Goal: Transaction & Acquisition: Purchase product/service

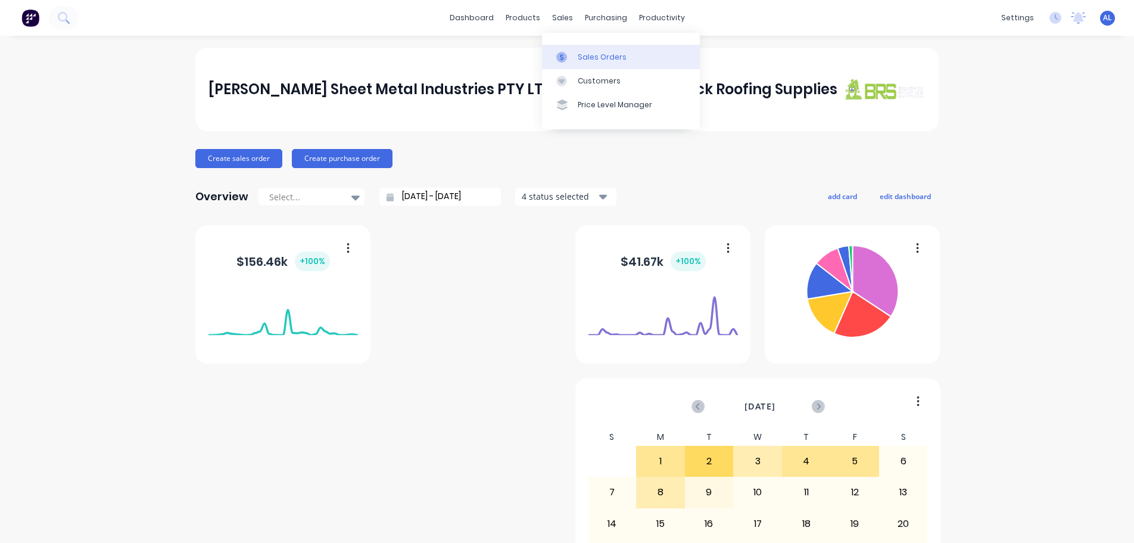
click at [598, 59] on div "Sales Orders" at bounding box center [602, 57] width 49 height 11
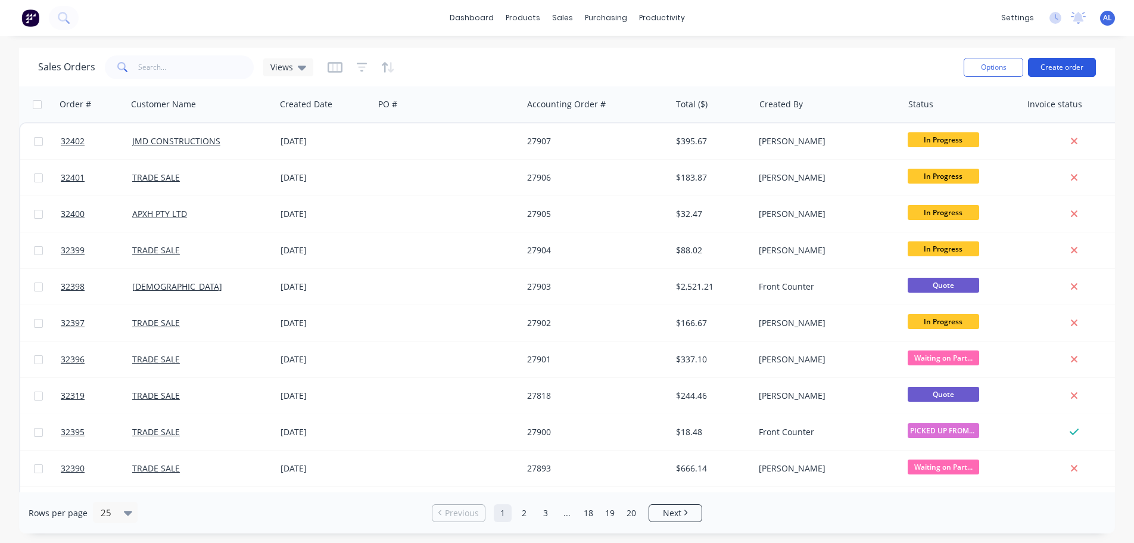
click at [1079, 73] on button "Create order" at bounding box center [1062, 67] width 68 height 19
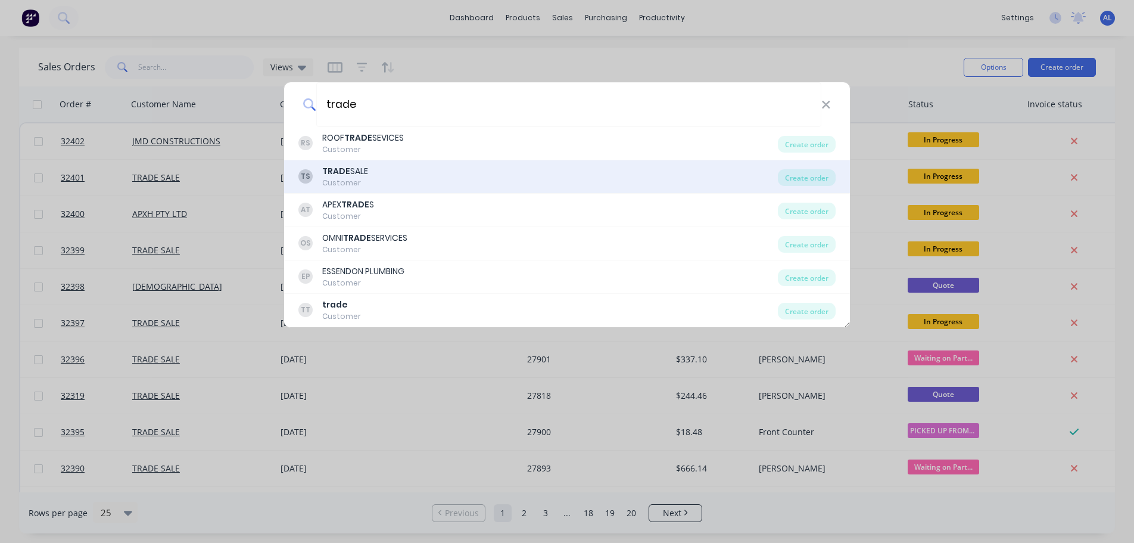
type input "trade"
click at [415, 177] on div "TS TRADE SALE Customer" at bounding box center [537, 176] width 479 height 23
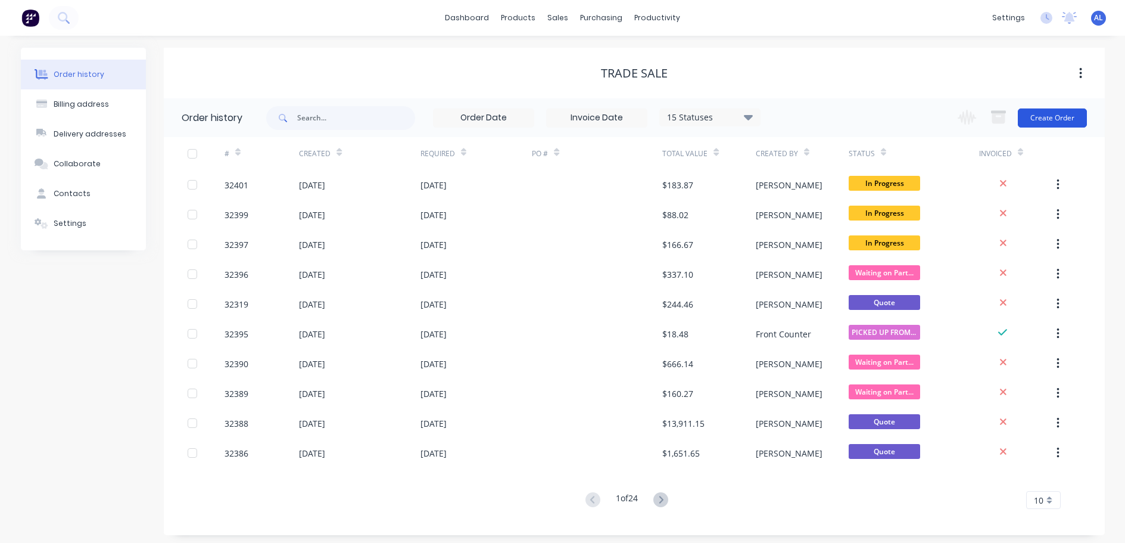
click at [1039, 117] on button "Create Order" at bounding box center [1052, 117] width 69 height 19
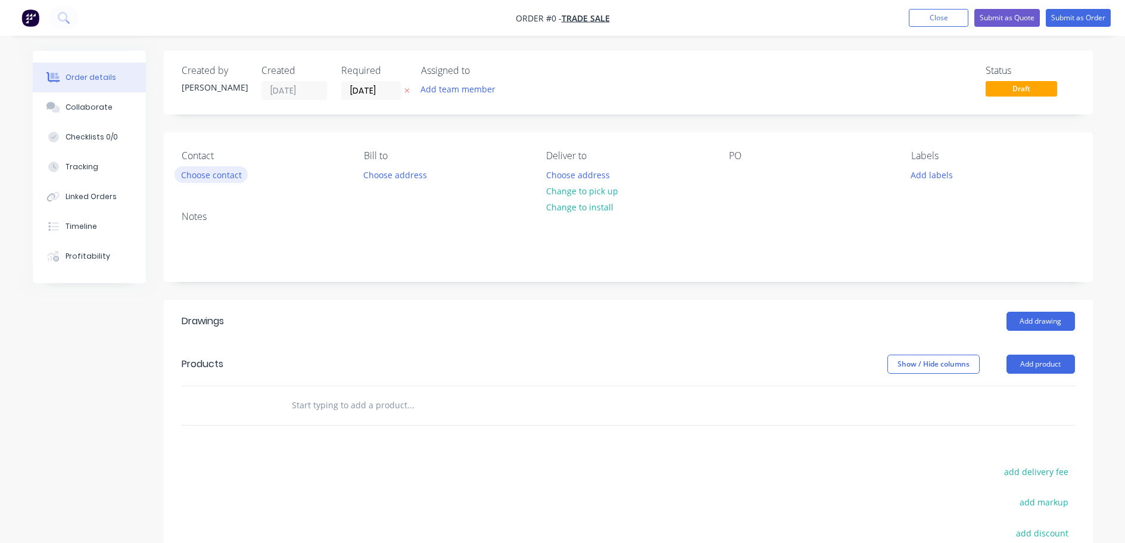
click at [224, 173] on button "Choose contact" at bounding box center [211, 174] width 73 height 16
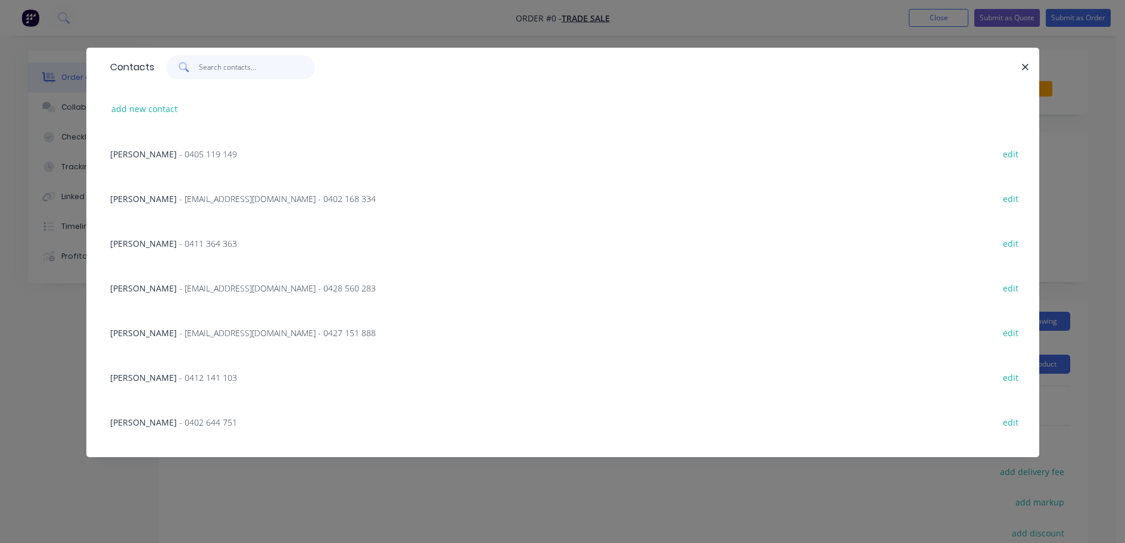
click at [235, 68] on input "text" at bounding box center [257, 67] width 116 height 24
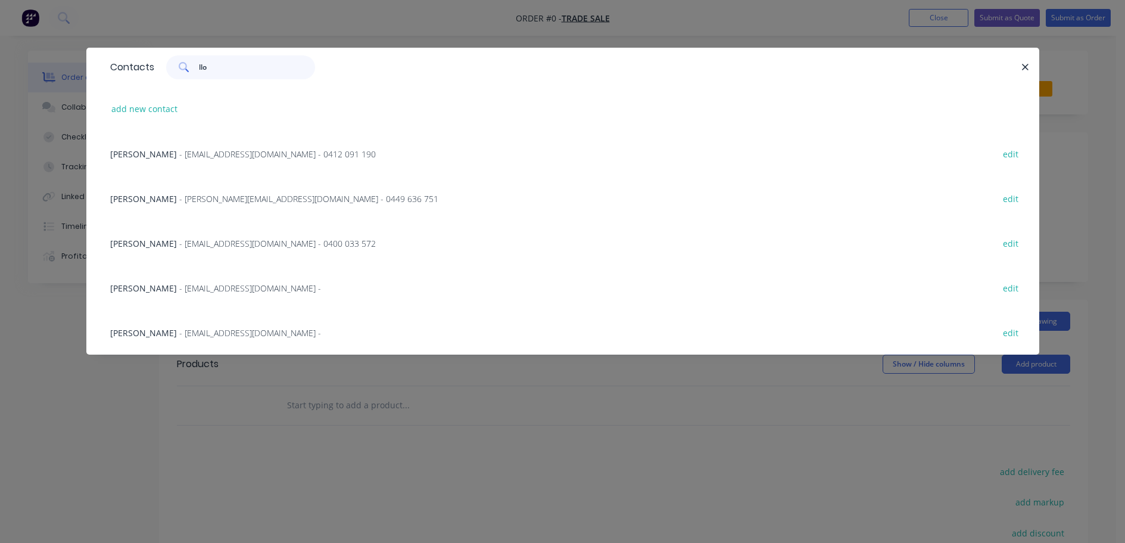
type input "llo"
click at [210, 332] on span "- [EMAIL_ADDRESS][DOMAIN_NAME] -" at bounding box center [250, 332] width 142 height 11
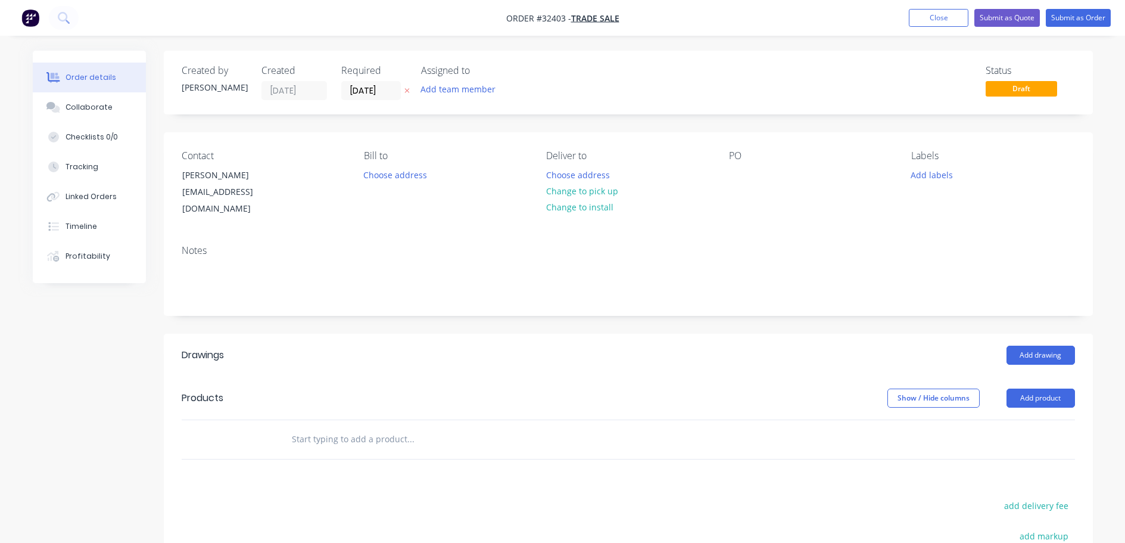
click at [409, 429] on input "text" at bounding box center [410, 439] width 238 height 24
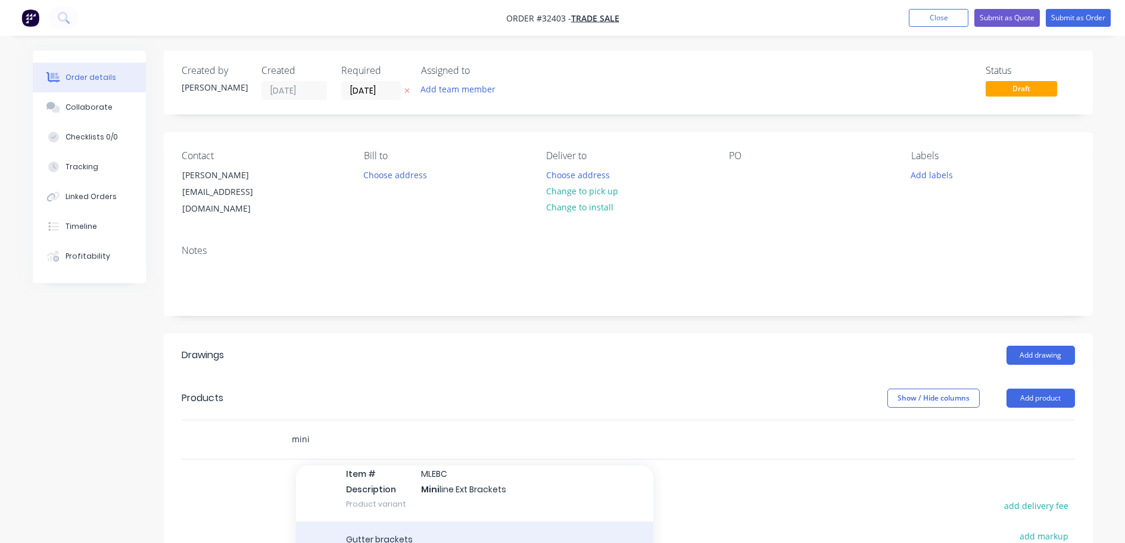
scroll to position [238, 0]
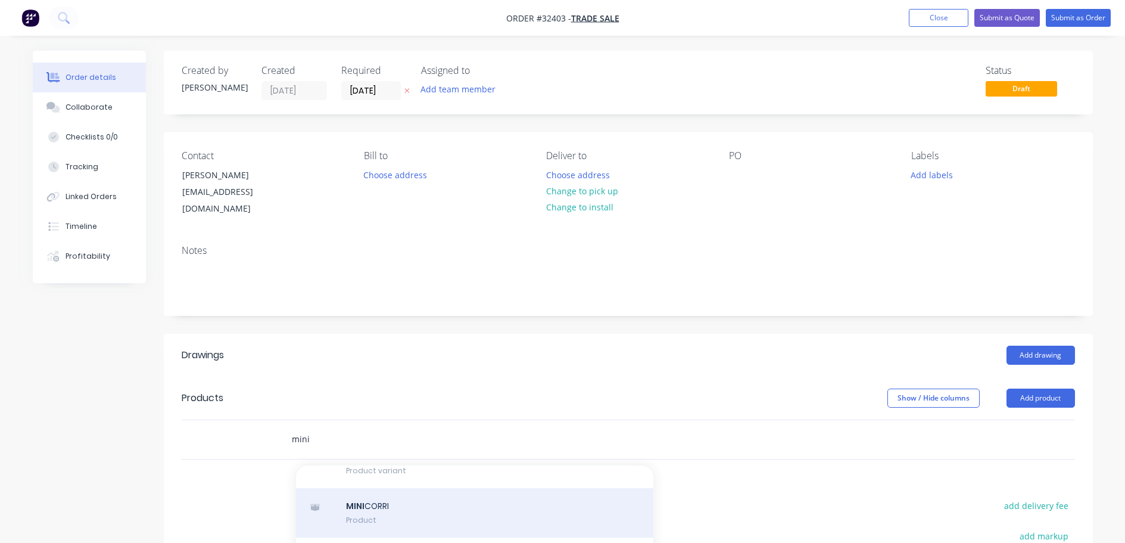
type input "mini"
click at [540, 505] on div "MINI CORRI Product" at bounding box center [474, 513] width 357 height 50
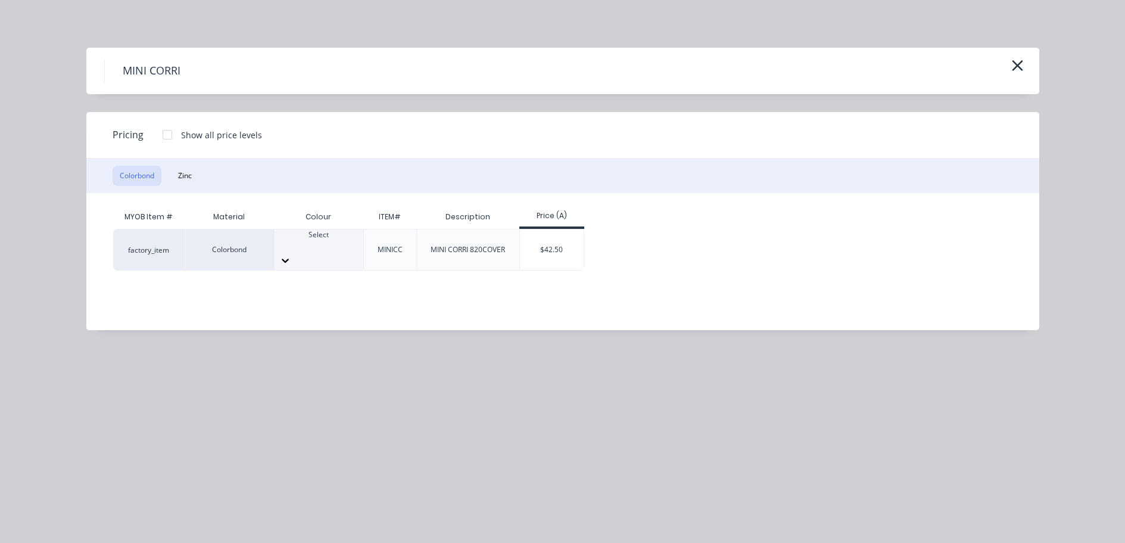
click at [291, 254] on icon at bounding box center [285, 260] width 12 height 12
click at [571, 251] on div "$42.50" at bounding box center [552, 249] width 64 height 41
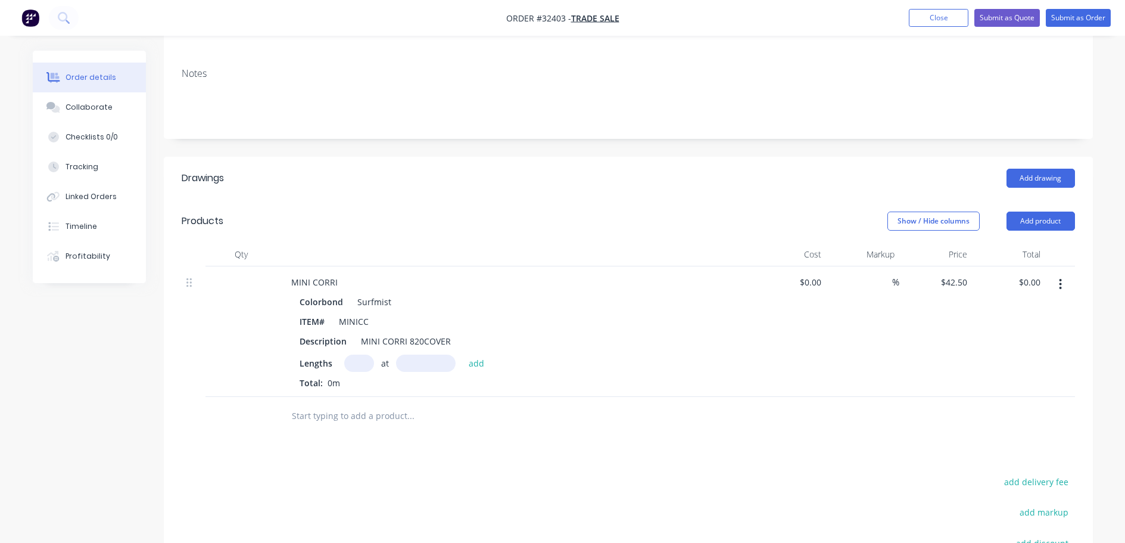
scroll to position [179, 0]
click at [355, 353] on input "text" at bounding box center [359, 361] width 30 height 17
type input "4"
type input "8"
type input "755"
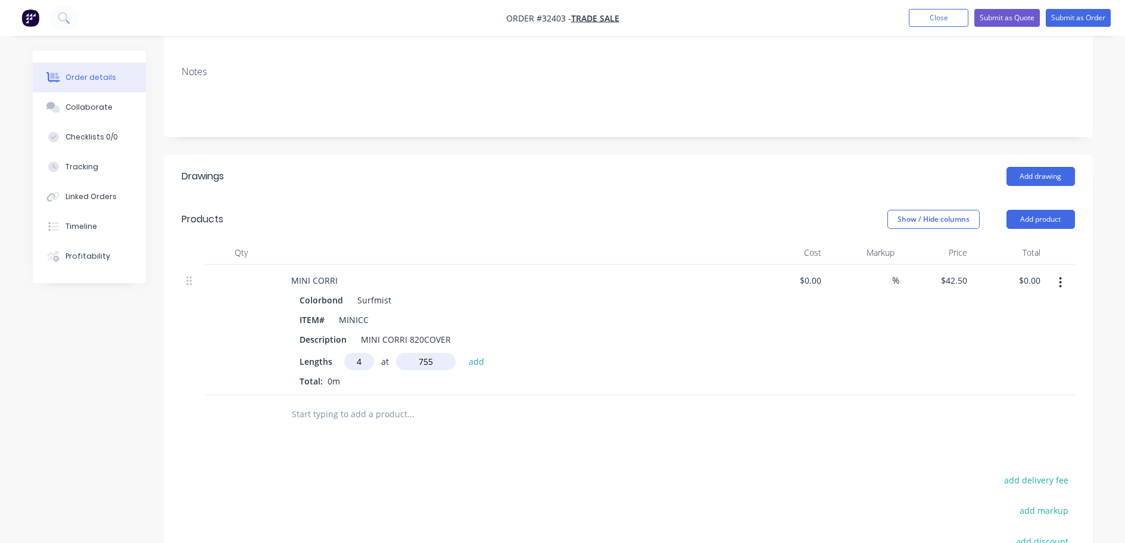
click at [463, 353] on button "add" at bounding box center [477, 361] width 28 height 16
type input "$170.00"
click at [1051, 167] on button "Add drawing" at bounding box center [1041, 176] width 68 height 19
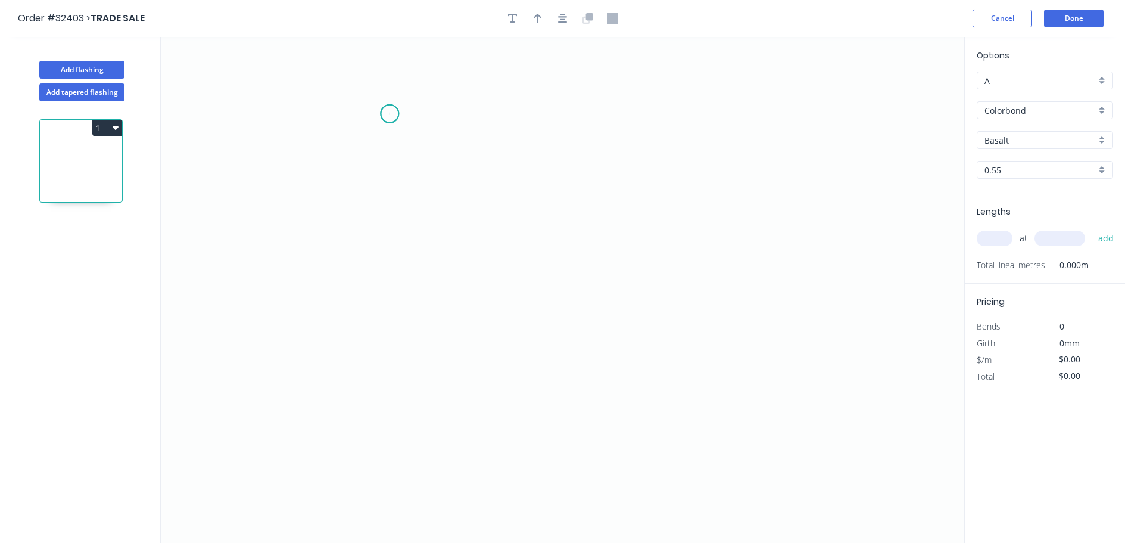
click at [390, 114] on icon "0" at bounding box center [562, 290] width 803 height 506
drag, startPoint x: 507, startPoint y: 298, endPoint x: 565, endPoint y: 298, distance: 57.8
click at [508, 295] on icon "0" at bounding box center [562, 290] width 803 height 506
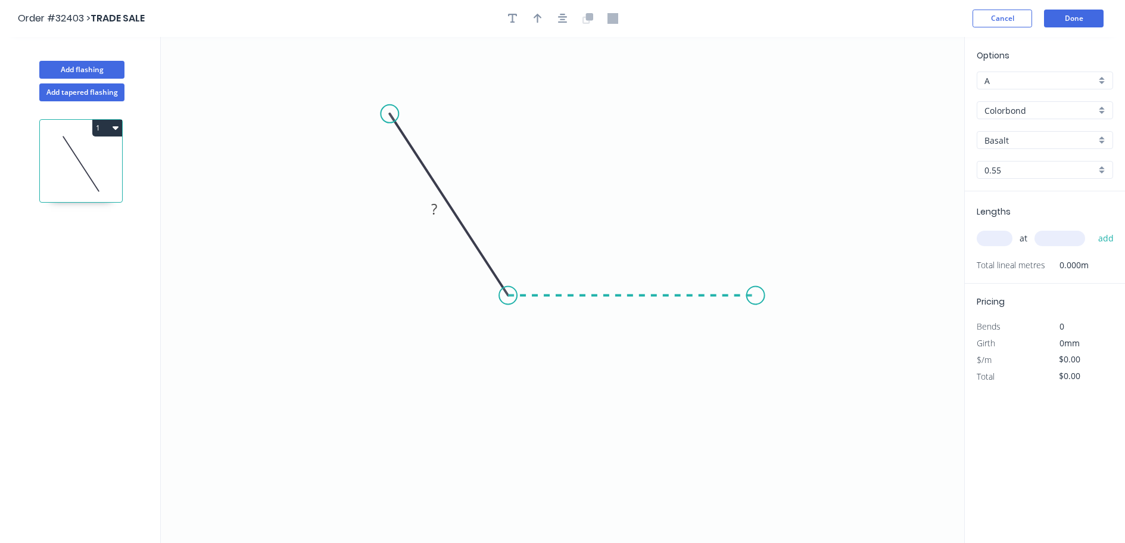
click at [756, 298] on icon "0 ?" at bounding box center [562, 290] width 803 height 506
drag, startPoint x: 522, startPoint y: 264, endPoint x: 544, endPoint y: 256, distance: 24.3
click at [522, 264] on tspan "?" at bounding box center [519, 268] width 7 height 20
drag, startPoint x: 539, startPoint y: 278, endPoint x: 501, endPoint y: 334, distance: 67.2
click at [501, 334] on rect at bounding box center [484, 323] width 39 height 24
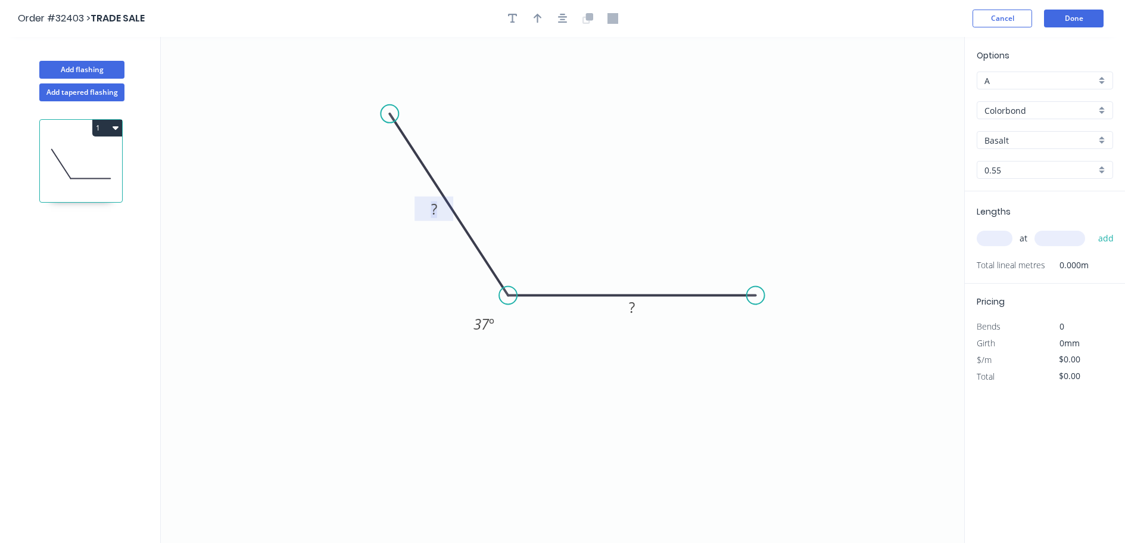
click at [443, 212] on rect at bounding box center [434, 209] width 24 height 17
type input "$7.97"
click at [544, 19] on button "button" at bounding box center [538, 19] width 18 height 18
drag, startPoint x: 906, startPoint y: 91, endPoint x: 608, endPoint y: 241, distance: 333.8
click at [606, 244] on icon at bounding box center [608, 230] width 11 height 38
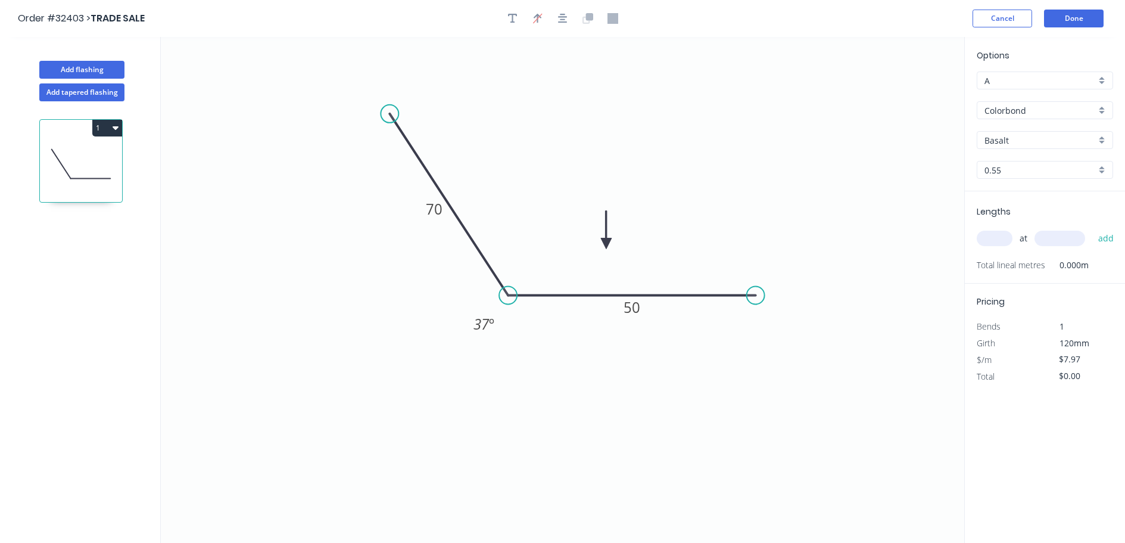
click at [1102, 142] on div "Basalt" at bounding box center [1045, 140] width 136 height 18
click at [1044, 242] on div "Surfmist" at bounding box center [1044, 243] width 135 height 21
type input "Surfmist"
click at [996, 239] on input "text" at bounding box center [995, 238] width 36 height 15
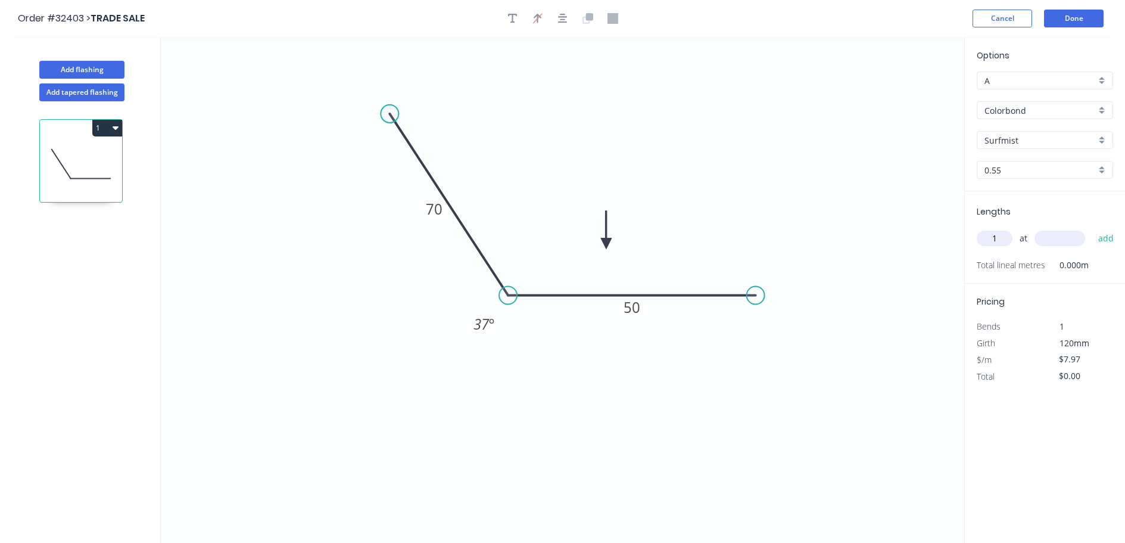
type input "1"
type input "2745"
click at [1092, 228] on button "add" at bounding box center [1106, 238] width 28 height 20
type input "$21.88"
click at [1058, 17] on button "Done" at bounding box center [1074, 19] width 60 height 18
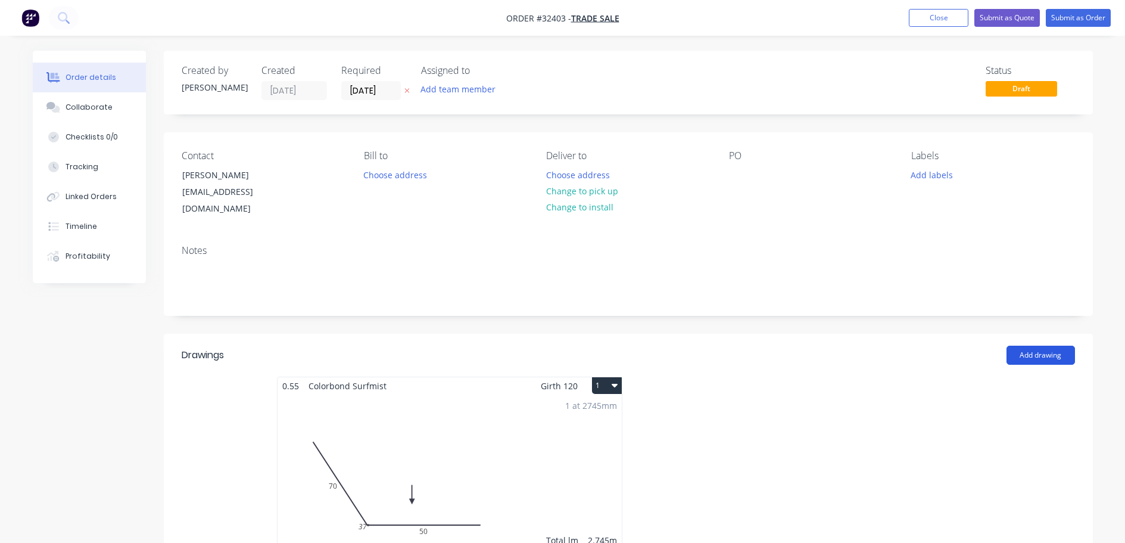
click at [1061, 345] on button "Add drawing" at bounding box center [1041, 354] width 68 height 19
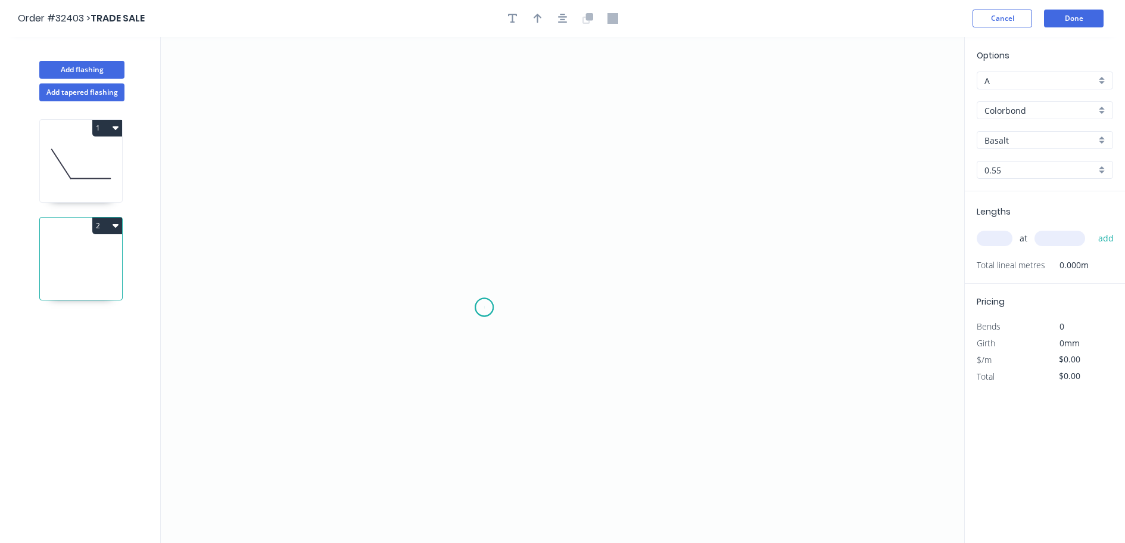
drag, startPoint x: 484, startPoint y: 307, endPoint x: 458, endPoint y: 228, distance: 84.0
click at [484, 303] on icon "0" at bounding box center [562, 290] width 803 height 506
click at [486, 140] on icon "0" at bounding box center [562, 290] width 803 height 506
click at [701, 132] on icon "0 ?" at bounding box center [562, 290] width 803 height 506
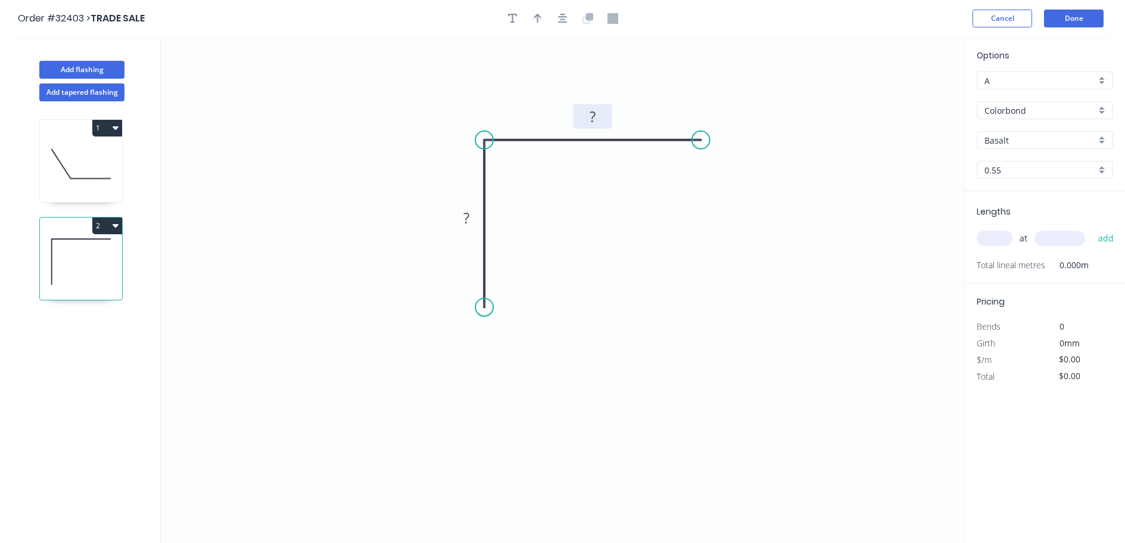
click at [596, 117] on rect at bounding box center [593, 117] width 24 height 17
drag, startPoint x: 472, startPoint y: 223, endPoint x: 612, endPoint y: 267, distance: 146.0
click at [473, 224] on rect at bounding box center [466, 218] width 24 height 17
drag, startPoint x: 644, startPoint y: 242, endPoint x: 594, endPoint y: 236, distance: 50.5
click at [606, 293] on icon "0 50 70" at bounding box center [562, 290] width 803 height 506
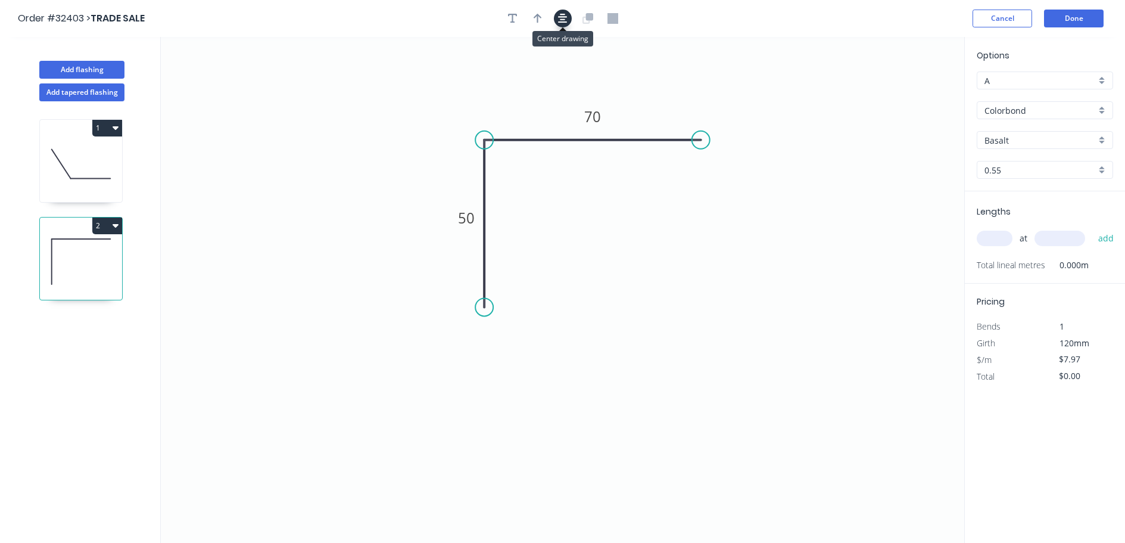
click at [560, 18] on icon "button" at bounding box center [563, 18] width 10 height 11
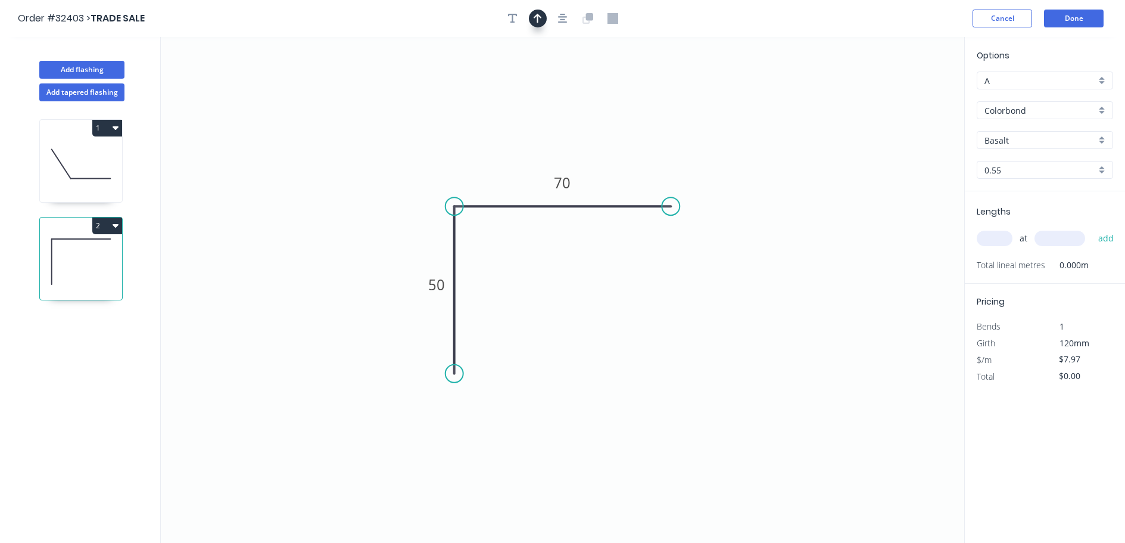
click at [541, 24] on button "button" at bounding box center [538, 19] width 18 height 18
drag, startPoint x: 904, startPoint y: 95, endPoint x: 524, endPoint y: 164, distance: 386.8
click at [524, 164] on icon at bounding box center [523, 150] width 11 height 38
drag, startPoint x: 739, startPoint y: 293, endPoint x: 730, endPoint y: 273, distance: 22.1
click at [740, 293] on div "Feather" at bounding box center [732, 295] width 120 height 24
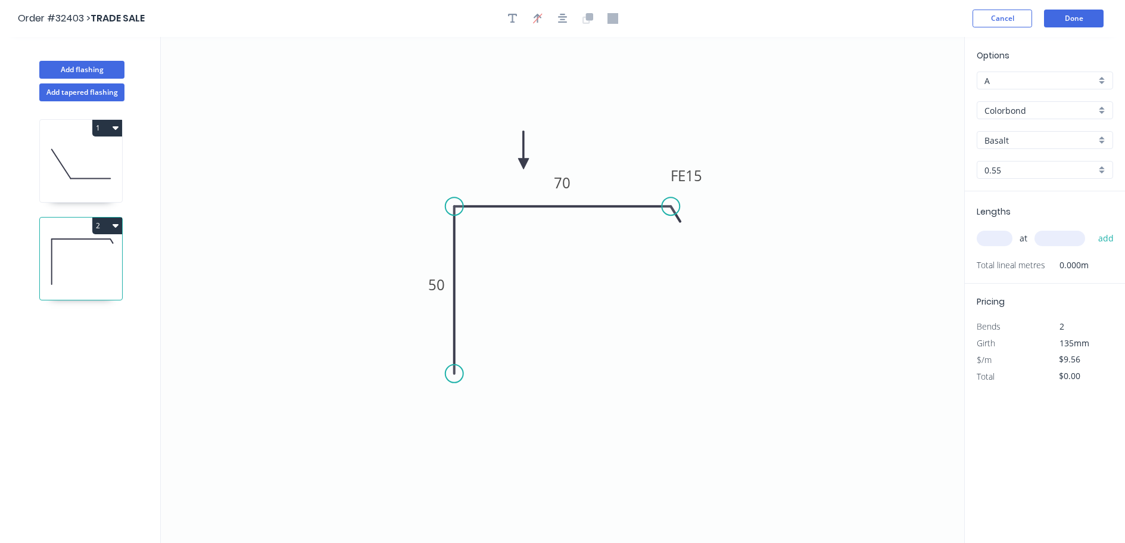
drag, startPoint x: 700, startPoint y: 175, endPoint x: 775, endPoint y: 220, distance: 87.1
click at [701, 175] on tspan "15" at bounding box center [694, 176] width 17 height 20
click at [500, 413] on div "Crush & Fold" at bounding box center [520, 413] width 120 height 24
type input "$11.68"
click at [1107, 142] on div "Basalt" at bounding box center [1045, 140] width 136 height 18
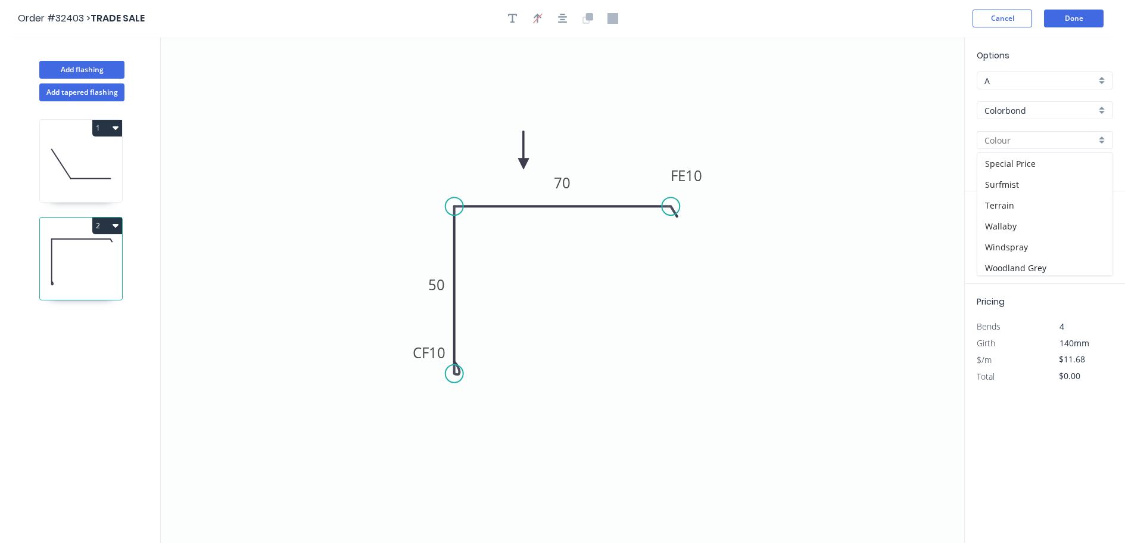
scroll to position [417, 0]
click at [1026, 184] on div "Surfmist" at bounding box center [1044, 183] width 135 height 21
type input "Surfmist"
click at [996, 239] on input "text" at bounding box center [995, 238] width 36 height 15
type input "2"
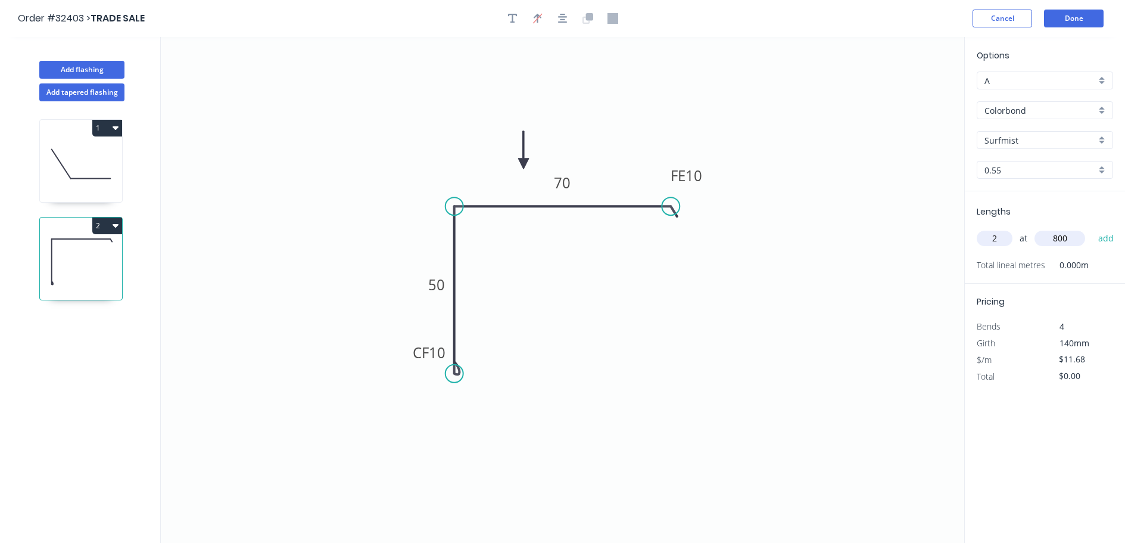
type input "800"
click at [1092, 228] on button "add" at bounding box center [1106, 238] width 28 height 20
type input "$23.36"
click at [1071, 22] on button "Done" at bounding box center [1074, 19] width 60 height 18
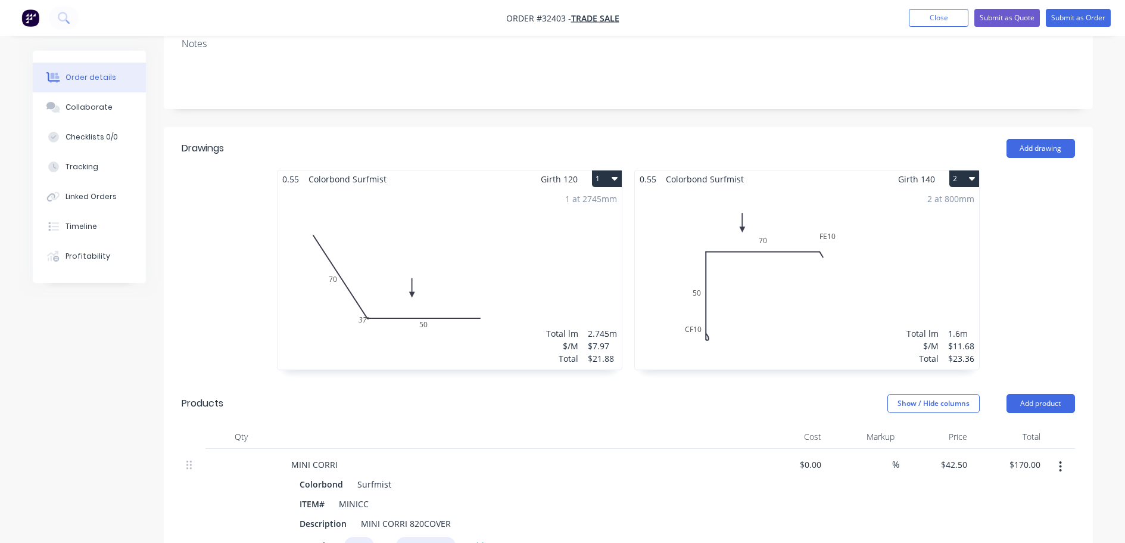
scroll to position [60, 0]
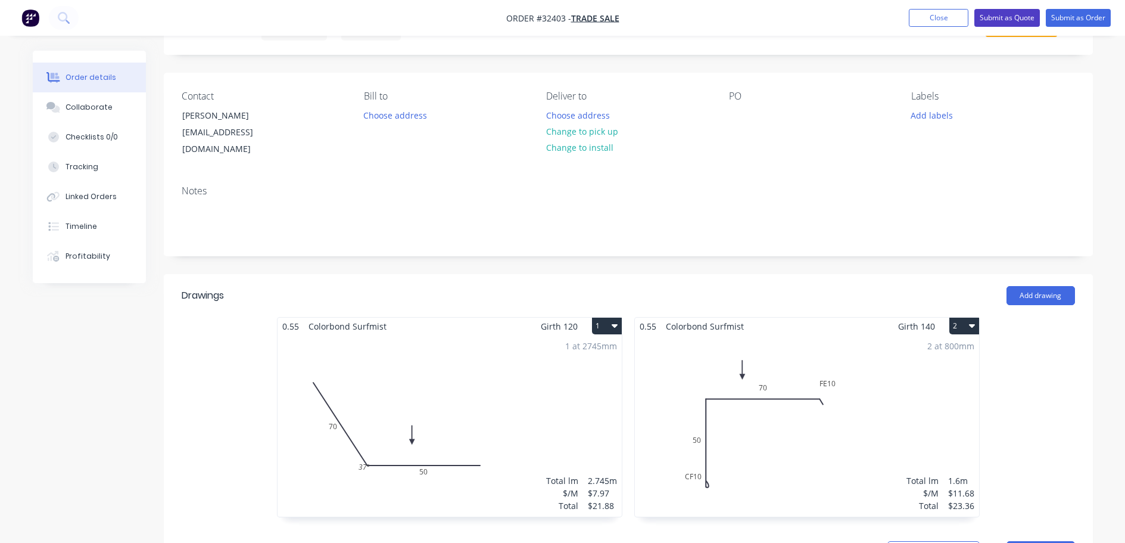
click at [1001, 18] on button "Submit as Quote" at bounding box center [1007, 18] width 66 height 18
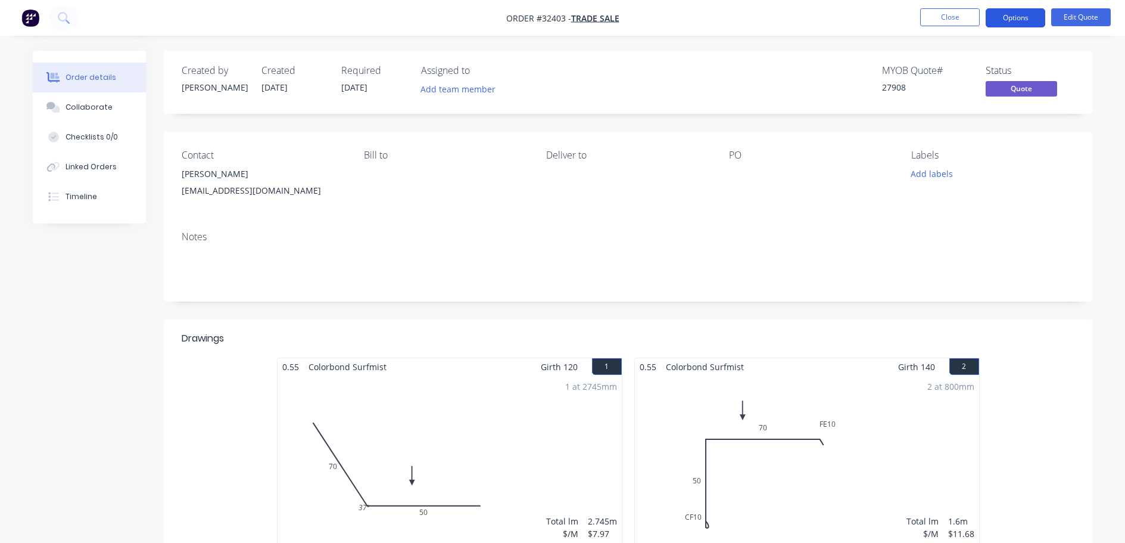
click at [1019, 17] on button "Options" at bounding box center [1016, 17] width 60 height 19
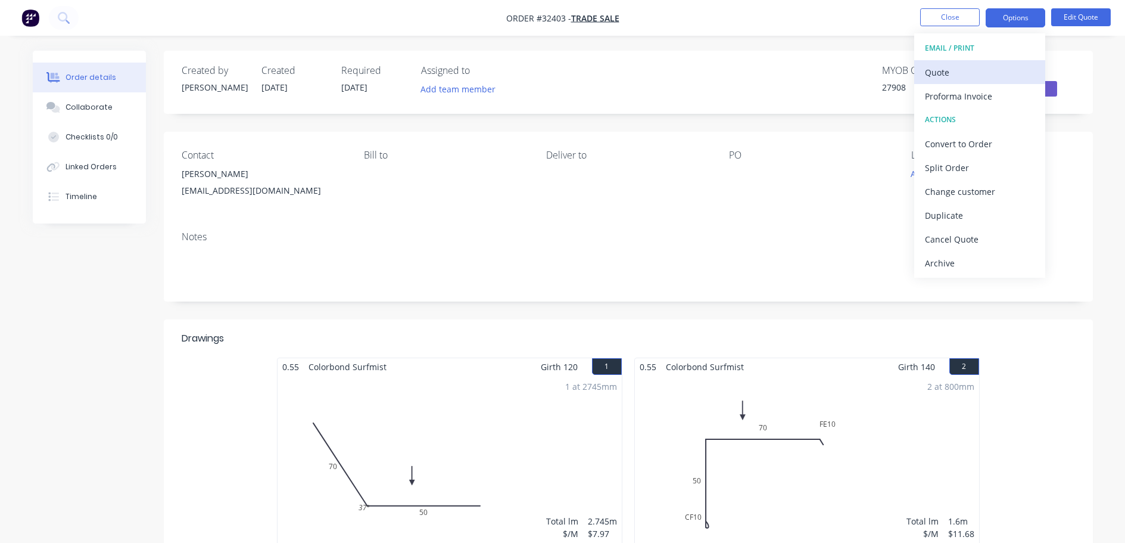
click at [948, 74] on div "Quote" at bounding box center [980, 72] width 110 height 17
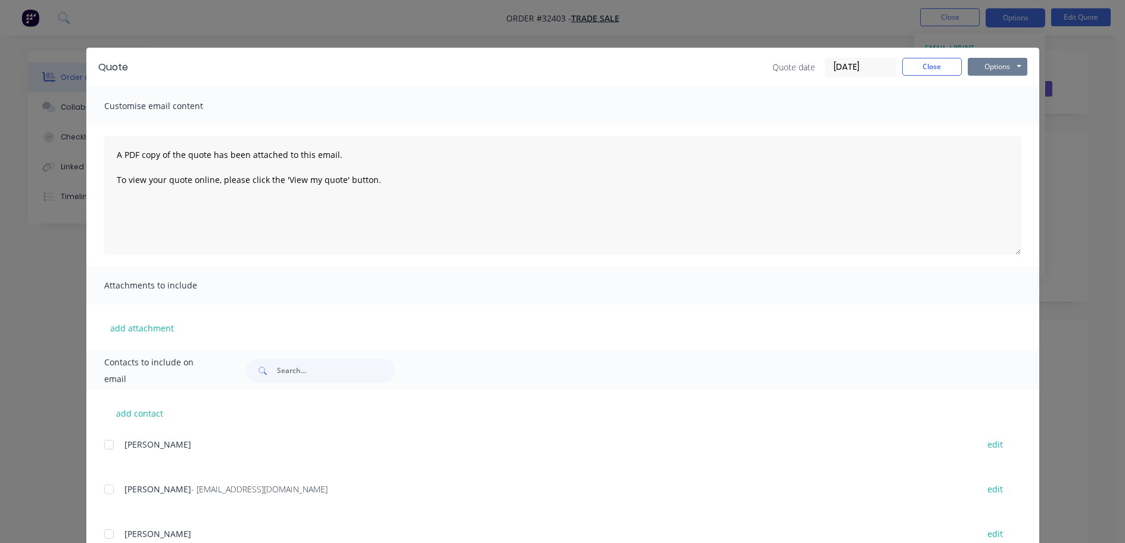
click at [993, 63] on button "Options" at bounding box center [998, 67] width 60 height 18
click at [319, 375] on input "text" at bounding box center [336, 371] width 118 height 24
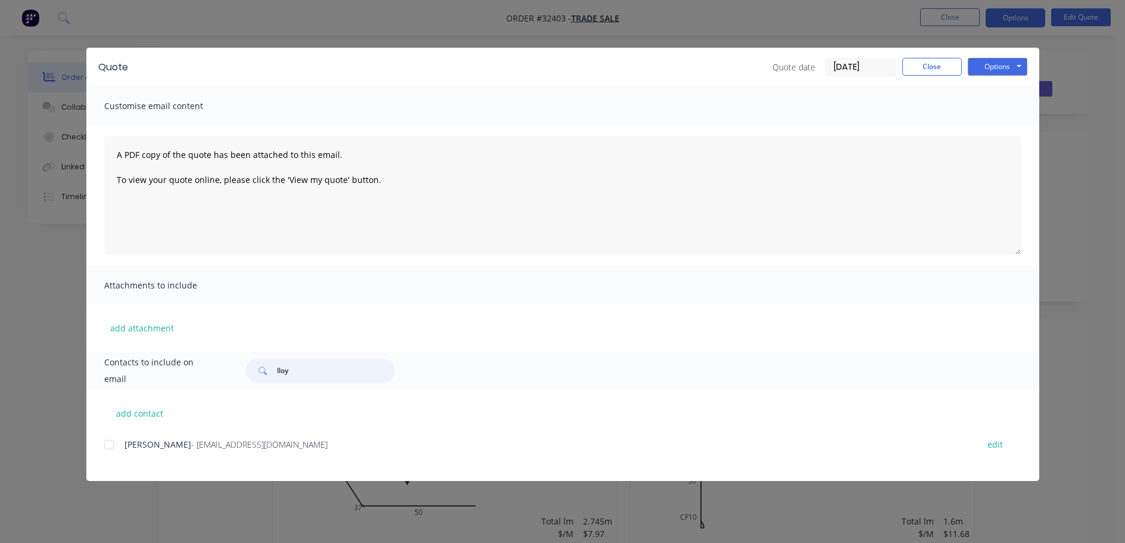
click at [110, 441] on div at bounding box center [109, 444] width 24 height 24
click at [986, 67] on button "Options" at bounding box center [998, 67] width 60 height 18
click at [1005, 125] on button "Email" at bounding box center [1006, 127] width 76 height 20
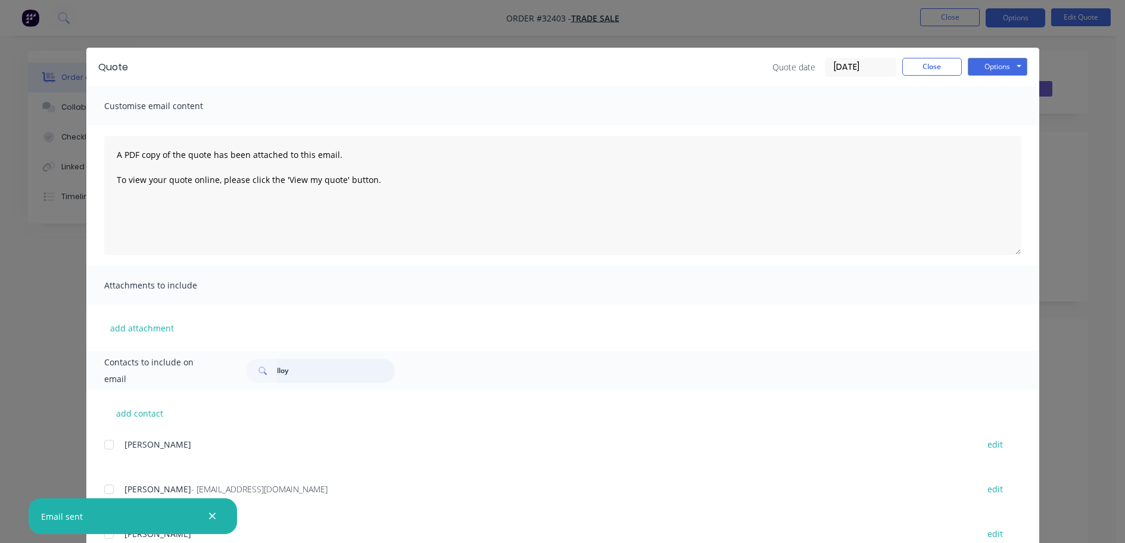
click at [310, 371] on input "lloy" at bounding box center [336, 371] width 118 height 24
type input "l"
click at [945, 68] on button "Close" at bounding box center [932, 67] width 60 height 18
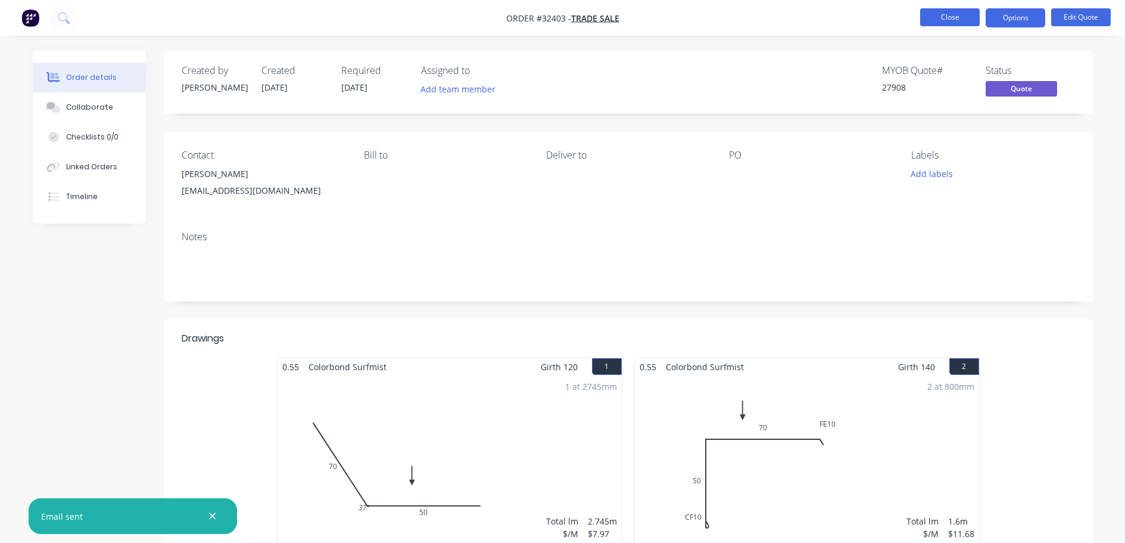
click at [953, 19] on button "Close" at bounding box center [950, 17] width 60 height 18
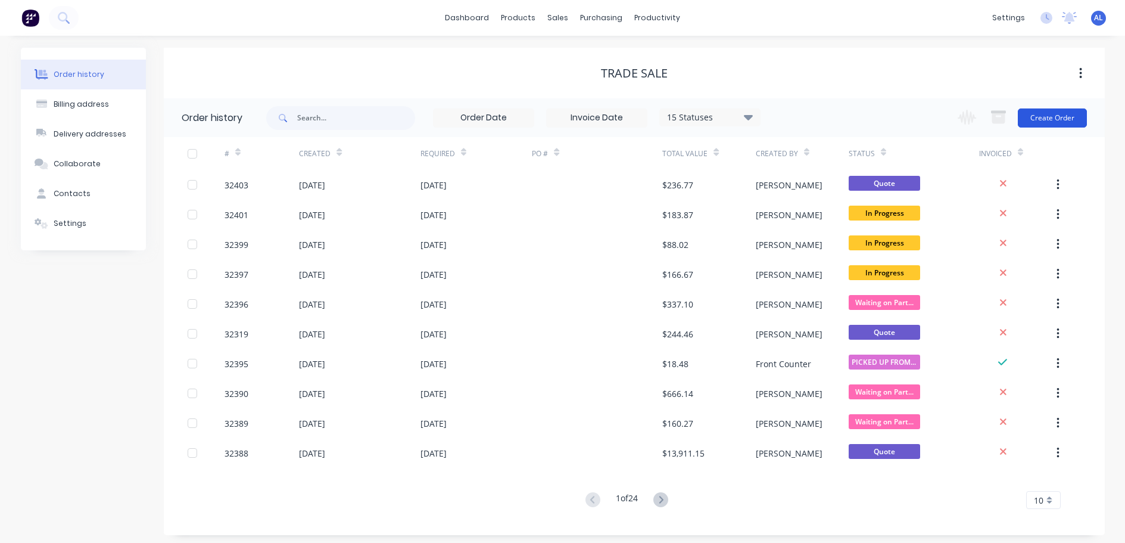
click at [1040, 113] on button "Create Order" at bounding box center [1052, 117] width 69 height 19
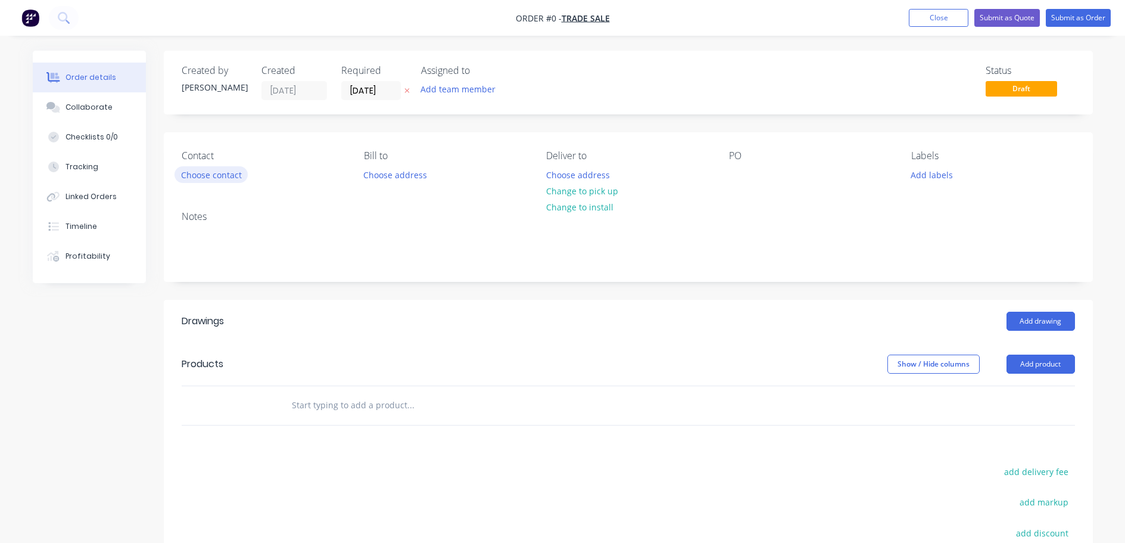
click at [228, 180] on button "Choose contact" at bounding box center [211, 174] width 73 height 16
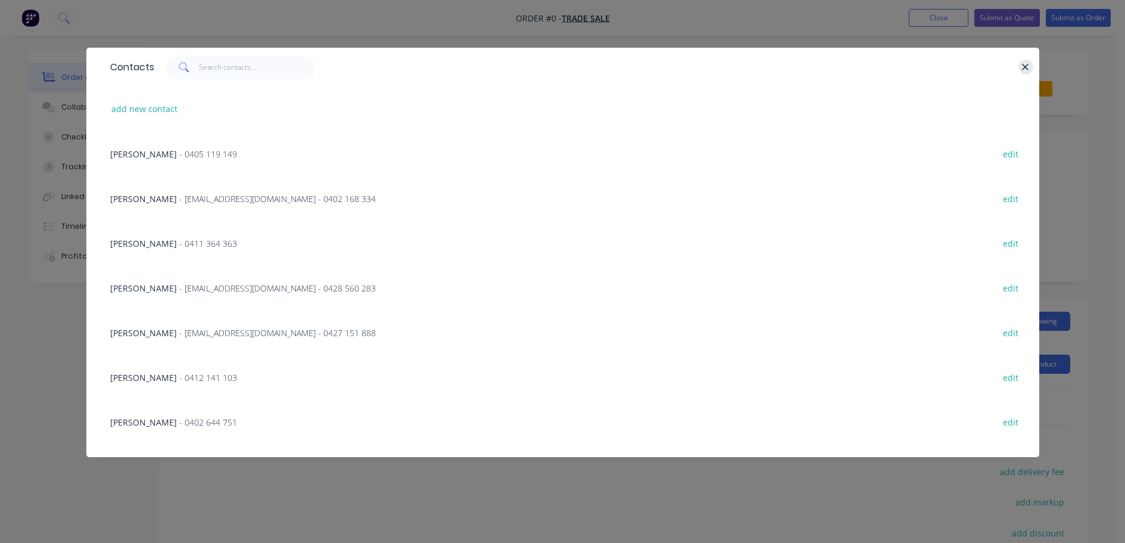
drag, startPoint x: 1029, startPoint y: 68, endPoint x: 1012, endPoint y: 63, distance: 17.7
click at [1029, 68] on icon "button" at bounding box center [1025, 67] width 8 height 11
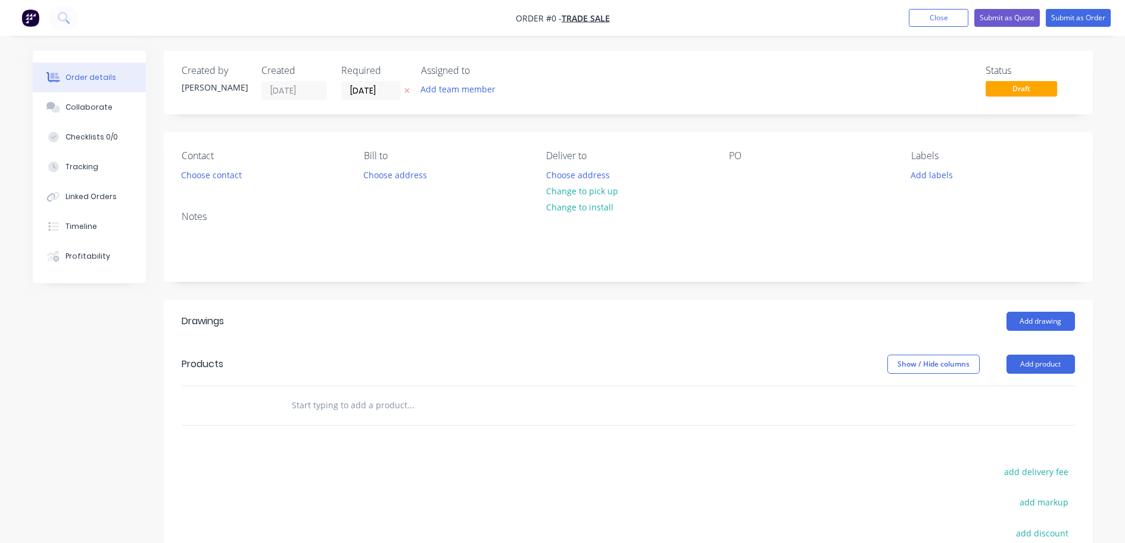
click at [28, 15] on img "button" at bounding box center [30, 18] width 18 height 18
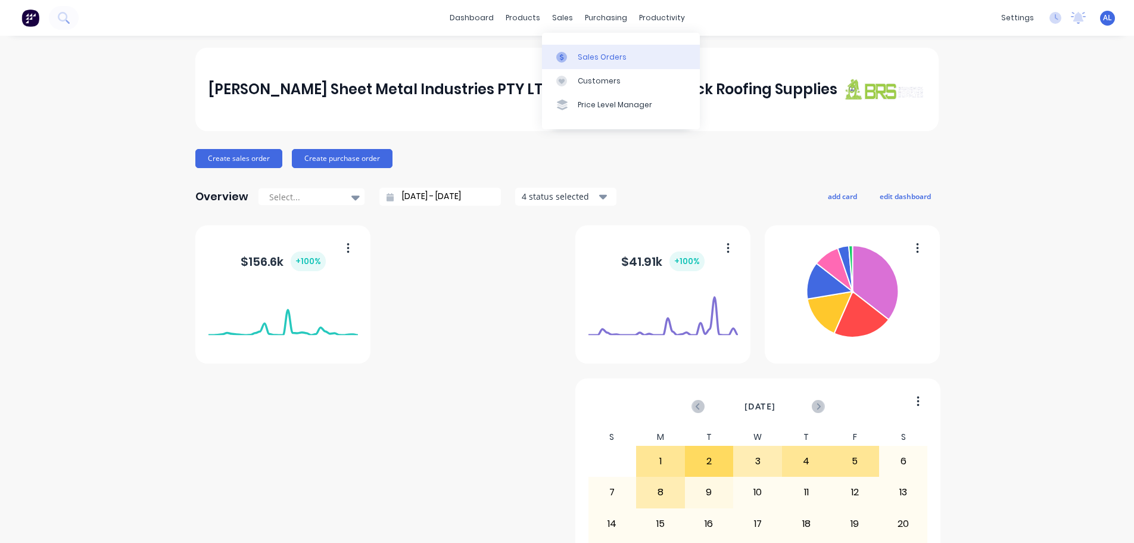
click at [585, 57] on div "Sales Orders" at bounding box center [602, 57] width 49 height 11
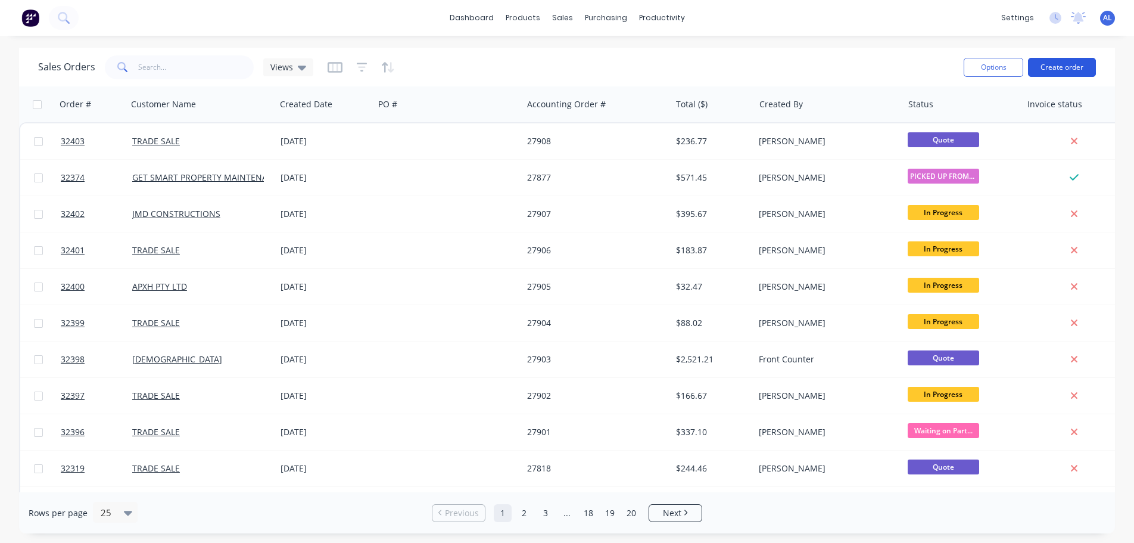
click at [1052, 70] on button "Create order" at bounding box center [1062, 67] width 68 height 19
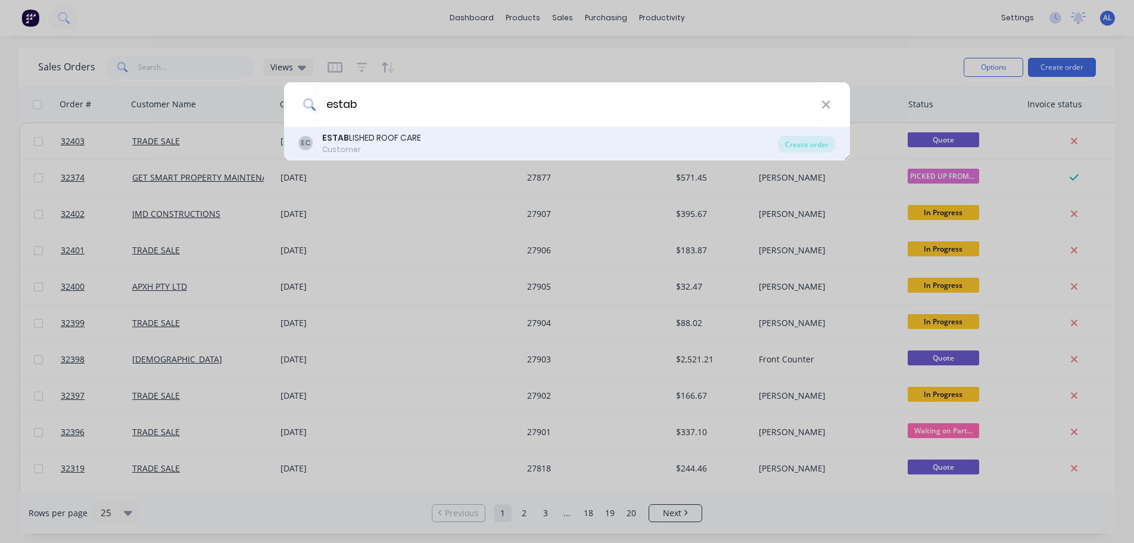
type input "estab"
click at [386, 142] on div "ESTAB LISHED ROOF CARE" at bounding box center [371, 138] width 99 height 13
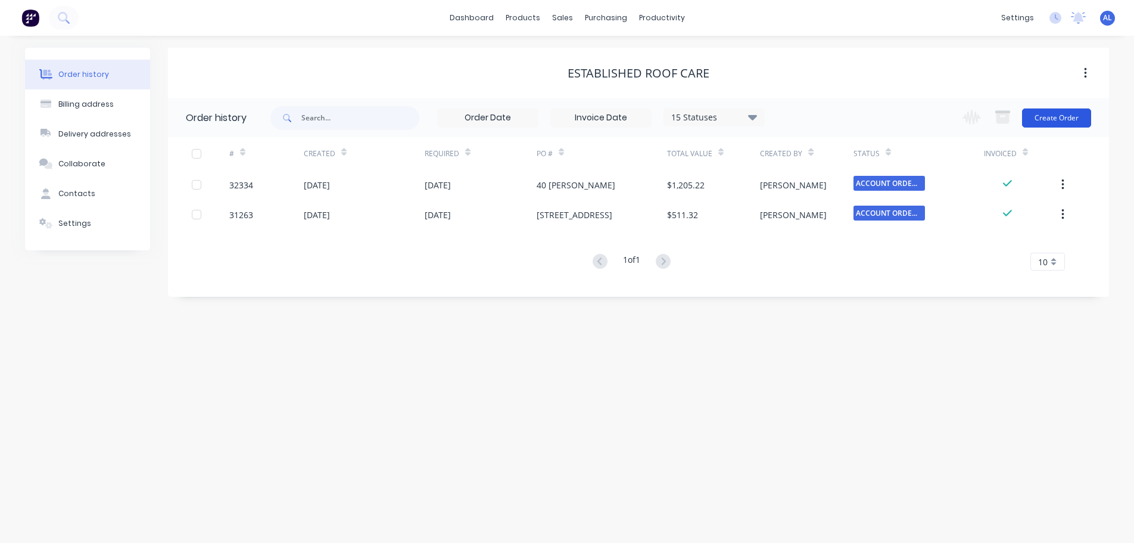
click at [1050, 120] on button "Create Order" at bounding box center [1056, 117] width 69 height 19
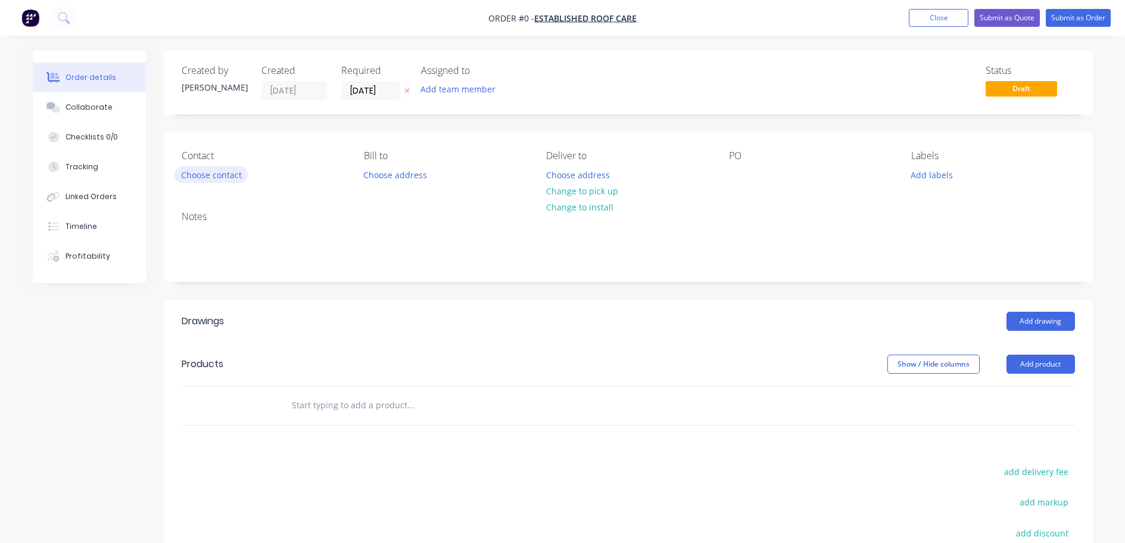
click at [208, 175] on button "Choose contact" at bounding box center [211, 174] width 73 height 16
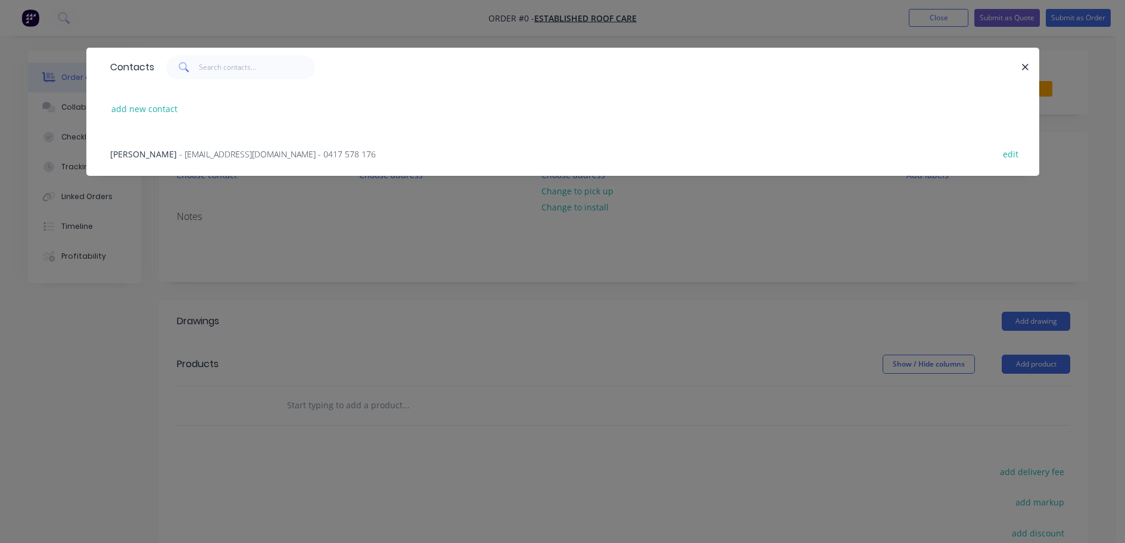
click at [207, 155] on span "- [EMAIL_ADDRESS][DOMAIN_NAME] - 0417 578 176" at bounding box center [277, 153] width 197 height 11
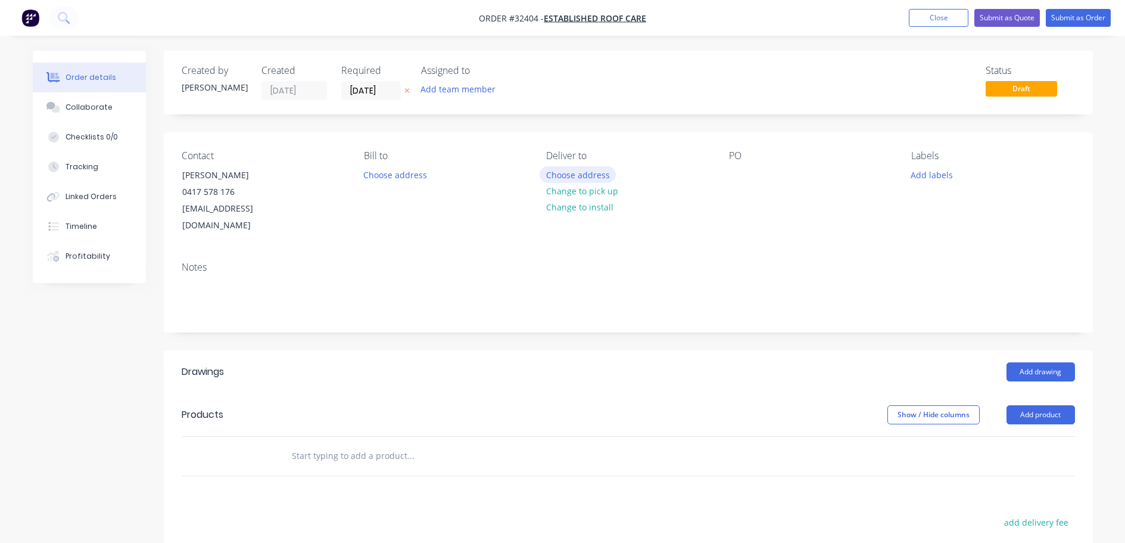
click at [602, 177] on button "Choose address" at bounding box center [578, 174] width 76 height 16
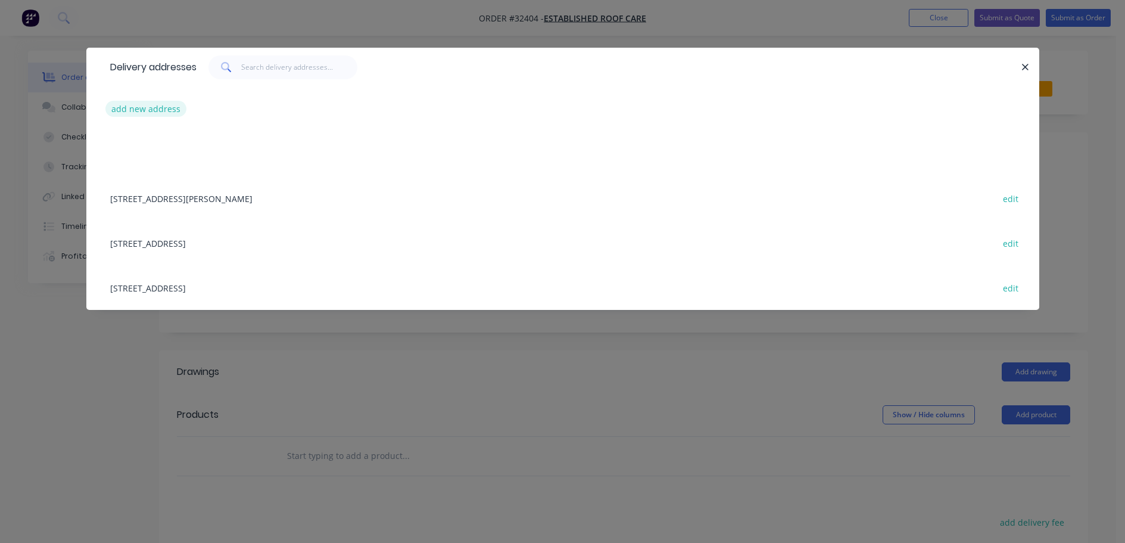
click at [154, 109] on button "add new address" at bounding box center [146, 109] width 82 height 16
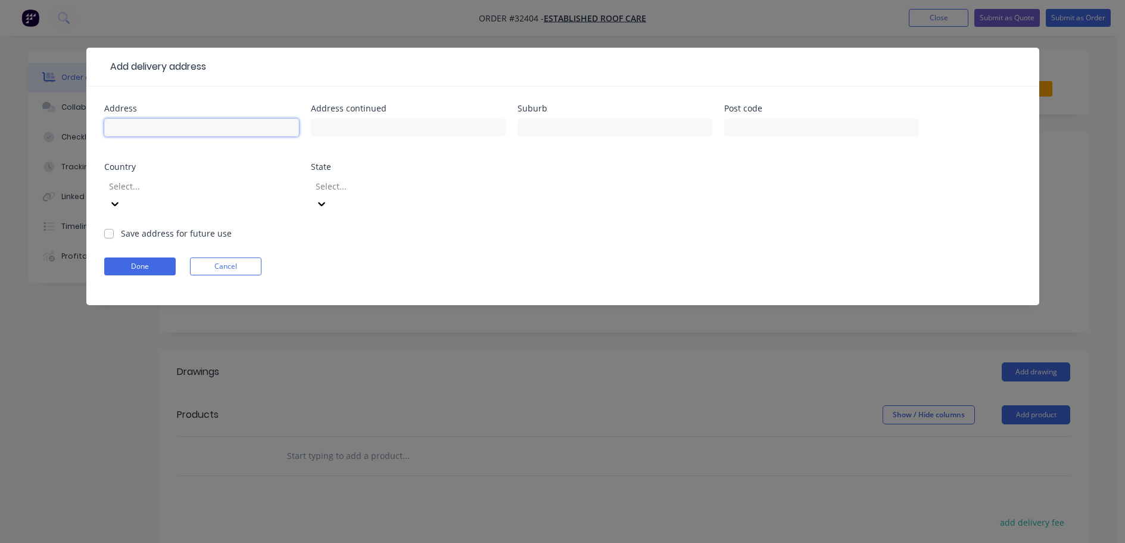
drag, startPoint x: 146, startPoint y: 127, endPoint x: 182, endPoint y: 87, distance: 54.0
click at [147, 126] on input "text" at bounding box center [201, 128] width 195 height 18
click at [182, 123] on input "21" at bounding box center [201, 128] width 195 height 18
type input "[STREET_ADDRESS]"
type input "CRAIGIEBURN"
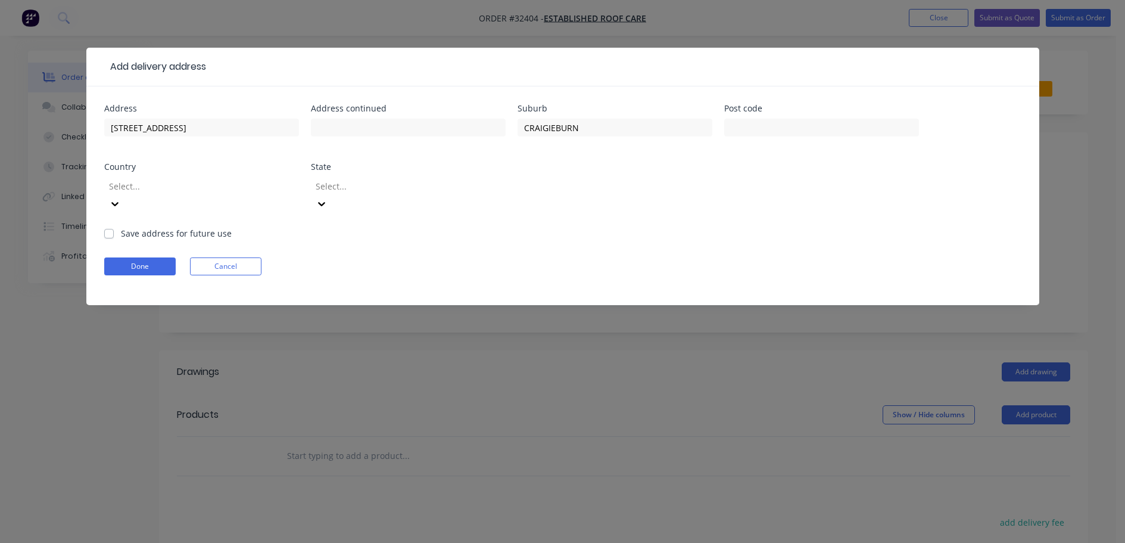
click at [121, 227] on label "Save address for future use" at bounding box center [176, 233] width 111 height 13
click at [110, 227] on input "Save address for future use" at bounding box center [109, 232] width 10 height 11
checkbox input "true"
click at [163, 257] on button "Done" at bounding box center [139, 266] width 71 height 18
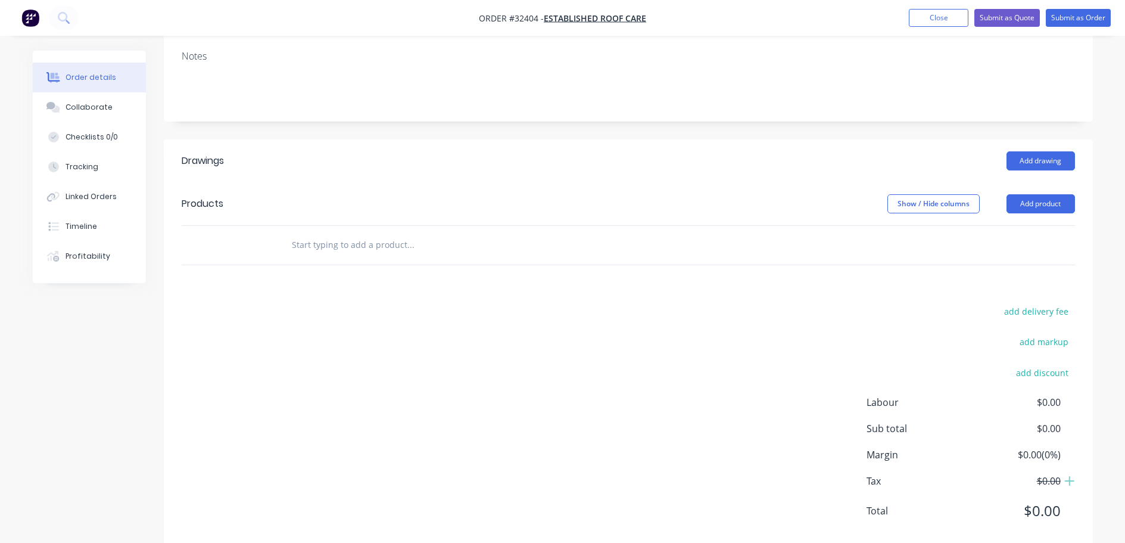
scroll to position [220, 0]
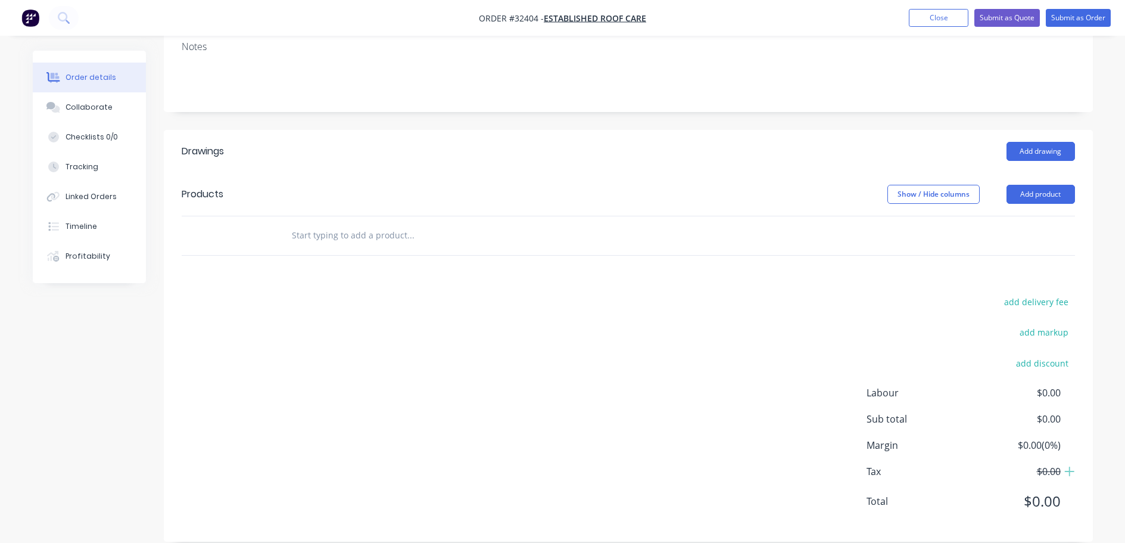
click at [379, 223] on input "text" at bounding box center [410, 235] width 238 height 24
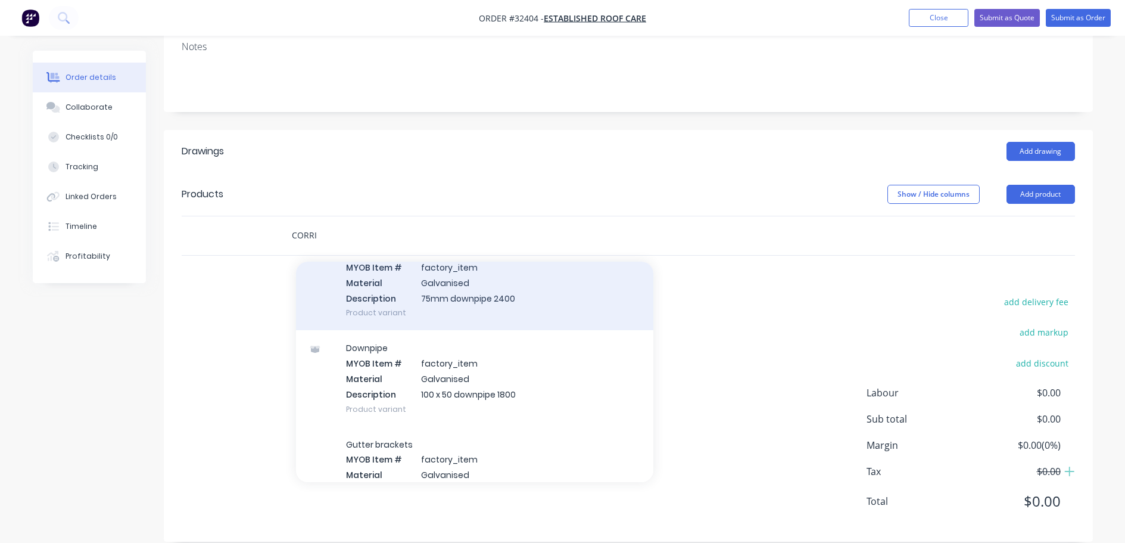
scroll to position [357, 0]
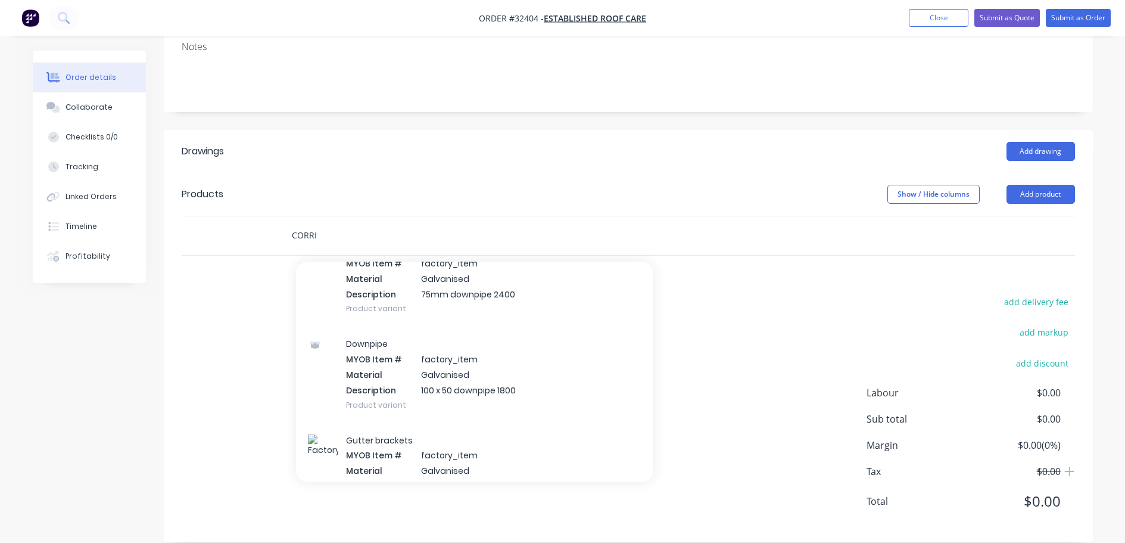
click at [349, 223] on input "CORRI" at bounding box center [410, 235] width 238 height 24
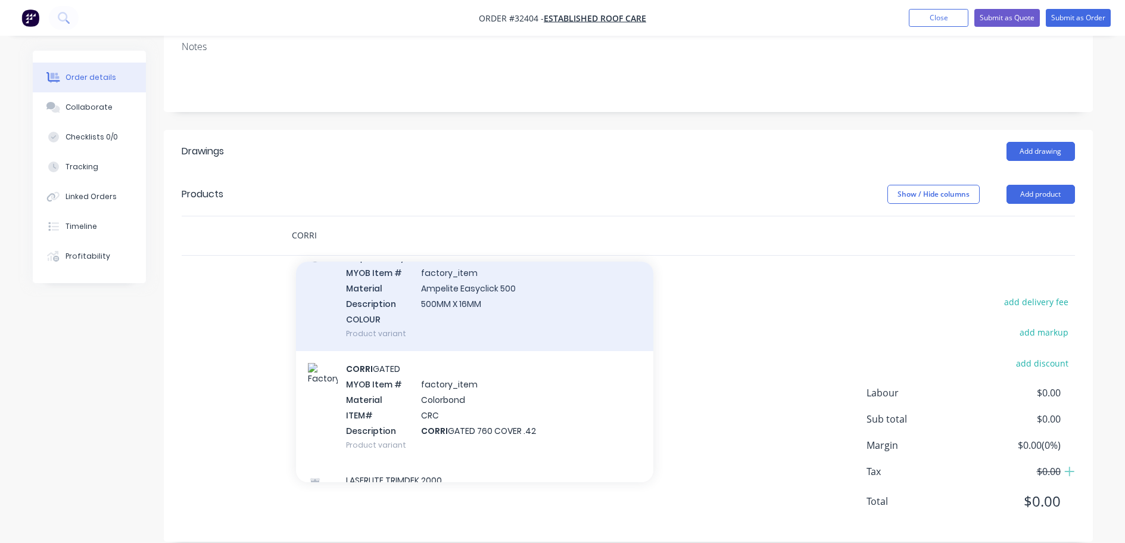
scroll to position [1370, 0]
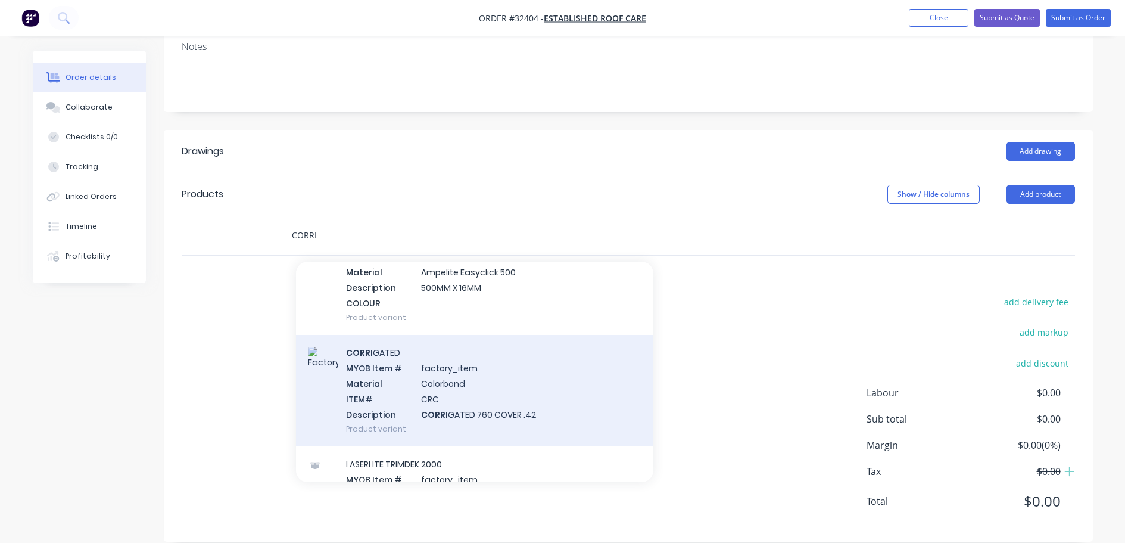
type input "CORRI"
click at [509, 384] on div "CORRI GATED MYOB Item # factory_item Material Colorbond ITEM# CRC Description C…" at bounding box center [474, 390] width 357 height 111
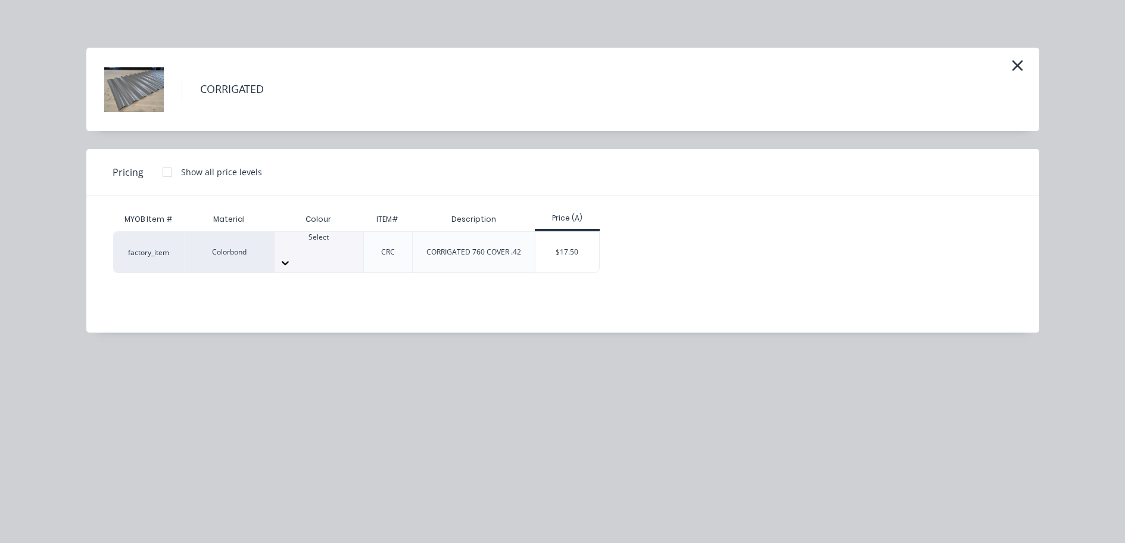
click at [289, 261] on icon at bounding box center [285, 263] width 7 height 4
click at [562, 244] on div "$17.50" at bounding box center [567, 252] width 64 height 41
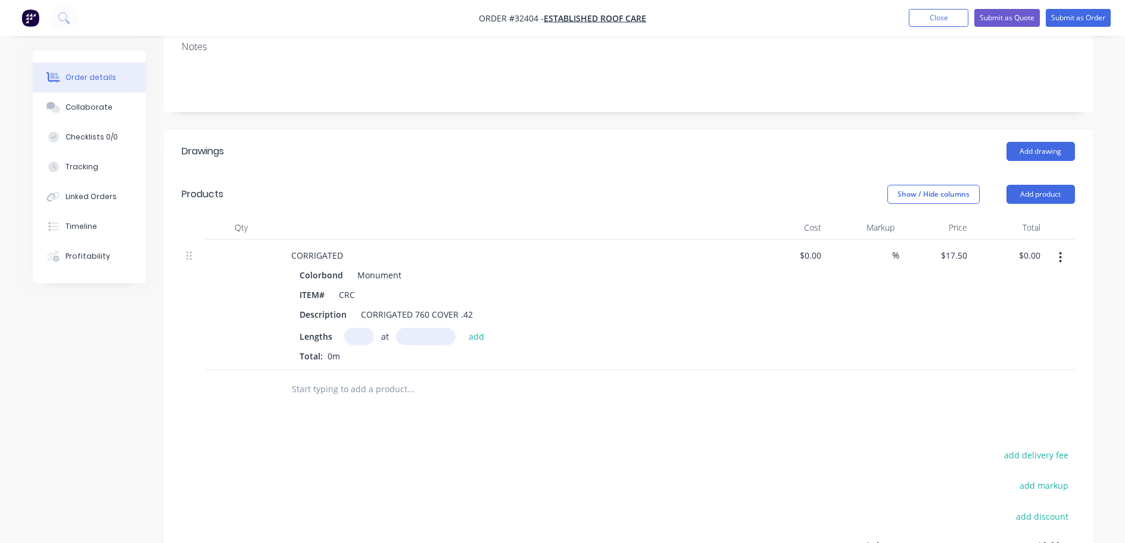
click at [362, 328] on input "text" at bounding box center [359, 336] width 30 height 17
type input "24"
type input "2270"
click at [463, 328] on button "add" at bounding box center [477, 336] width 28 height 16
type input "$953.40"
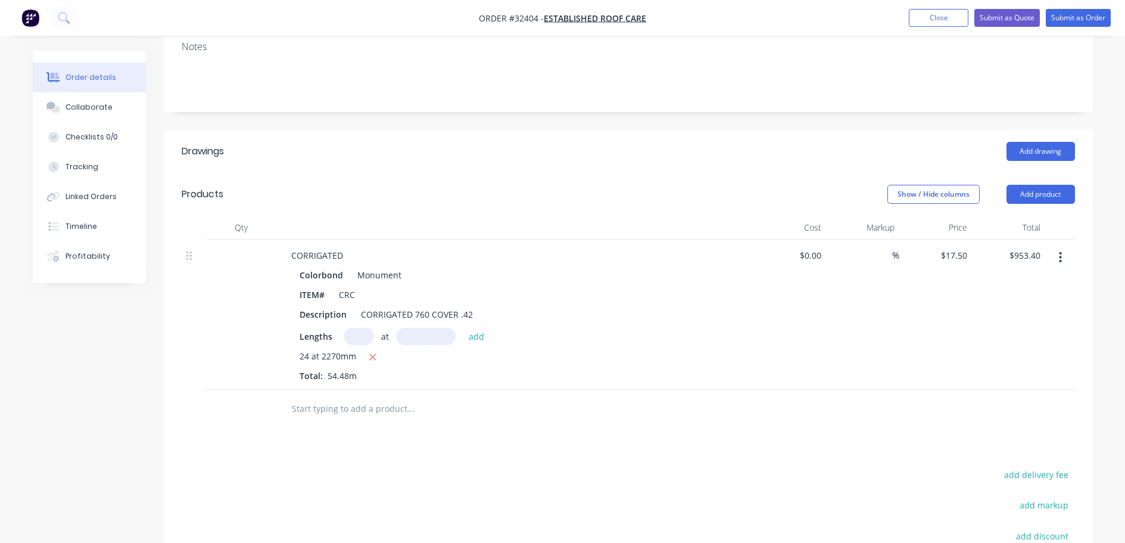
click at [371, 397] on input "text" at bounding box center [410, 409] width 238 height 24
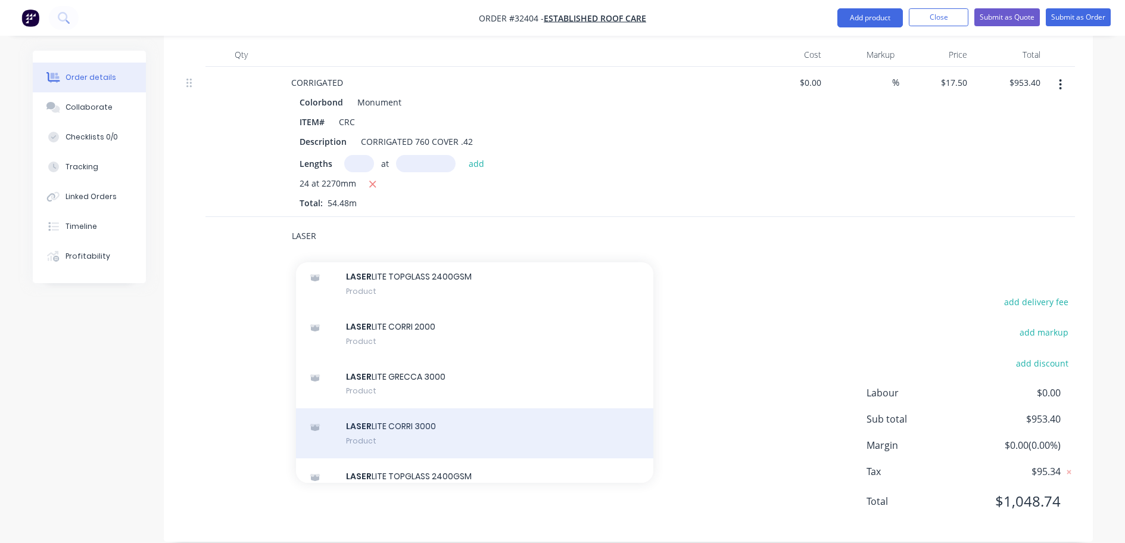
scroll to position [655, 0]
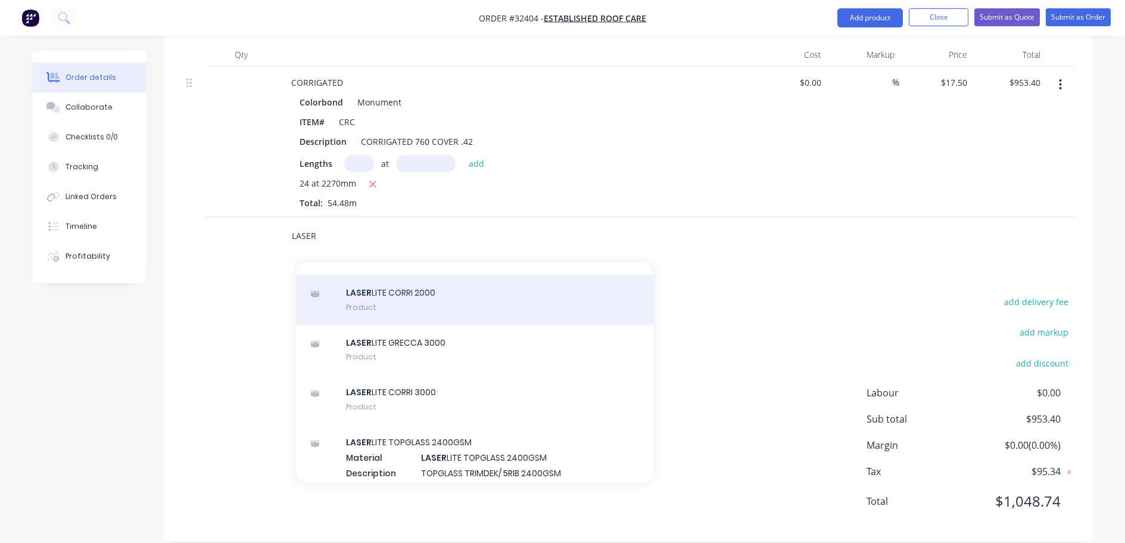
type input "LASER"
click at [450, 281] on div "LASER LITE CORRI 2000 Product" at bounding box center [474, 300] width 357 height 50
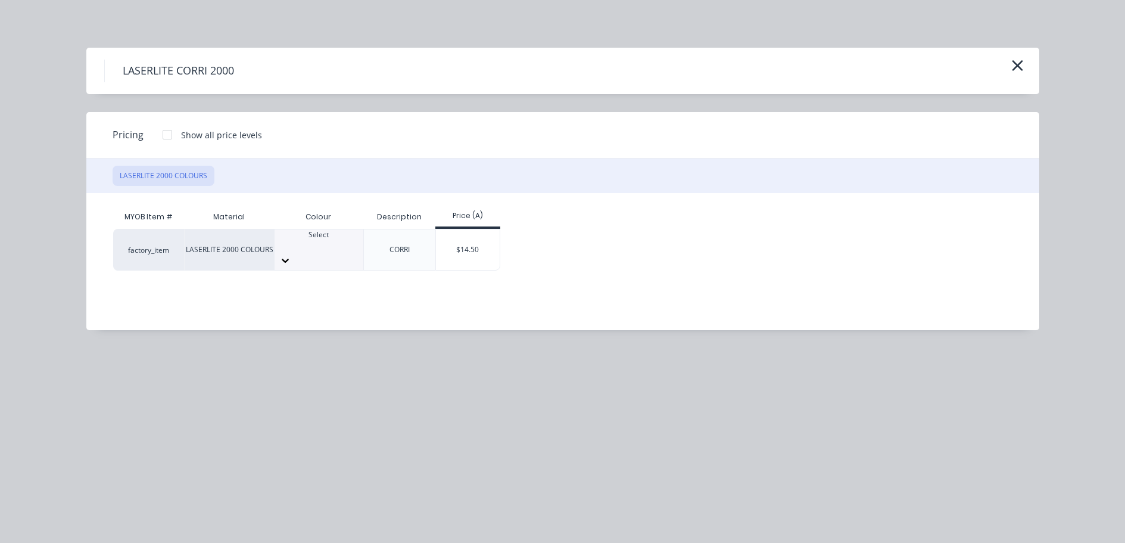
click at [291, 254] on icon at bounding box center [285, 260] width 12 height 12
click at [474, 247] on div "$14.50" at bounding box center [468, 249] width 64 height 41
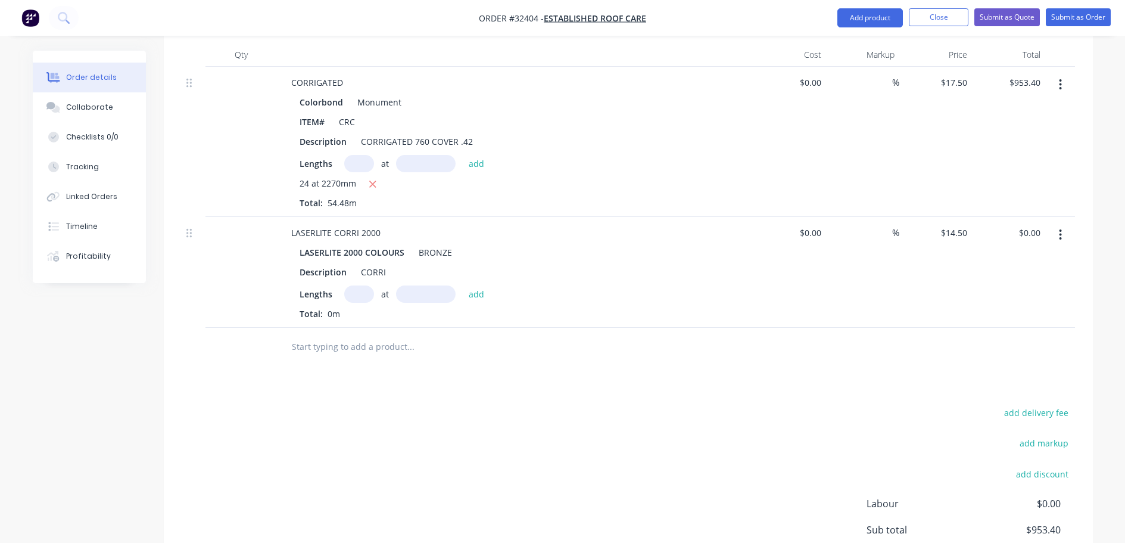
click at [362, 285] on input "text" at bounding box center [359, 293] width 30 height 17
type input "12"
type input "2270"
click at [463, 285] on button "add" at bounding box center [477, 293] width 28 height 16
type input "$394.98"
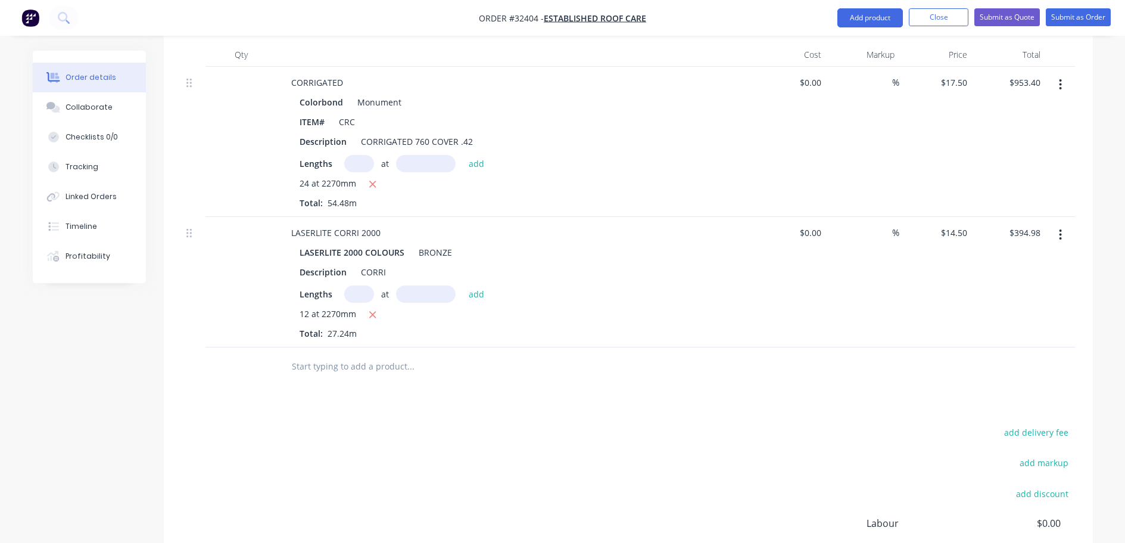
drag, startPoint x: 362, startPoint y: 348, endPoint x: 378, endPoint y: 498, distance: 150.3
click at [362, 354] on input "text" at bounding box center [410, 366] width 238 height 24
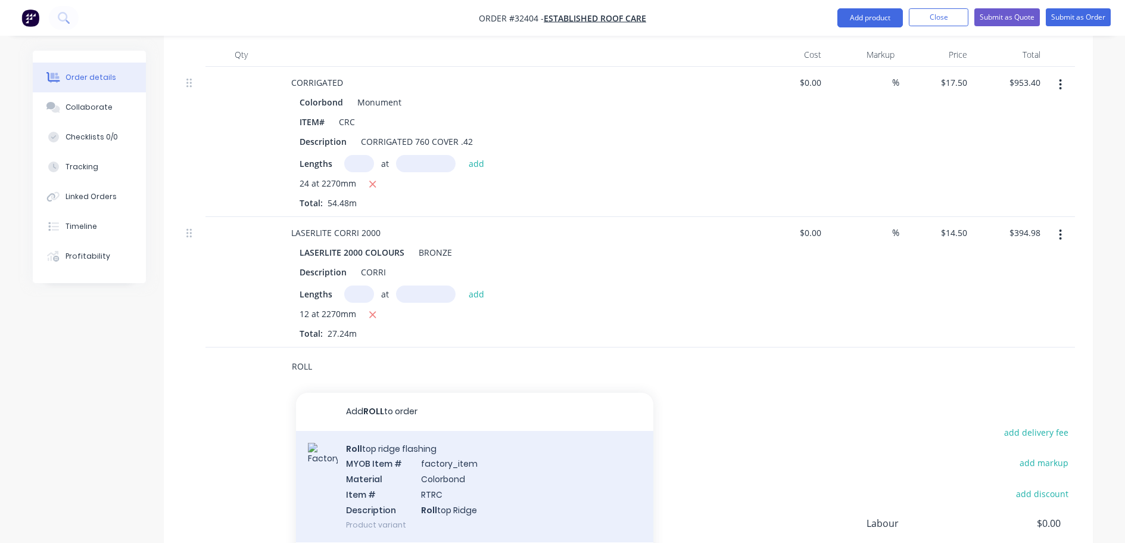
type input "ROLL"
click at [534, 484] on div "Roll top ridge flashing MYOB Item # factory_item Material Colorbond Item # RTRC…" at bounding box center [474, 486] width 357 height 111
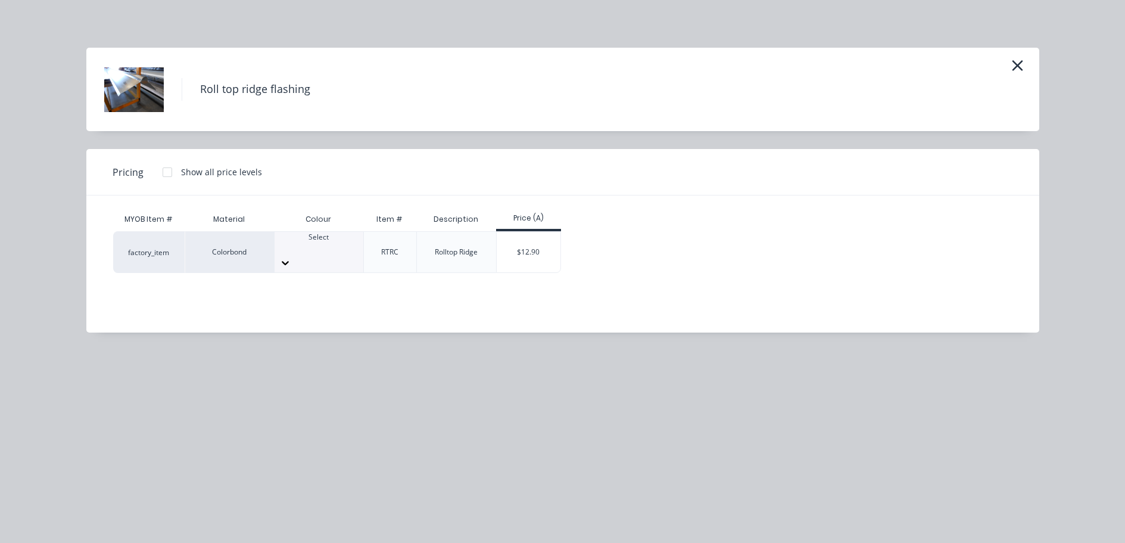
click at [291, 257] on icon at bounding box center [285, 263] width 12 height 12
click at [552, 245] on div "$12.90" at bounding box center [529, 252] width 64 height 41
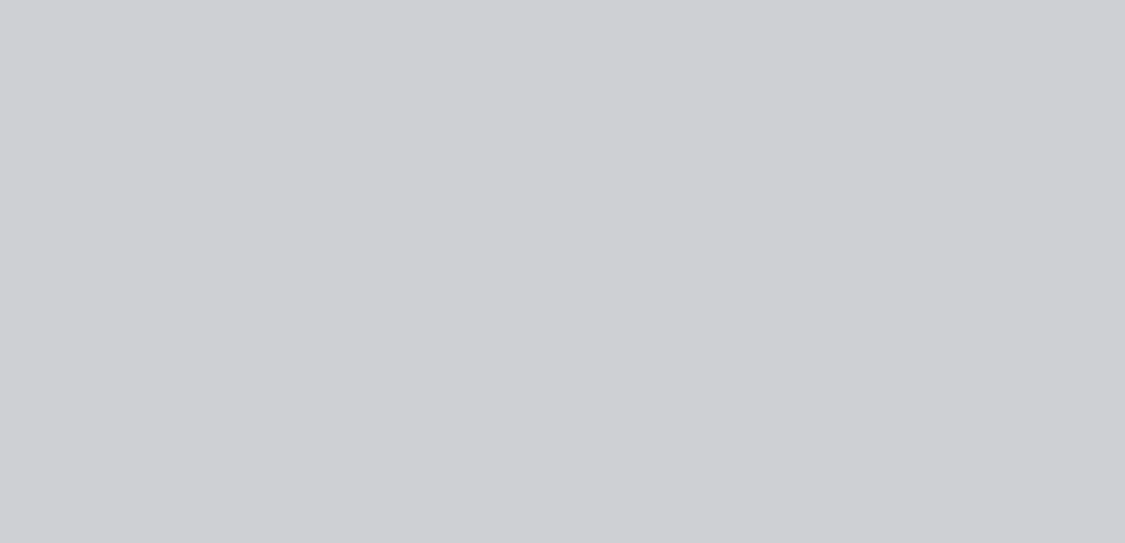
type input "$12.90"
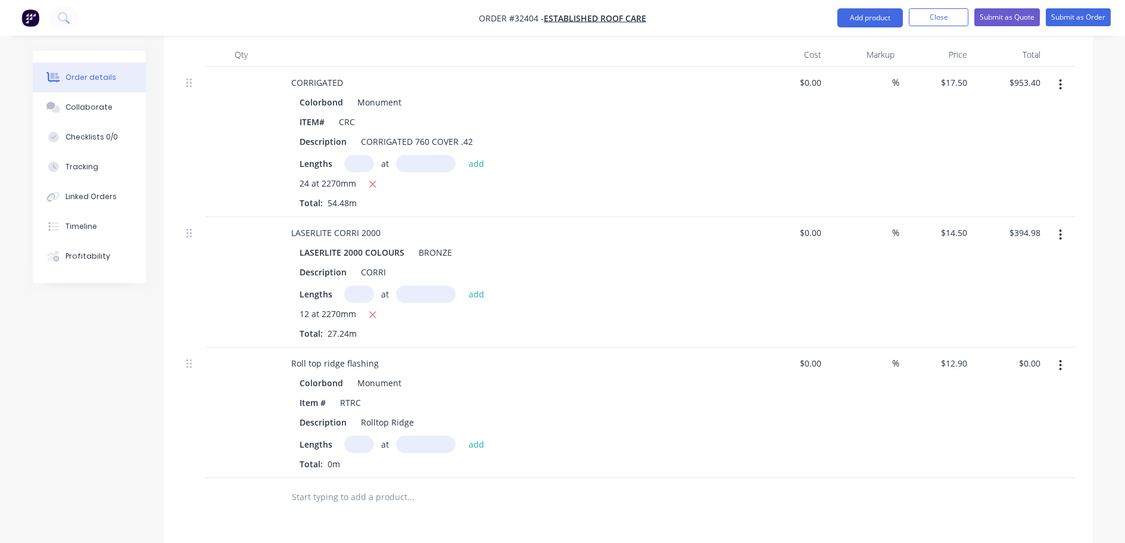
click at [362, 435] on input "text" at bounding box center [359, 443] width 30 height 17
type input "3"
type input "4500"
click at [463, 435] on button "add" at bounding box center [477, 443] width 28 height 16
type input "$174.15"
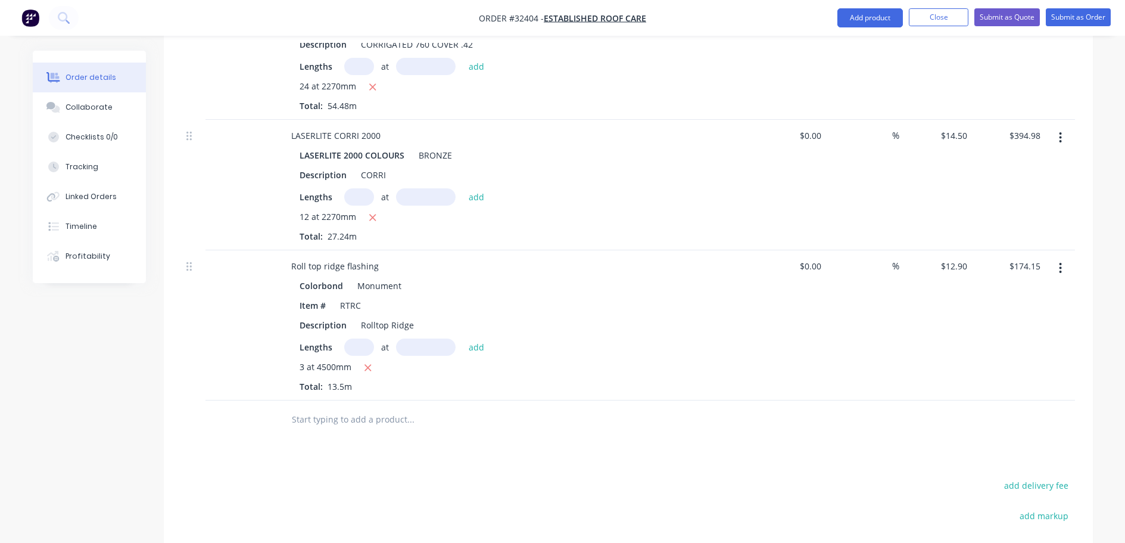
scroll to position [631, 0]
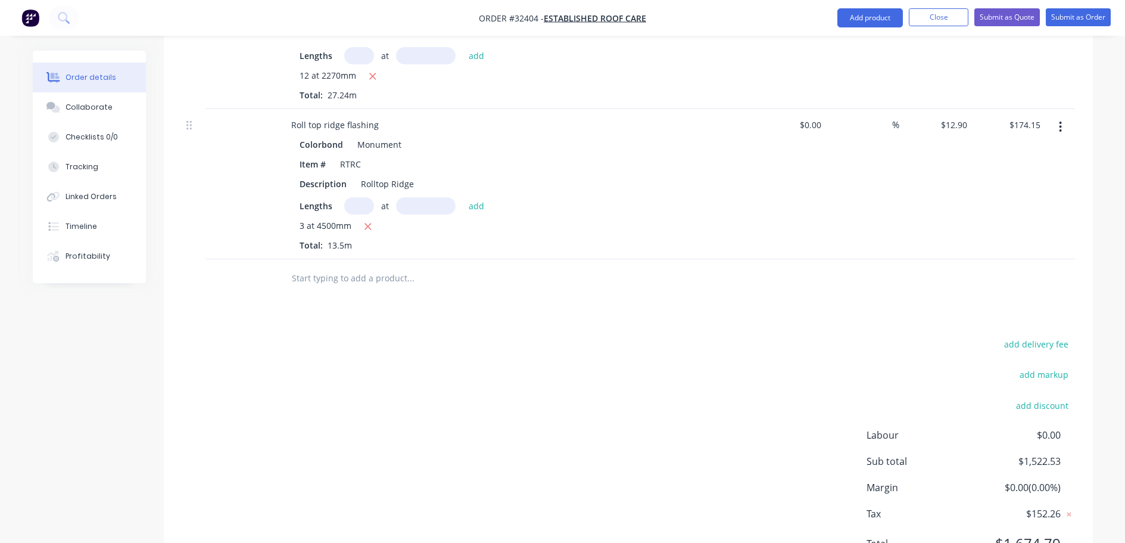
click at [389, 266] on input "text" at bounding box center [410, 278] width 238 height 24
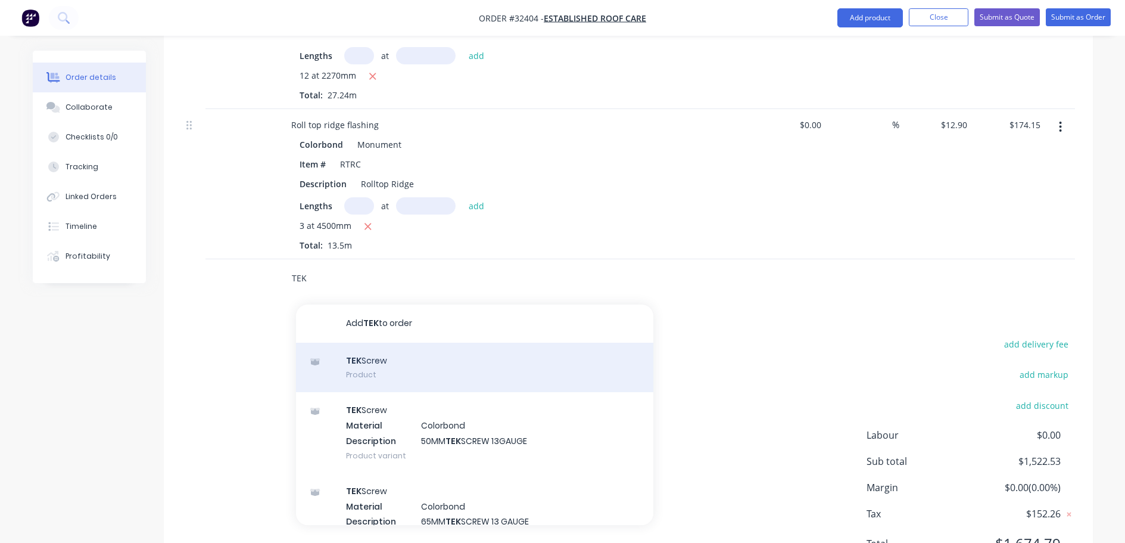
type input "TEK"
click at [403, 344] on div "TEK Screw Product" at bounding box center [474, 367] width 357 height 50
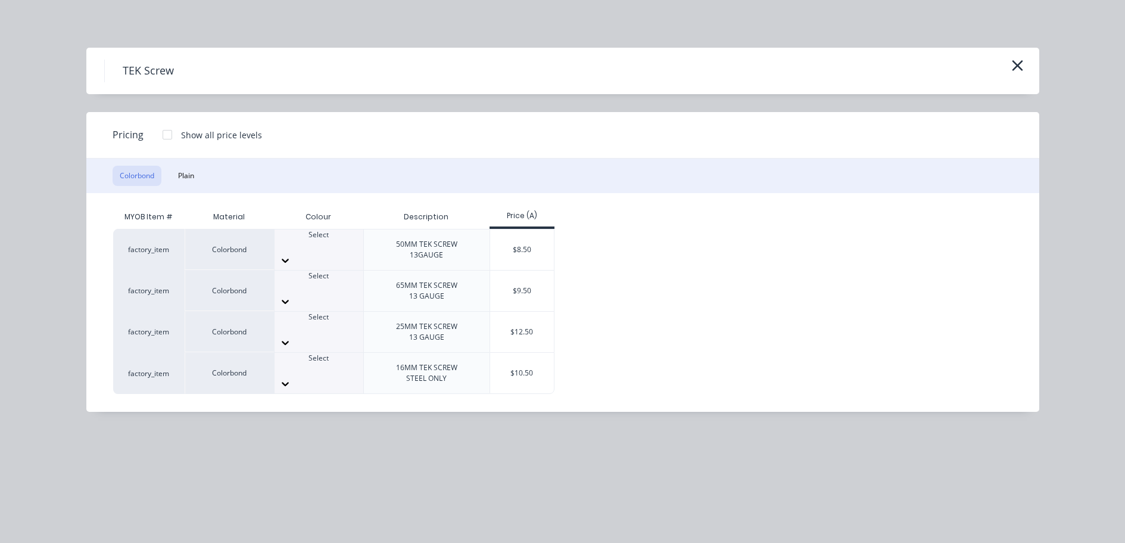
click at [291, 254] on icon at bounding box center [285, 260] width 12 height 12
click at [533, 249] on div "$8.50" at bounding box center [522, 249] width 64 height 41
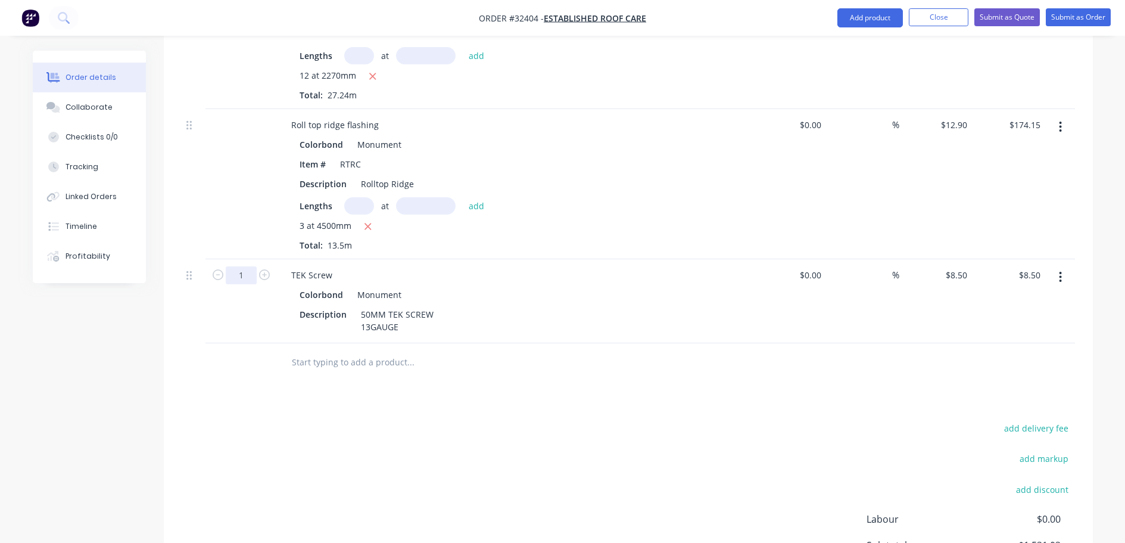
drag, startPoint x: 255, startPoint y: 259, endPoint x: 252, endPoint y: 266, distance: 7.2
click at [255, 266] on input "1" at bounding box center [241, 275] width 31 height 18
type input "10"
type input "$85.00"
click at [301, 350] on input "text" at bounding box center [410, 362] width 238 height 24
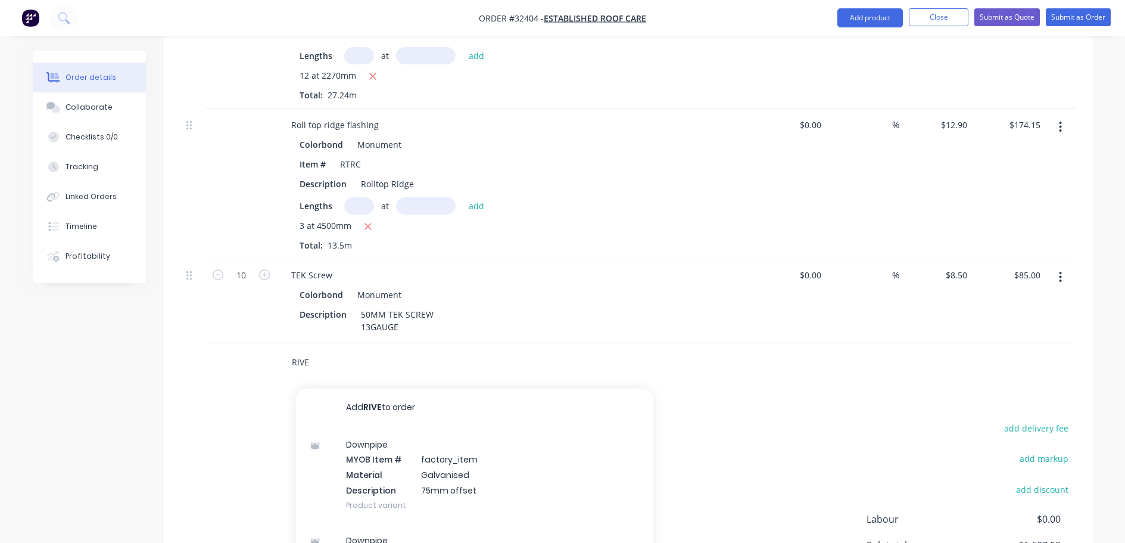
type input "RIVE"
click at [561, 350] on div "RIVE Add RIVE to order Downpipe MYOB Item # factory_item Material Galvanised De…" at bounding box center [460, 362] width 357 height 24
click at [550, 306] on div "Description 50MM TEK SCREW 13GAUGE" at bounding box center [513, 321] width 436 height 30
click at [611, 351] on div "RIVE" at bounding box center [460, 362] width 357 height 24
drag, startPoint x: 220, startPoint y: 279, endPoint x: 229, endPoint y: 284, distance: 10.1
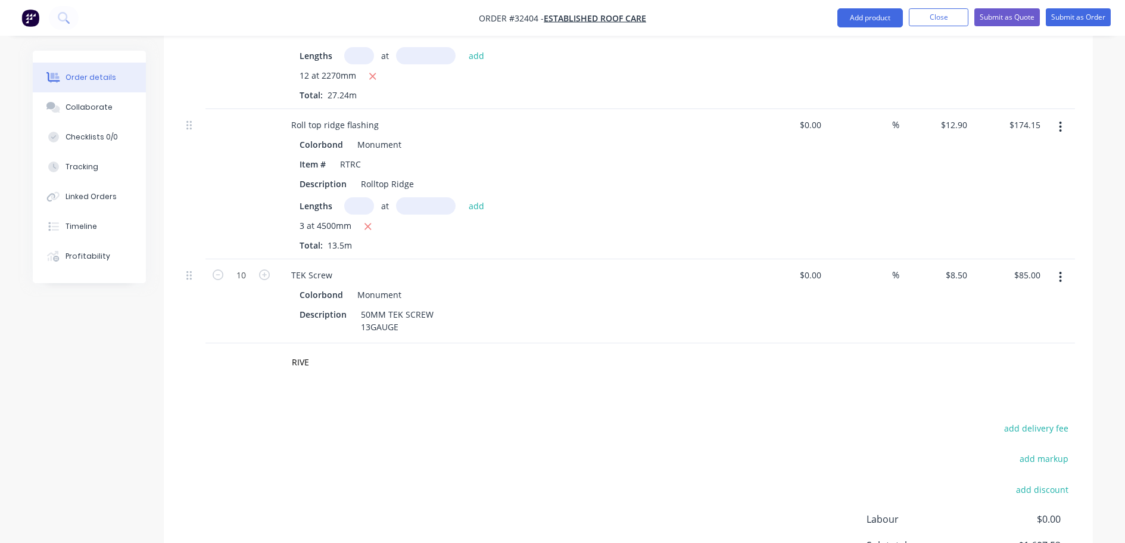
click at [229, 285] on div "10" at bounding box center [240, 301] width 71 height 84
drag, startPoint x: 246, startPoint y: 274, endPoint x: 256, endPoint y: 270, distance: 10.2
click at [247, 274] on div "10" at bounding box center [240, 301] width 71 height 84
click at [254, 266] on input "10" at bounding box center [241, 275] width 31 height 18
click at [375, 390] on div "Drawings Add drawing Products Show / Hide columns Add product Qty Cost Markup P…" at bounding box center [628, 193] width 929 height 949
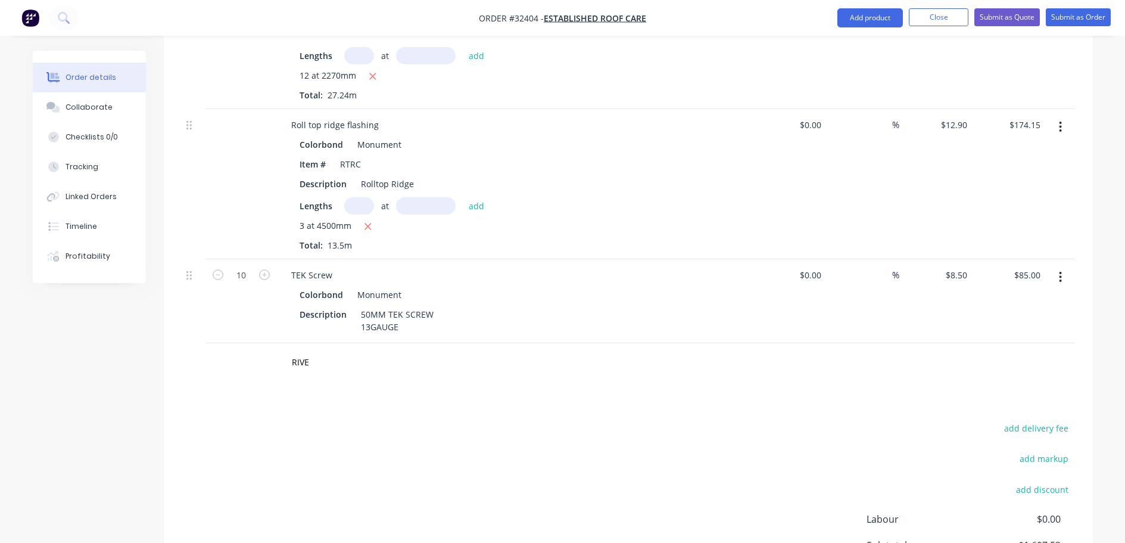
click at [633, 286] on div "Colorbond Monument" at bounding box center [515, 294] width 431 height 17
click at [261, 269] on icon "button" at bounding box center [264, 274] width 11 height 11
type input "11"
type input "$93.50"
click at [216, 269] on icon "button" at bounding box center [218, 274] width 11 height 11
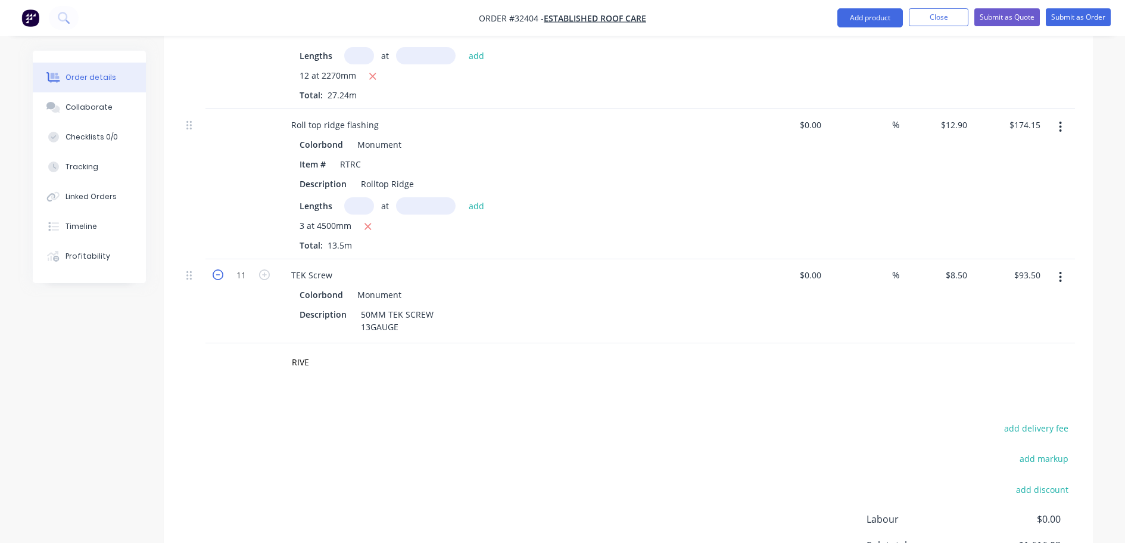
type input "10"
type input "$85.00"
click at [312, 350] on input "RIVE" at bounding box center [410, 362] width 238 height 24
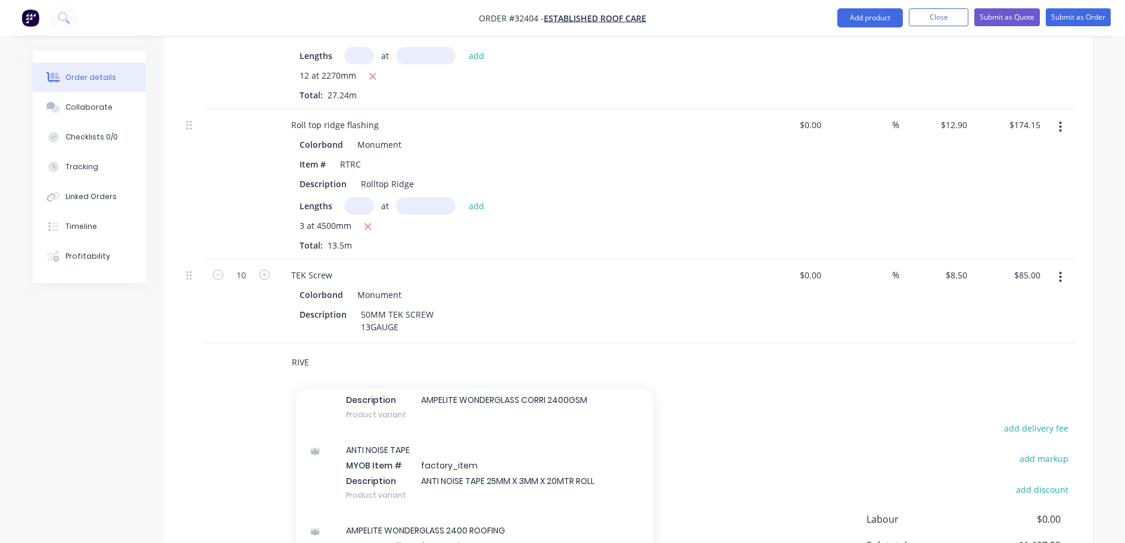
scroll to position [2144, 0]
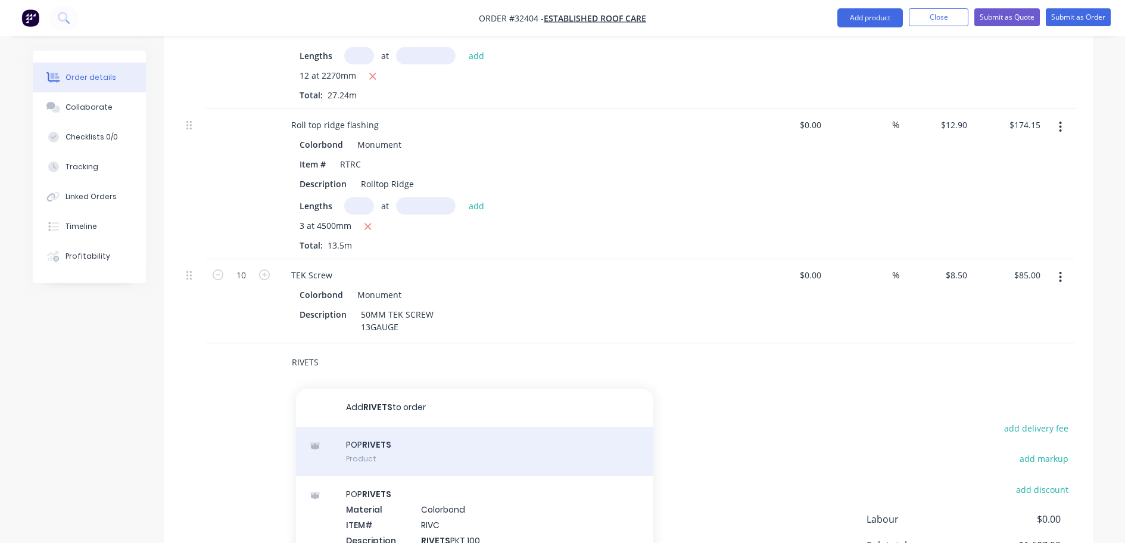
type input "RIVETS"
click at [442, 438] on div "POP RIVETS Product" at bounding box center [474, 451] width 357 height 50
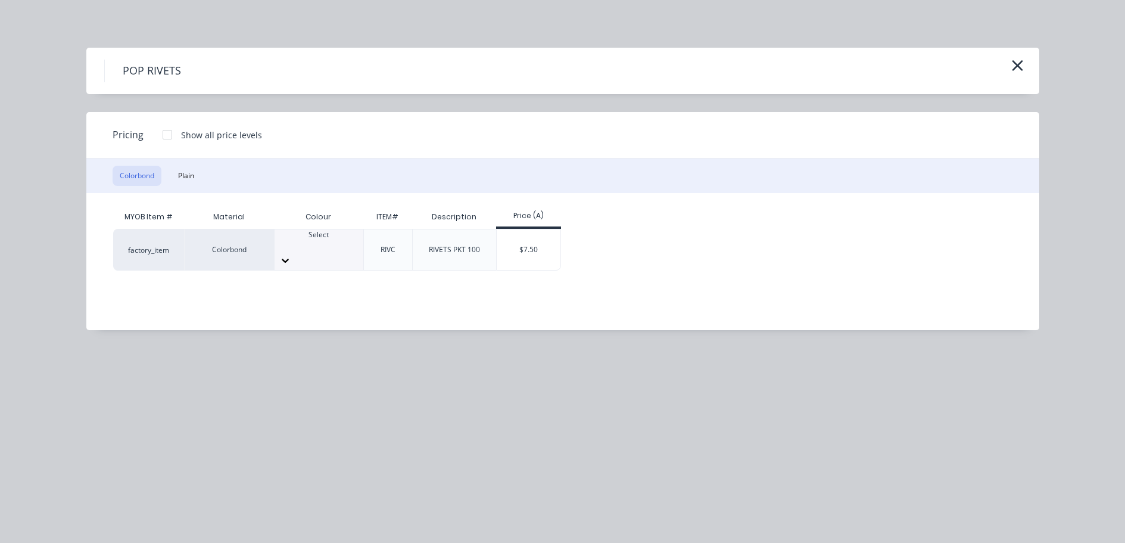
click at [344, 251] on div at bounding box center [319, 260] width 89 height 19
click at [543, 240] on div "$7.50" at bounding box center [529, 249] width 64 height 41
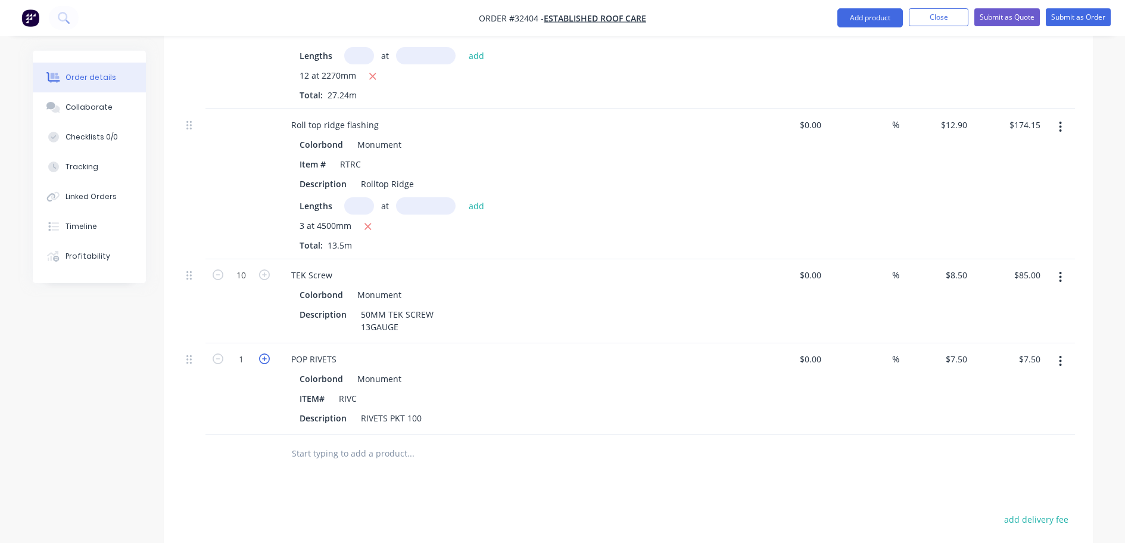
click at [264, 353] on icon "button" at bounding box center [264, 358] width 11 height 11
type input "2"
type input "$15.00"
click at [264, 353] on icon "button" at bounding box center [264, 358] width 11 height 11
type input "3"
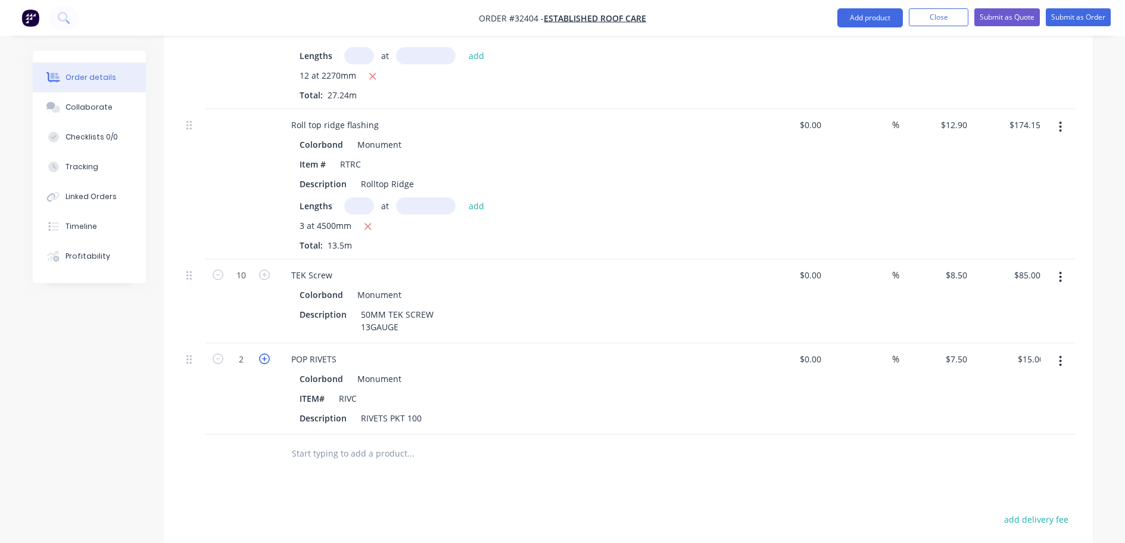
type input "$22.50"
click at [264, 353] on icon "button" at bounding box center [264, 358] width 11 height 11
type input "4"
type input "$30.00"
click at [216, 353] on icon "button" at bounding box center [218, 358] width 11 height 11
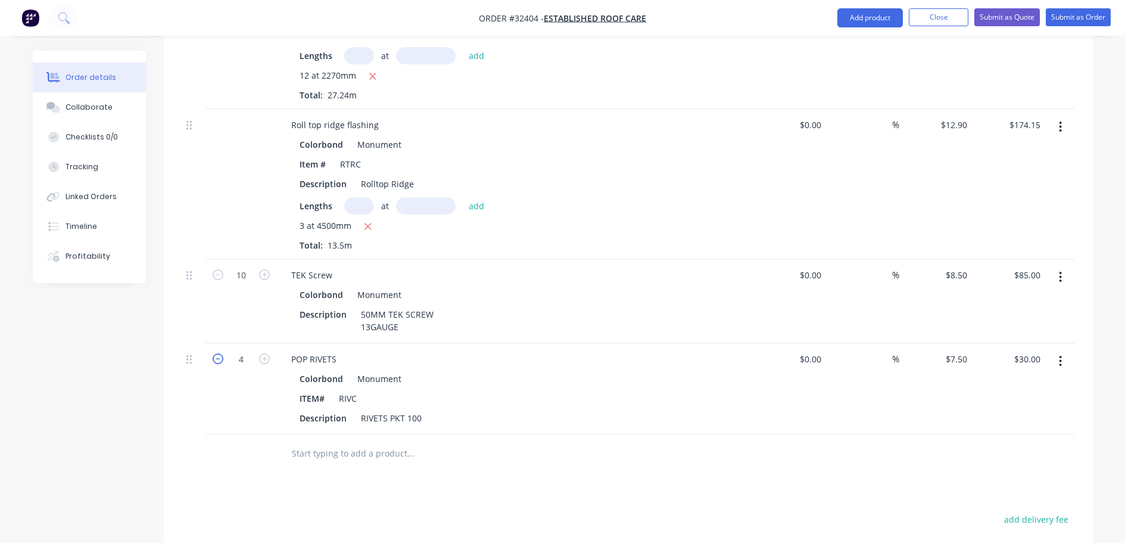
type input "3"
type input "$22.50"
click at [338, 441] on input "text" at bounding box center [410, 453] width 238 height 24
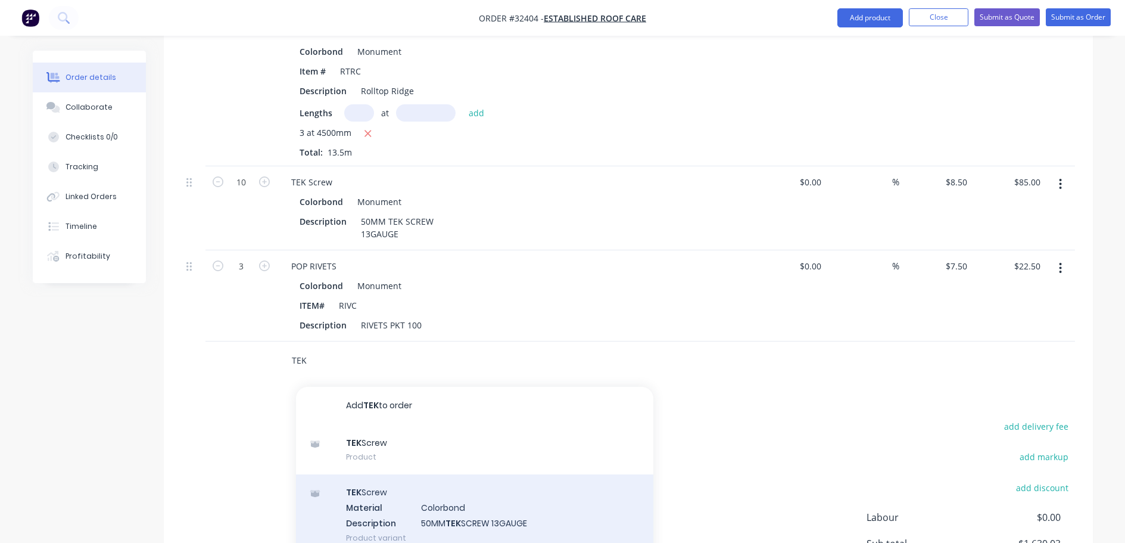
scroll to position [849, 0]
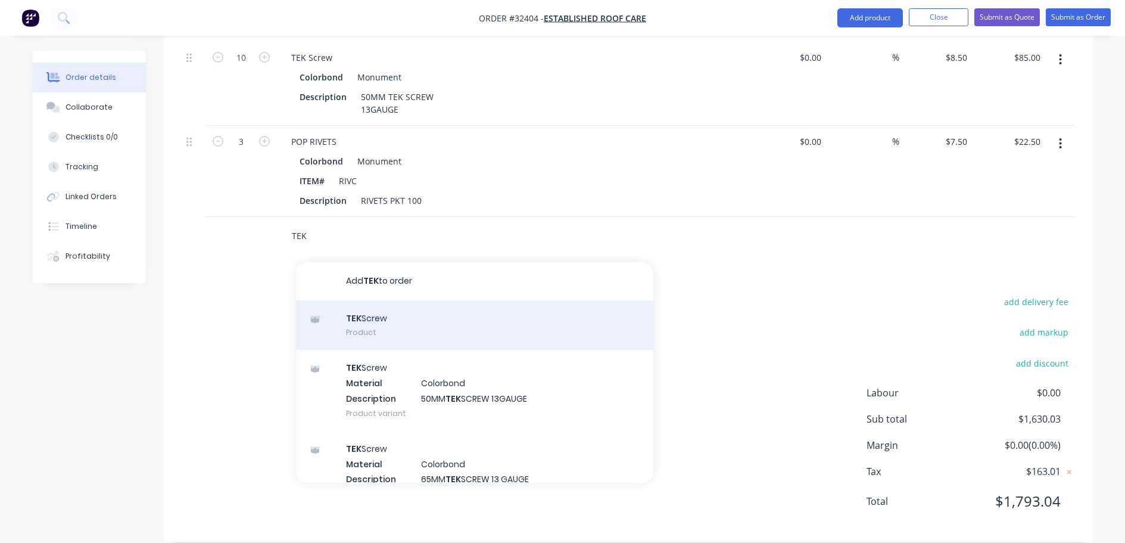
type input "TEK"
click at [418, 309] on div "TEK Screw Product" at bounding box center [474, 325] width 357 height 50
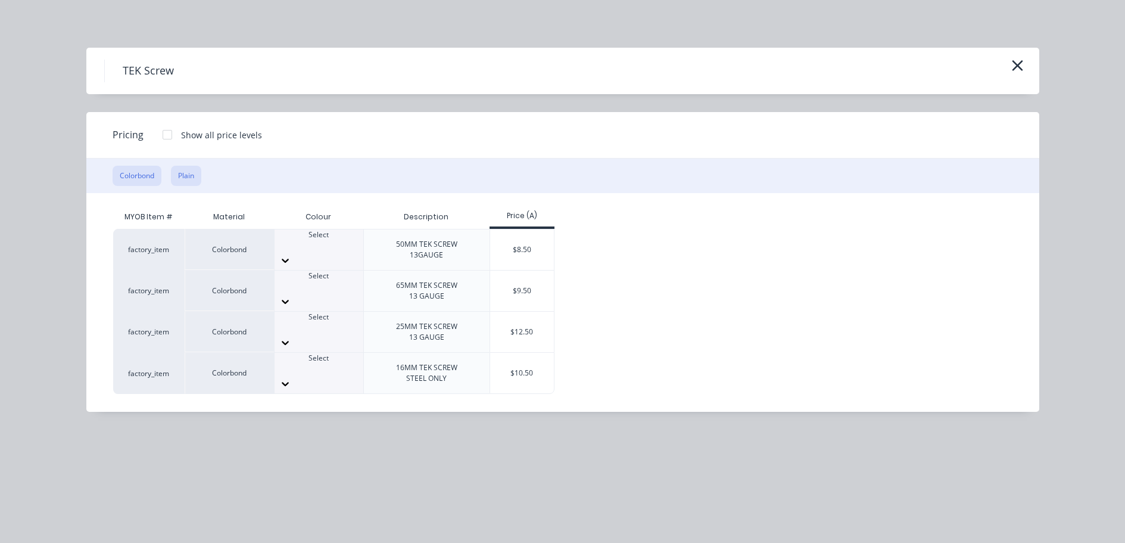
click at [186, 173] on button "Plain" at bounding box center [186, 176] width 30 height 20
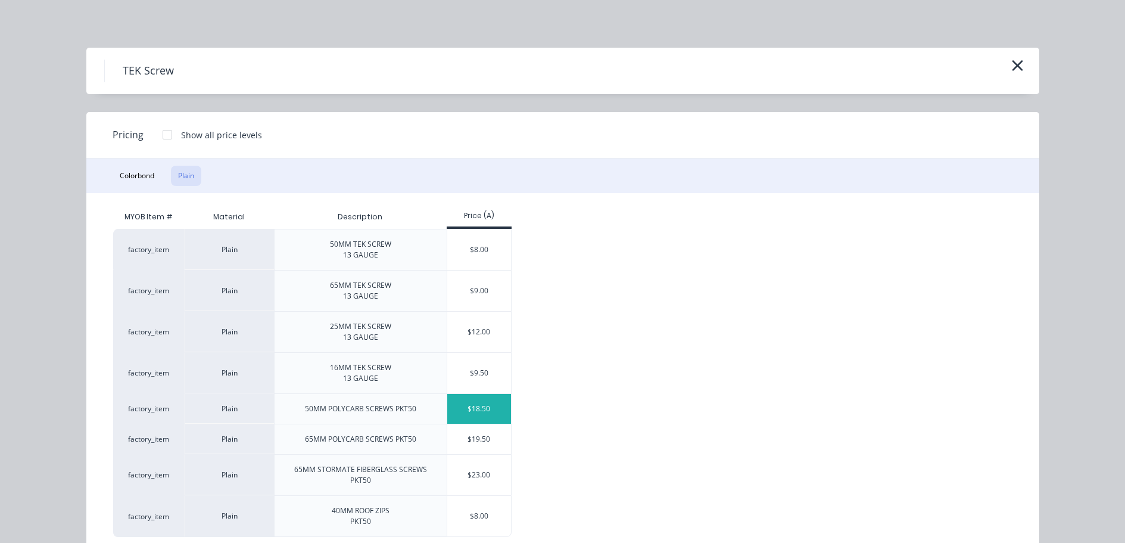
click at [485, 409] on div "$18.50" at bounding box center [479, 409] width 64 height 30
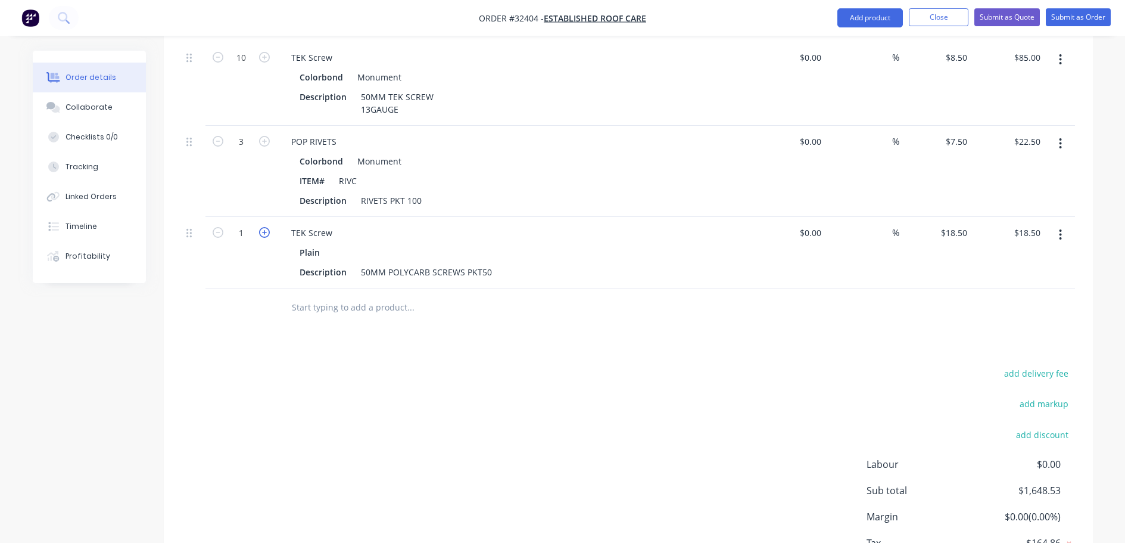
click at [266, 227] on icon "button" at bounding box center [264, 232] width 11 height 11
type input "2"
type input "$37.00"
click at [261, 227] on icon "button" at bounding box center [264, 232] width 11 height 11
type input "3"
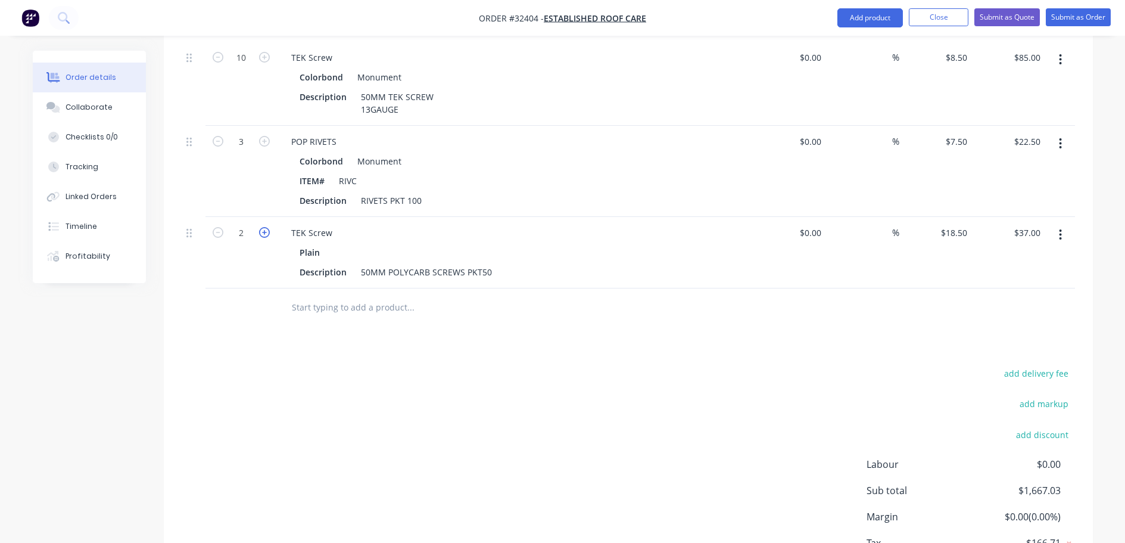
type input "$55.50"
click at [261, 227] on icon "button" at bounding box center [264, 232] width 11 height 11
type input "4"
type input "$74.00"
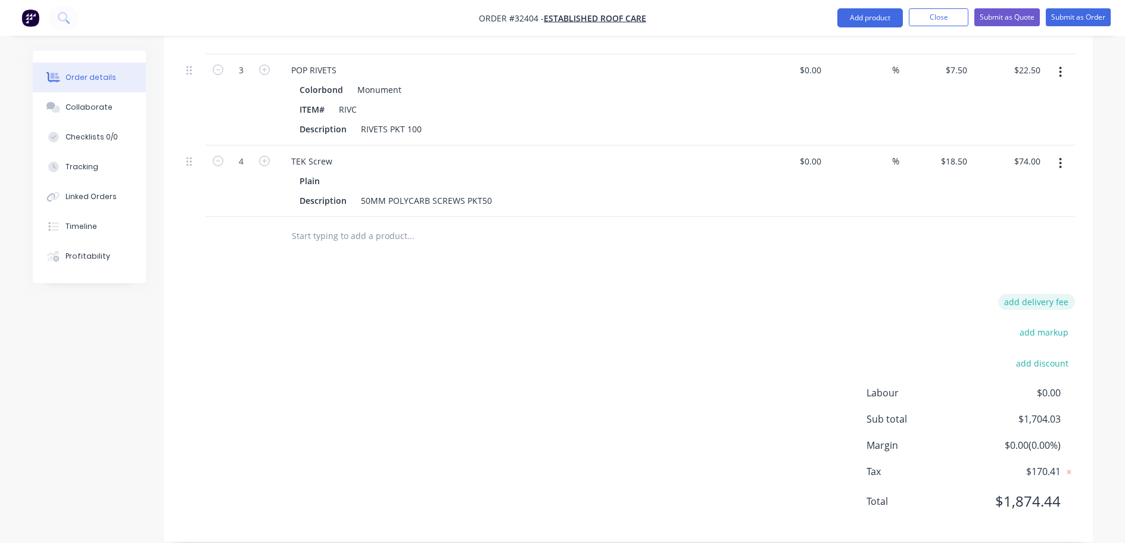
click at [1055, 294] on button "add delivery fee" at bounding box center [1036, 302] width 77 height 16
type input "80"
click input "submit" at bounding box center [0, 0] width 0 height 0
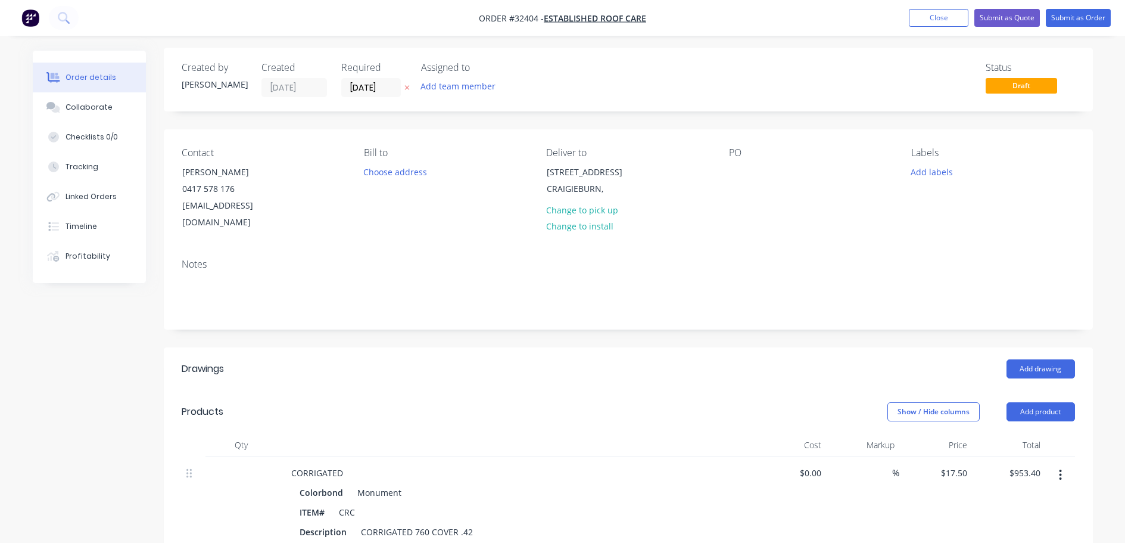
scroll to position [0, 0]
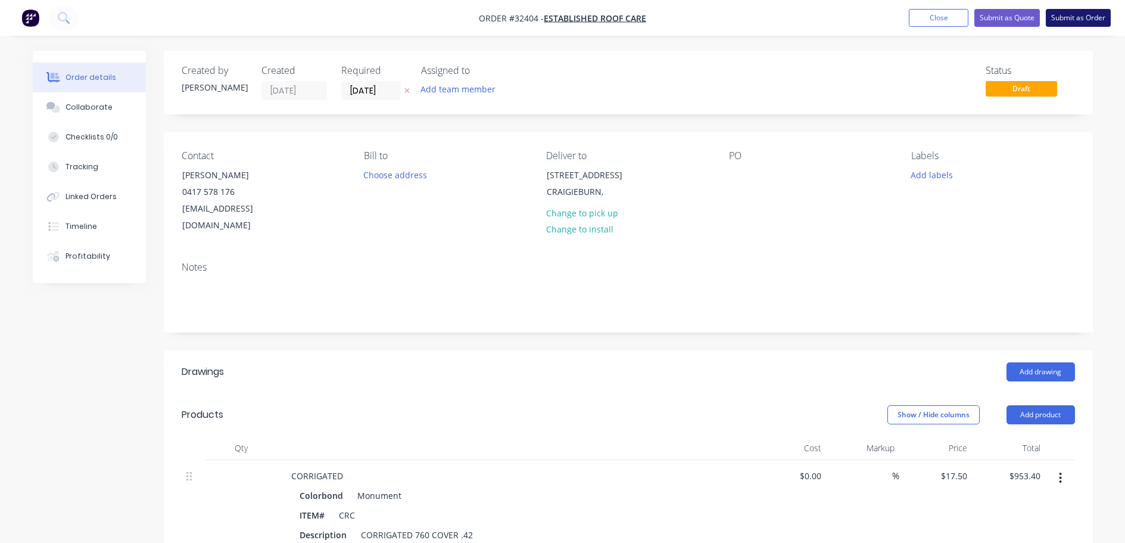
click at [1090, 19] on button "Submit as Order" at bounding box center [1078, 18] width 65 height 18
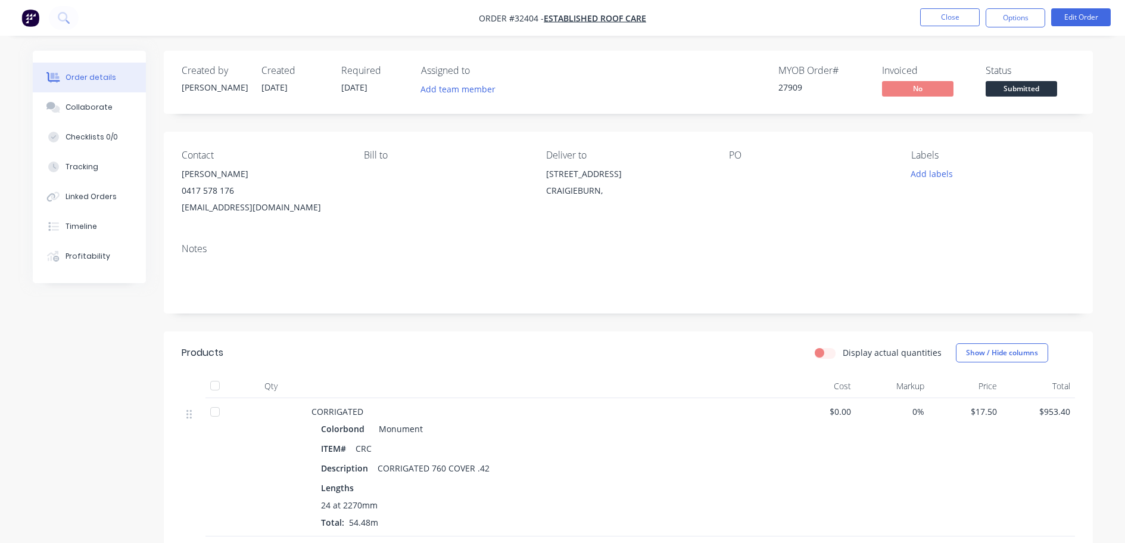
click at [1017, 86] on span "Submitted" at bounding box center [1021, 88] width 71 height 15
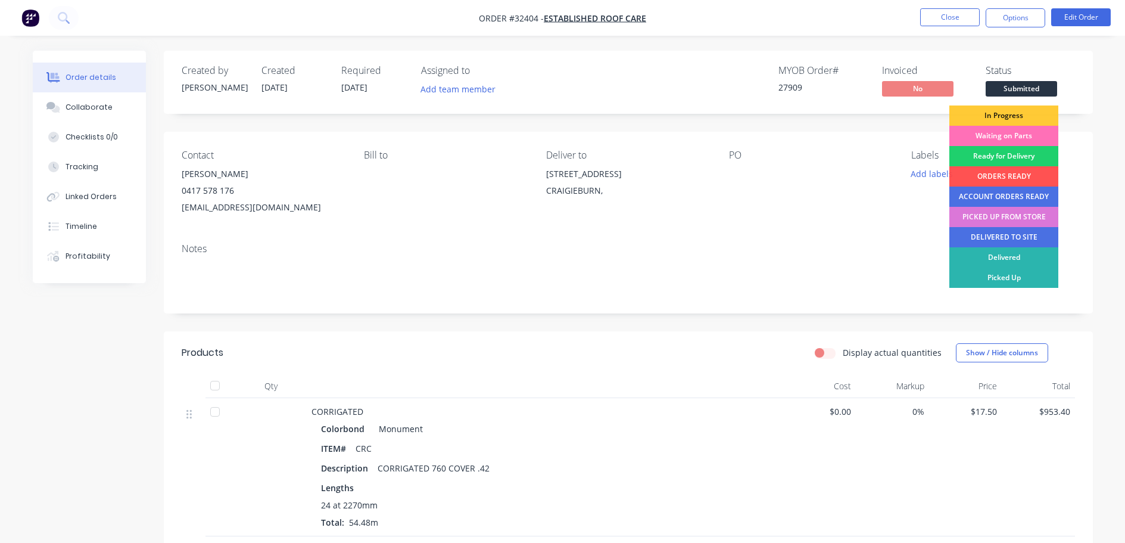
drag, startPoint x: 1014, startPoint y: 138, endPoint x: 1028, endPoint y: 89, distance: 51.3
click at [1016, 134] on div "Waiting on Parts" at bounding box center [1003, 136] width 109 height 20
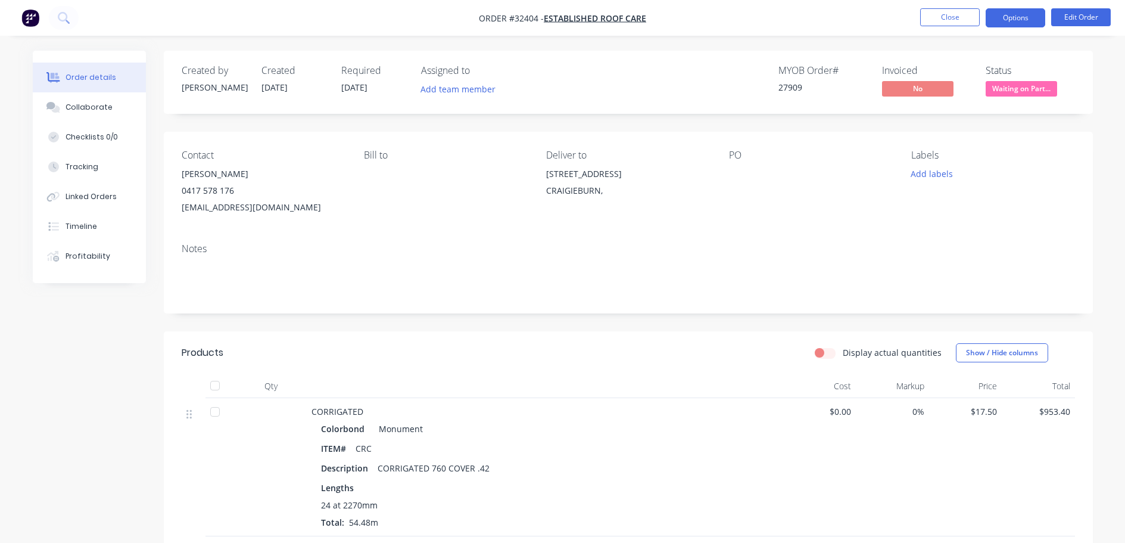
click at [1017, 18] on button "Options" at bounding box center [1016, 17] width 60 height 19
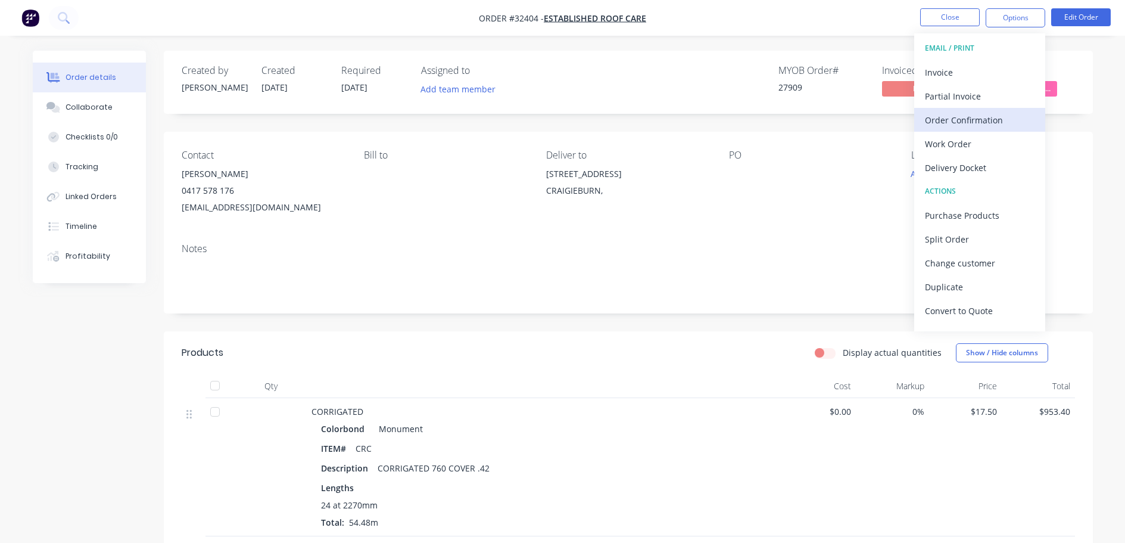
click at [961, 116] on div "Order Confirmation" at bounding box center [980, 119] width 110 height 17
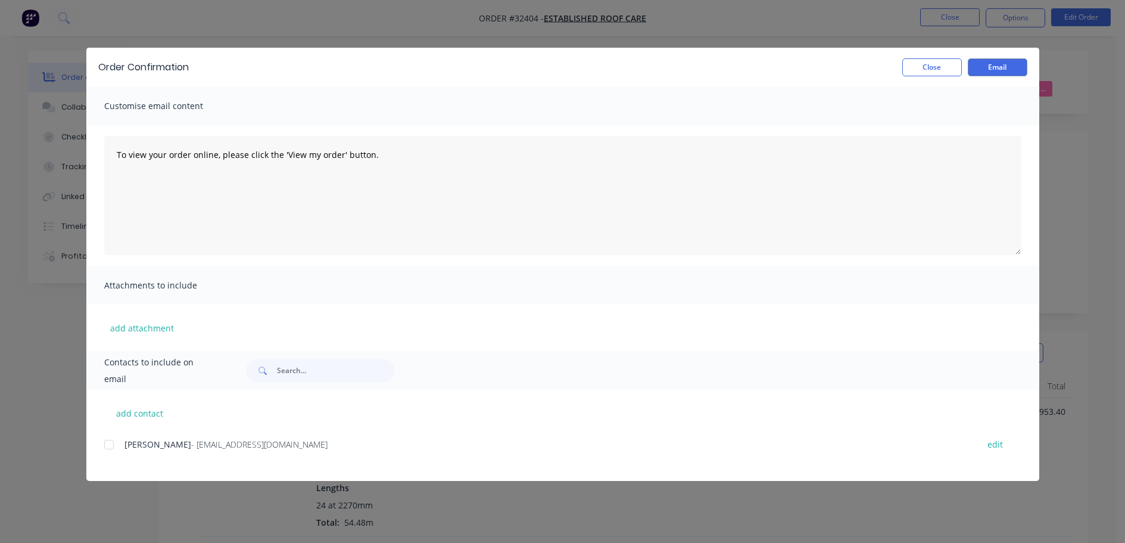
click at [116, 443] on div at bounding box center [109, 444] width 24 height 24
click at [1006, 70] on button "Email" at bounding box center [998, 67] width 60 height 18
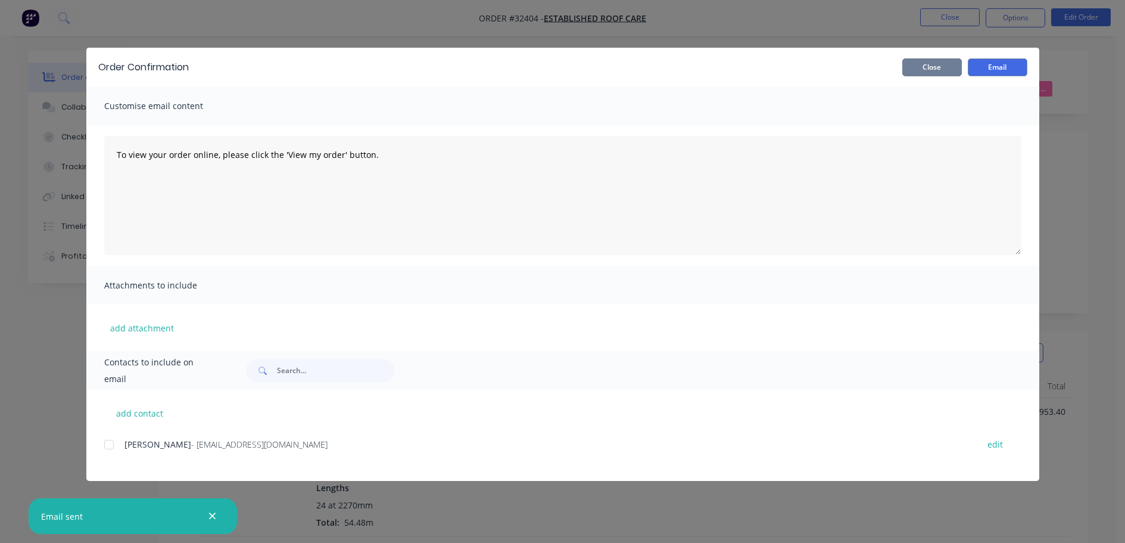
click at [940, 71] on button "Close" at bounding box center [932, 67] width 60 height 18
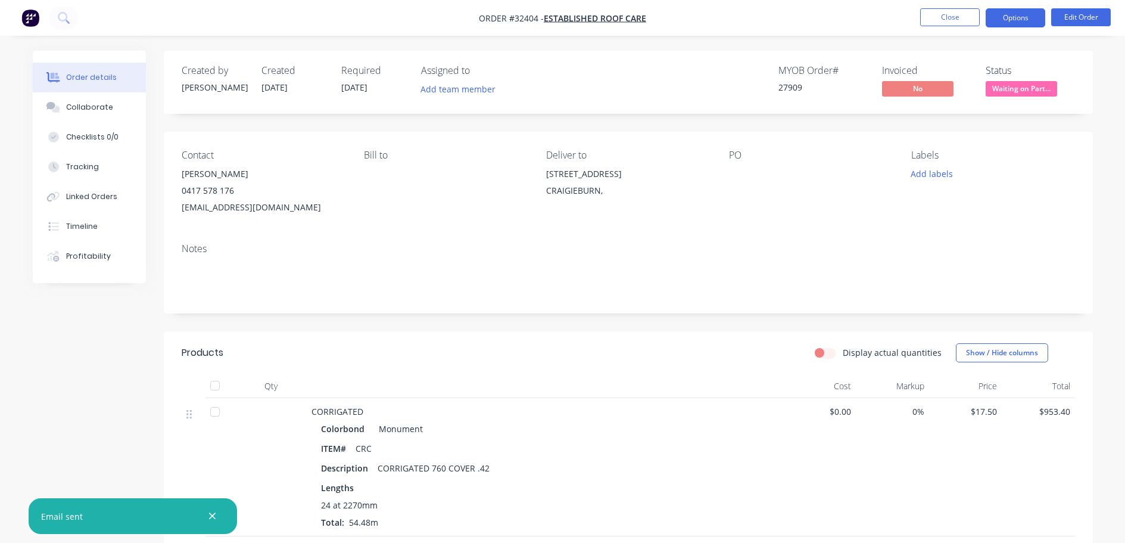
click at [1005, 17] on button "Options" at bounding box center [1016, 17] width 60 height 19
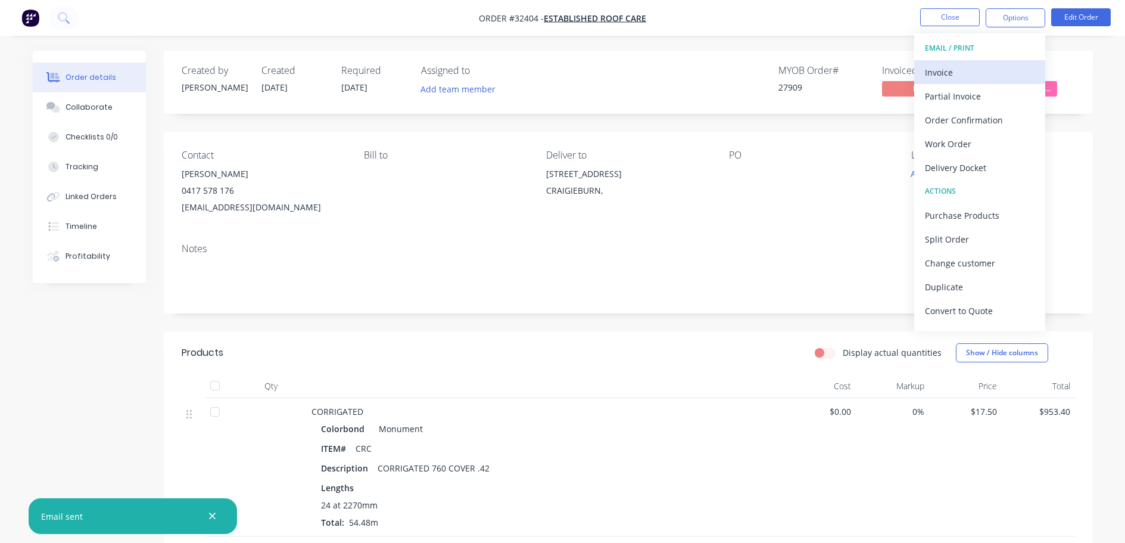
click at [951, 70] on div "Invoice" at bounding box center [980, 72] width 110 height 17
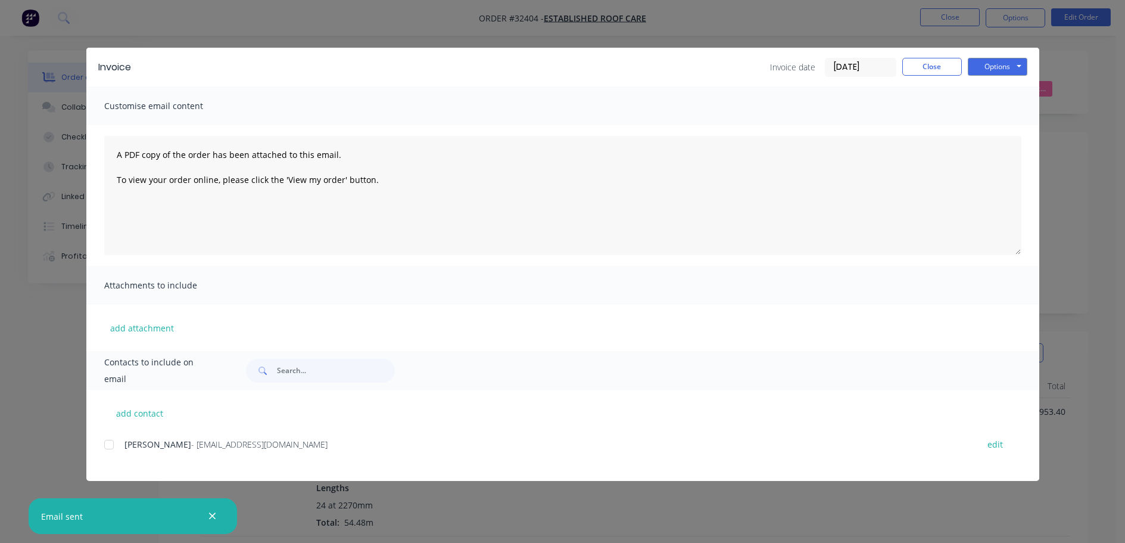
click at [106, 444] on div at bounding box center [109, 444] width 24 height 24
click at [1014, 70] on button "Options" at bounding box center [998, 67] width 60 height 18
click at [1003, 127] on button "Email" at bounding box center [1006, 127] width 76 height 20
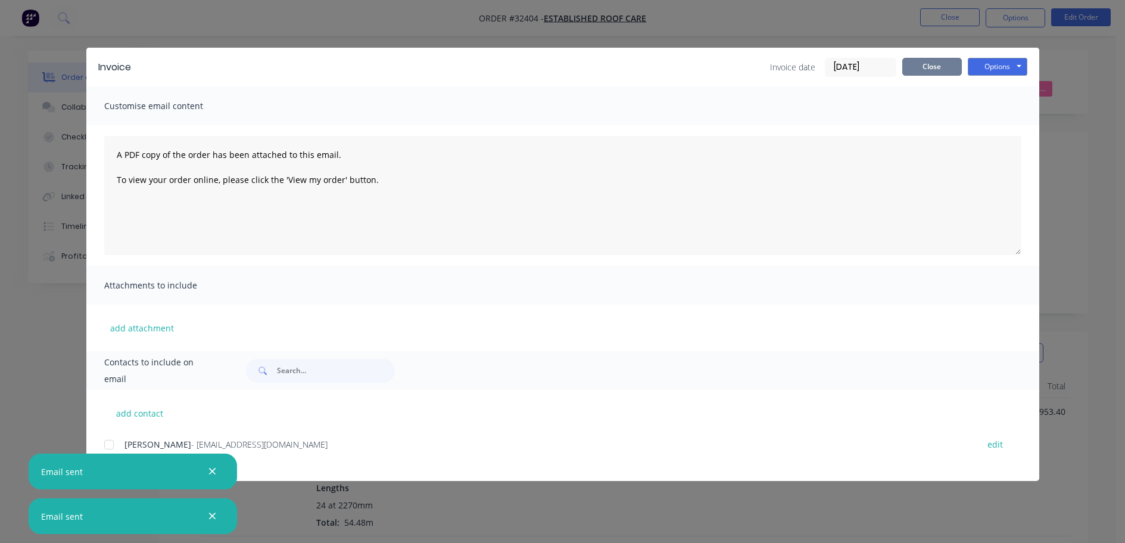
click at [948, 68] on button "Close" at bounding box center [932, 67] width 60 height 18
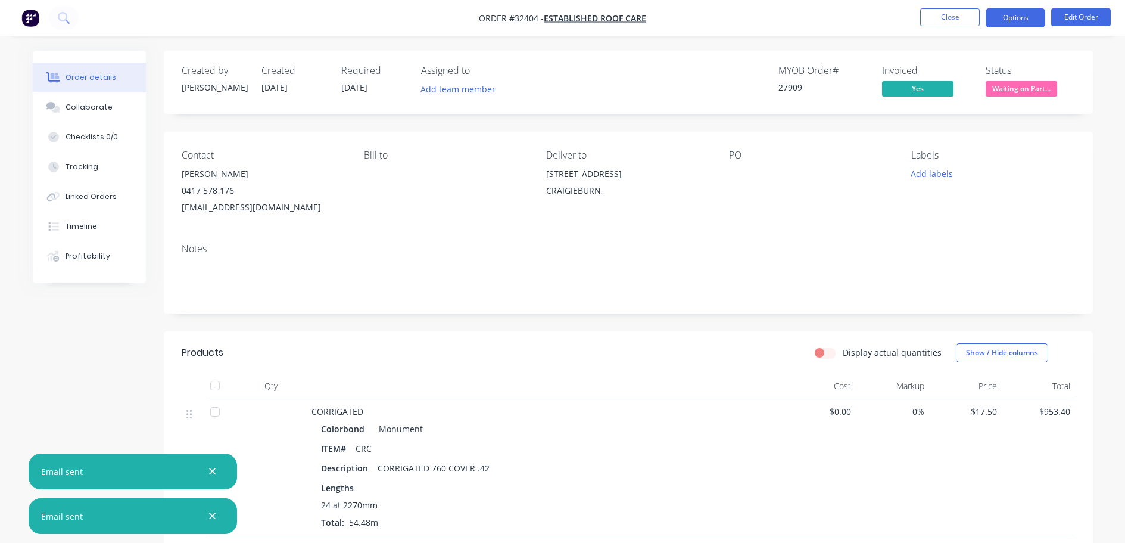
click at [1016, 23] on button "Options" at bounding box center [1016, 17] width 60 height 19
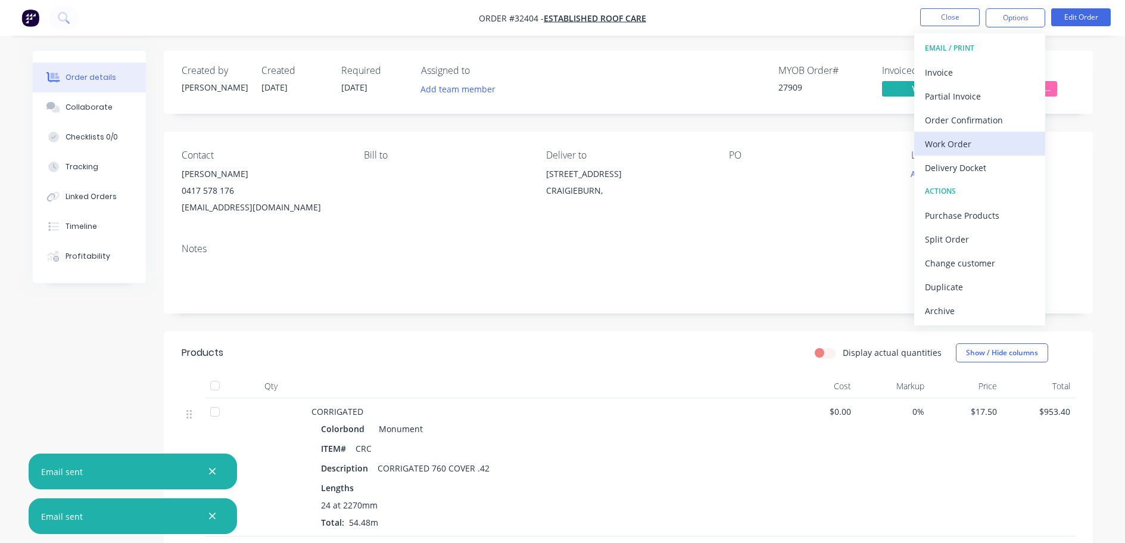
click at [964, 143] on div "Work Order" at bounding box center [980, 143] width 110 height 17
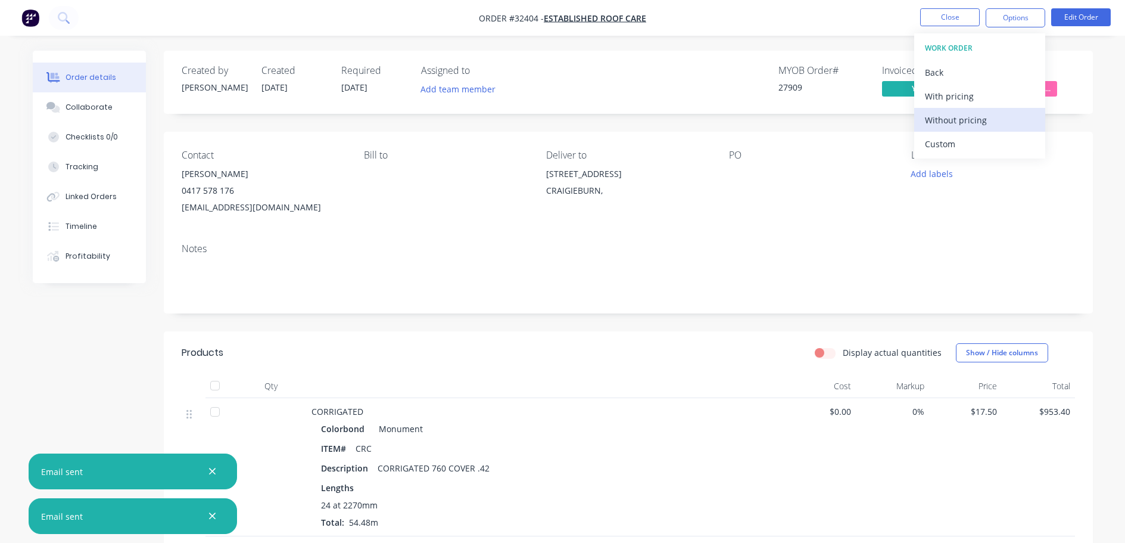
click at [983, 123] on div "Without pricing" at bounding box center [980, 119] width 110 height 17
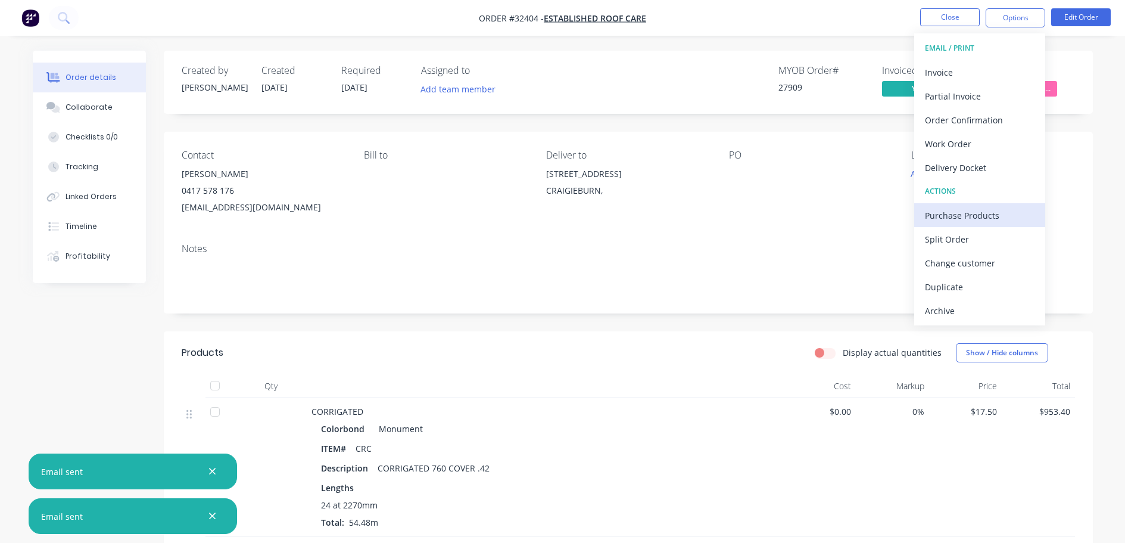
click at [965, 219] on div "Purchase Products" at bounding box center [980, 215] width 110 height 17
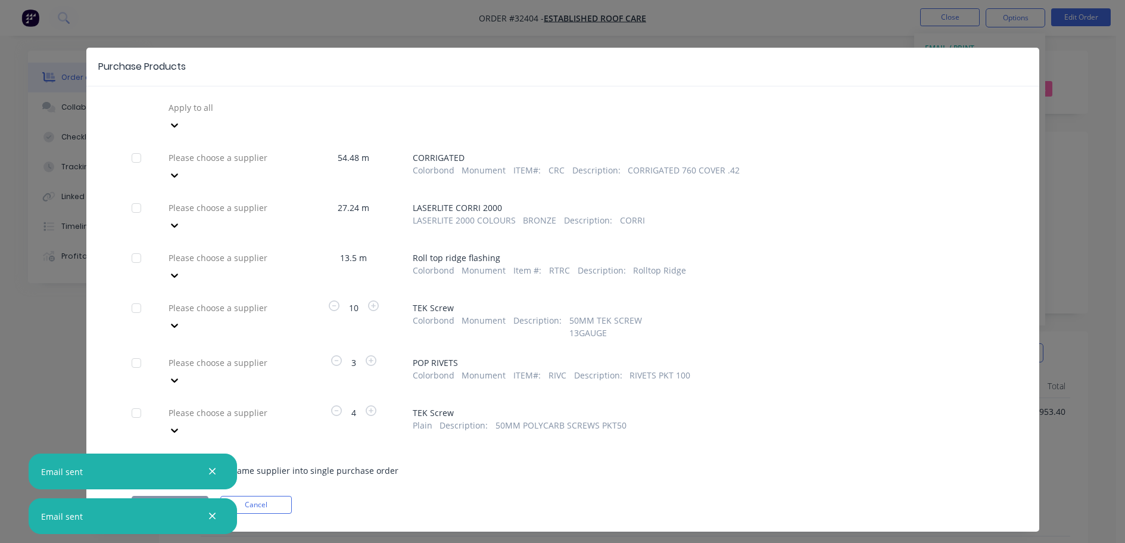
click at [180, 169] on icon at bounding box center [175, 175] width 12 height 12
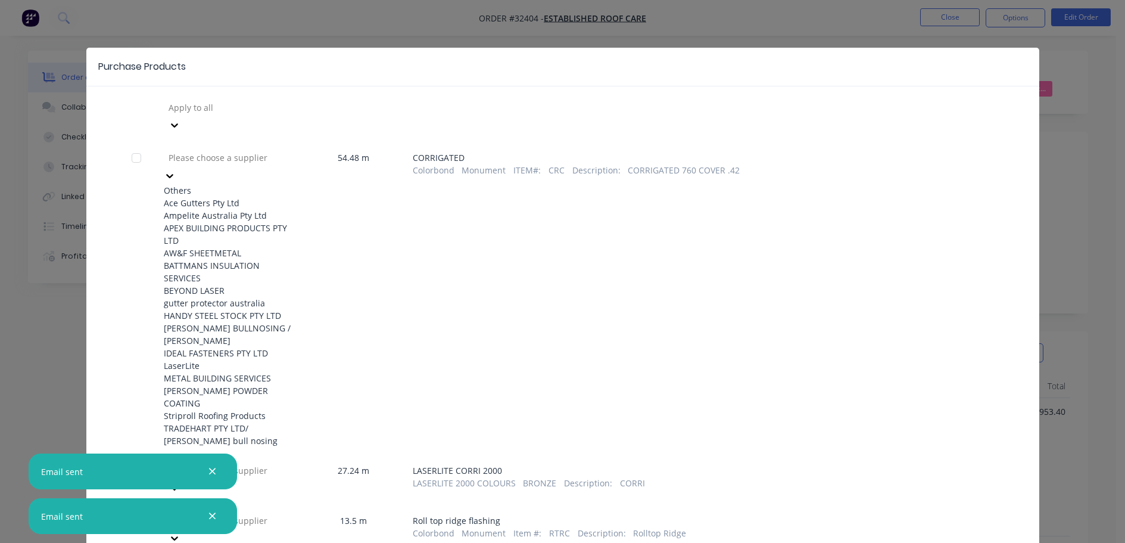
scroll to position [229, 0]
click at [250, 409] on div "Striproll Roofing Products" at bounding box center [229, 415] width 131 height 13
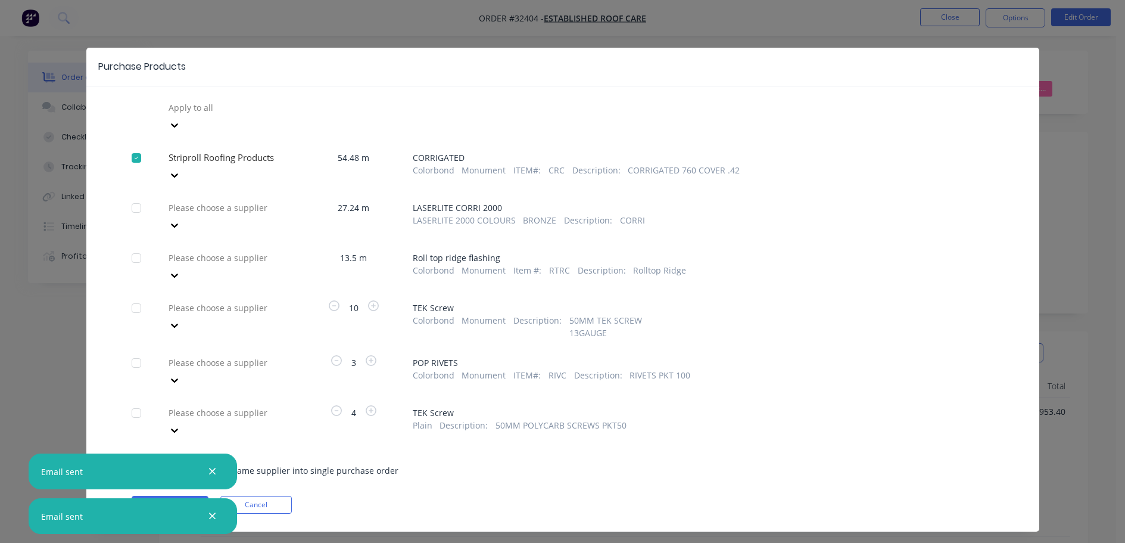
click at [185, 266] on div at bounding box center [174, 275] width 21 height 19
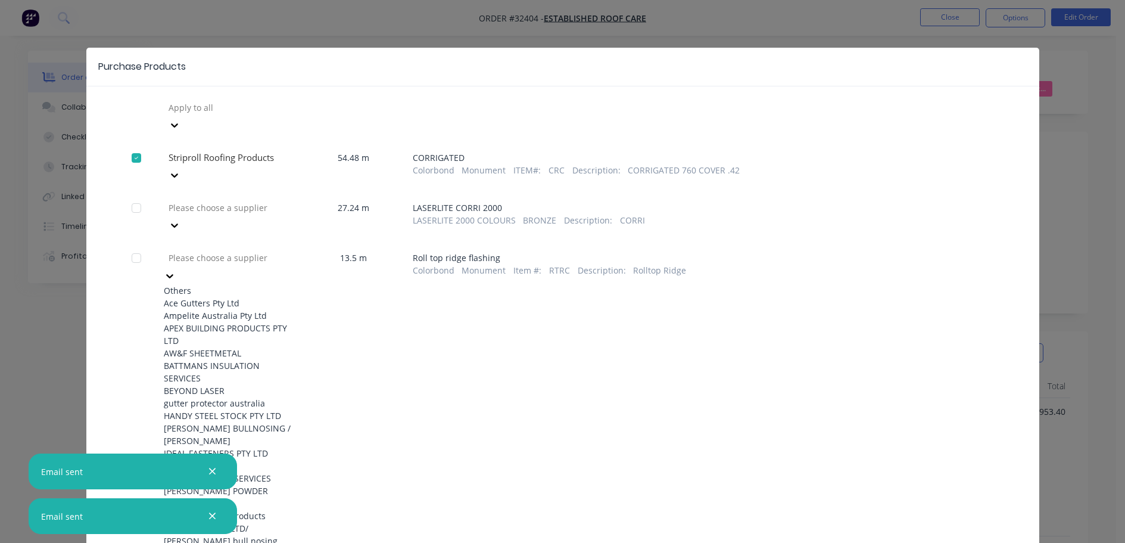
click at [241, 509] on div "Striproll Roofing Products" at bounding box center [229, 515] width 131 height 13
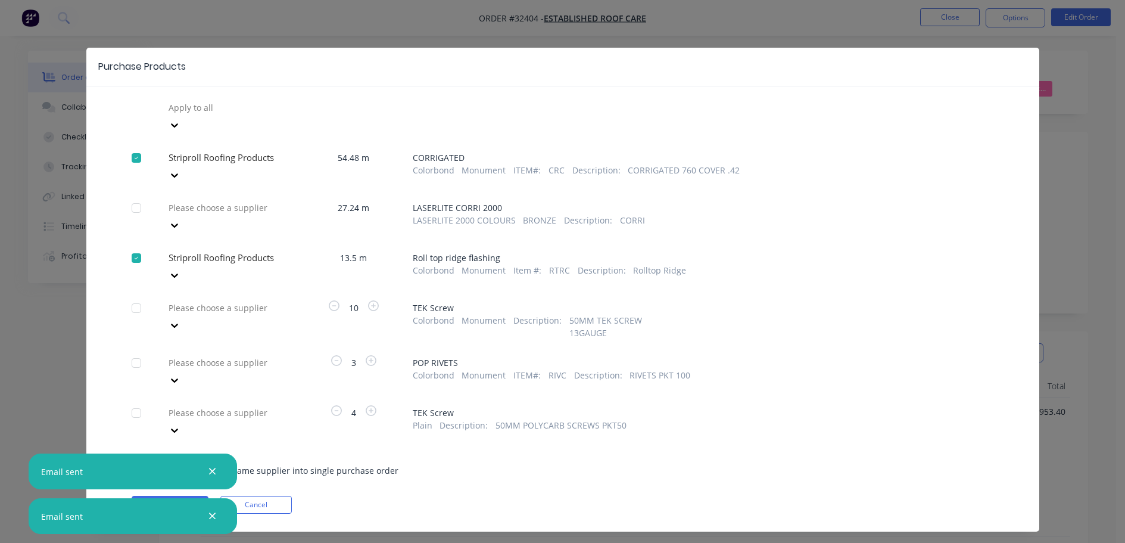
click at [185, 216] on div at bounding box center [174, 225] width 21 height 19
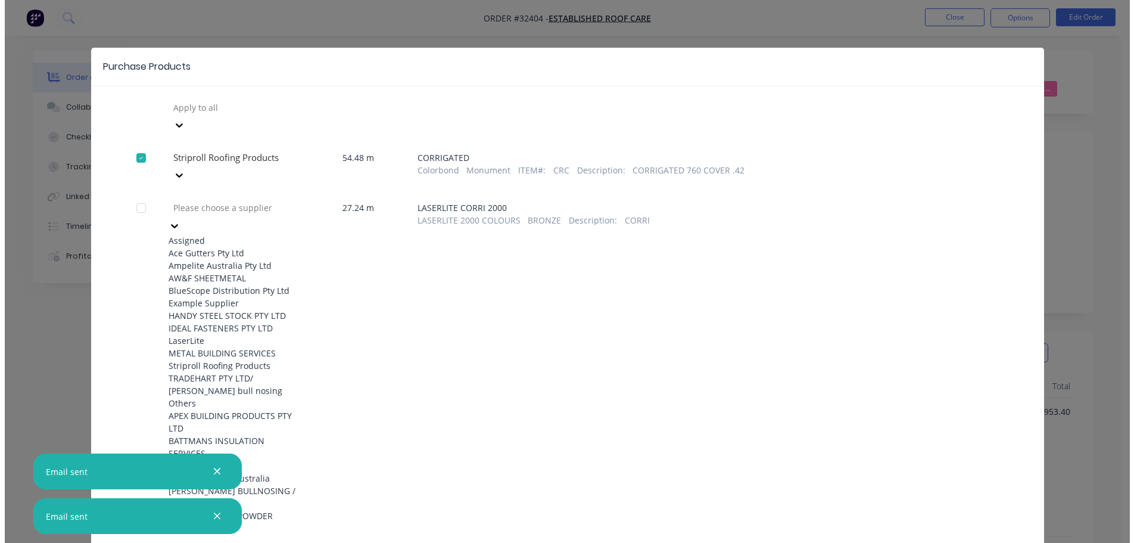
scroll to position [179, 0]
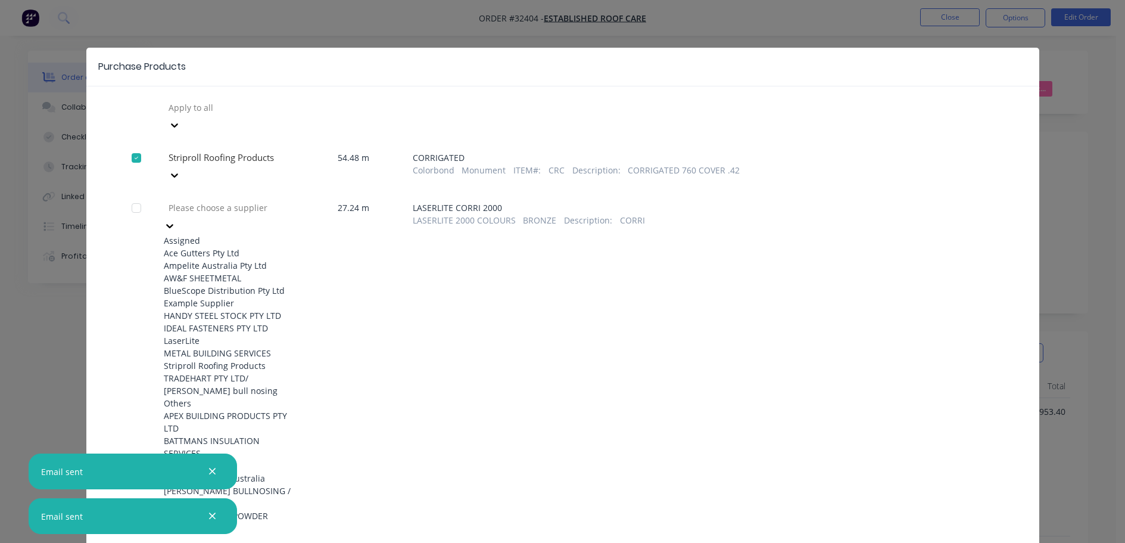
click at [245, 334] on div "LaserLite" at bounding box center [229, 340] width 131 height 13
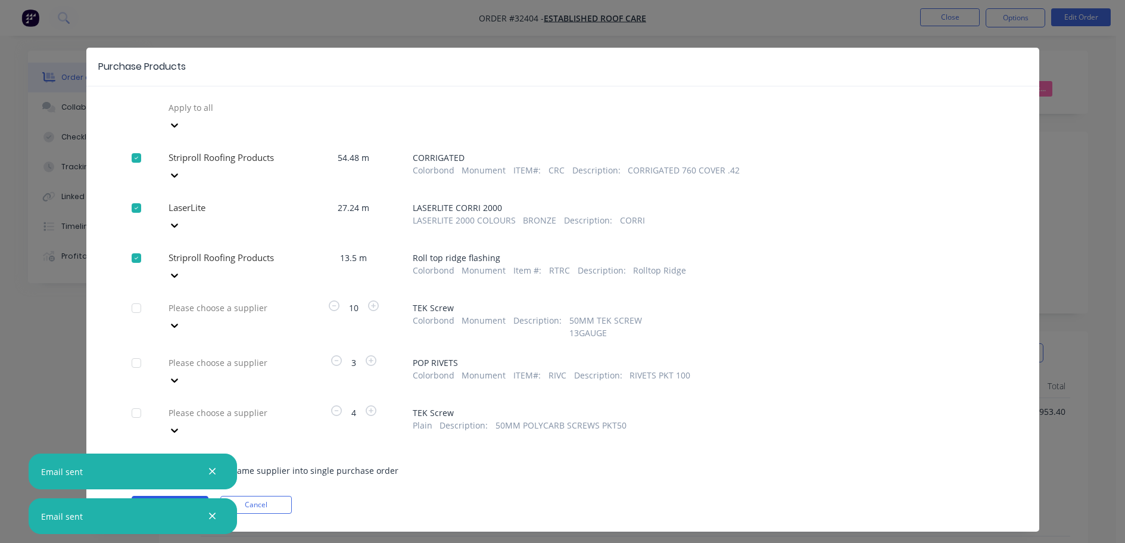
click at [181, 496] on button "Create purchase(s)" at bounding box center [170, 505] width 77 height 18
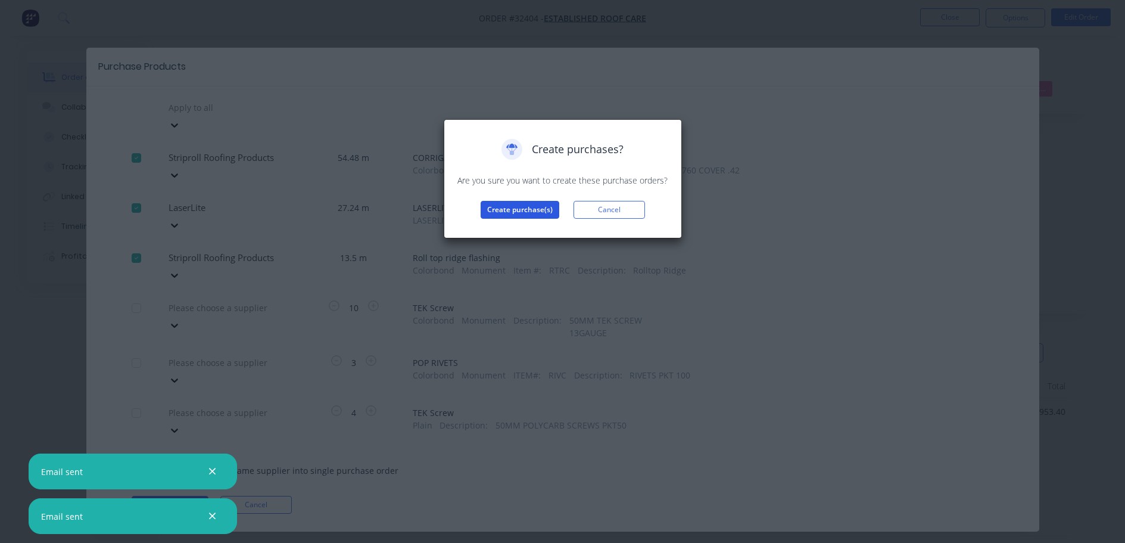
click at [531, 204] on button "Create purchase(s)" at bounding box center [520, 210] width 79 height 18
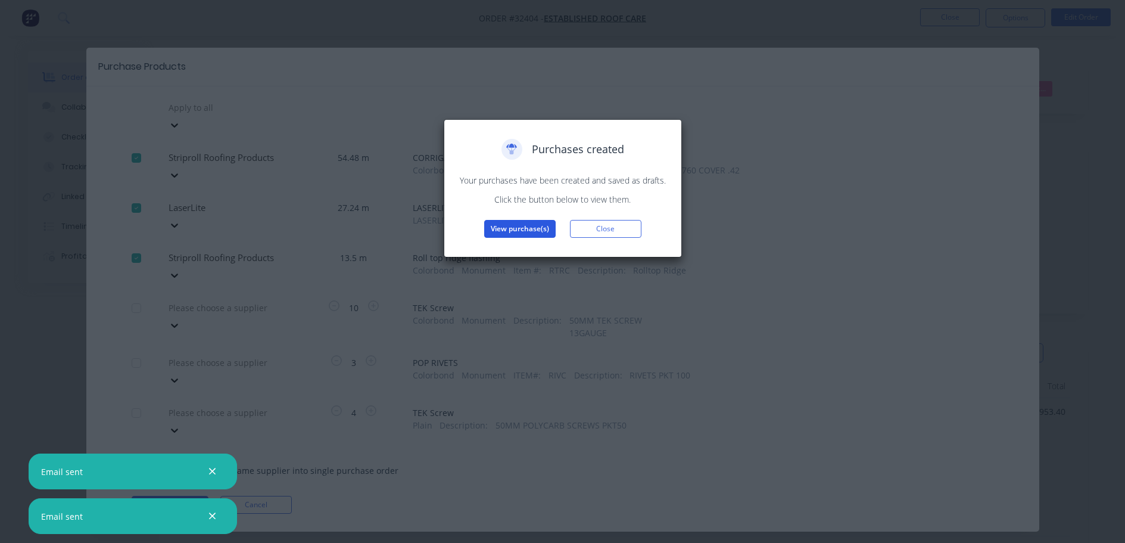
click at [537, 226] on button "View purchase(s)" at bounding box center [519, 229] width 71 height 18
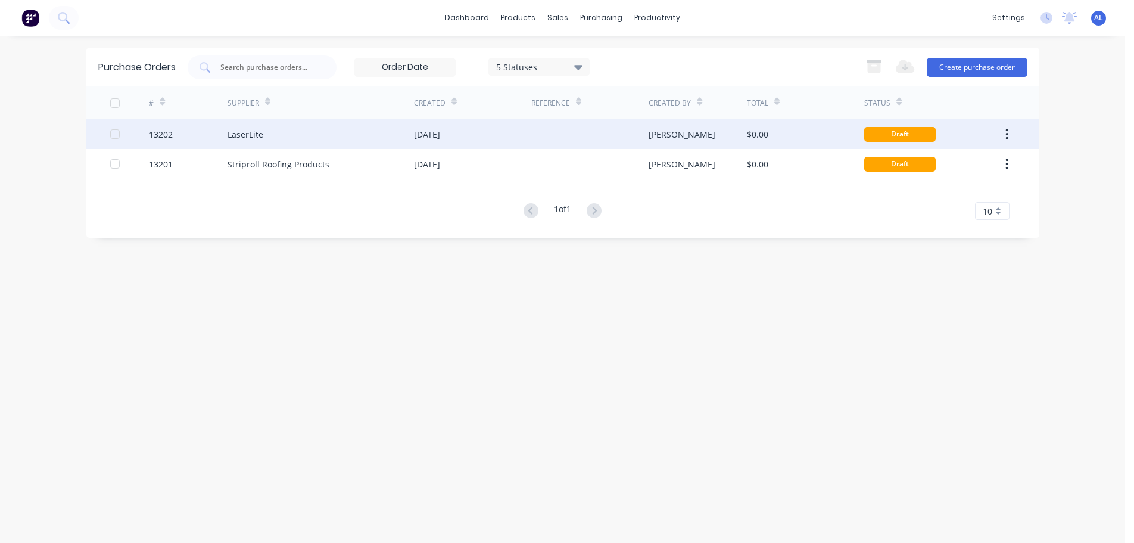
click at [585, 136] on div at bounding box center [589, 134] width 117 height 30
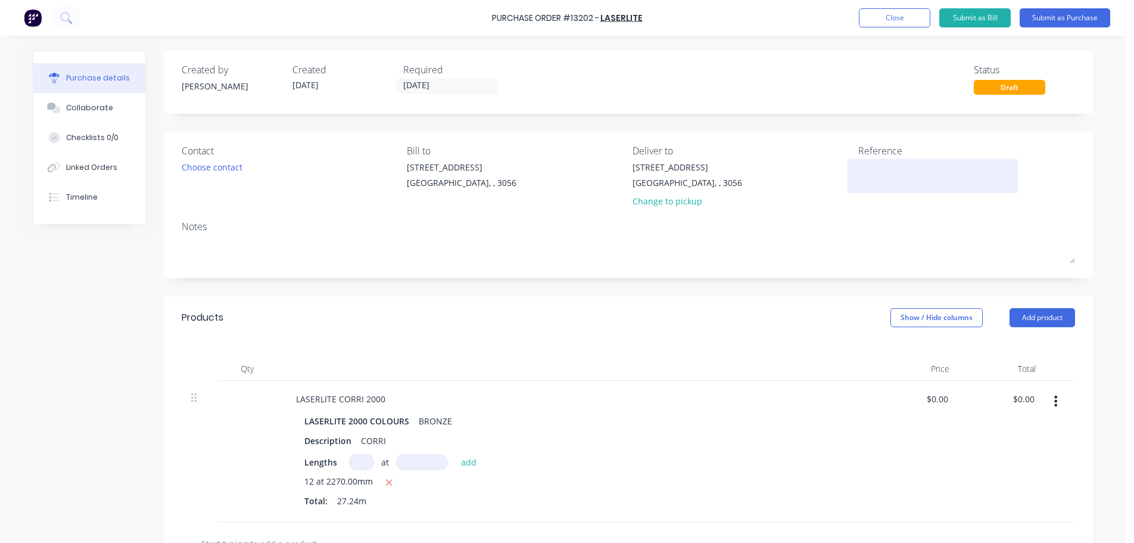
click at [886, 166] on textarea at bounding box center [932, 174] width 149 height 27
click at [204, 170] on div "Choose contact" at bounding box center [212, 167] width 61 height 13
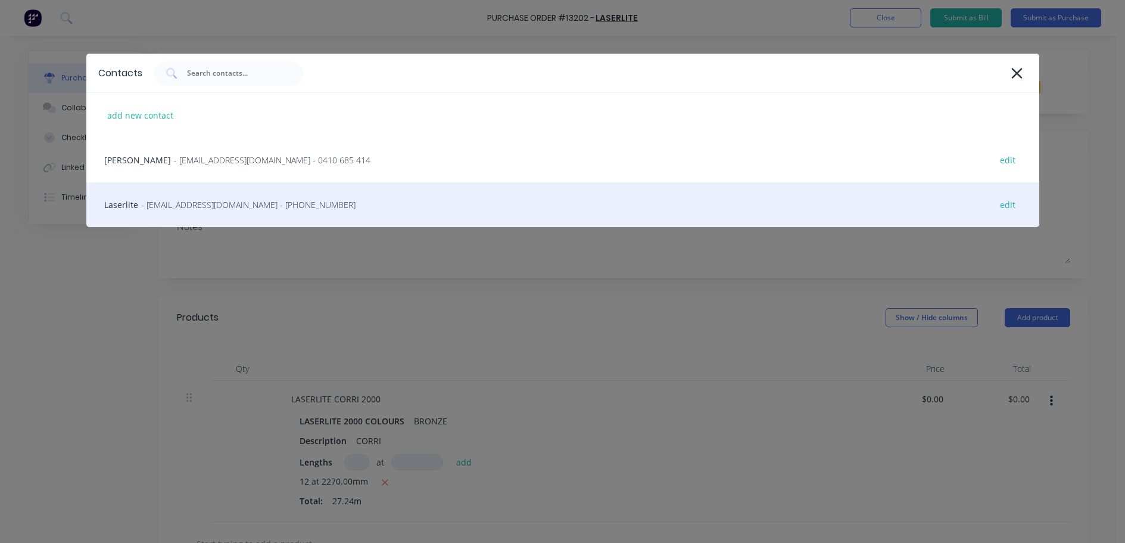
click at [194, 198] on div "Laserlite - [EMAIL_ADDRESS][DOMAIN_NAME] - [PHONE_NUMBER] edit" at bounding box center [562, 204] width 953 height 45
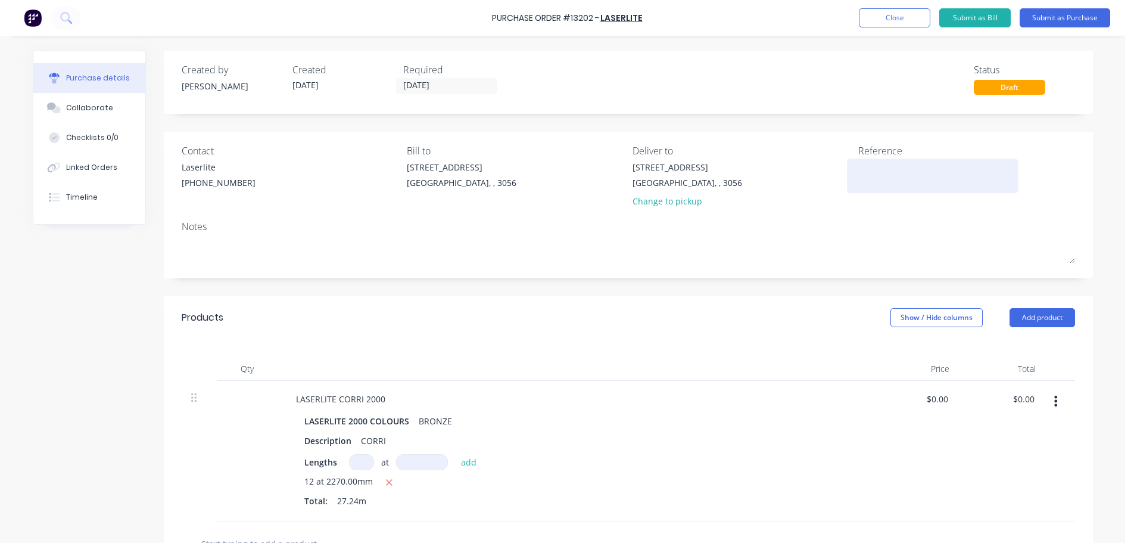
click at [899, 172] on textarea at bounding box center [932, 174] width 149 height 27
type textarea "27909"
type textarea "x"
type textarea "27909"
click at [1044, 18] on button "Submit as Purchase" at bounding box center [1065, 17] width 91 height 19
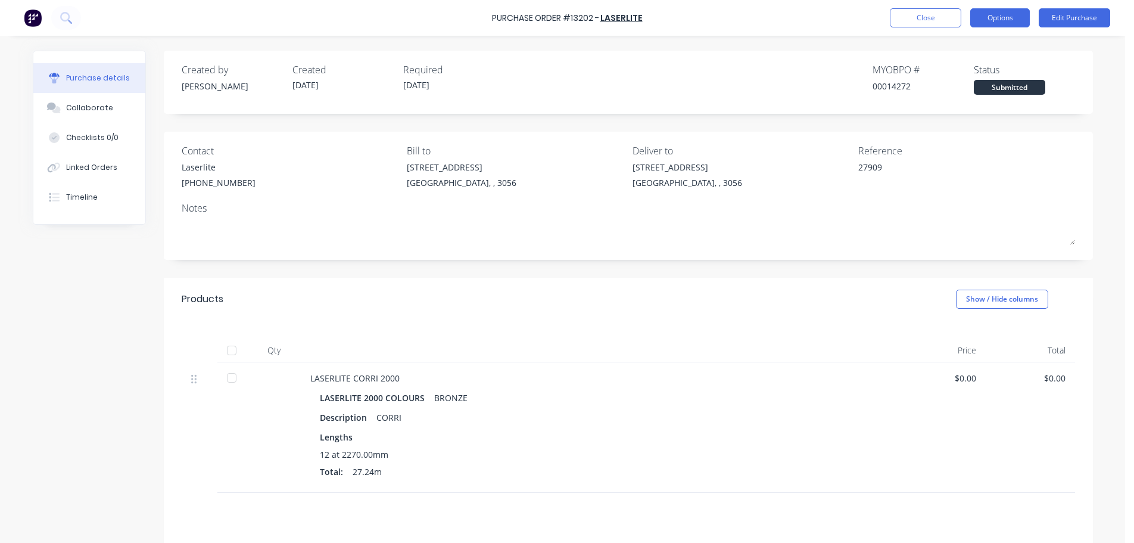
click at [1002, 21] on button "Options" at bounding box center [1000, 17] width 60 height 19
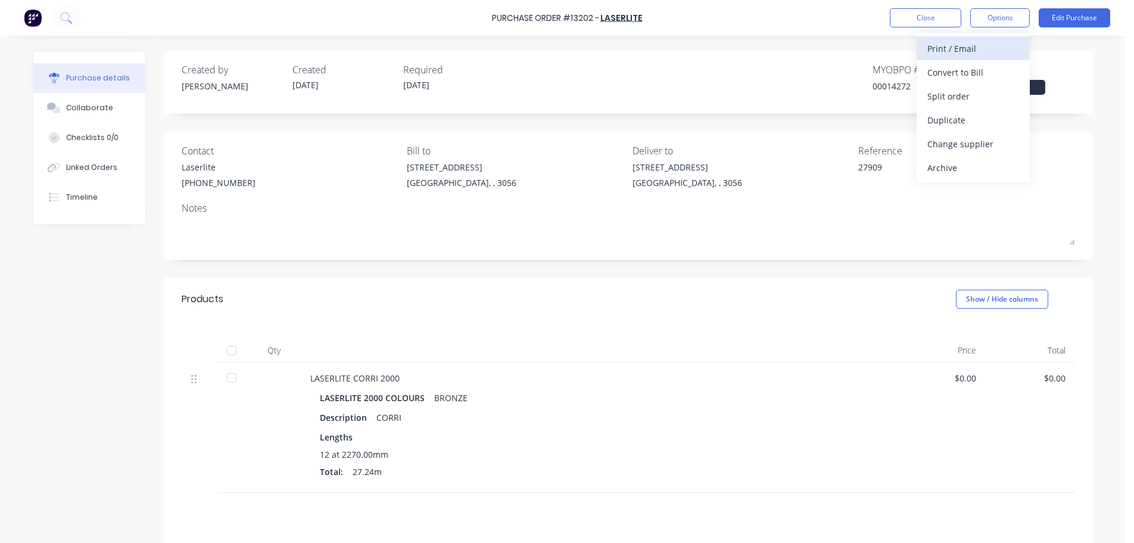
click at [968, 42] on div "Print / Email" at bounding box center [973, 48] width 92 height 17
click at [949, 98] on div "Without pricing" at bounding box center [973, 96] width 92 height 17
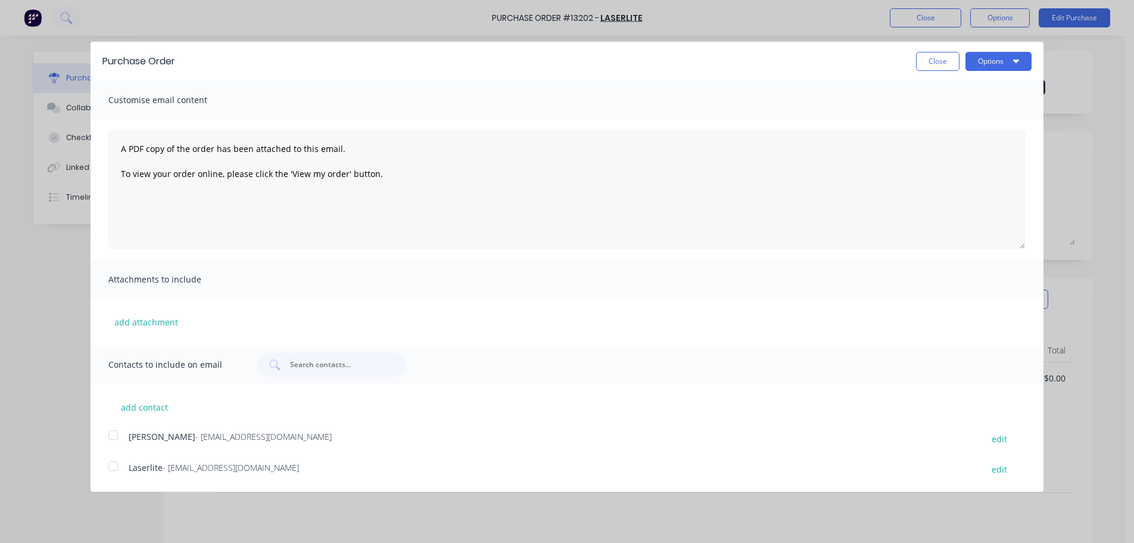
click at [116, 463] on div at bounding box center [113, 466] width 24 height 24
click at [1000, 65] on button "Options" at bounding box center [998, 61] width 66 height 19
click at [983, 119] on div "Email" at bounding box center [975, 115] width 92 height 17
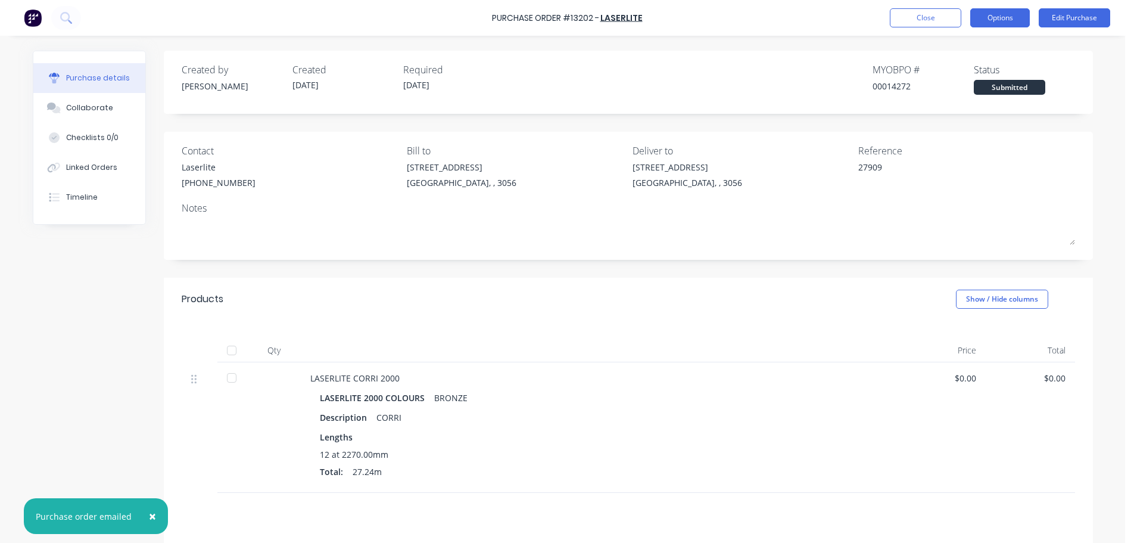
click at [1008, 18] on button "Options" at bounding box center [1000, 17] width 60 height 19
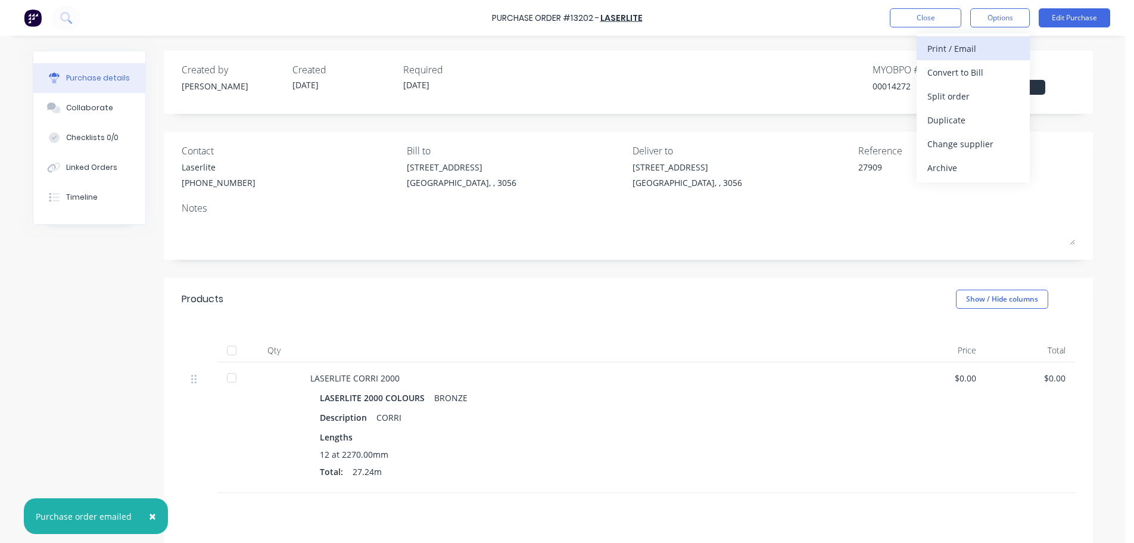
click at [977, 49] on div "Print / Email" at bounding box center [973, 48] width 92 height 17
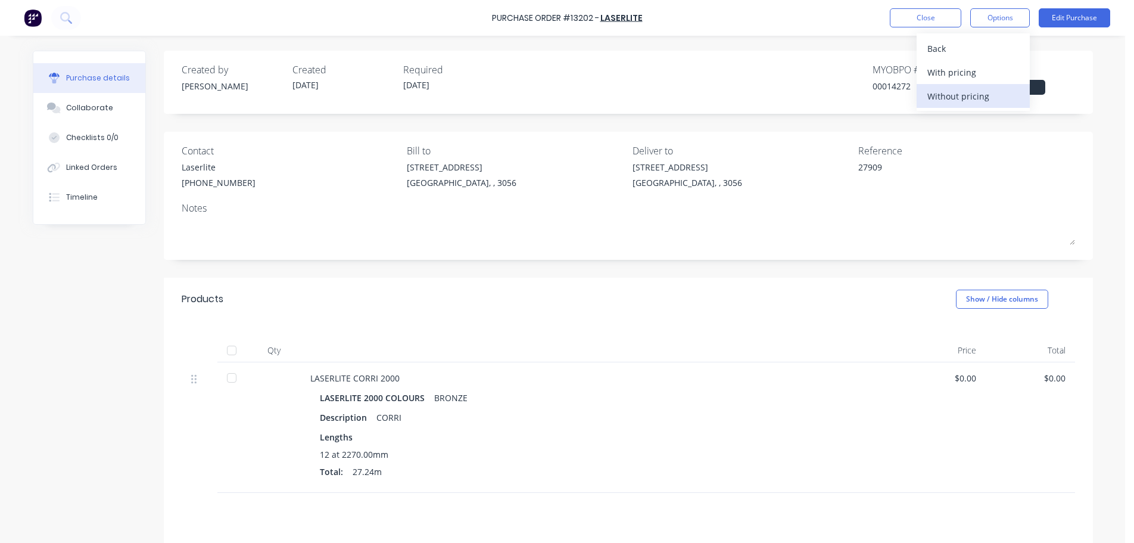
click at [984, 100] on div "Without pricing" at bounding box center [973, 96] width 92 height 17
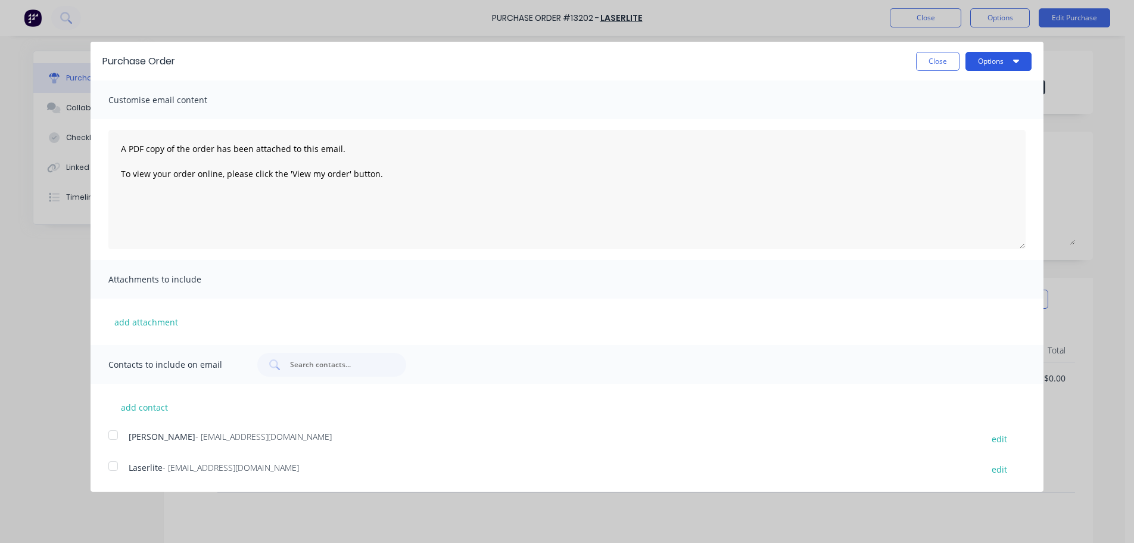
click at [1015, 58] on icon "button" at bounding box center [1016, 61] width 6 height 10
click at [983, 92] on div "Print" at bounding box center [975, 91] width 92 height 17
click at [939, 61] on button "Close" at bounding box center [937, 61] width 43 height 19
type textarea "x"
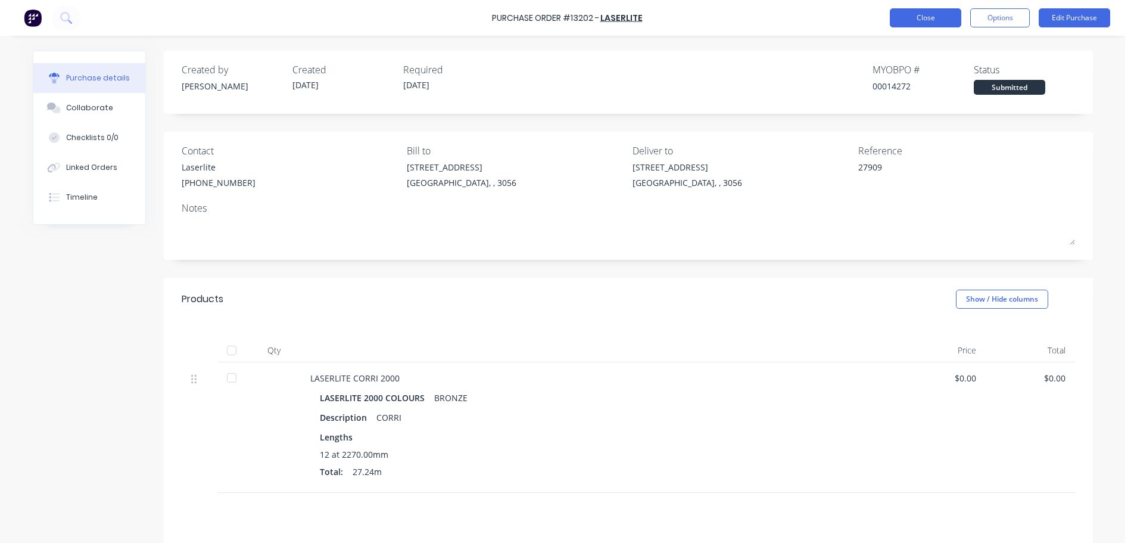
click at [943, 27] on button "Close" at bounding box center [925, 17] width 71 height 19
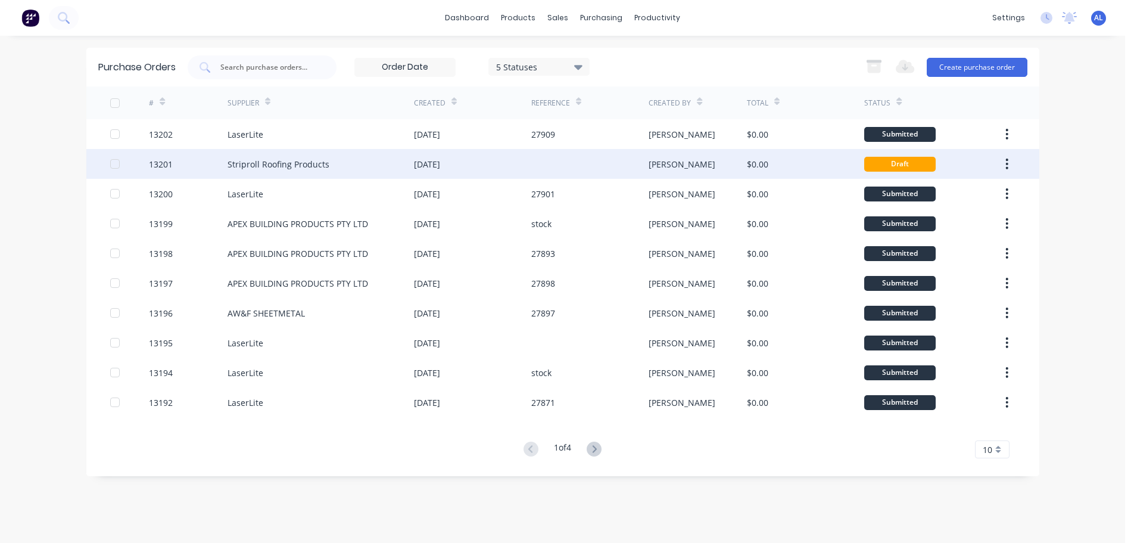
click at [591, 164] on div at bounding box center [589, 164] width 117 height 30
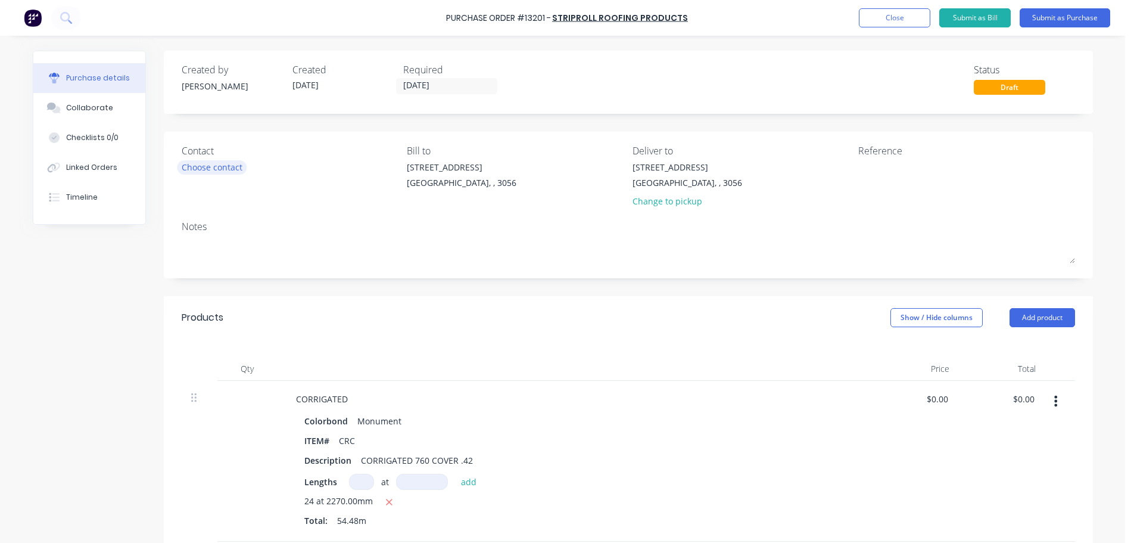
click at [225, 169] on div "Choose contact" at bounding box center [212, 167] width 61 height 13
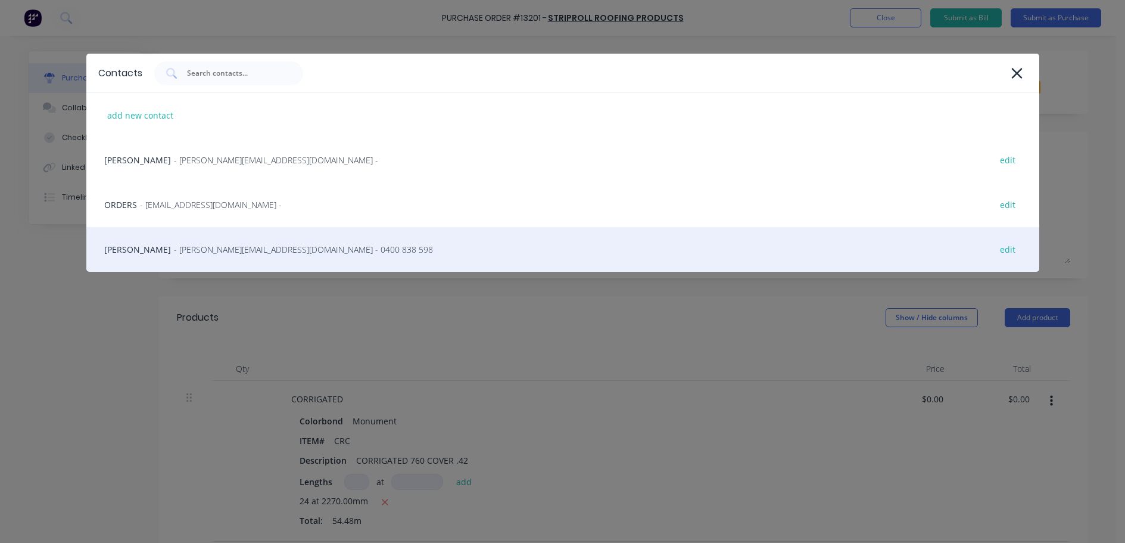
click at [176, 246] on span "- [PERSON_NAME][EMAIL_ADDRESS][DOMAIN_NAME] - 0400 838 598" at bounding box center [303, 249] width 259 height 13
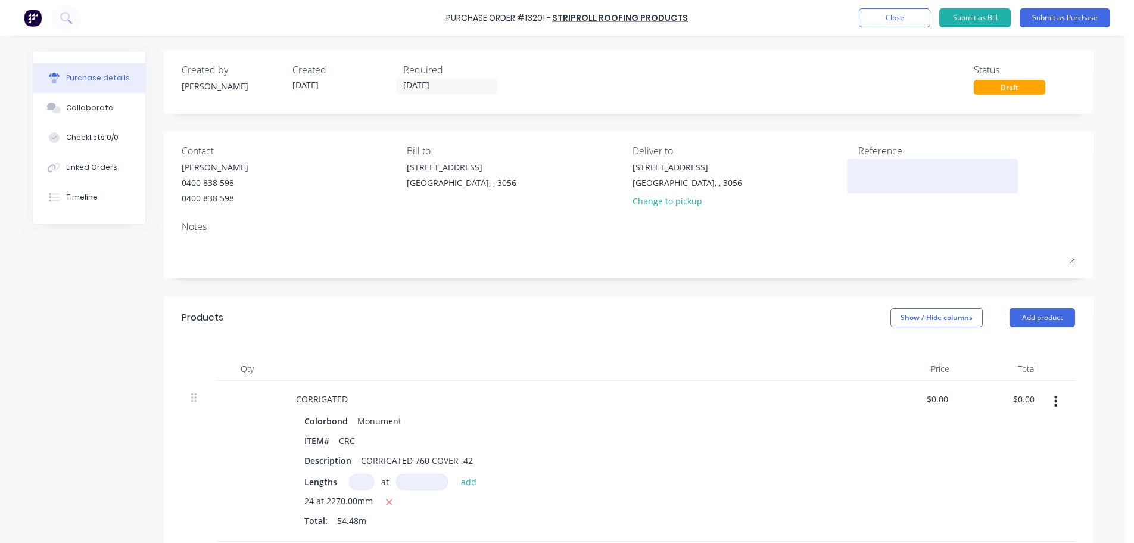
click at [872, 166] on textarea at bounding box center [932, 174] width 149 height 27
type textarea "27909"
type textarea "x"
type textarea "27909"
click at [1049, 21] on button "Submit as Purchase" at bounding box center [1065, 17] width 91 height 19
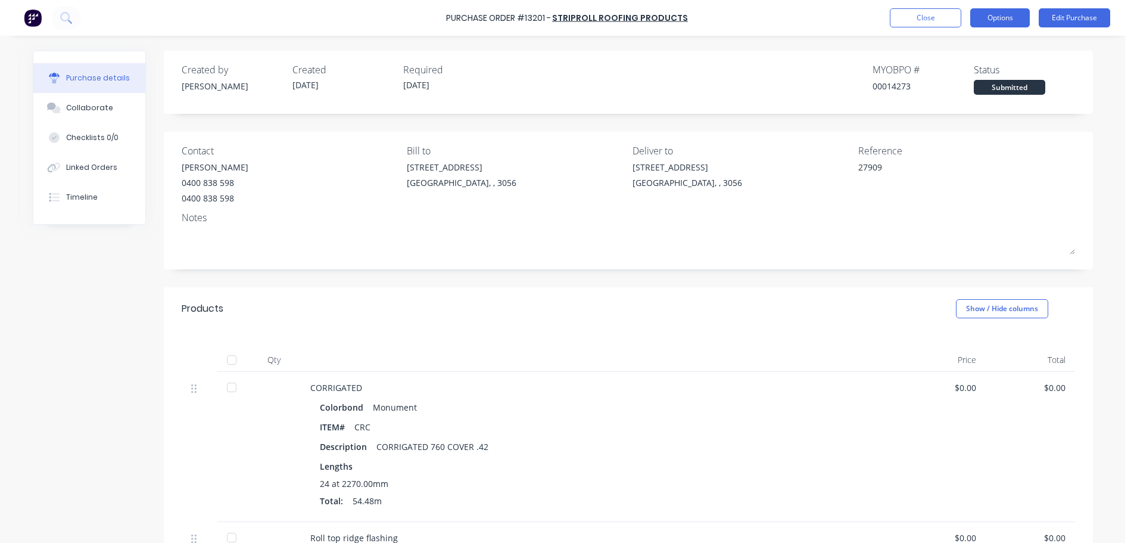
click at [999, 21] on button "Options" at bounding box center [1000, 17] width 60 height 19
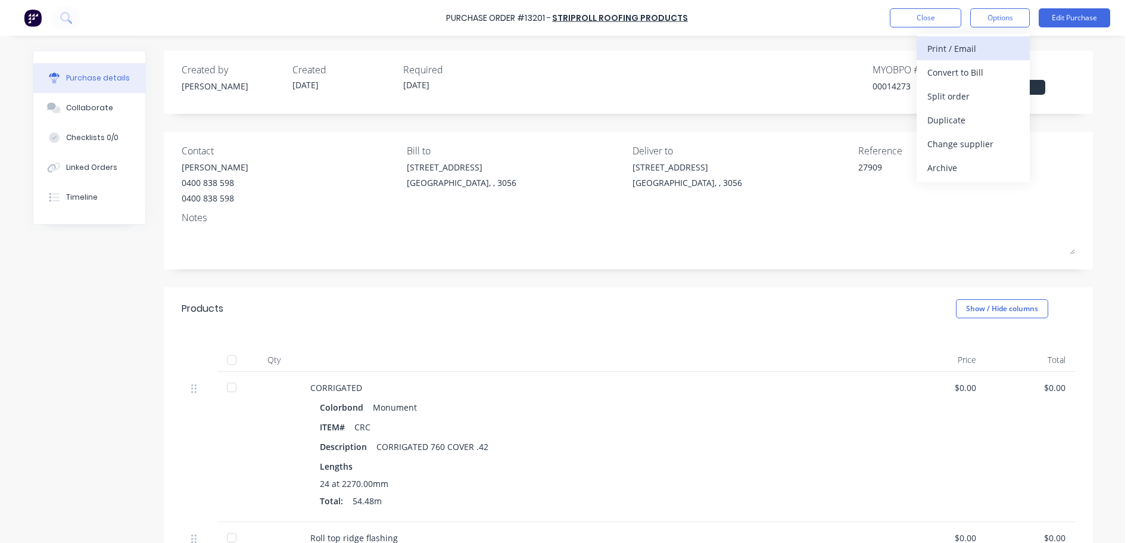
click at [970, 56] on div "Print / Email" at bounding box center [973, 48] width 92 height 17
click at [970, 96] on div "Without pricing" at bounding box center [973, 96] width 92 height 17
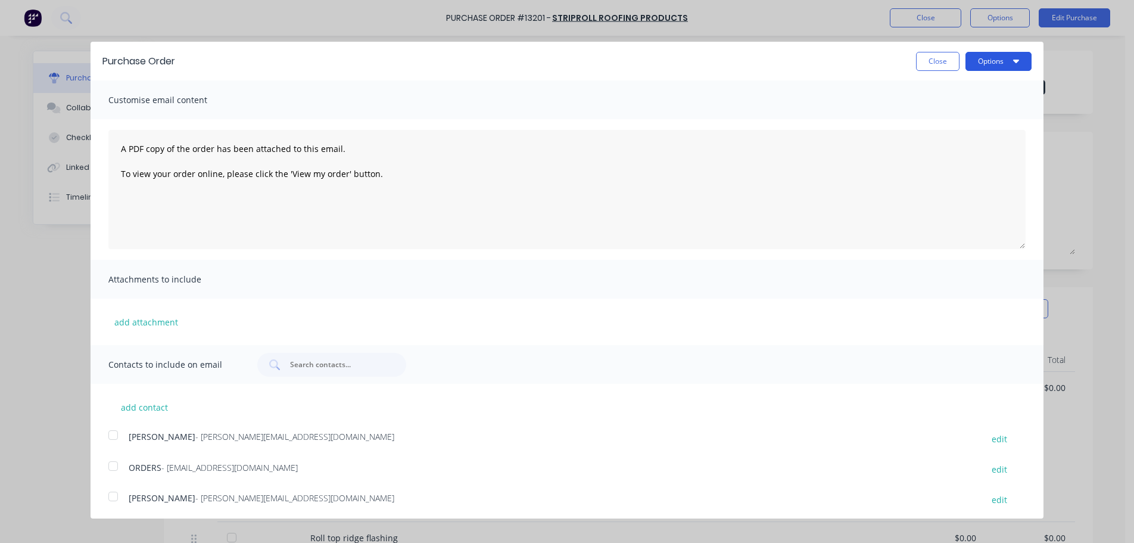
click at [977, 63] on button "Options" at bounding box center [998, 61] width 66 height 19
click at [960, 95] on div "Print" at bounding box center [975, 91] width 92 height 17
click at [114, 495] on div at bounding box center [113, 496] width 24 height 24
click at [996, 60] on button "Options" at bounding box center [998, 61] width 66 height 19
click at [969, 118] on div "Email" at bounding box center [975, 115] width 92 height 17
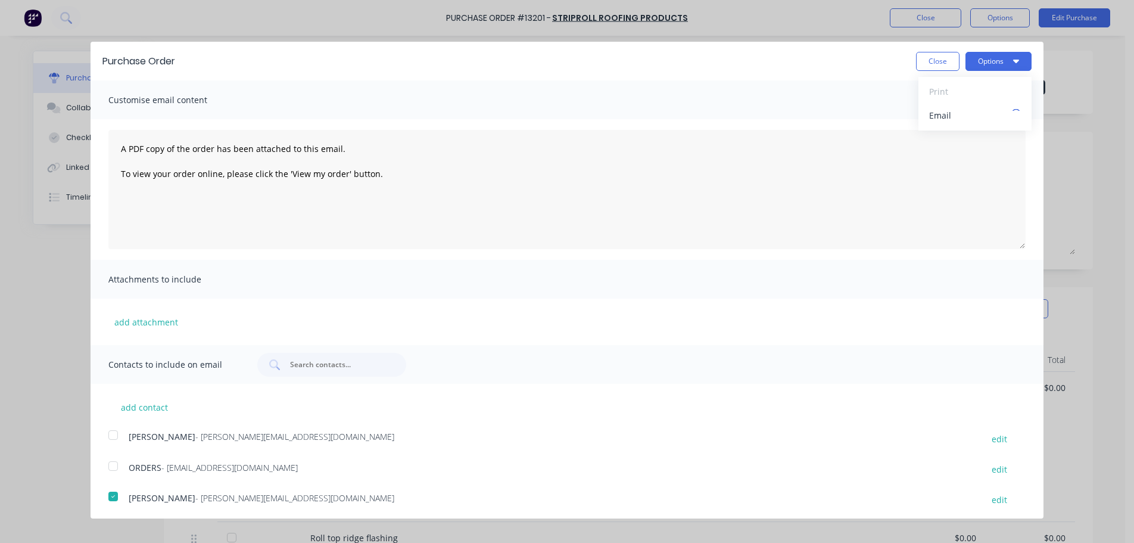
type textarea "x"
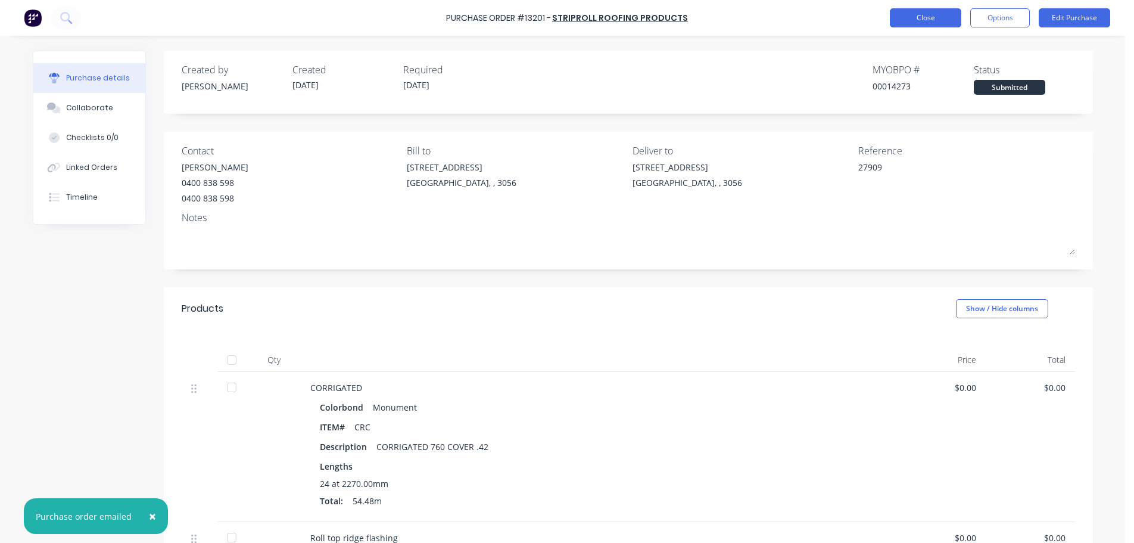
click at [932, 16] on button "Close" at bounding box center [925, 17] width 71 height 19
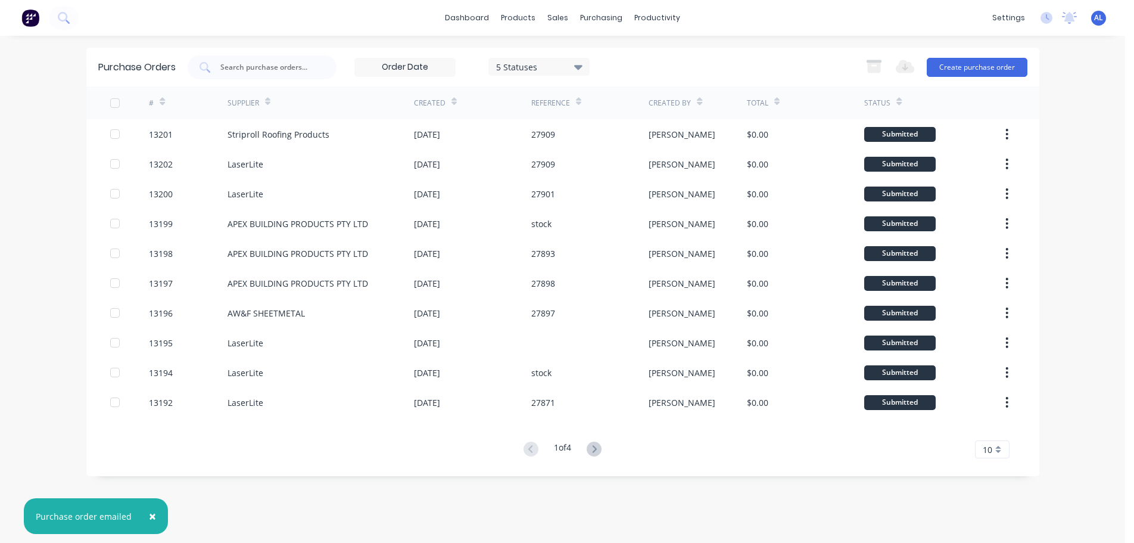
click at [32, 20] on img at bounding box center [30, 18] width 18 height 18
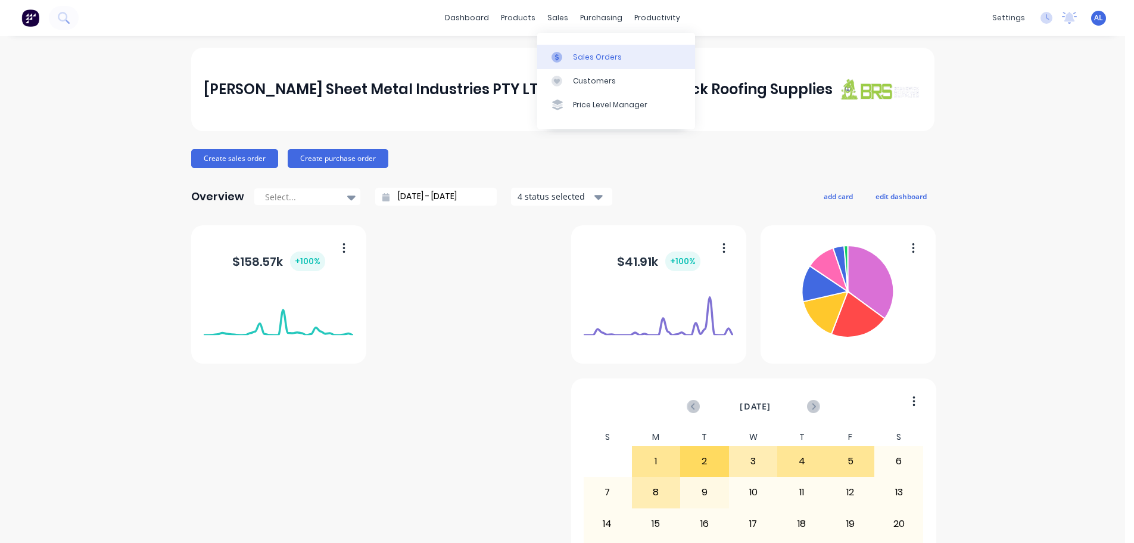
click at [591, 57] on div "Sales Orders" at bounding box center [597, 57] width 49 height 11
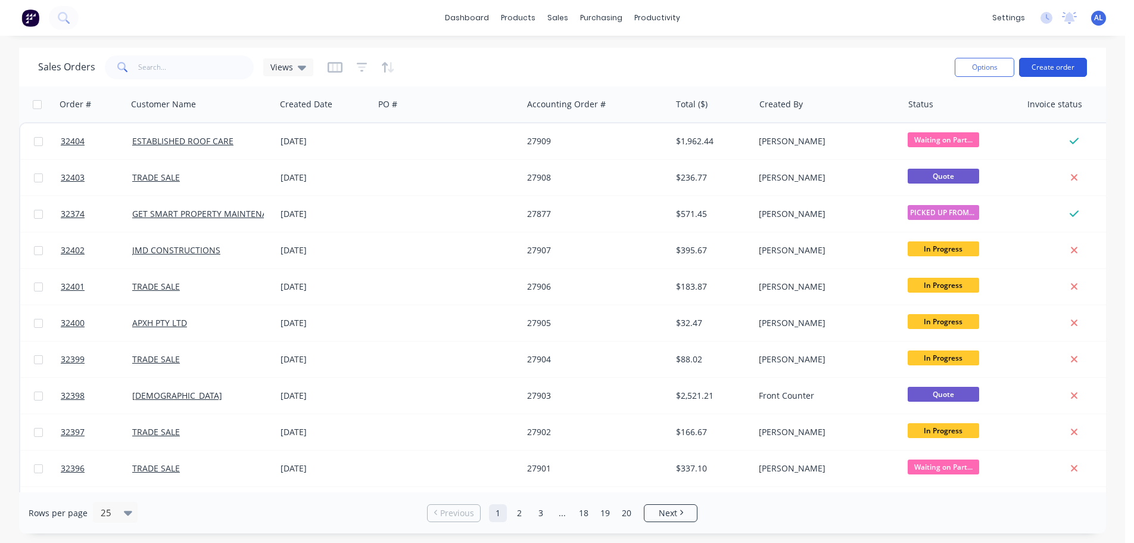
click at [1041, 67] on button "Create order" at bounding box center [1053, 67] width 68 height 19
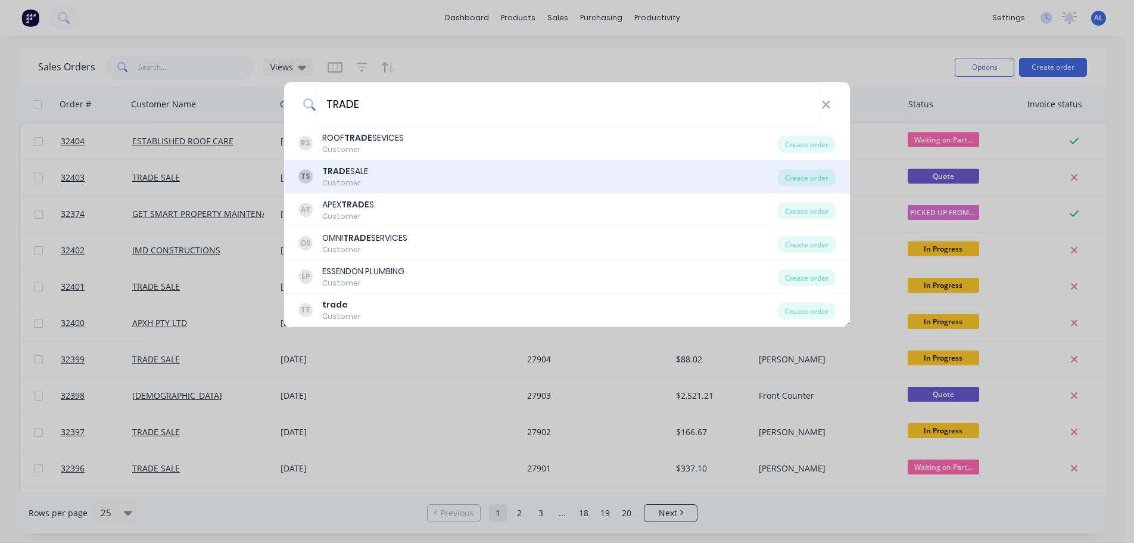
type input "TRADE"
click at [485, 169] on div "TS TRADE SALE Customer" at bounding box center [537, 176] width 479 height 23
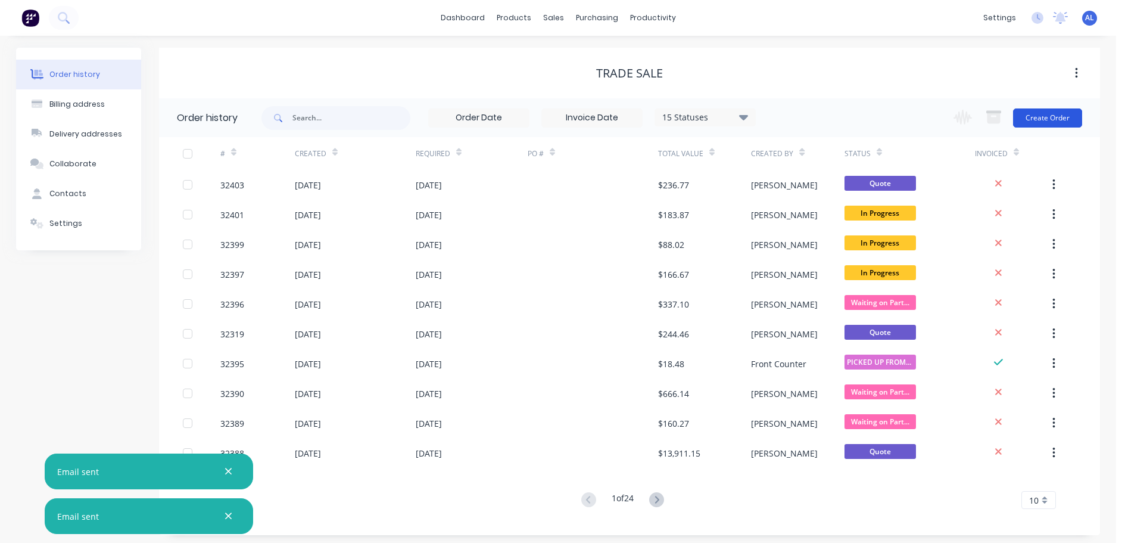
click at [1039, 120] on button "Create Order" at bounding box center [1047, 117] width 69 height 19
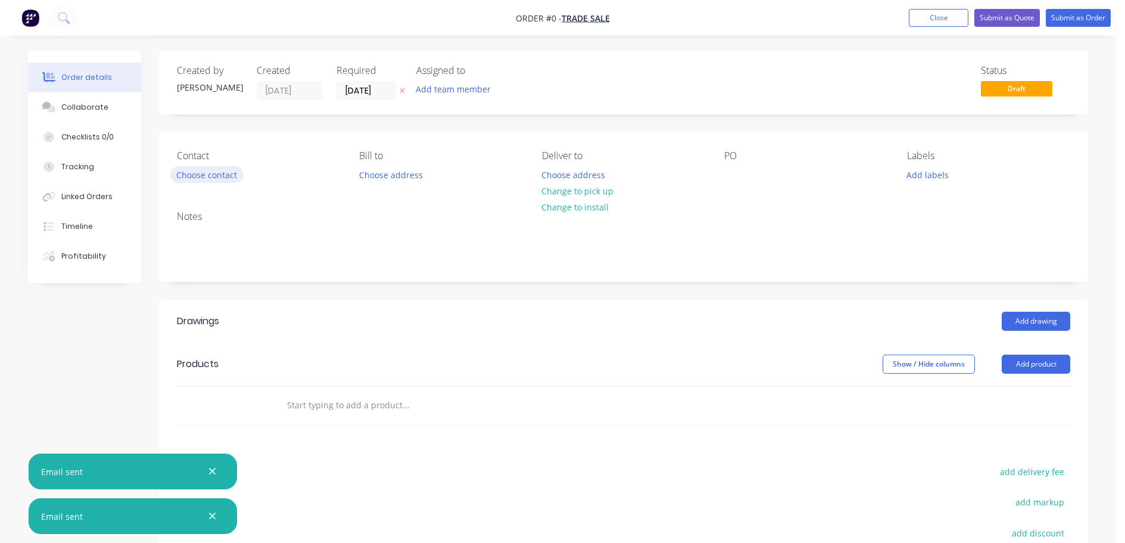
click at [199, 173] on button "Choose contact" at bounding box center [206, 174] width 73 height 16
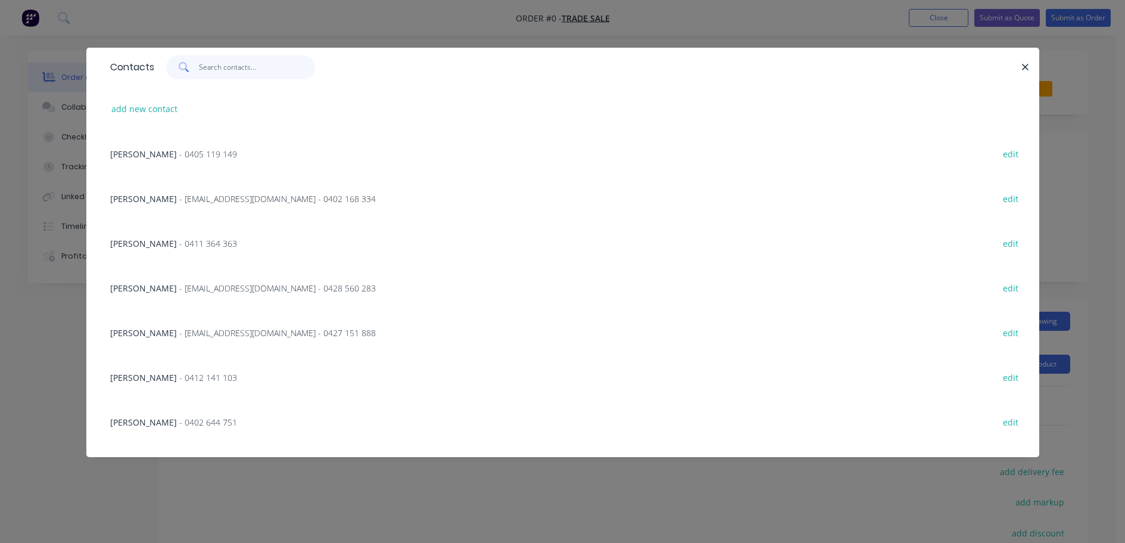
click at [231, 70] on input "text" at bounding box center [257, 67] width 116 height 24
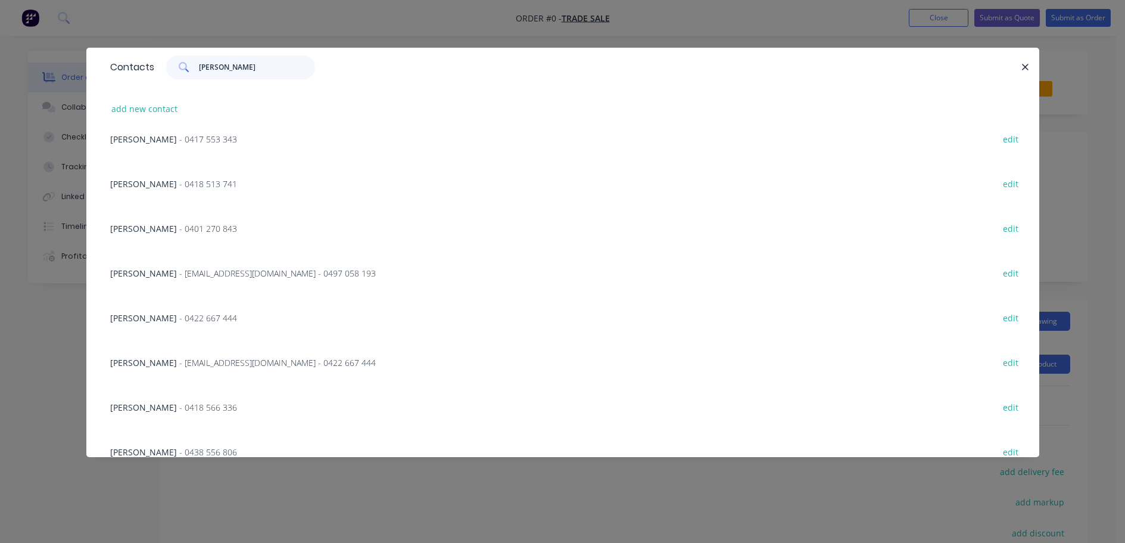
scroll to position [255, 0]
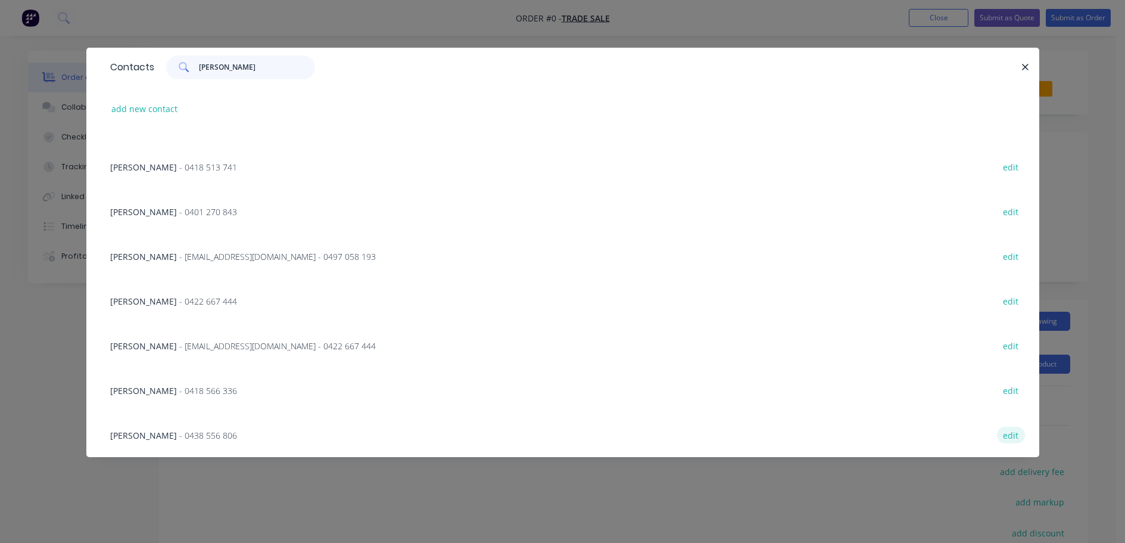
type input "[PERSON_NAME]"
click at [1002, 432] on button "edit" at bounding box center [1011, 434] width 28 height 16
select select "AU"
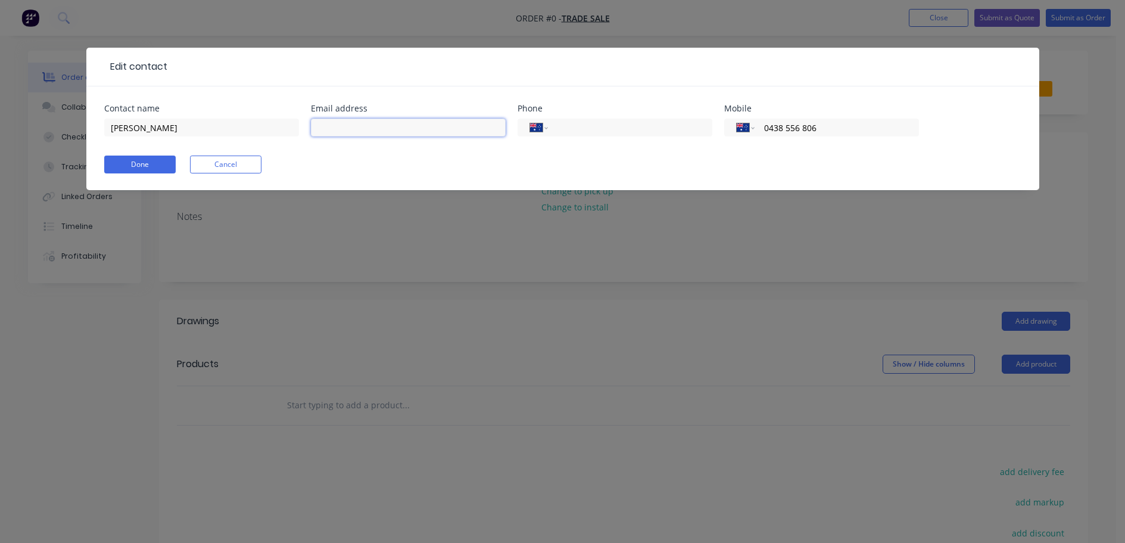
click at [354, 129] on input "text" at bounding box center [408, 128] width 195 height 18
paste input "[PERSON_NAME] <[EMAIL_ADDRESS][DOMAIN_NAME]>"
drag, startPoint x: 377, startPoint y: 127, endPoint x: 316, endPoint y: 124, distance: 60.8
click at [316, 124] on input "[PERSON_NAME] [EMAIL_ADDRESS][DOMAIN_NAME]" at bounding box center [408, 128] width 195 height 18
type input "[EMAIL_ADDRESS][DOMAIN_NAME]"
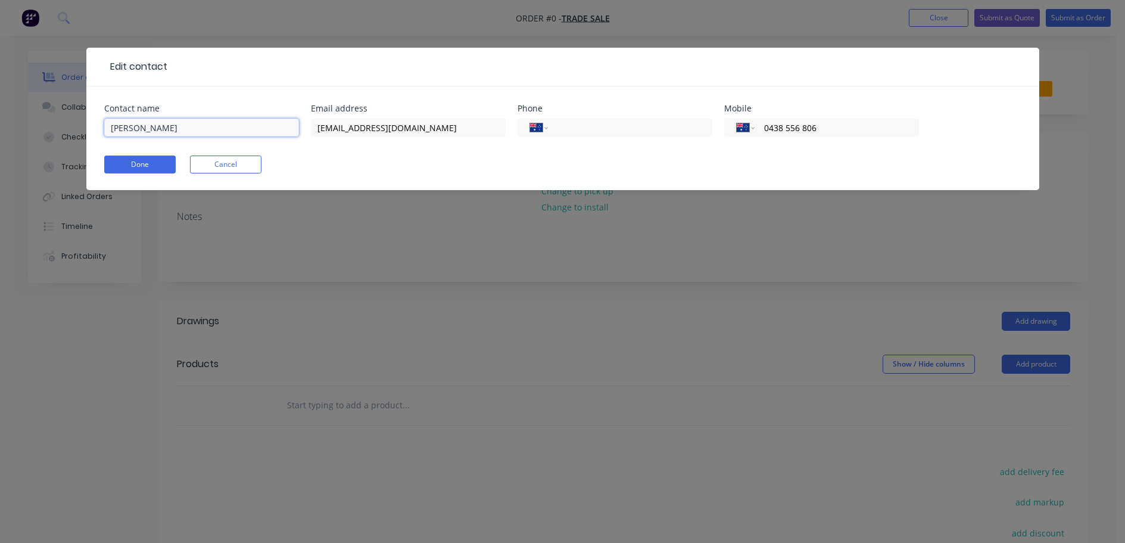
click at [141, 122] on input "[PERSON_NAME]" at bounding box center [201, 128] width 195 height 18
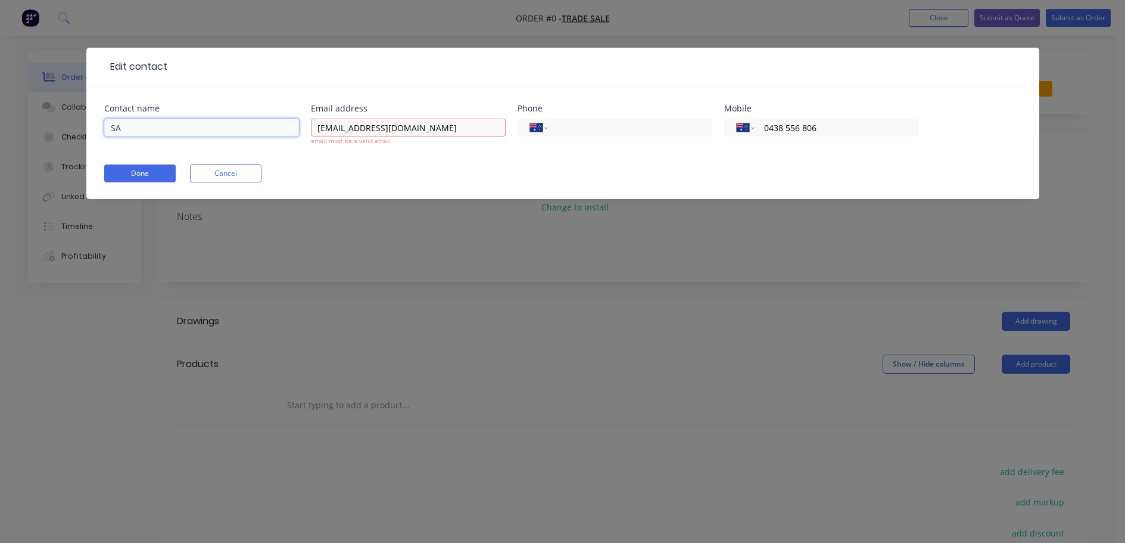
type input "S"
paste input "[PERSON_NAME]"
type input "[PERSON_NAME]"
click at [188, 141] on div "[PERSON_NAME]" at bounding box center [201, 133] width 195 height 35
click at [321, 127] on input "[EMAIL_ADDRESS][DOMAIN_NAME]" at bounding box center [408, 128] width 195 height 18
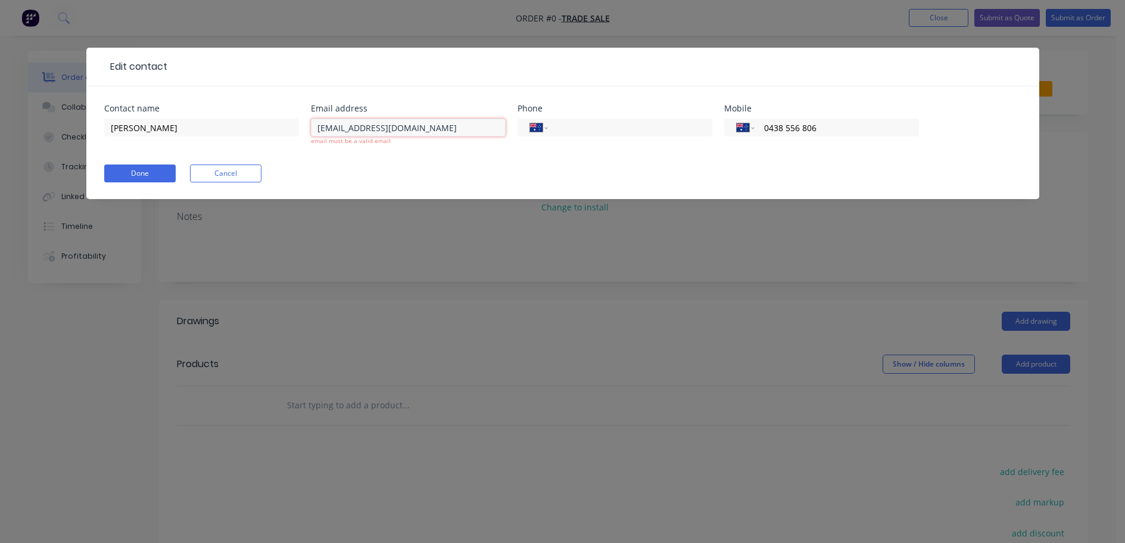
type input "[EMAIL_ADDRESS][DOMAIN_NAME]"
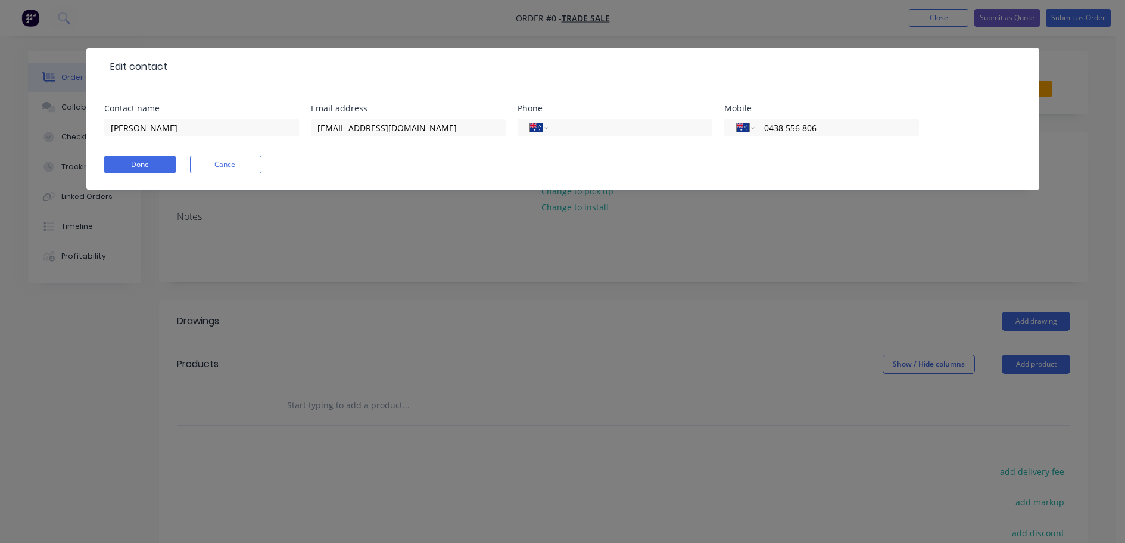
click at [509, 188] on form "Contact name [PERSON_NAME] Email address [EMAIL_ADDRESS][DOMAIN_NAME] Phone Int…" at bounding box center [562, 147] width 917 height 86
click at [152, 166] on button "Done" at bounding box center [139, 164] width 71 height 18
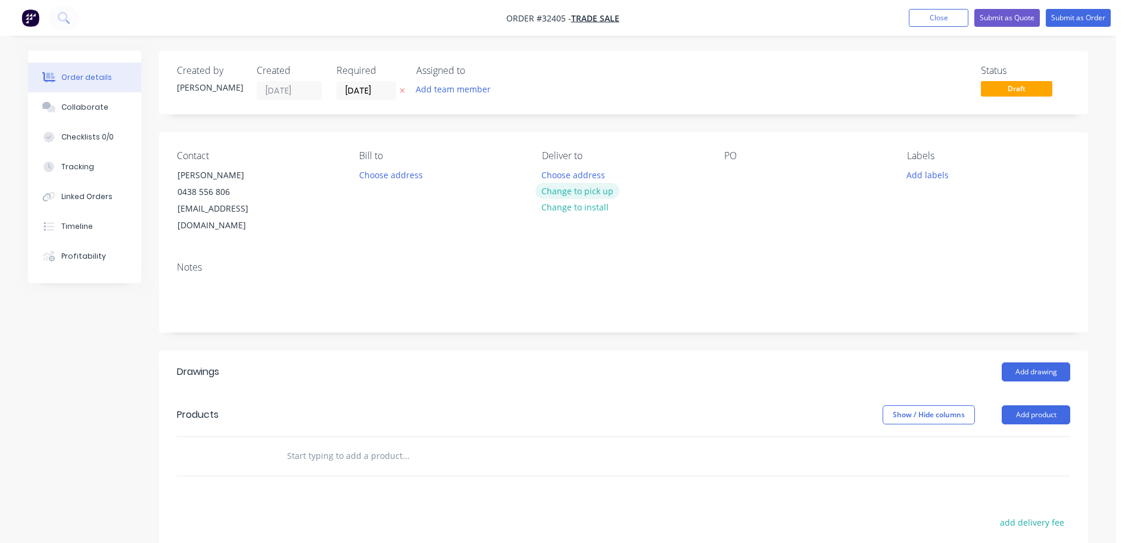
click at [561, 192] on button "Change to pick up" at bounding box center [577, 191] width 85 height 16
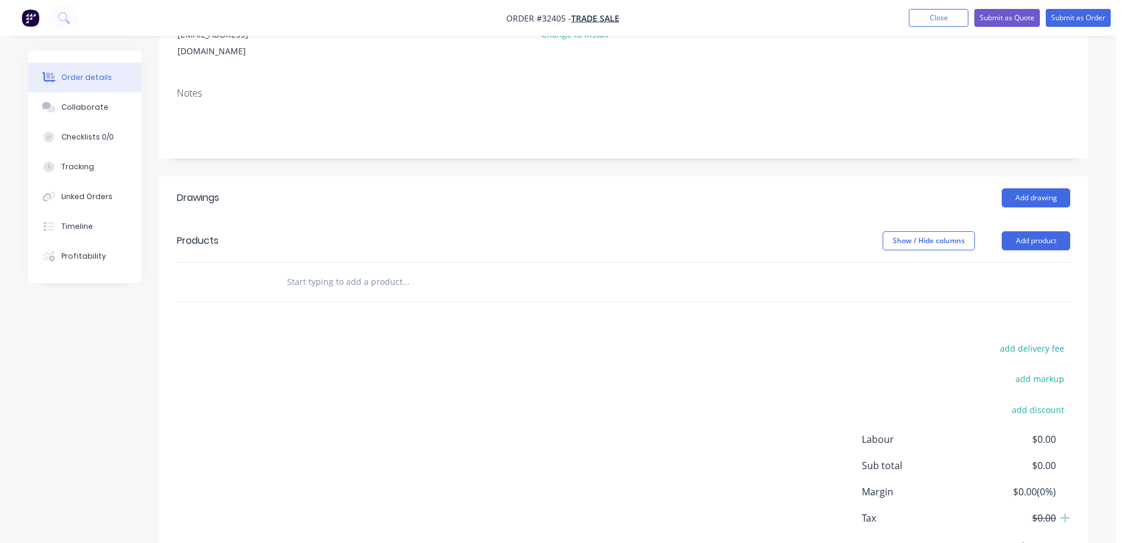
scroll to position [179, 0]
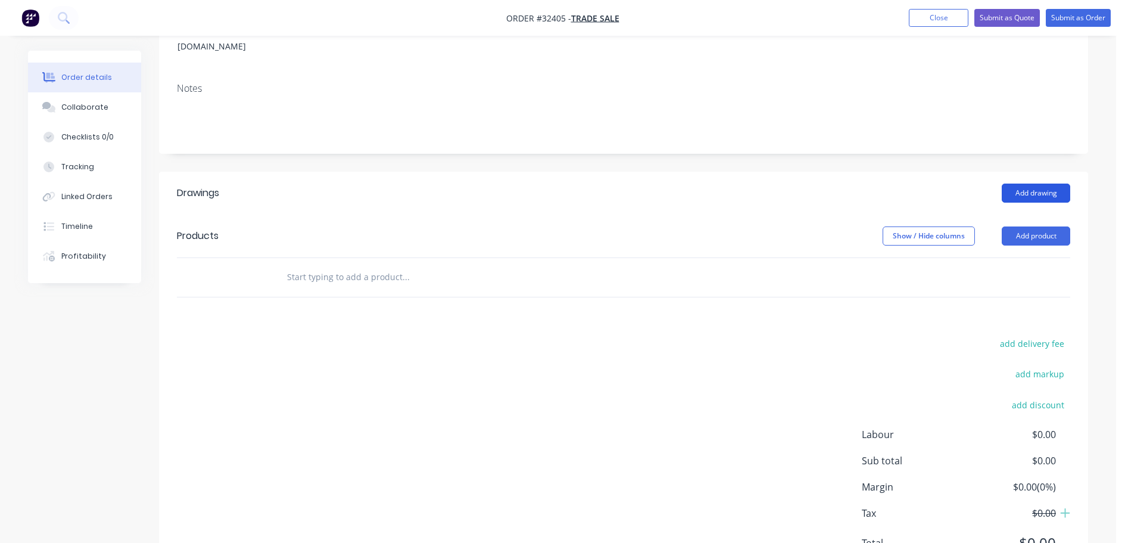
click at [1032, 183] on button "Add drawing" at bounding box center [1036, 192] width 68 height 19
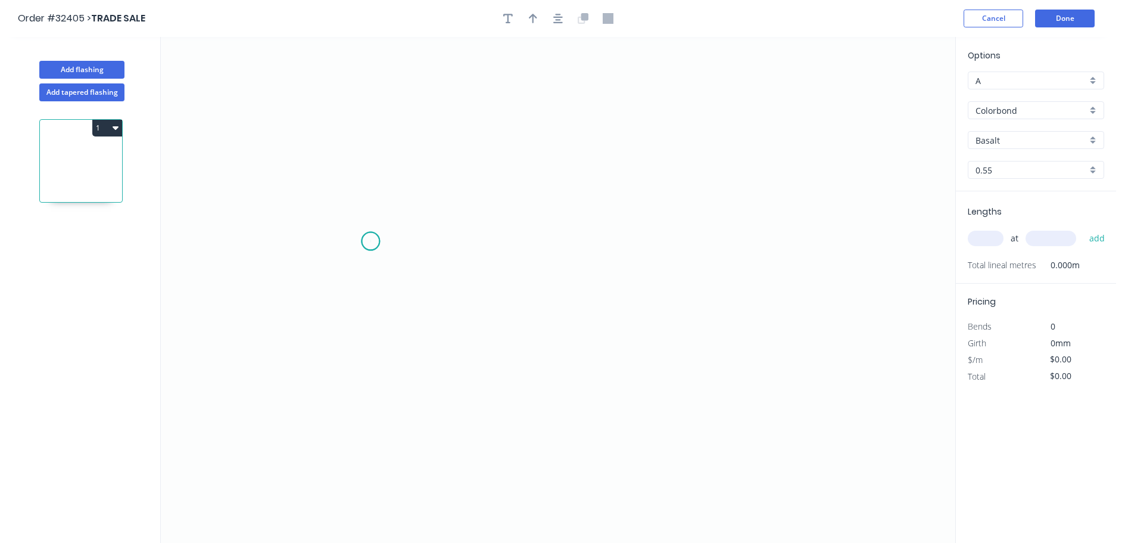
click at [370, 241] on icon "0" at bounding box center [558, 290] width 795 height 506
drag, startPoint x: 561, startPoint y: 139, endPoint x: 585, endPoint y: 147, distance: 24.9
click at [562, 139] on icon "0" at bounding box center [558, 290] width 795 height 506
click at [764, 241] on icon "0 ?" at bounding box center [558, 290] width 795 height 506
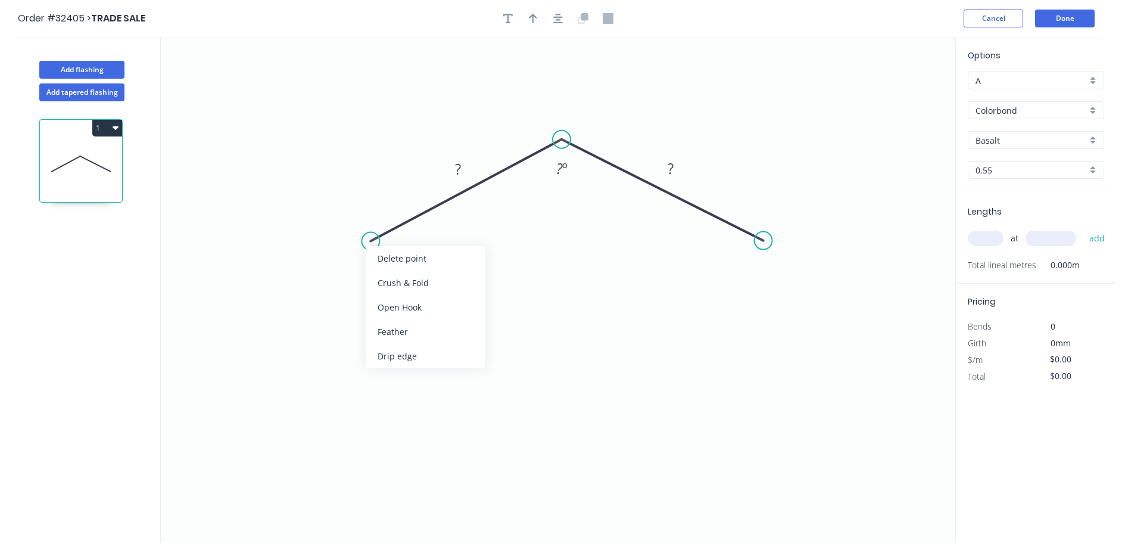
click at [436, 326] on div "Feather" at bounding box center [426, 331] width 120 height 24
click at [405, 279] on div "Flip bend" at bounding box center [425, 281] width 120 height 24
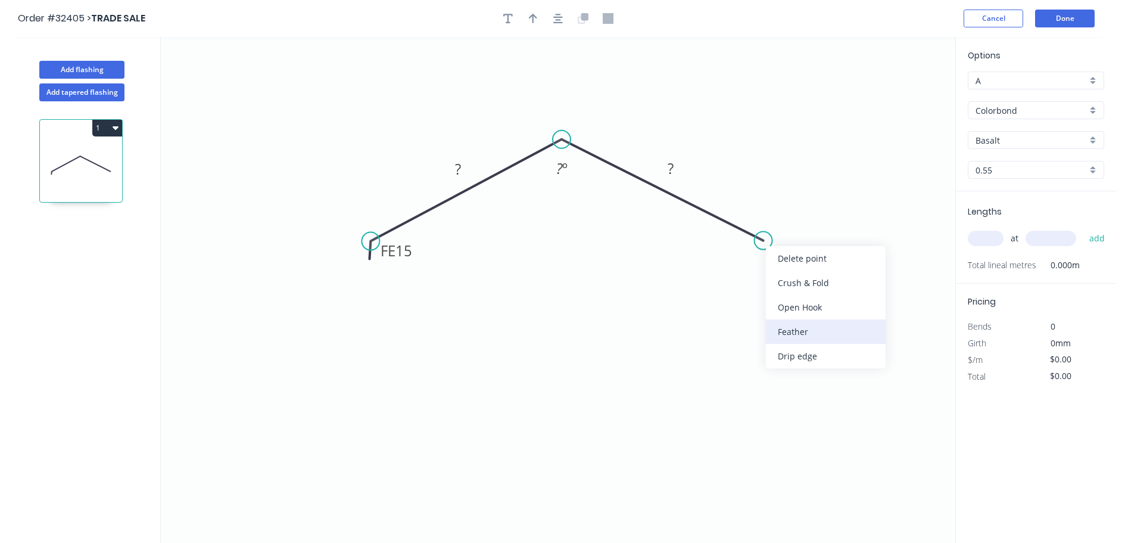
click at [833, 327] on div "Feather" at bounding box center [826, 331] width 120 height 24
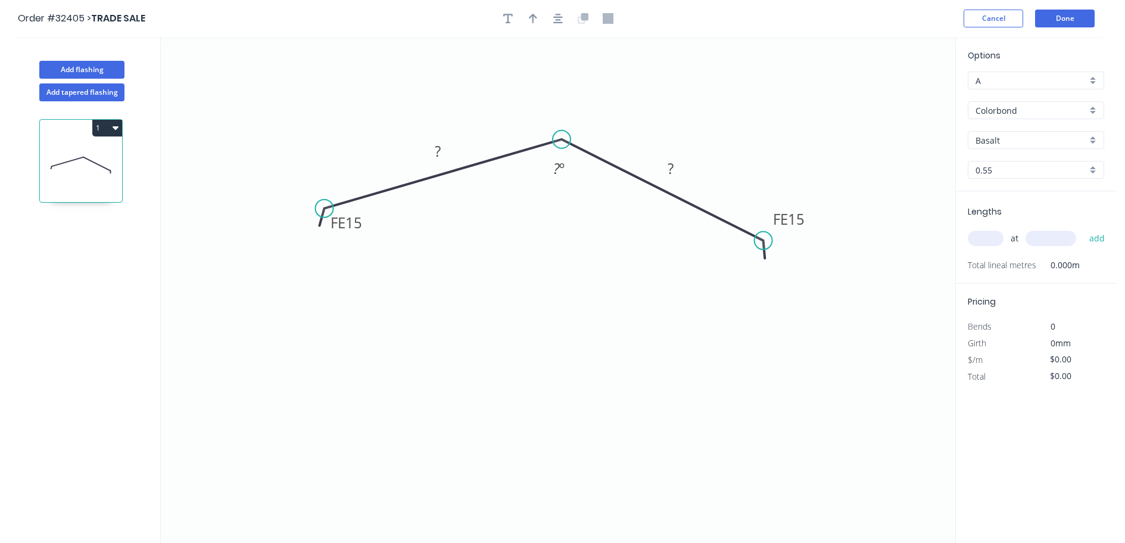
drag, startPoint x: 354, startPoint y: 228, endPoint x: 324, endPoint y: 208, distance: 36.2
click at [324, 208] on circle at bounding box center [324, 209] width 18 height 18
drag, startPoint x: 777, startPoint y: 236, endPoint x: 781, endPoint y: 210, distance: 26.5
click at [781, 210] on circle at bounding box center [781, 210] width 18 height 18
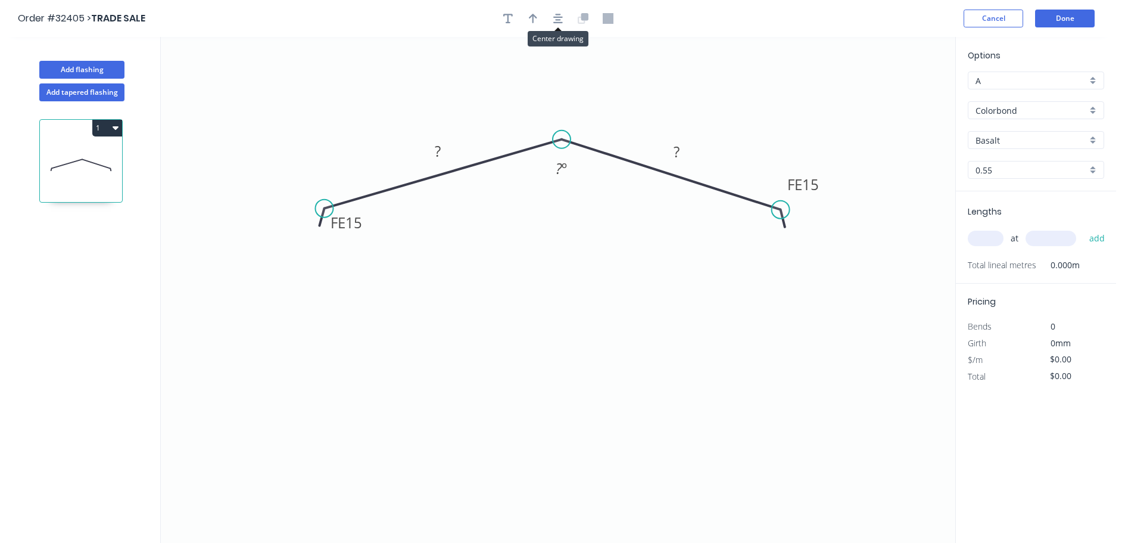
drag, startPoint x: 557, startPoint y: 26, endPoint x: 536, endPoint y: 44, distance: 27.9
click at [556, 27] on header "Order #32405 > TRADE SALE Cancel Done" at bounding box center [558, 18] width 1116 height 37
click at [559, 19] on icon "button" at bounding box center [558, 19] width 10 height 10
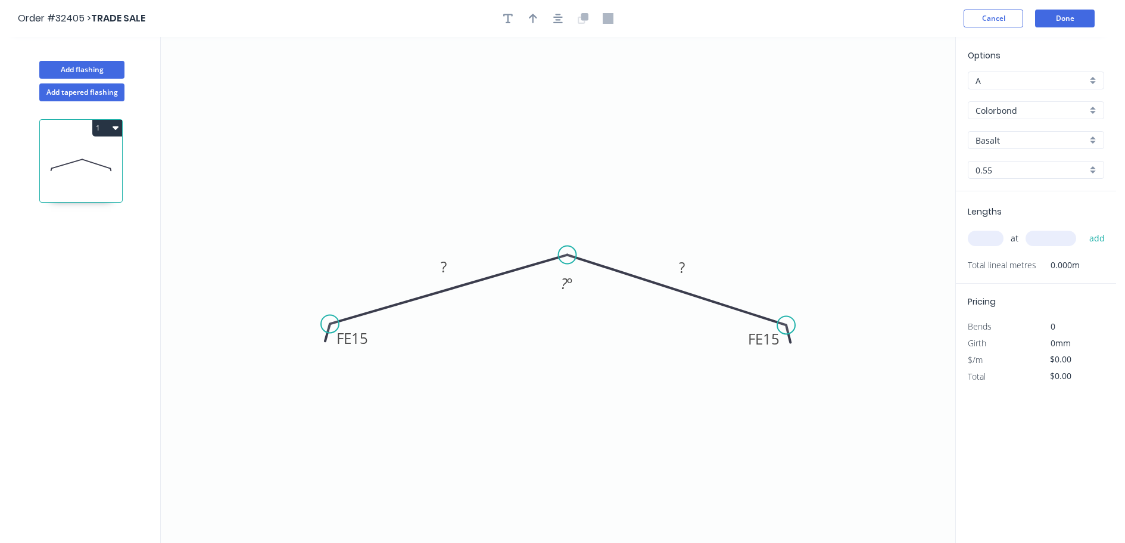
click at [451, 260] on rect at bounding box center [444, 267] width 24 height 17
type input "$20.02"
click at [559, 15] on icon "button" at bounding box center [558, 18] width 10 height 11
click at [1094, 140] on div "Basalt" at bounding box center [1036, 140] width 136 height 18
click at [1040, 203] on div "Classic Cream" at bounding box center [1035, 204] width 135 height 21
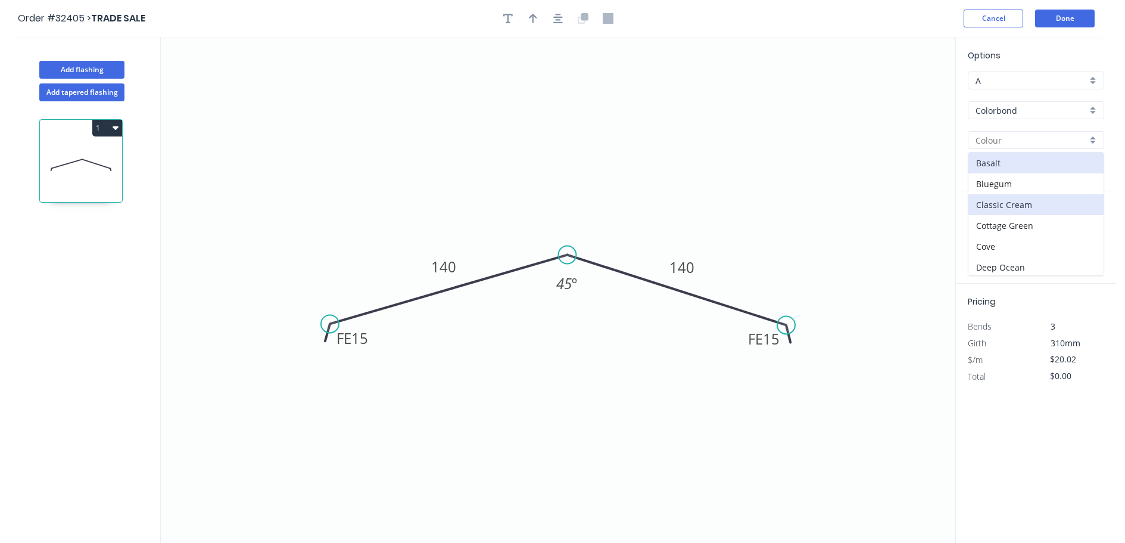
type input "Classic Cream"
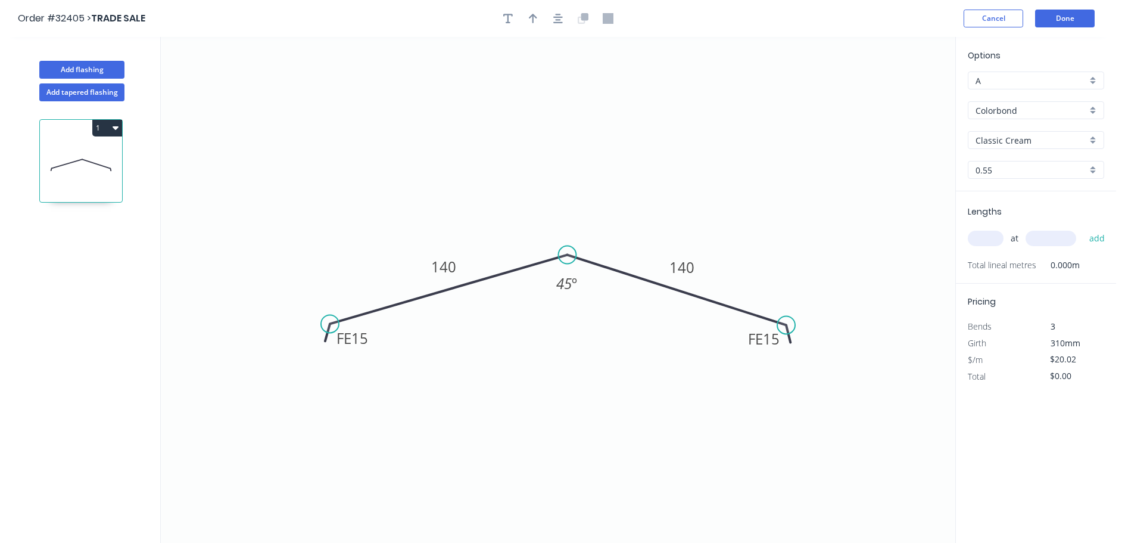
click at [989, 242] on input "text" at bounding box center [986, 238] width 36 height 15
type input "2"
type input "3500"
click at [1083, 228] on button "add" at bounding box center [1097, 238] width 28 height 20
type input "$140.14"
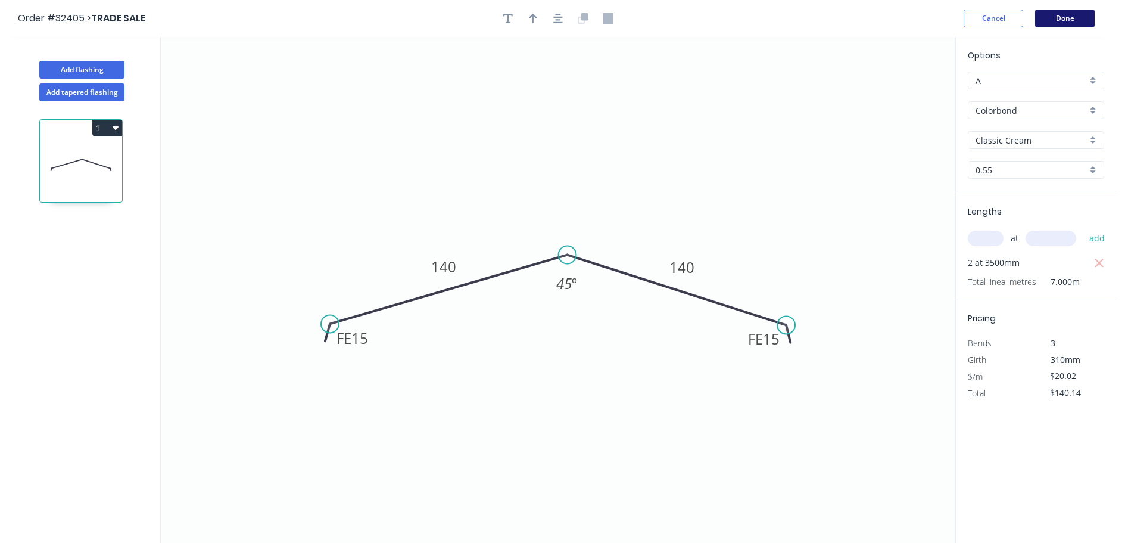
click at [1063, 24] on button "Done" at bounding box center [1065, 19] width 60 height 18
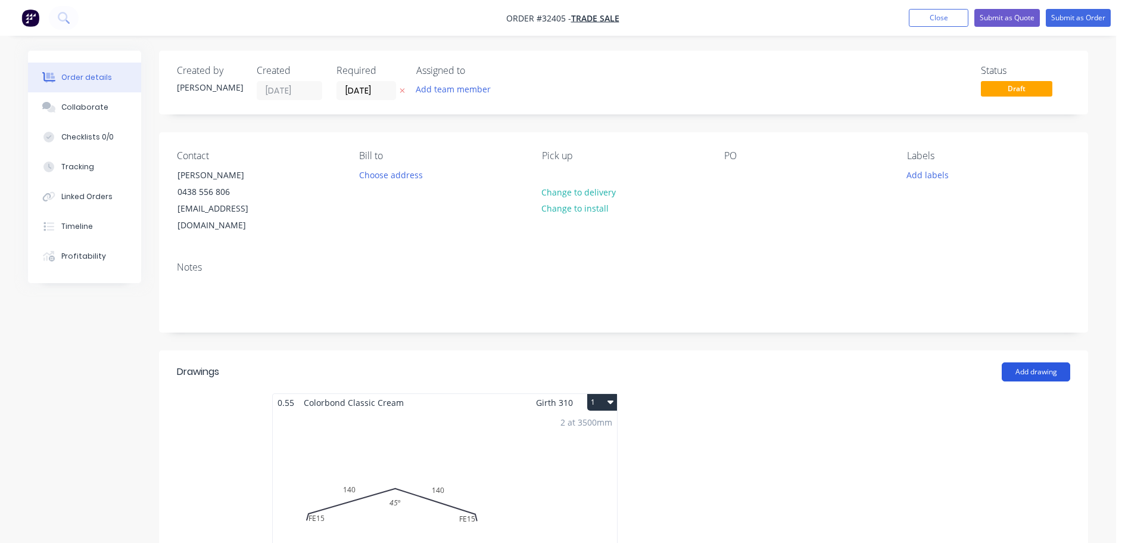
click at [1039, 362] on button "Add drawing" at bounding box center [1036, 371] width 68 height 19
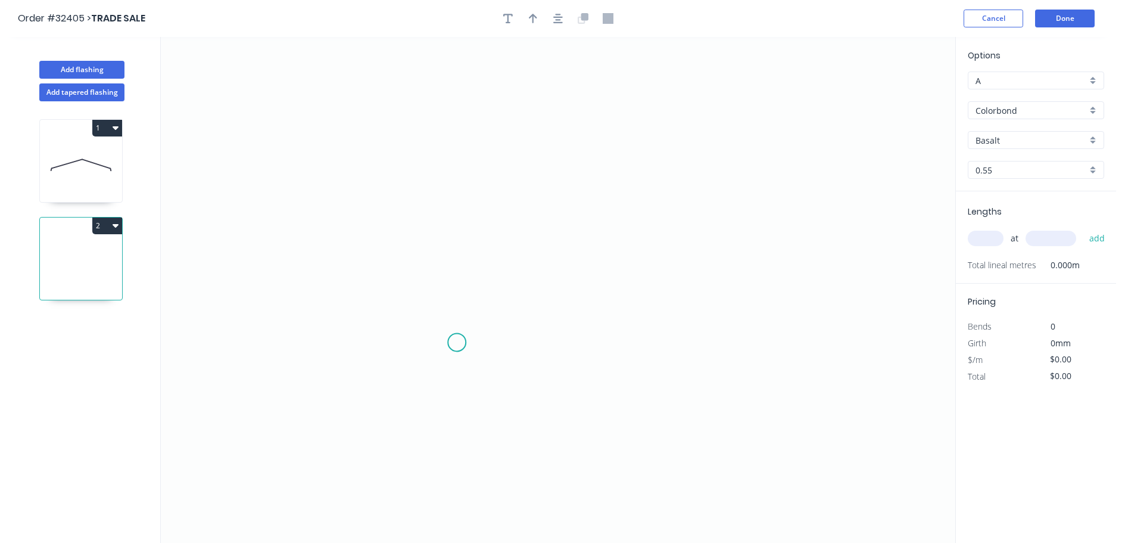
click at [460, 337] on icon "0" at bounding box center [558, 290] width 795 height 506
click at [459, 145] on icon "0" at bounding box center [558, 290] width 795 height 506
click at [696, 134] on icon "0 ?" at bounding box center [558, 290] width 795 height 506
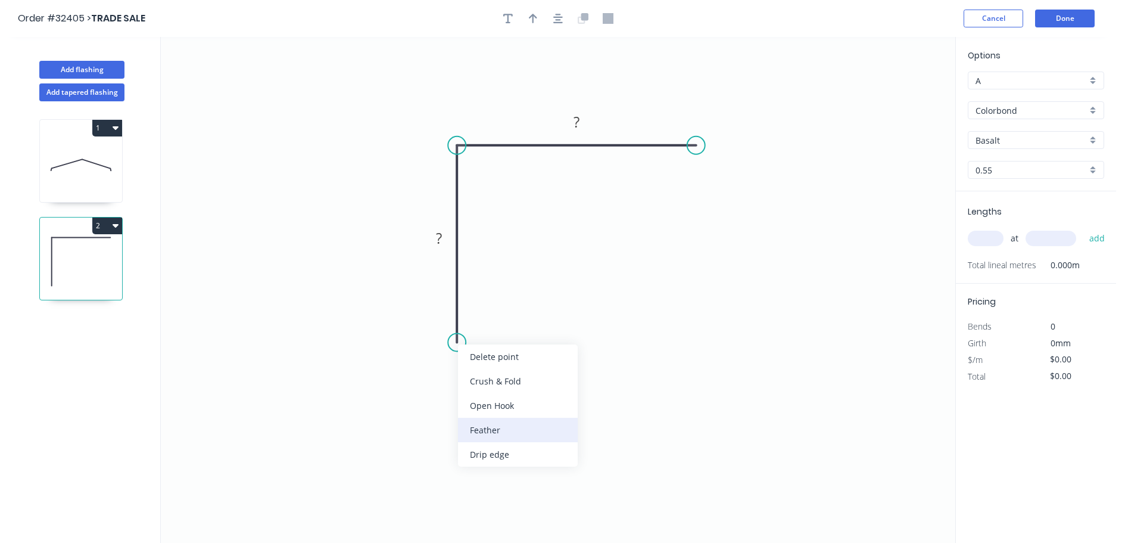
click at [533, 433] on div "Feather" at bounding box center [518, 430] width 120 height 24
drag, startPoint x: 510, startPoint y: 388, endPoint x: 583, endPoint y: 304, distance: 110.7
click at [510, 387] on div "Flip bend" at bounding box center [514, 385] width 120 height 24
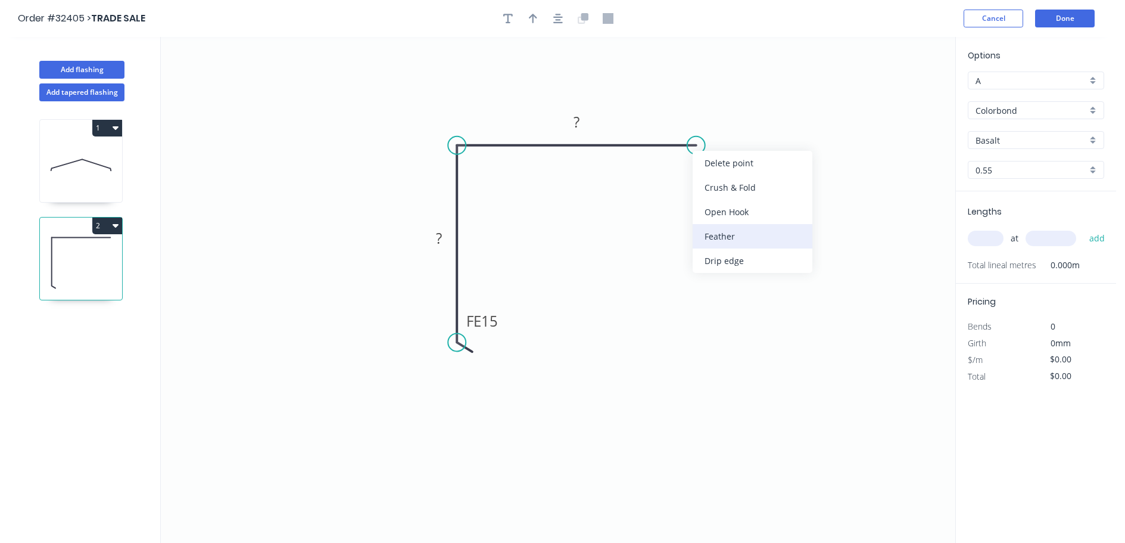
click at [765, 232] on div "Feather" at bounding box center [753, 236] width 120 height 24
click at [727, 114] on tspan "15" at bounding box center [719, 114] width 17 height 20
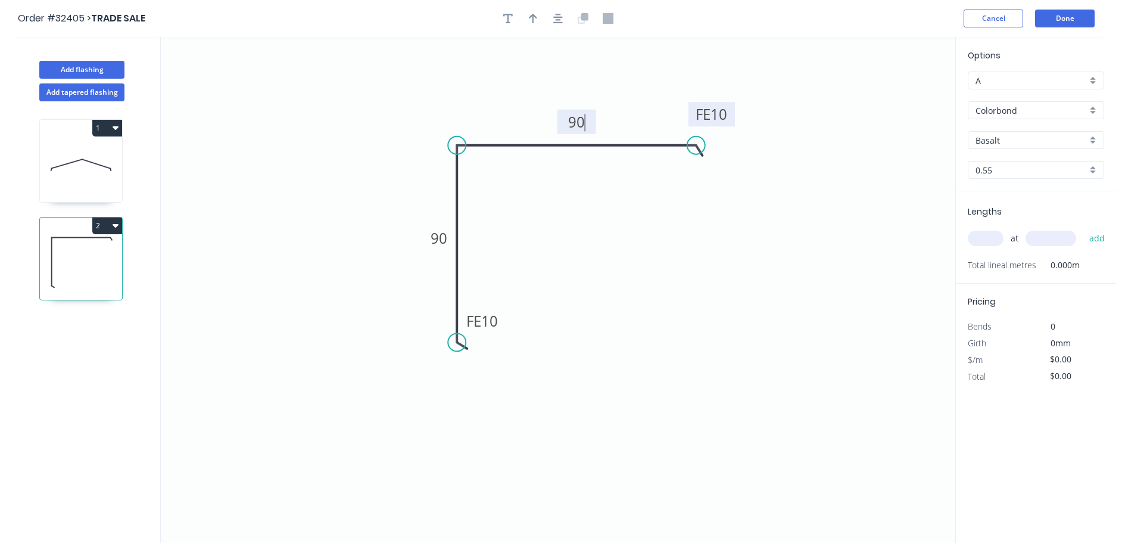
type input "$12.73"
click at [558, 17] on icon "button" at bounding box center [558, 19] width 10 height 10
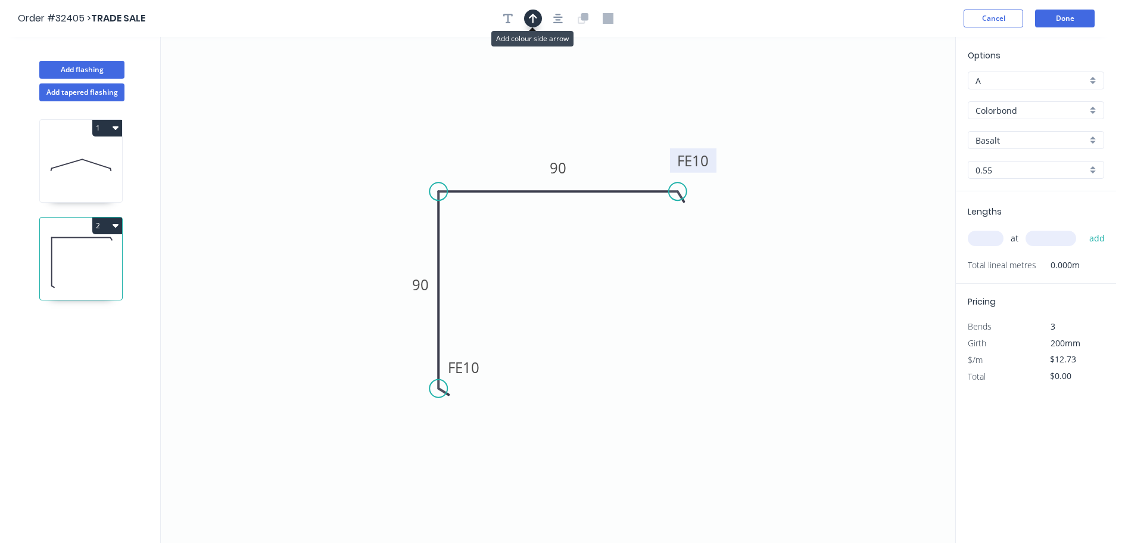
click at [529, 20] on icon "button" at bounding box center [533, 18] width 8 height 11
drag, startPoint x: 895, startPoint y: 95, endPoint x: 700, endPoint y: 133, distance: 199.2
click at [618, 150] on icon at bounding box center [617, 136] width 11 height 38
click at [1091, 139] on div "Basalt" at bounding box center [1036, 140] width 136 height 18
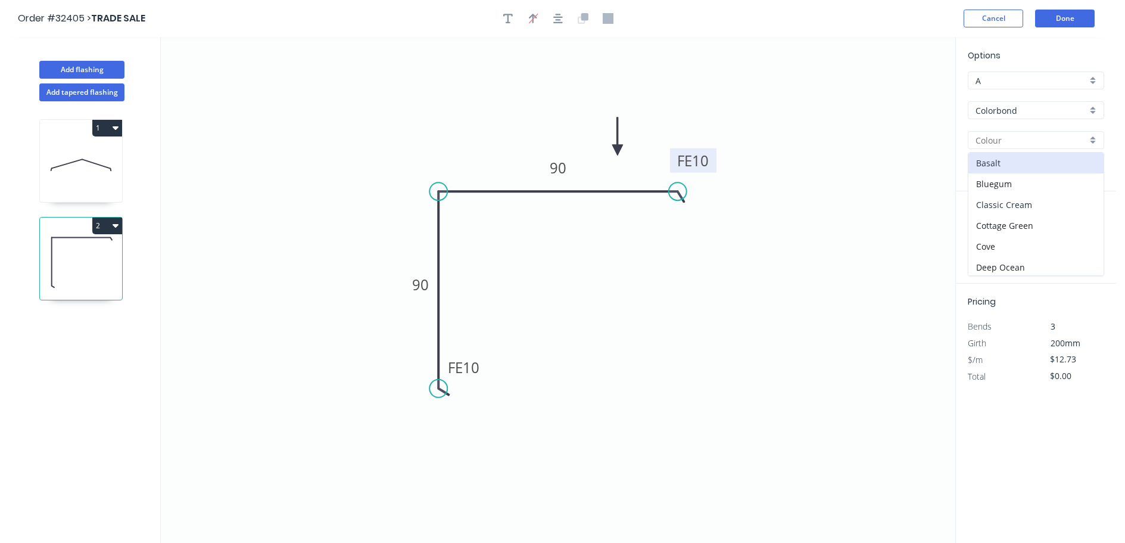
click at [1041, 205] on div "Classic Cream" at bounding box center [1035, 204] width 135 height 21
type input "Classic Cream"
click at [982, 235] on input "text" at bounding box center [986, 238] width 36 height 15
type input "4"
type input "3300"
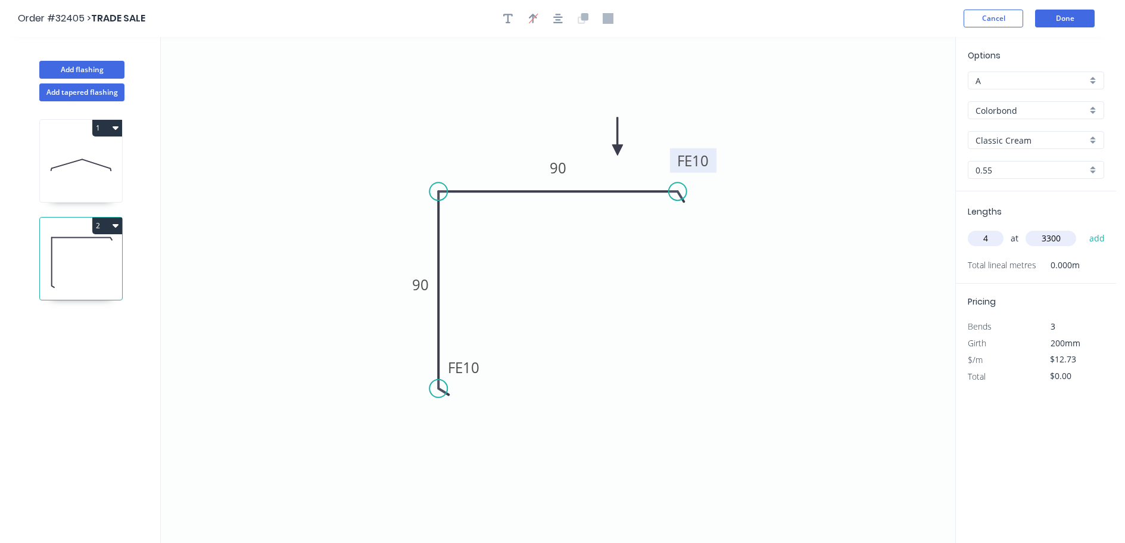
click at [1083, 228] on button "add" at bounding box center [1097, 238] width 28 height 20
type input "$168.04"
click at [1074, 17] on button "Done" at bounding box center [1065, 19] width 60 height 18
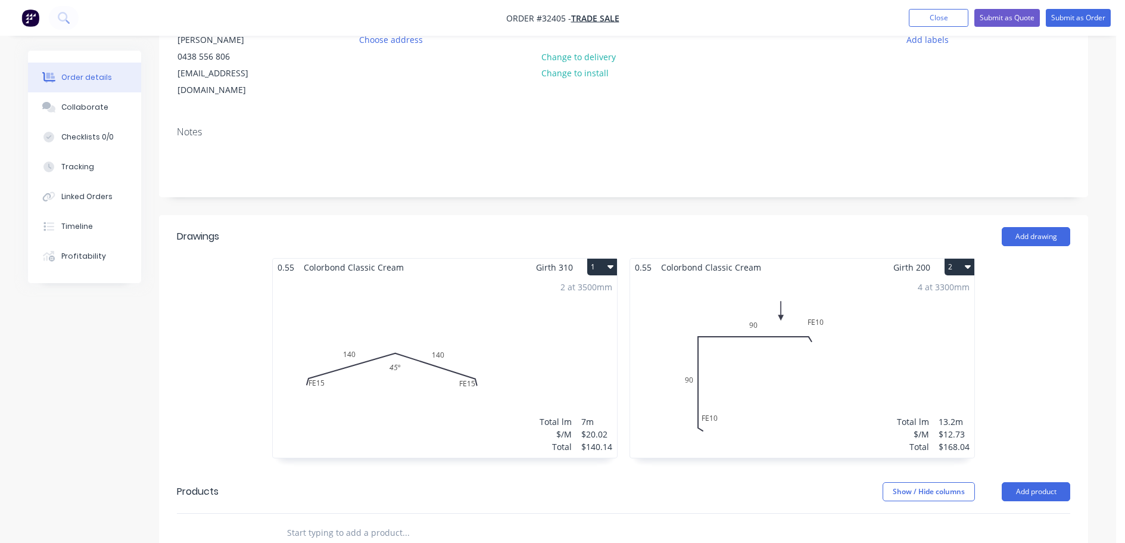
scroll to position [298, 0]
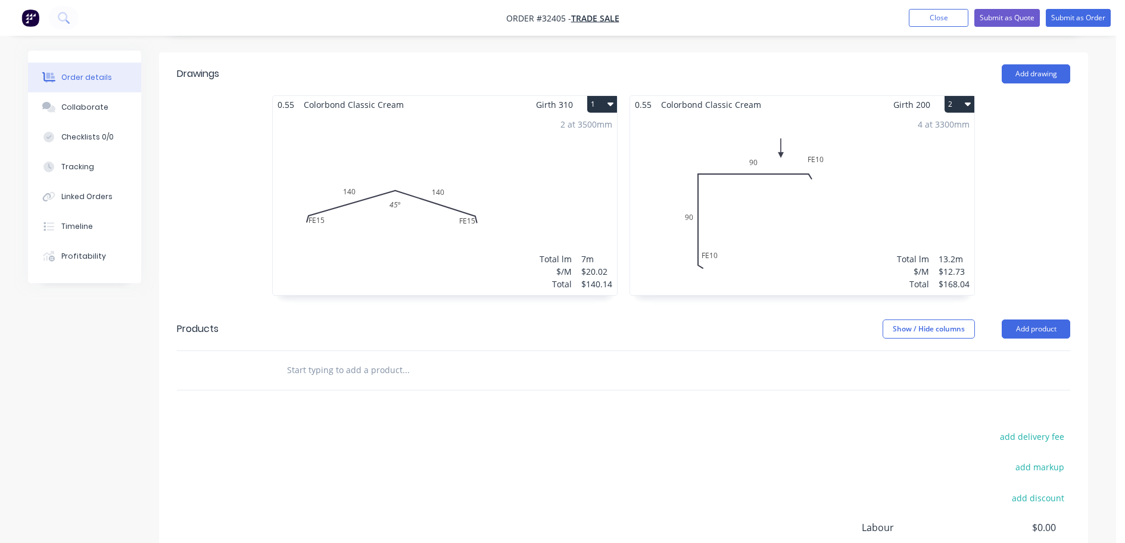
click at [331, 362] on input "text" at bounding box center [405, 370] width 238 height 24
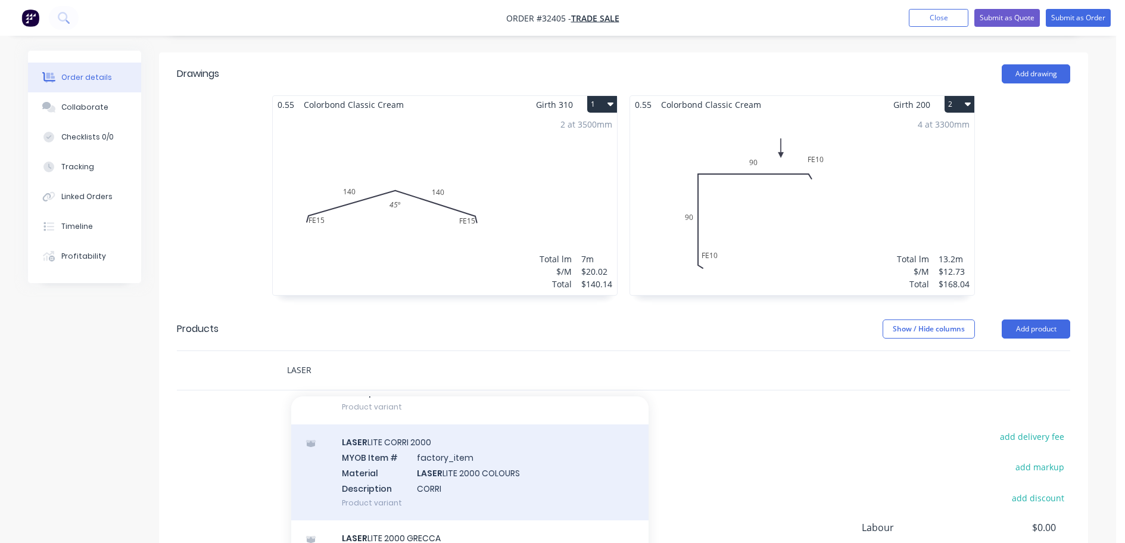
type input "LASER"
click at [501, 473] on div "LASER LITE CORRI 2000 MYOB Item # factory_item Material LASER LITE 2000 COLOURS…" at bounding box center [469, 472] width 357 height 96
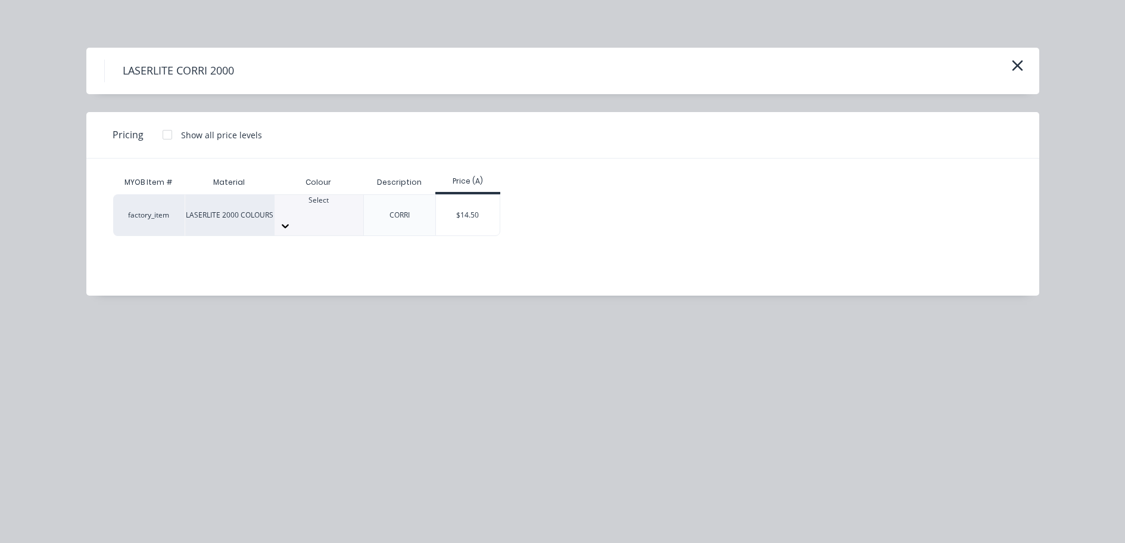
click at [291, 220] on icon at bounding box center [285, 226] width 12 height 12
drag, startPoint x: 484, startPoint y: 204, endPoint x: 457, endPoint y: 240, distance: 44.8
click at [483, 204] on div "$14.50" at bounding box center [468, 215] width 64 height 41
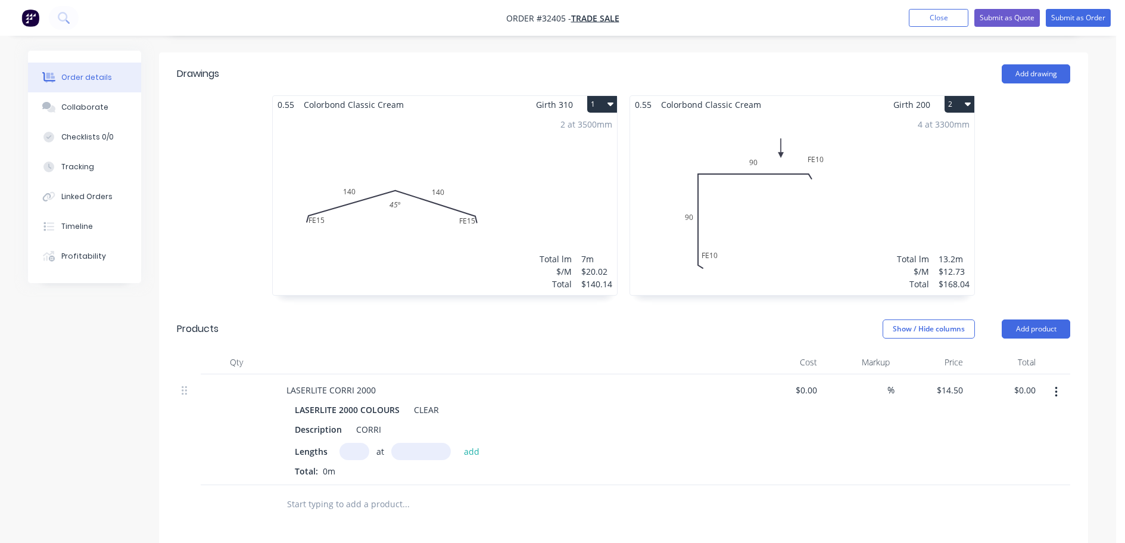
click at [352, 443] on input "text" at bounding box center [354, 451] width 30 height 17
type input "9"
type input "2900"
click at [458, 443] on button "add" at bounding box center [472, 451] width 28 height 16
type input "$378.45"
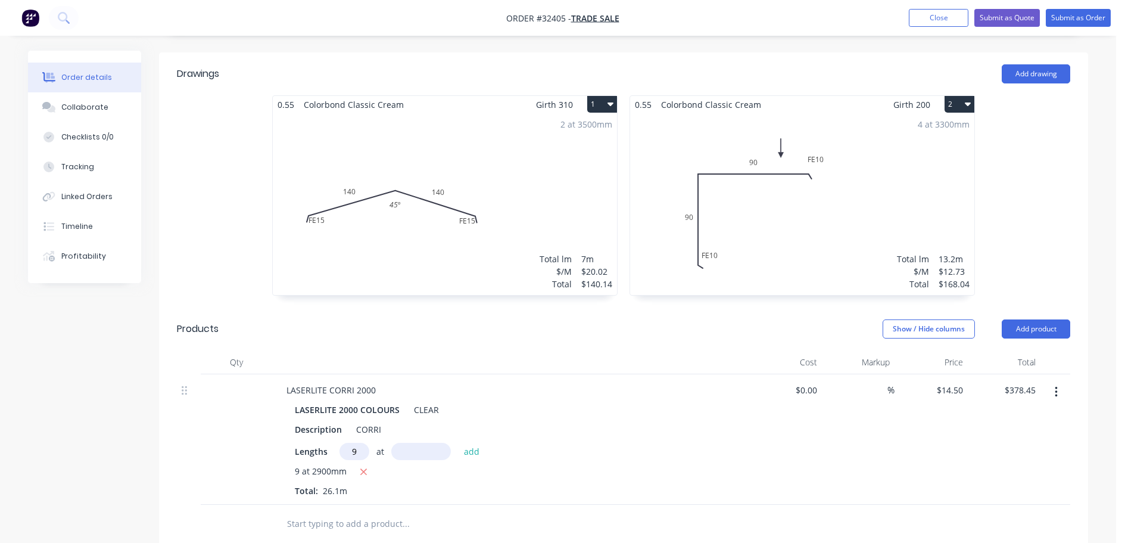
type input "9"
type input "3100"
click at [458, 443] on button "add" at bounding box center [472, 451] width 28 height 16
type input "$783.00"
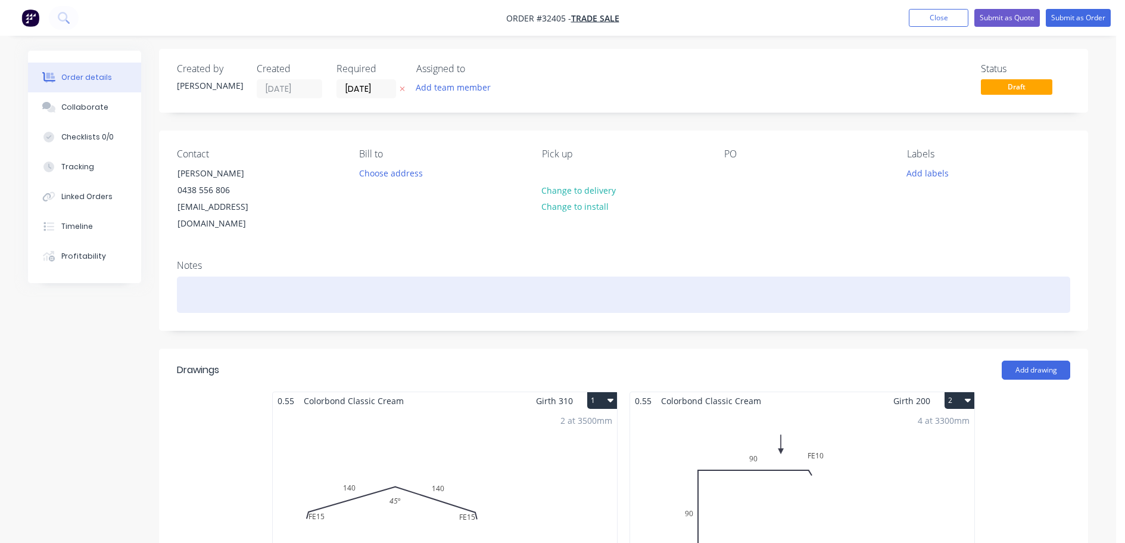
scroll to position [0, 0]
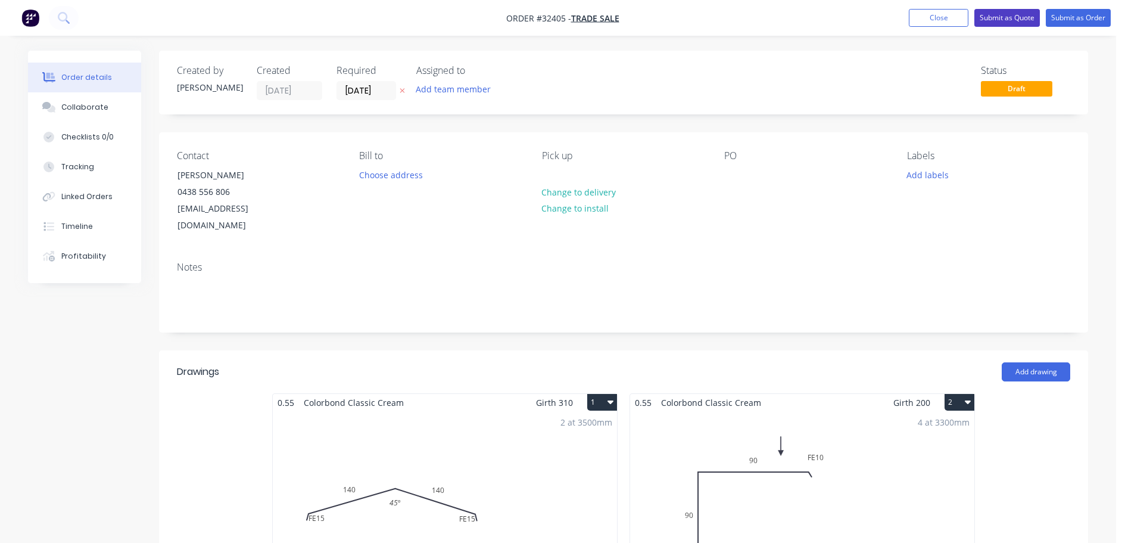
click at [1002, 18] on button "Submit as Quote" at bounding box center [1007, 18] width 66 height 18
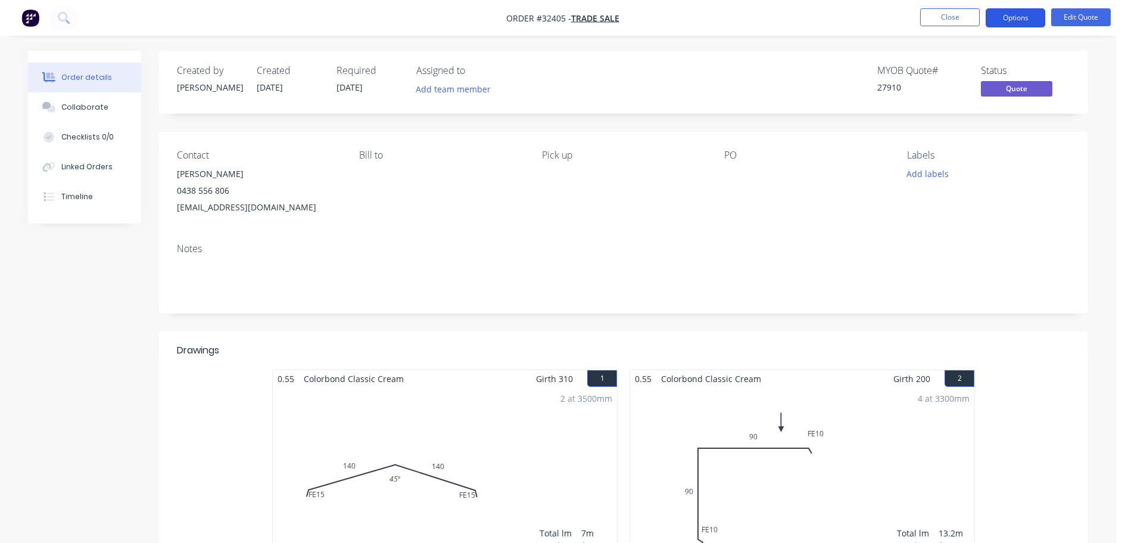
click at [1026, 20] on button "Options" at bounding box center [1016, 17] width 60 height 19
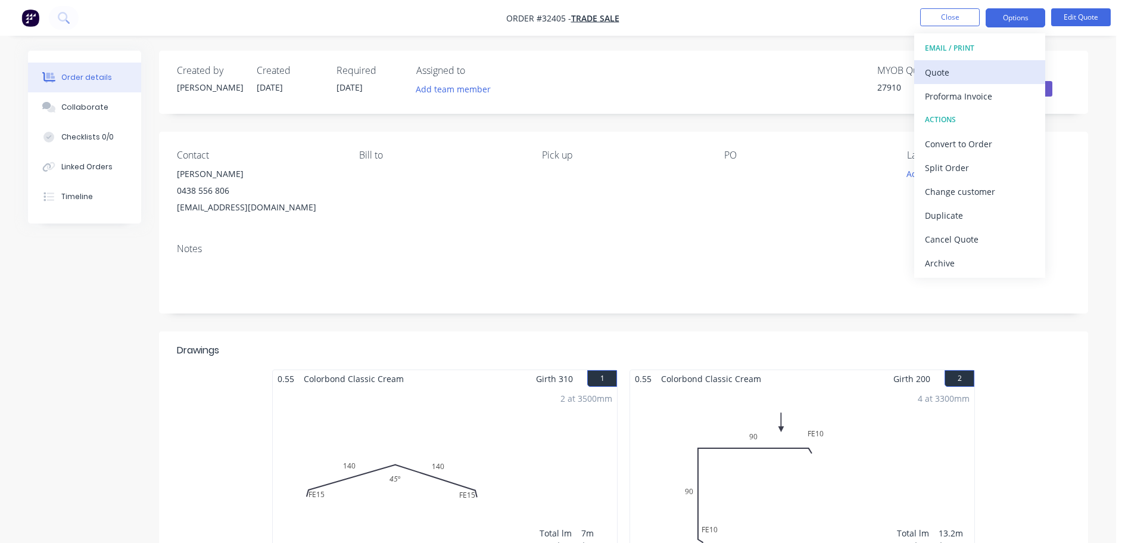
click at [945, 73] on div "Quote" at bounding box center [980, 72] width 110 height 17
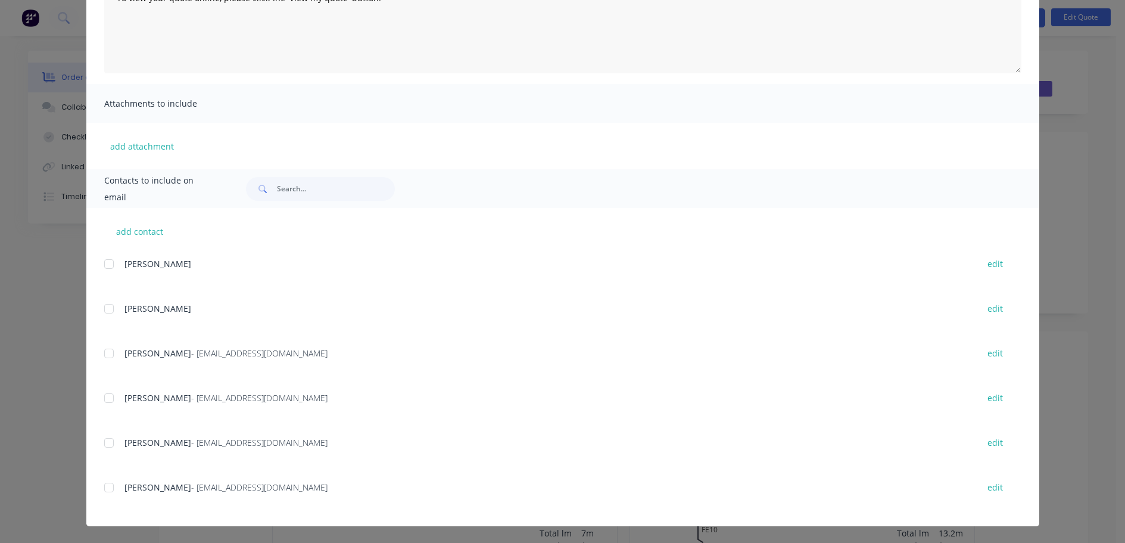
scroll to position [31936, 0]
click at [107, 400] on div at bounding box center [109, 400] width 24 height 24
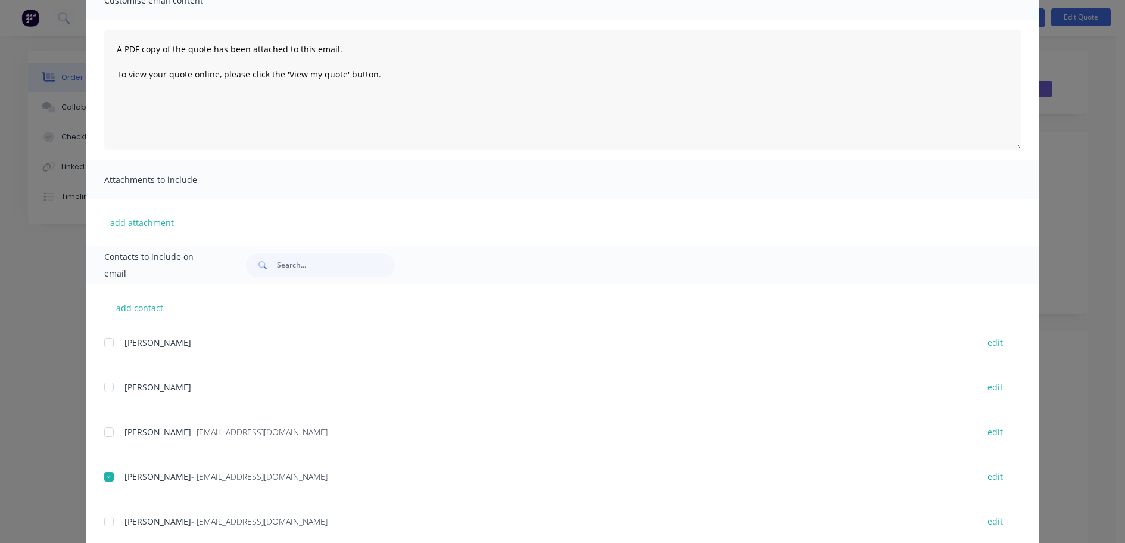
scroll to position [0, 0]
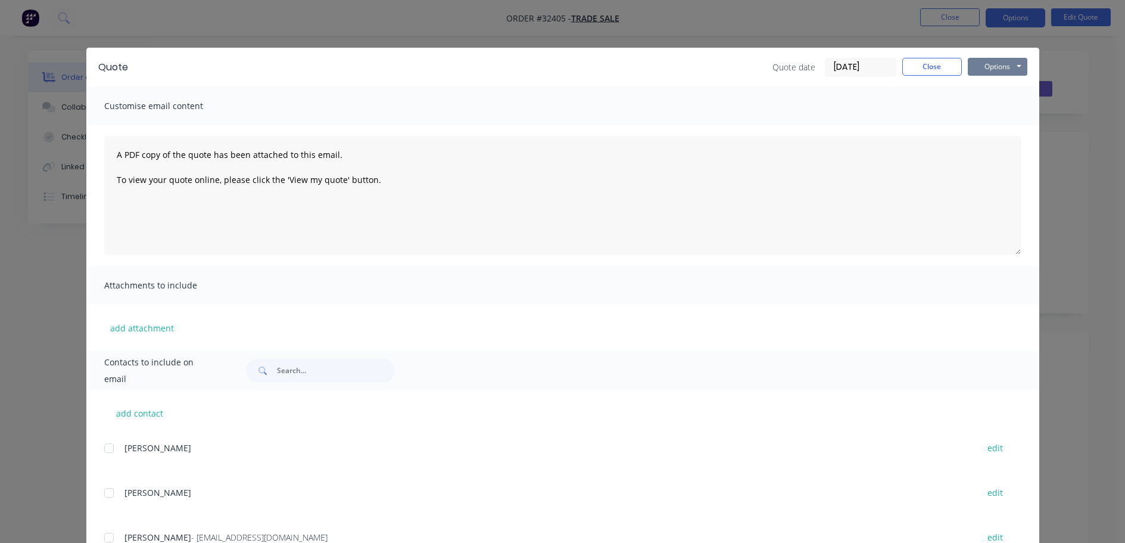
click at [995, 67] on button "Options" at bounding box center [998, 67] width 60 height 18
click at [1000, 127] on button "Email" at bounding box center [1006, 127] width 76 height 20
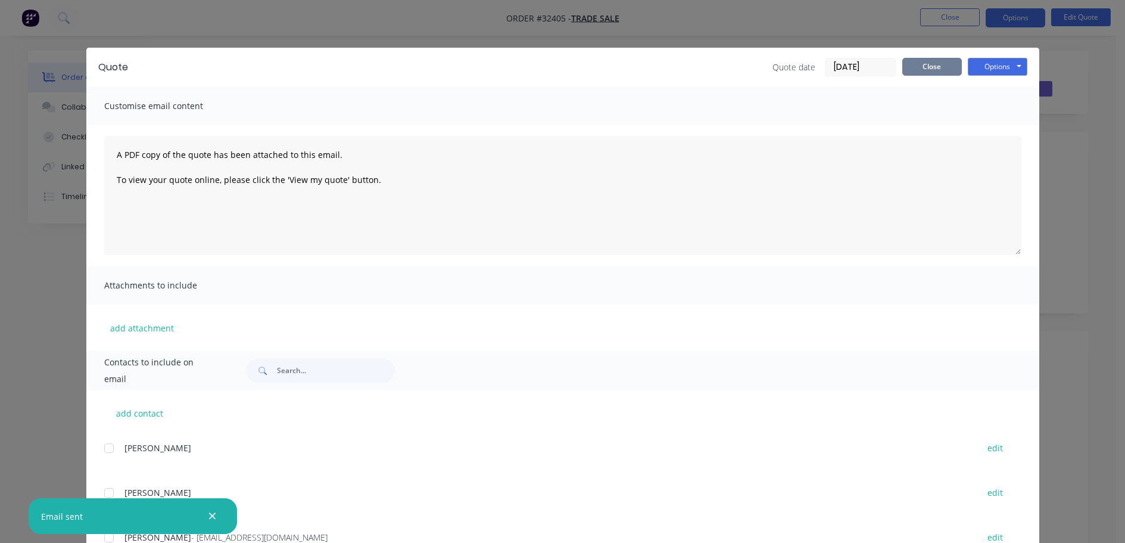
click at [932, 69] on button "Close" at bounding box center [932, 67] width 60 height 18
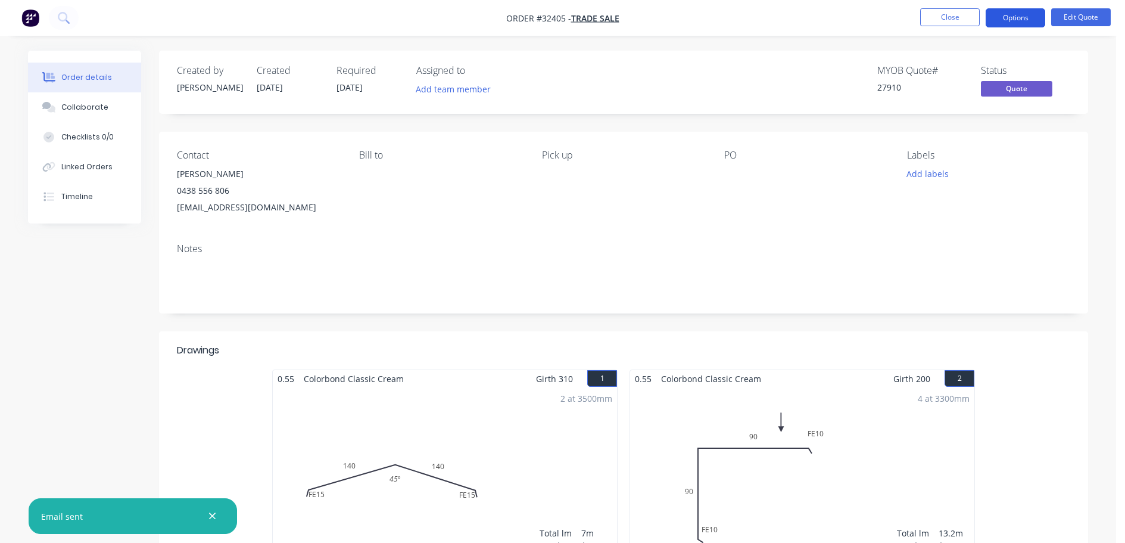
click at [1031, 22] on button "Options" at bounding box center [1016, 17] width 60 height 19
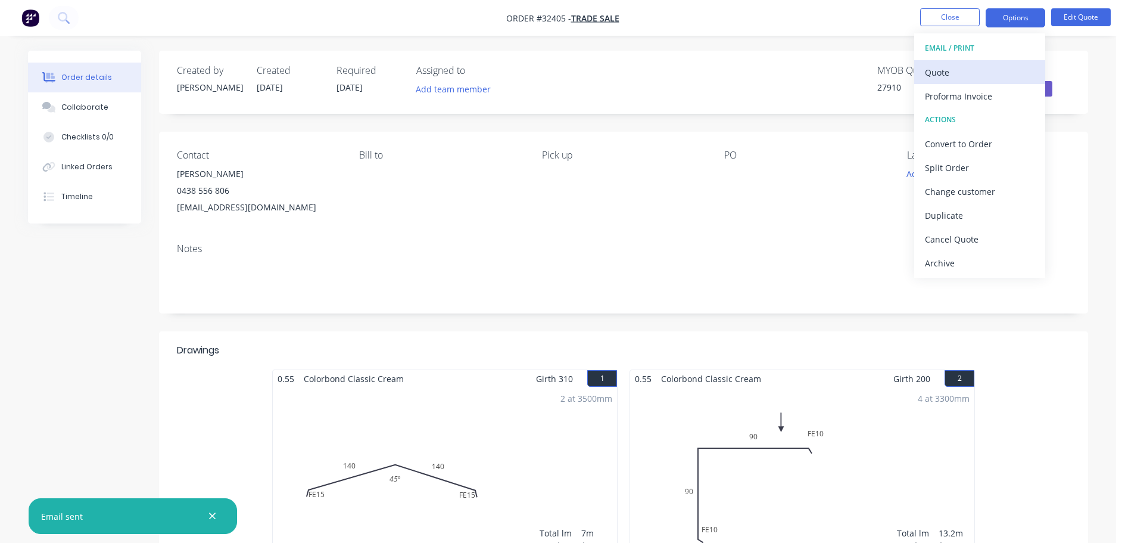
click at [982, 66] on div "Quote" at bounding box center [980, 72] width 110 height 17
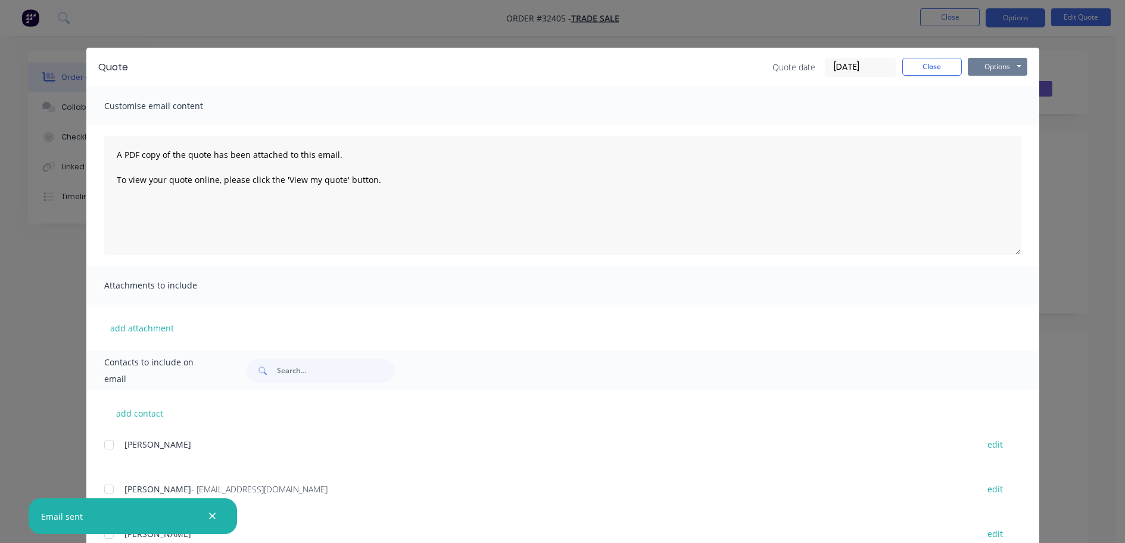
click at [986, 68] on button "Options" at bounding box center [998, 67] width 60 height 18
click at [988, 108] on button "Print" at bounding box center [1006, 108] width 76 height 20
click at [920, 71] on button "Close" at bounding box center [932, 67] width 60 height 18
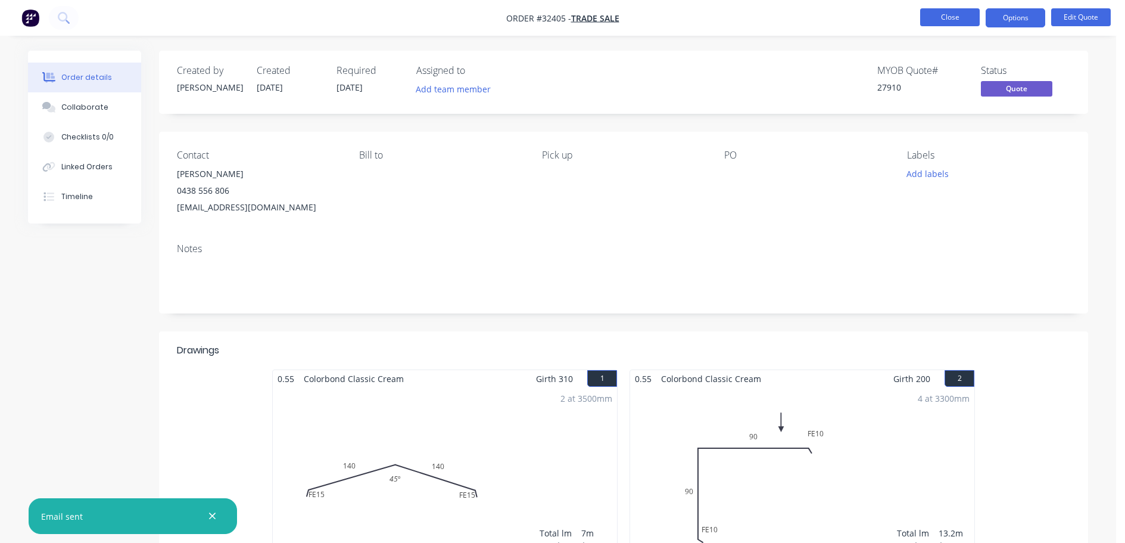
click at [960, 21] on button "Close" at bounding box center [950, 17] width 60 height 18
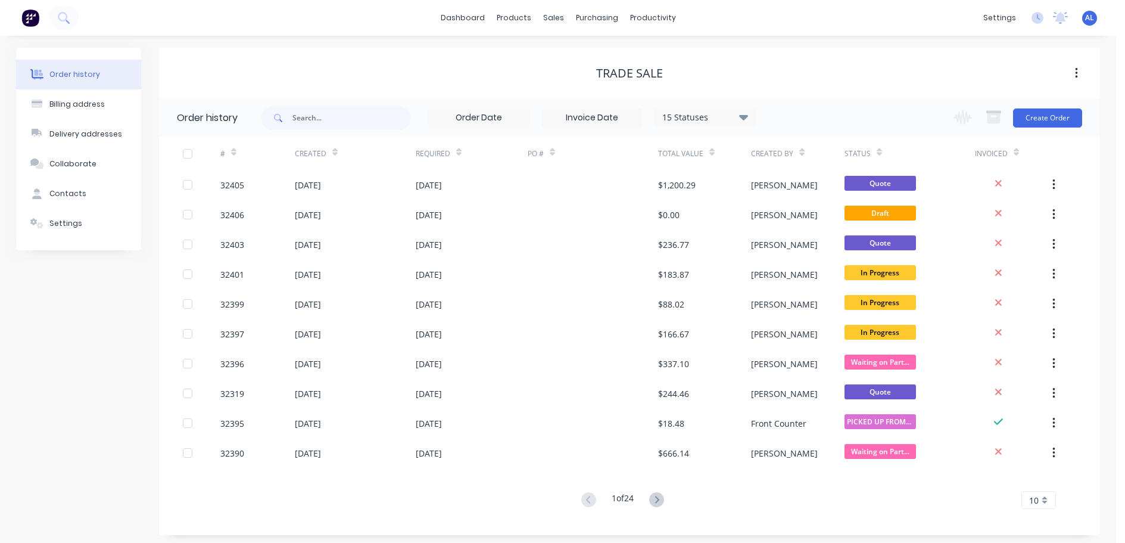
click at [30, 18] on img at bounding box center [30, 18] width 18 height 18
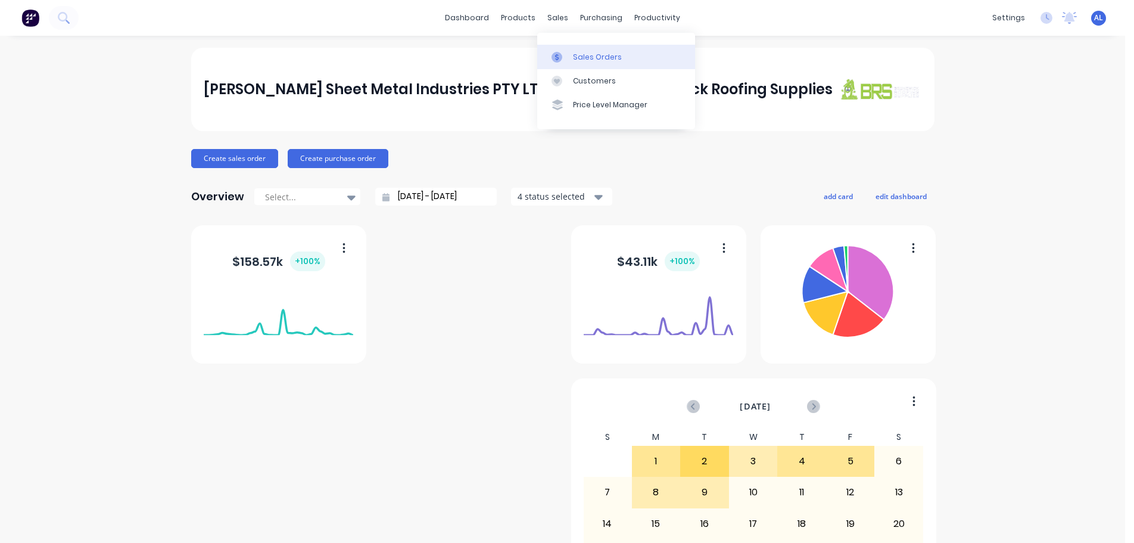
click at [618, 59] on link "Sales Orders" at bounding box center [616, 57] width 158 height 24
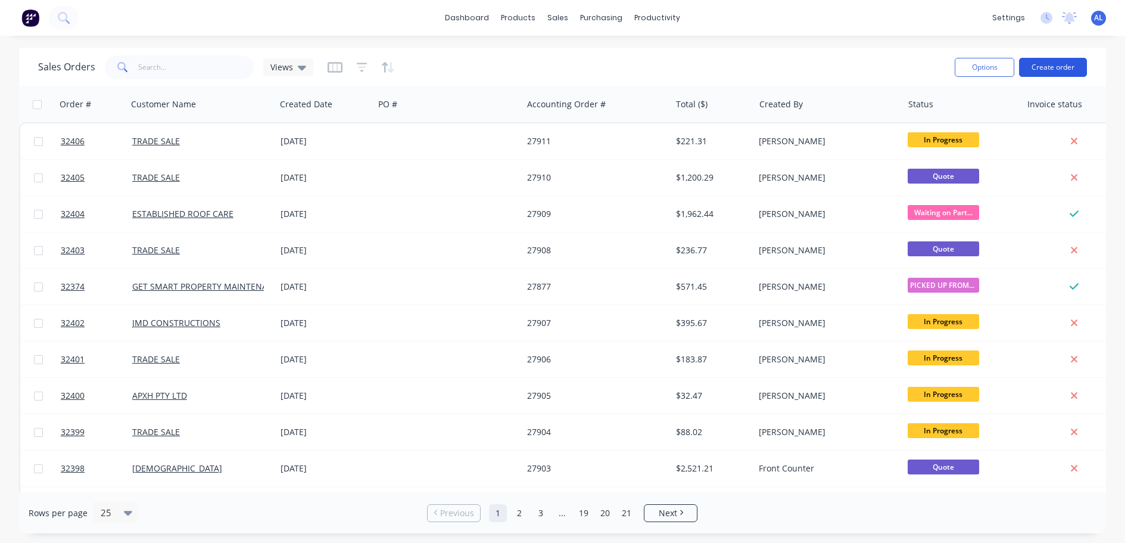
click at [1059, 67] on button "Create order" at bounding box center [1053, 67] width 68 height 19
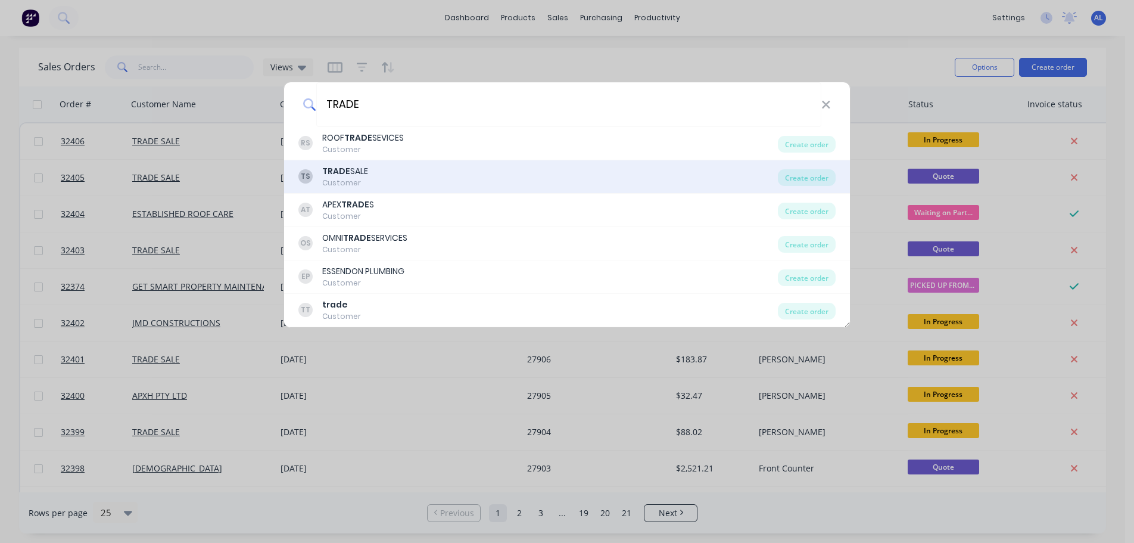
type input "TRADE"
click at [431, 183] on div "TS TRADE SALE Customer" at bounding box center [537, 176] width 479 height 23
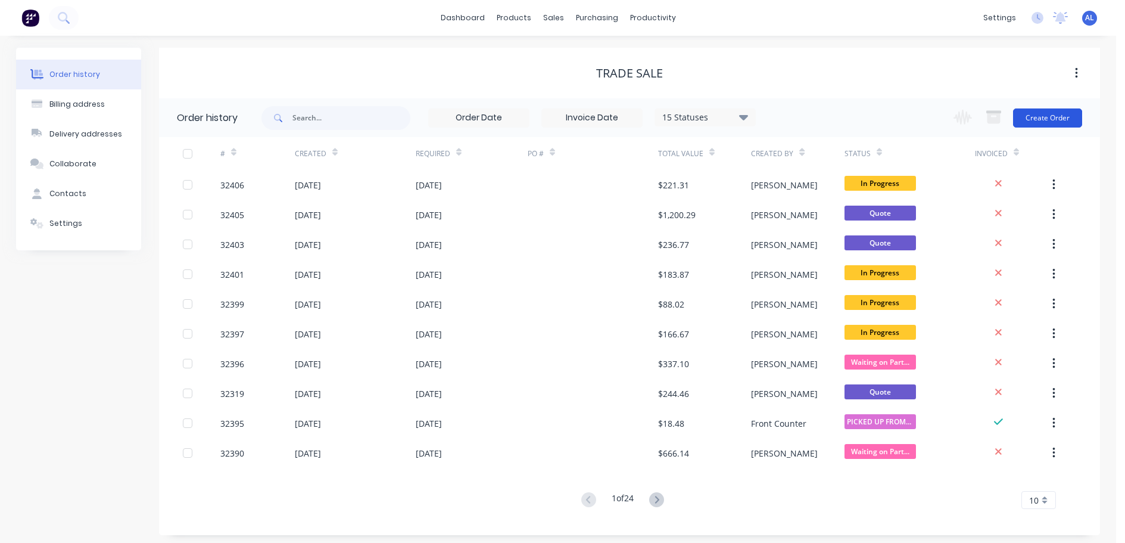
click at [1060, 115] on button "Create Order" at bounding box center [1047, 117] width 69 height 19
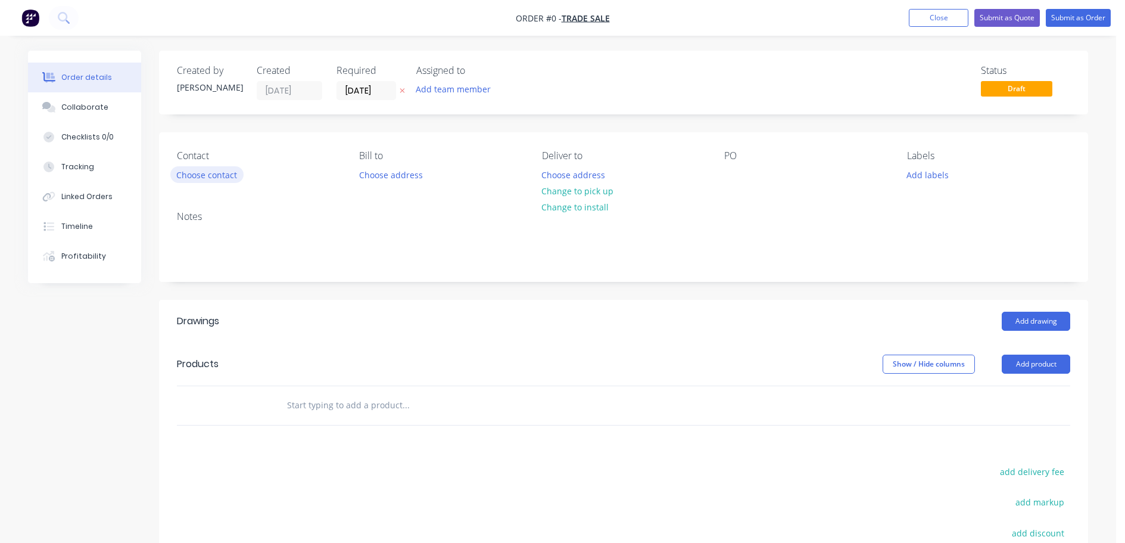
click at [201, 170] on button "Choose contact" at bounding box center [206, 174] width 73 height 16
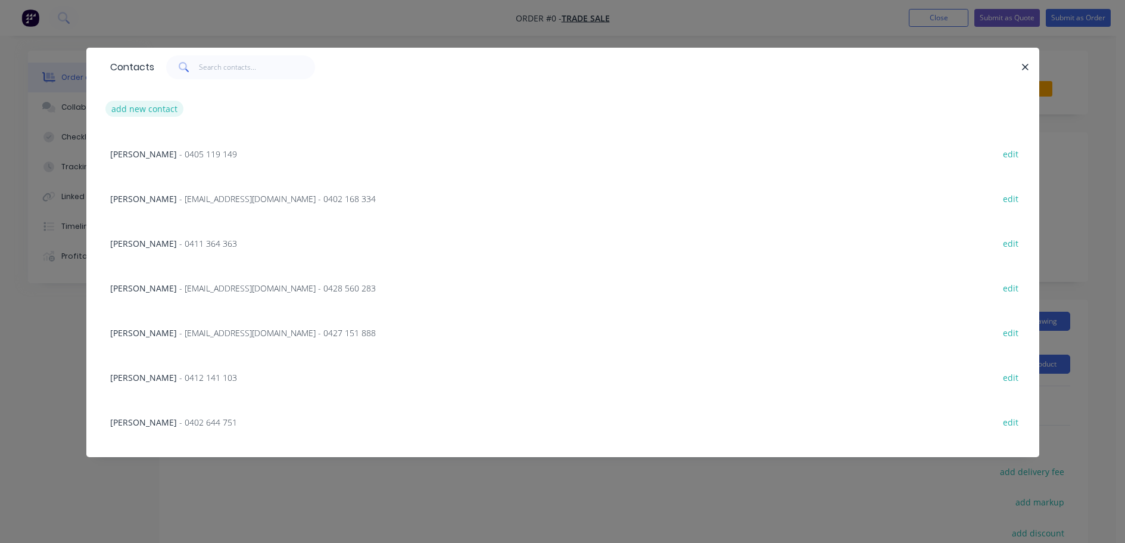
click at [170, 107] on button "add new contact" at bounding box center [144, 109] width 79 height 16
select select "AU"
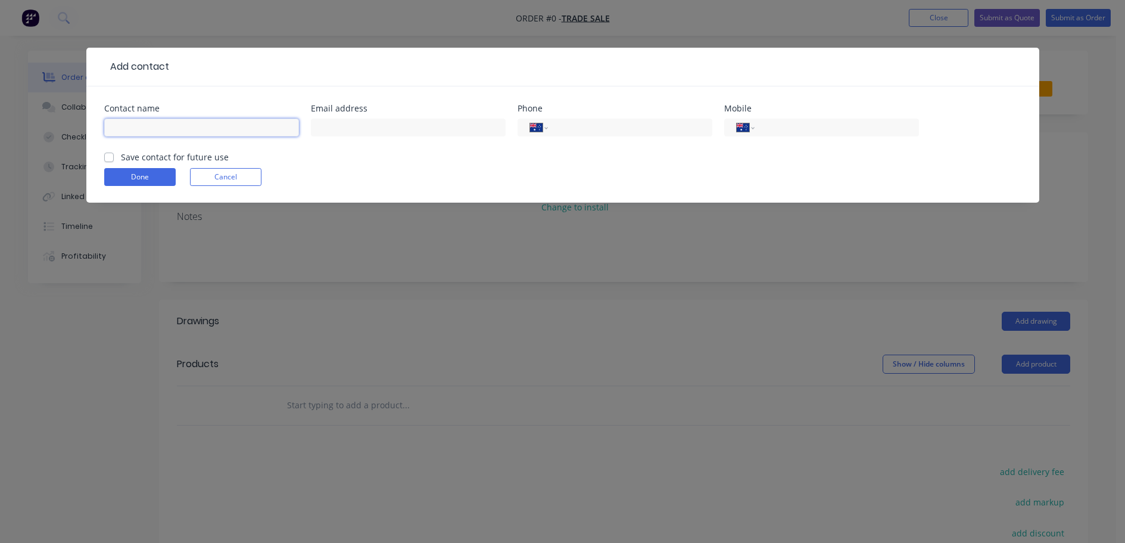
click at [167, 125] on input "text" at bounding box center [201, 128] width 195 height 18
type input "[PERSON_NAME]"
drag, startPoint x: 425, startPoint y: 132, endPoint x: 539, endPoint y: 124, distance: 114.0
click at [425, 132] on input "text" at bounding box center [408, 128] width 195 height 18
paste input "[PERSON_NAME] <[EMAIL_ADDRESS][DOMAIN_NAME]>"
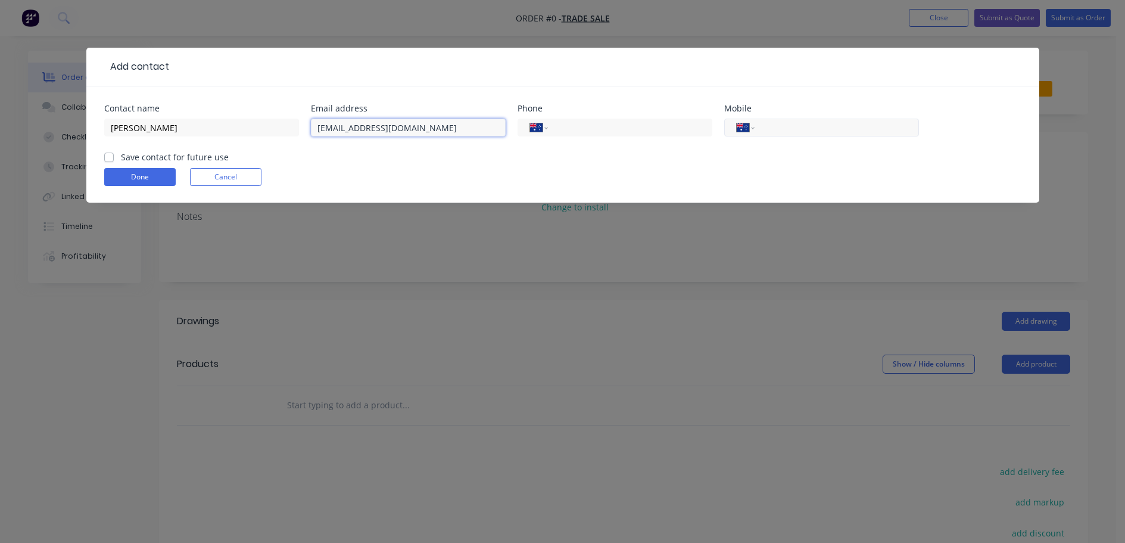
type input "[EMAIL_ADDRESS][DOMAIN_NAME]"
click at [824, 125] on input "tel" at bounding box center [834, 128] width 143 height 14
click at [121, 157] on label "Save contact for future use" at bounding box center [175, 157] width 108 height 13
click at [108, 157] on input "Save contact for future use" at bounding box center [109, 156] width 10 height 11
checkbox input "true"
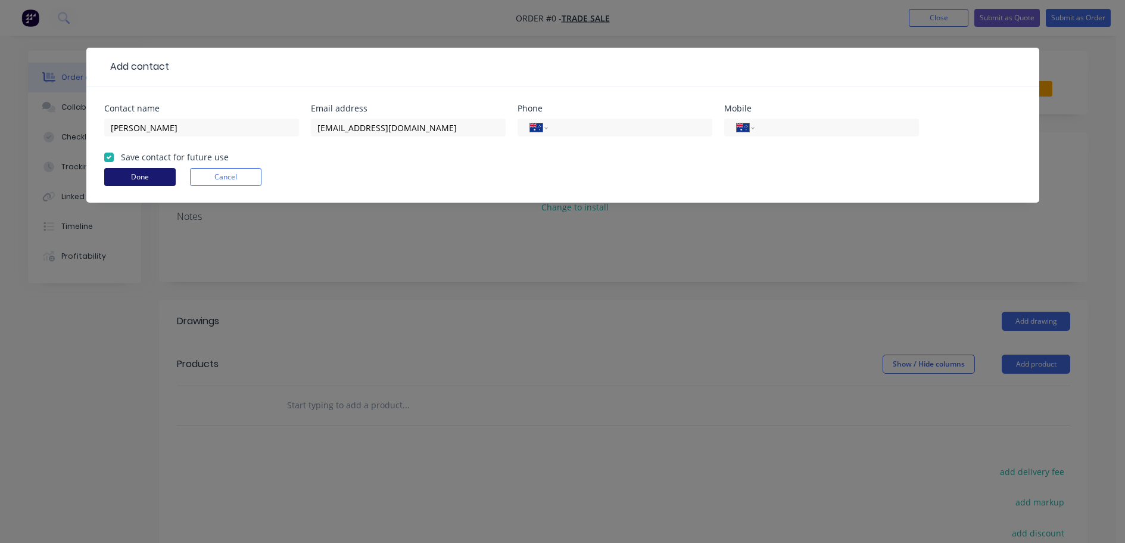
click at [142, 177] on button "Done" at bounding box center [139, 177] width 71 height 18
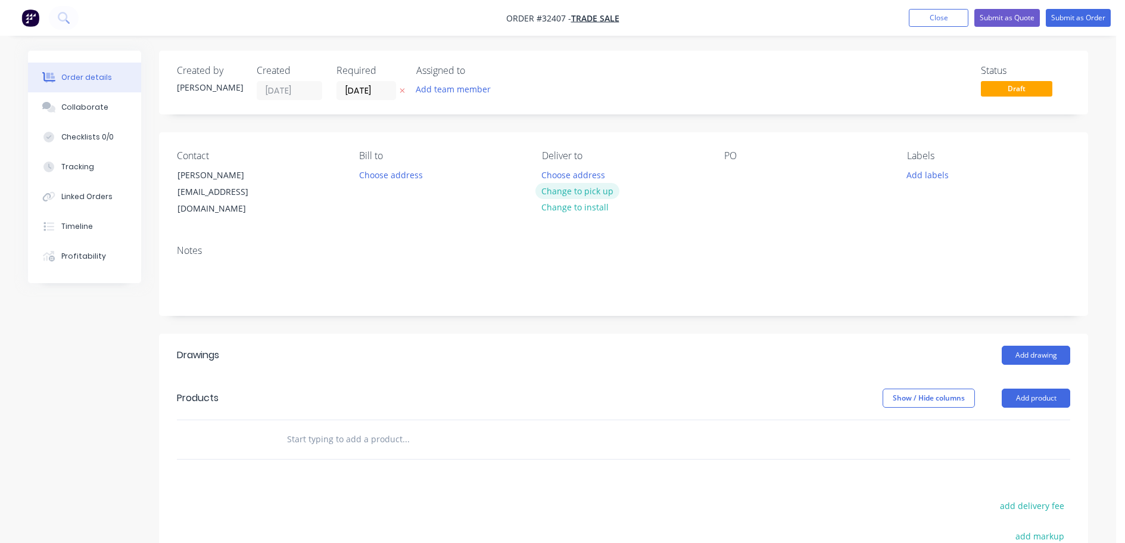
click at [606, 186] on button "Change to pick up" at bounding box center [577, 191] width 85 height 16
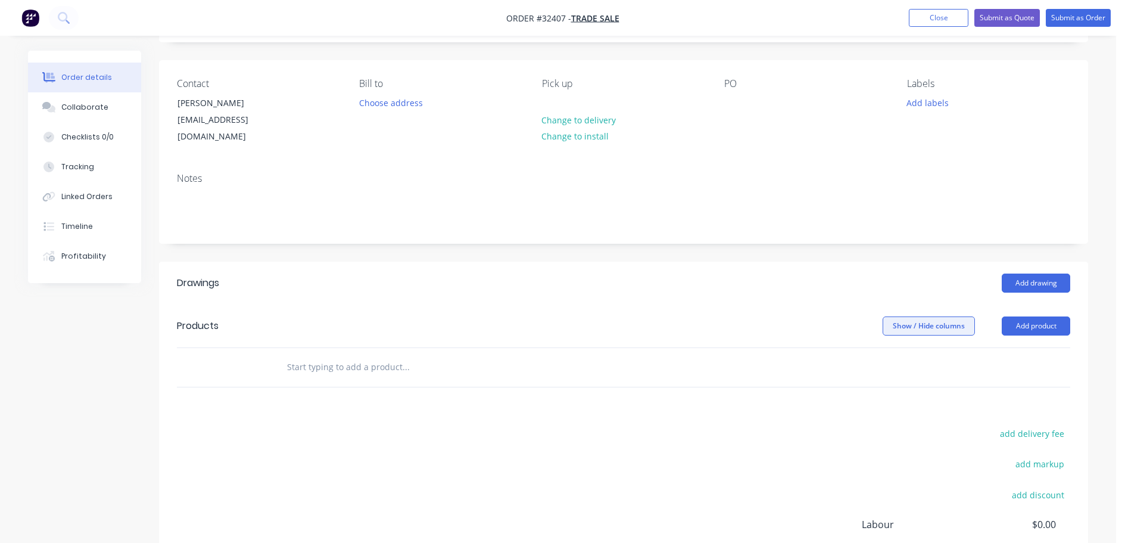
scroll to position [207, 0]
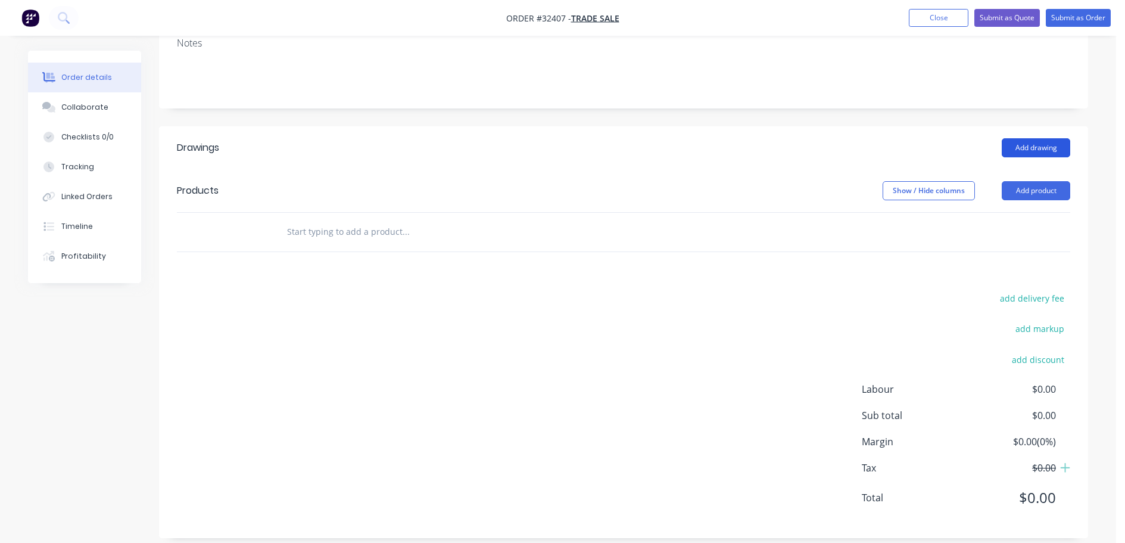
click at [1038, 138] on button "Add drawing" at bounding box center [1036, 147] width 68 height 19
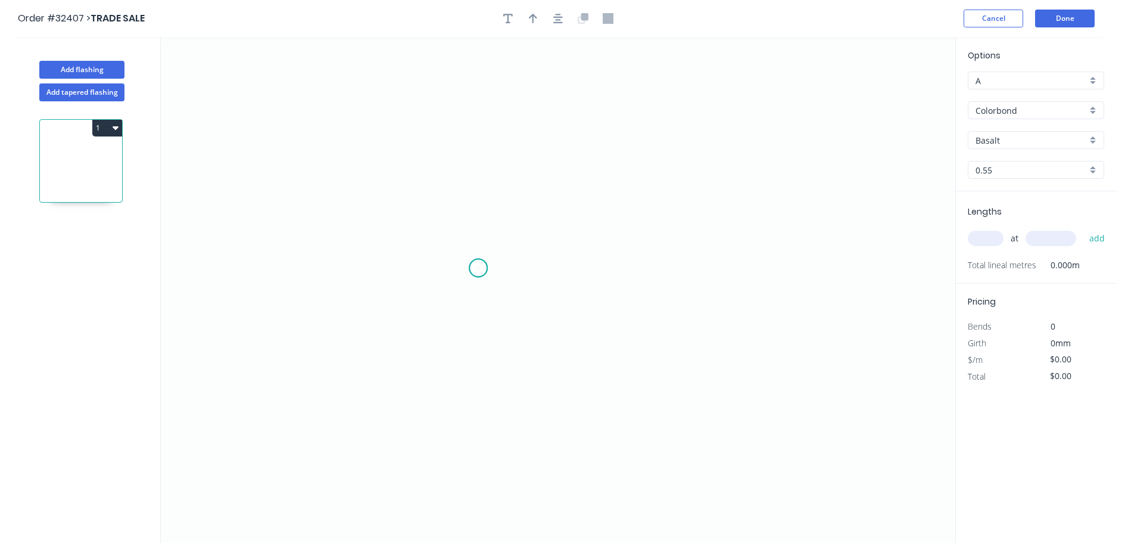
drag, startPoint x: 478, startPoint y: 268, endPoint x: 497, endPoint y: 181, distance: 89.0
click at [479, 266] on icon "0" at bounding box center [558, 290] width 795 height 506
click at [481, 95] on icon "0" at bounding box center [558, 290] width 795 height 506
click at [626, 95] on icon "0 ?" at bounding box center [558, 290] width 795 height 506
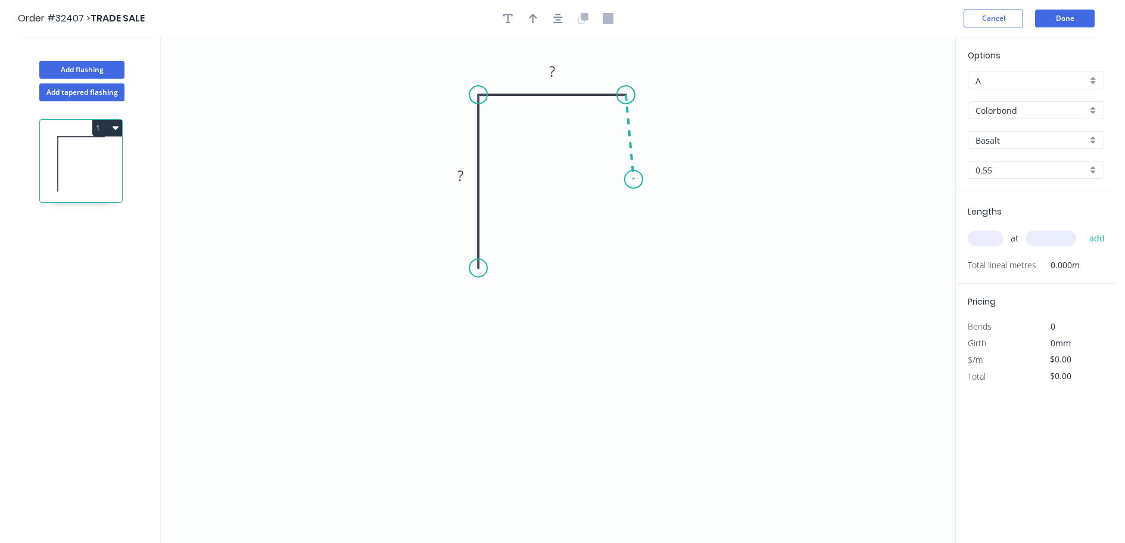
click at [634, 179] on icon "0 ? ?" at bounding box center [558, 290] width 795 height 506
drag, startPoint x: 636, startPoint y: 175, endPoint x: 628, endPoint y: 176, distance: 7.8
click at [628, 176] on circle at bounding box center [626, 176] width 18 height 18
drag, startPoint x: 488, startPoint y: 325, endPoint x: 490, endPoint y: 332, distance: 7.2
click at [490, 332] on icon "0 ? ? ?" at bounding box center [558, 290] width 795 height 506
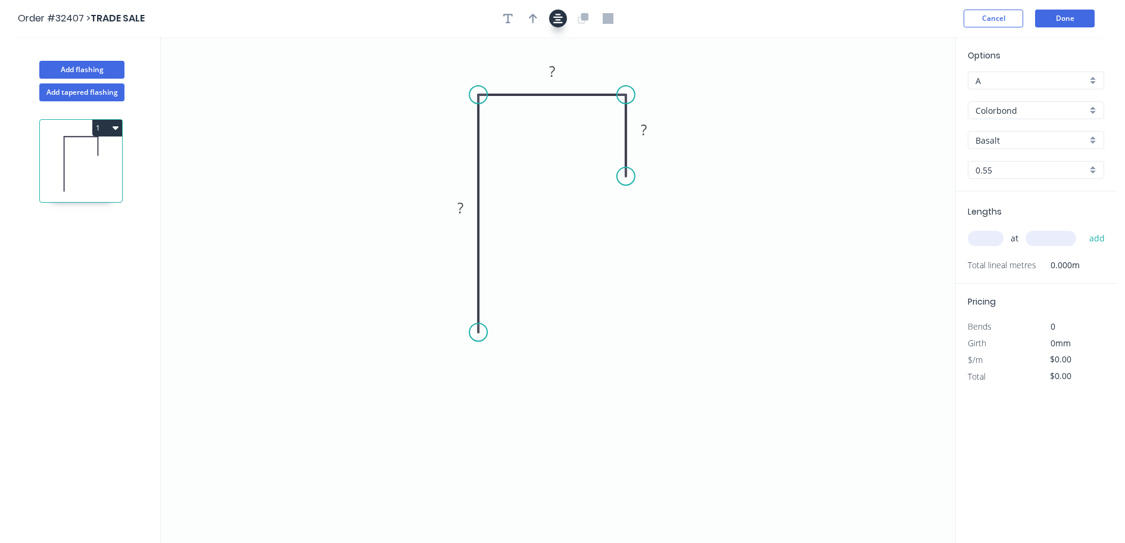
click at [555, 27] on header "Order #32407 > TRADE SALE Cancel Done" at bounding box center [558, 18] width 1116 height 37
click at [559, 25] on button "button" at bounding box center [558, 19] width 18 height 18
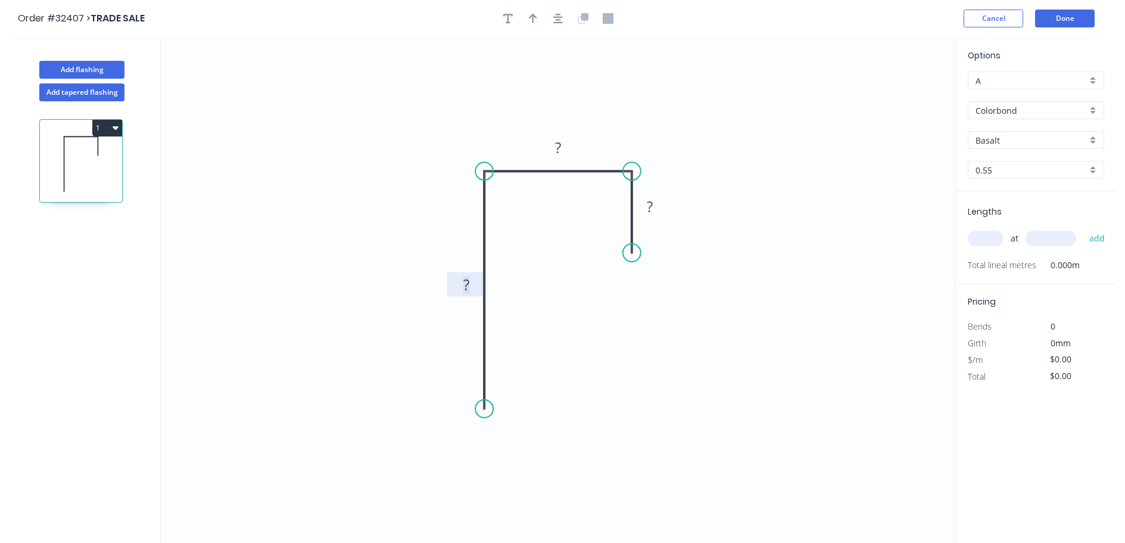
drag, startPoint x: 472, startPoint y: 286, endPoint x: 587, endPoint y: 328, distance: 122.3
click at [473, 286] on rect at bounding box center [466, 285] width 24 height 17
type input "$7.85"
click at [537, 17] on button "button" at bounding box center [533, 19] width 18 height 18
drag, startPoint x: 895, startPoint y: 92, endPoint x: 515, endPoint y: 135, distance: 381.8
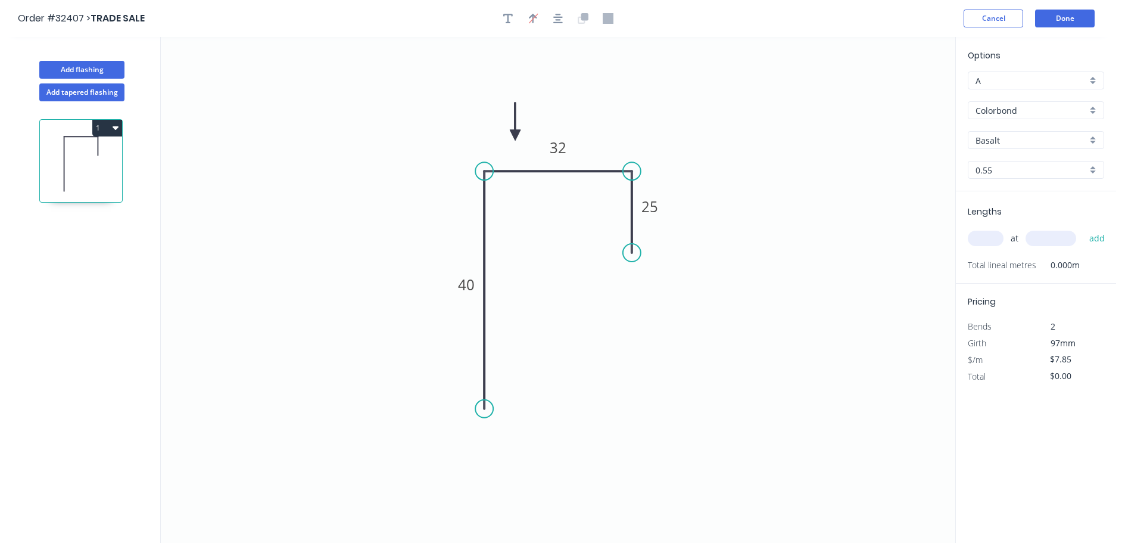
click at [515, 135] on icon at bounding box center [515, 121] width 11 height 38
click at [1090, 141] on div "Basalt" at bounding box center [1036, 140] width 136 height 18
click at [1038, 231] on div "Night Sky" at bounding box center [1035, 237] width 135 height 21
type input "Night Sky"
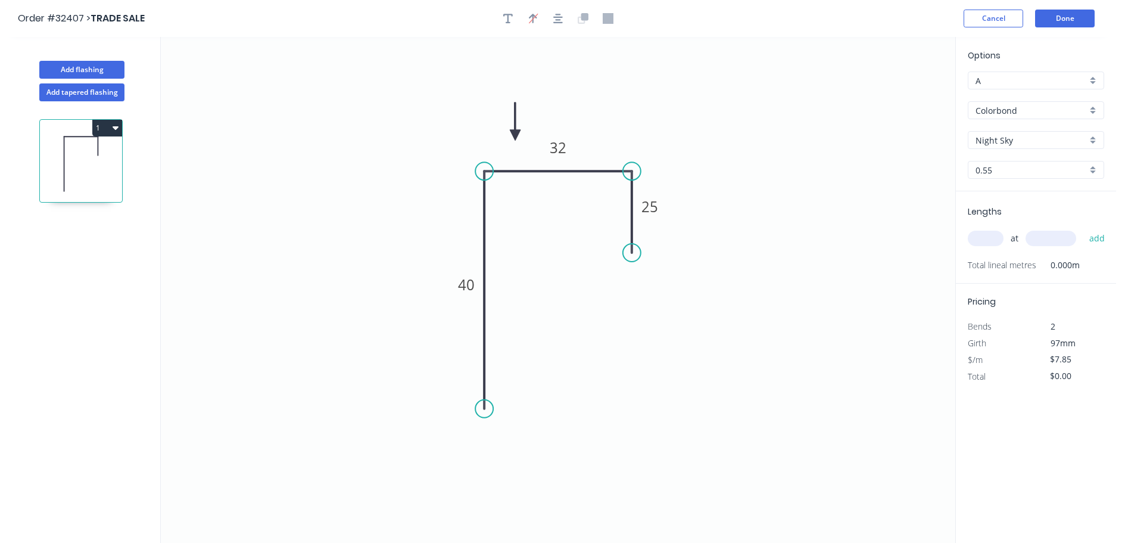
click at [993, 240] on input "text" at bounding box center [986, 238] width 36 height 15
type input "2"
type input "1990"
click at [1083, 228] on button "add" at bounding box center [1097, 238] width 28 height 20
type input "$31.24"
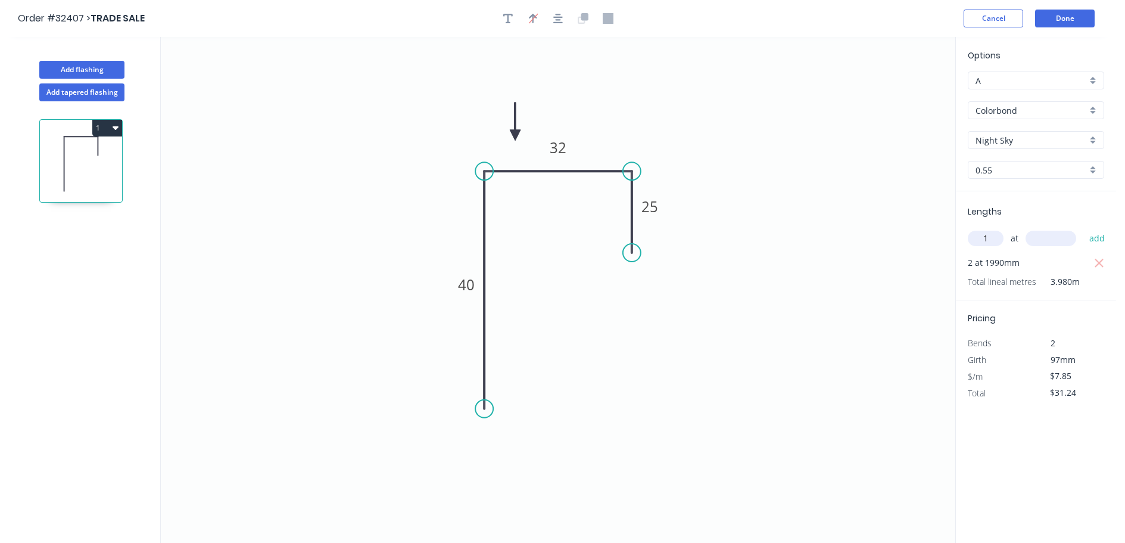
type input "1"
type input "2370"
click at [1083, 228] on button "add" at bounding box center [1097, 238] width 28 height 20
type input "$49.85"
type input "1"
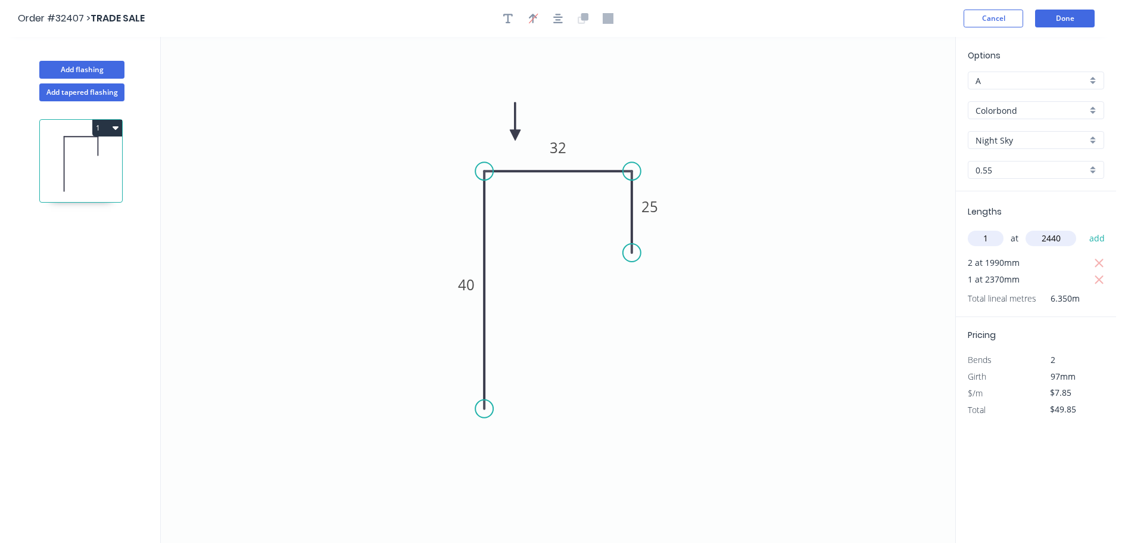
type input "2440"
click at [1083, 228] on button "add" at bounding box center [1097, 238] width 28 height 20
type input "$69.00"
type input "1"
type input "3400"
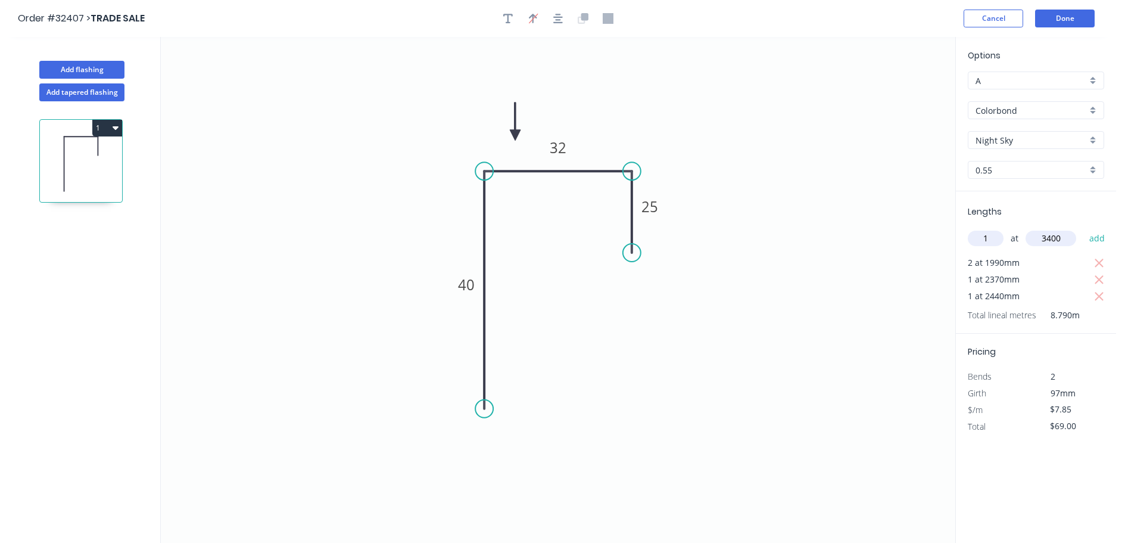
click at [1083, 228] on button "add" at bounding box center [1097, 238] width 28 height 20
type input "$95.69"
type input "1"
type input "2610"
click at [1083, 228] on button "add" at bounding box center [1097, 238] width 28 height 20
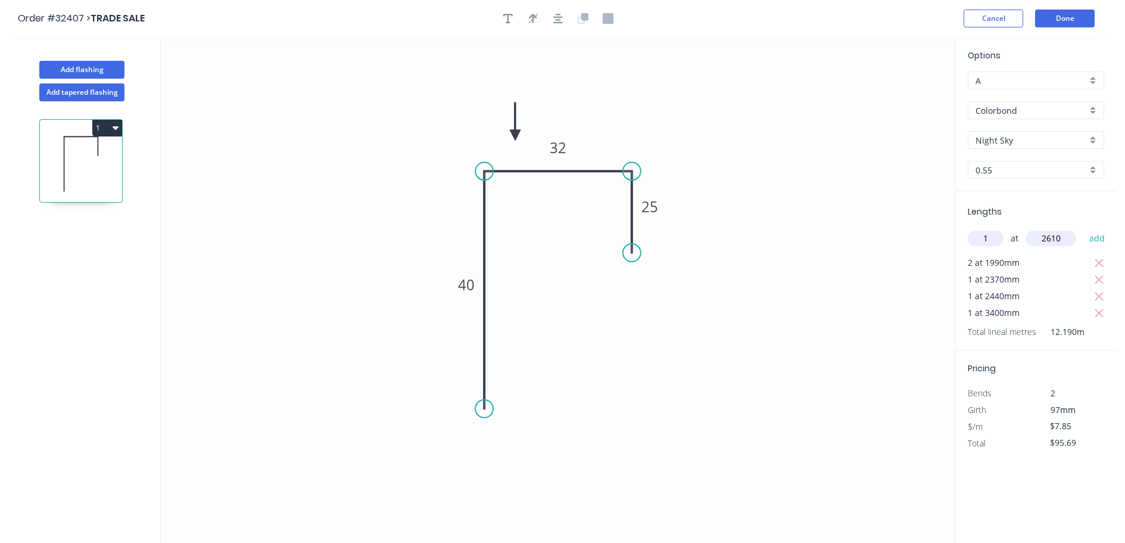
type input "$116.18"
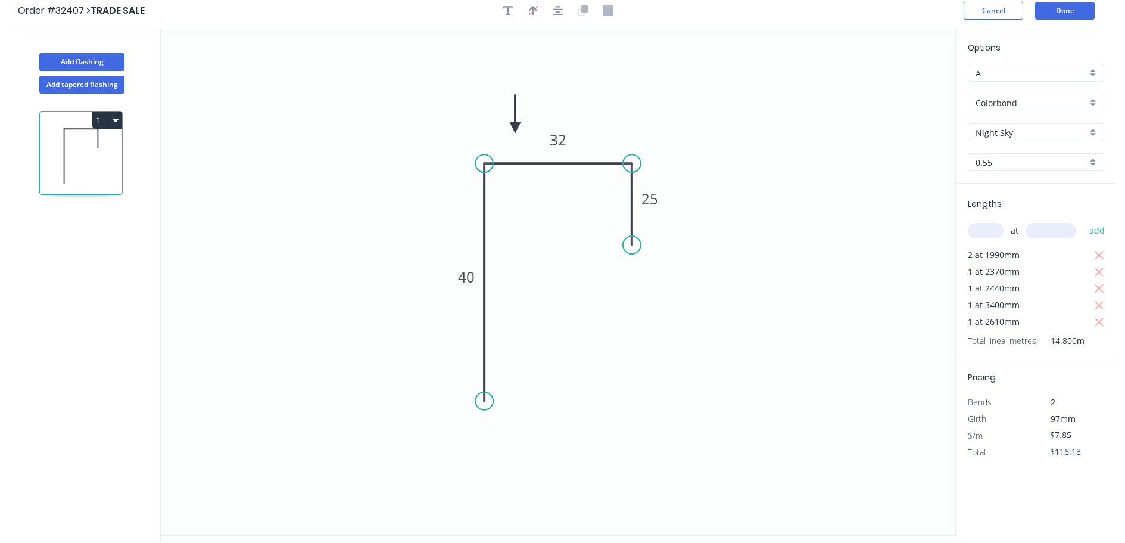
scroll to position [0, 0]
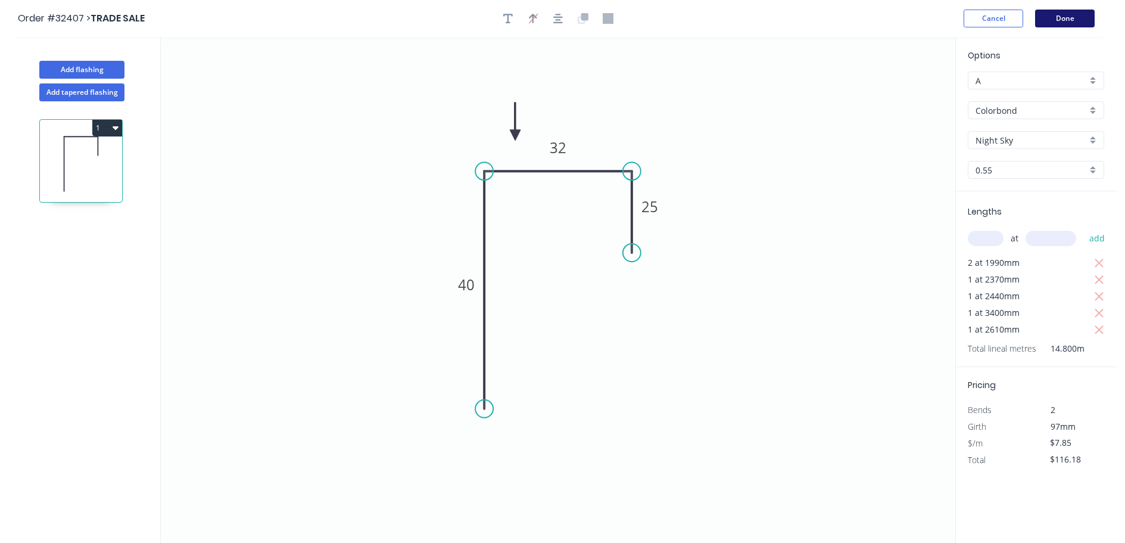
click at [1071, 17] on button "Done" at bounding box center [1065, 19] width 60 height 18
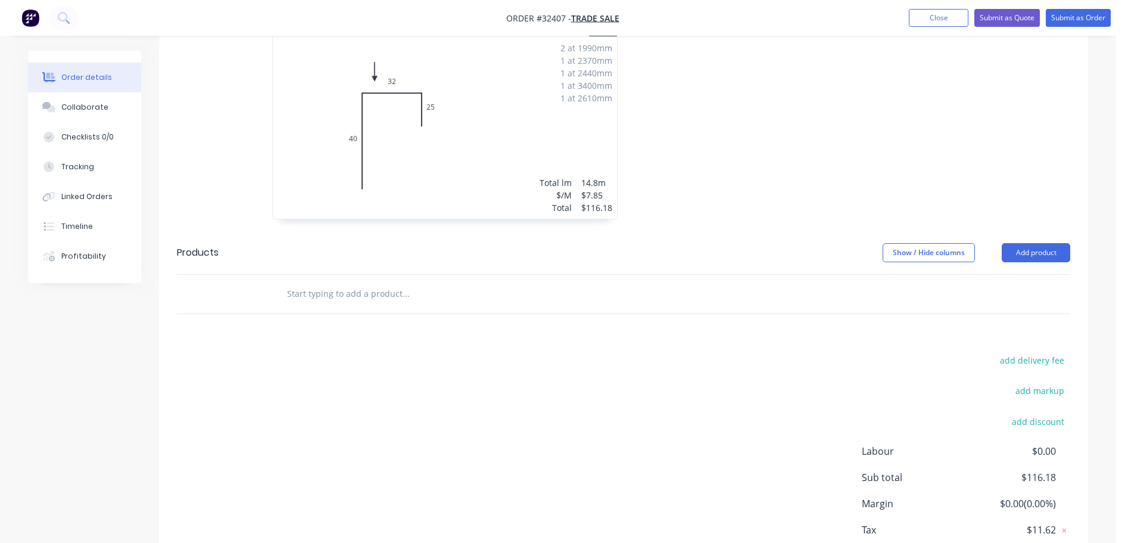
scroll to position [119, 0]
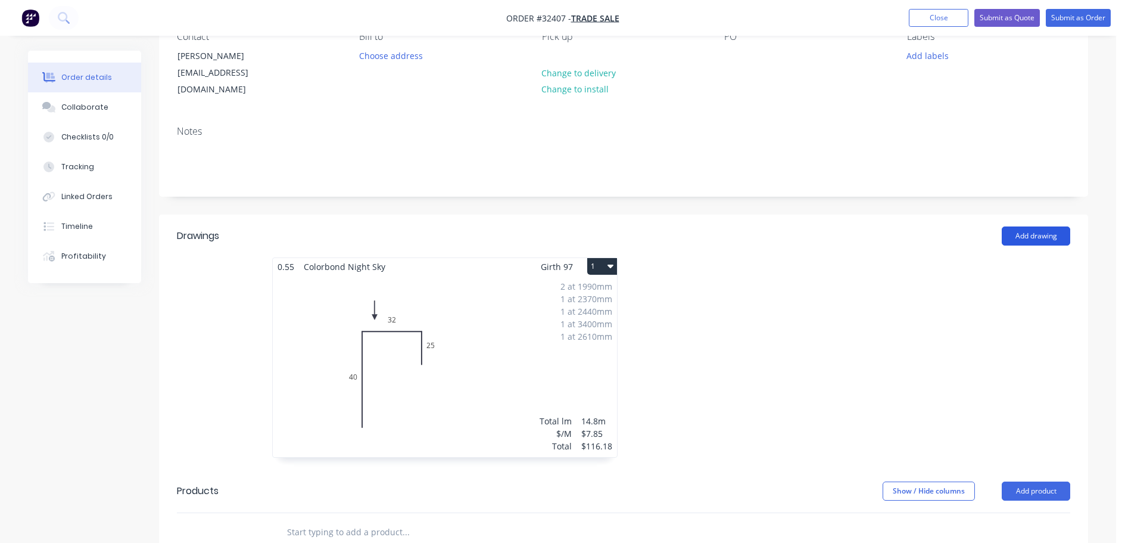
click at [1050, 226] on button "Add drawing" at bounding box center [1036, 235] width 68 height 19
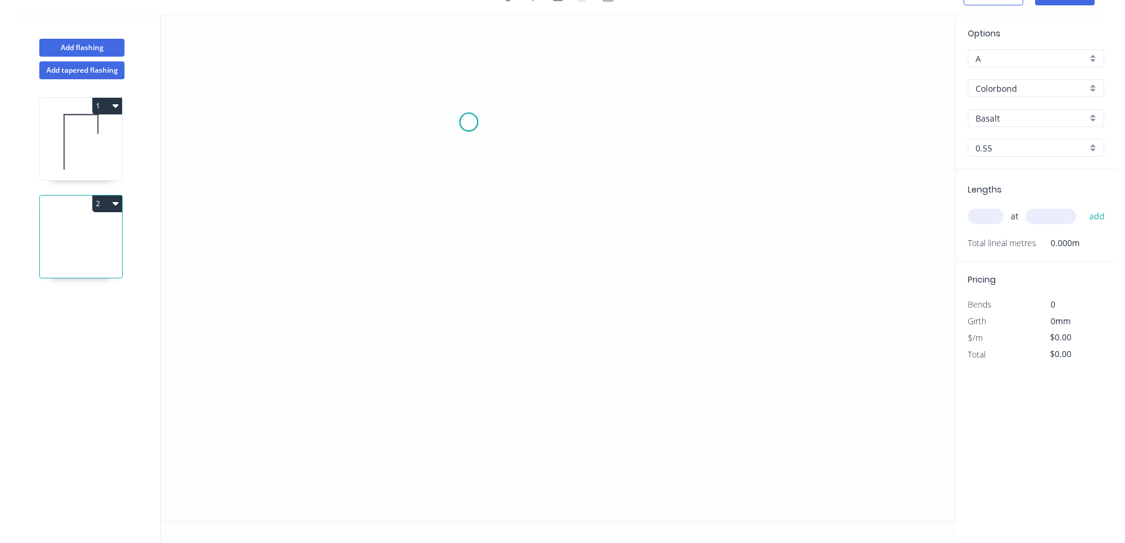
click at [469, 122] on icon "0" at bounding box center [558, 268] width 795 height 506
click at [468, 282] on icon "0" at bounding box center [558, 268] width 795 height 506
click at [649, 281] on icon "0 ?" at bounding box center [558, 268] width 795 height 506
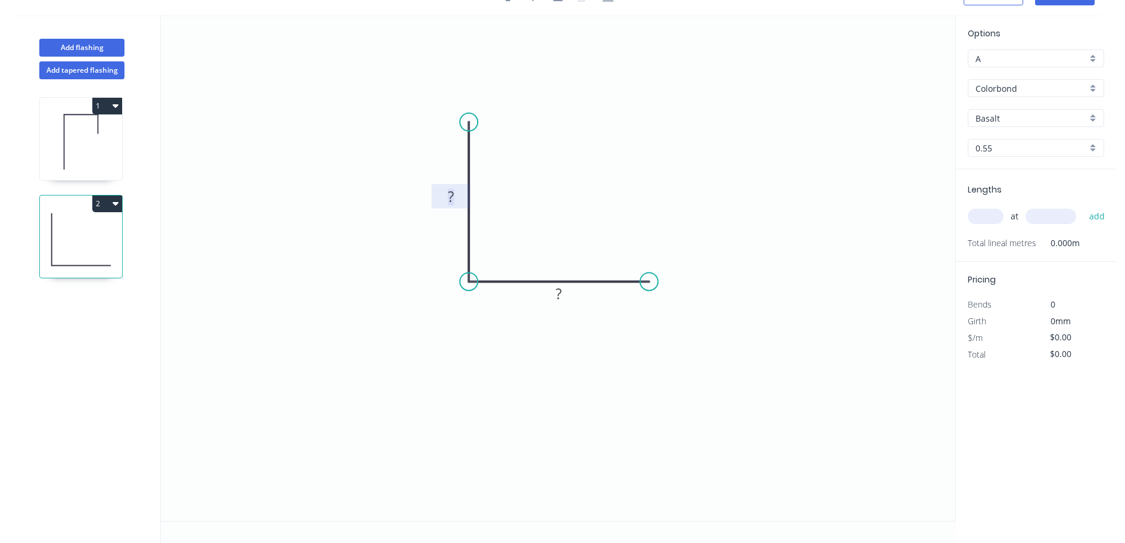
click at [452, 192] on tspan "?" at bounding box center [451, 196] width 6 height 20
type input "$6.26"
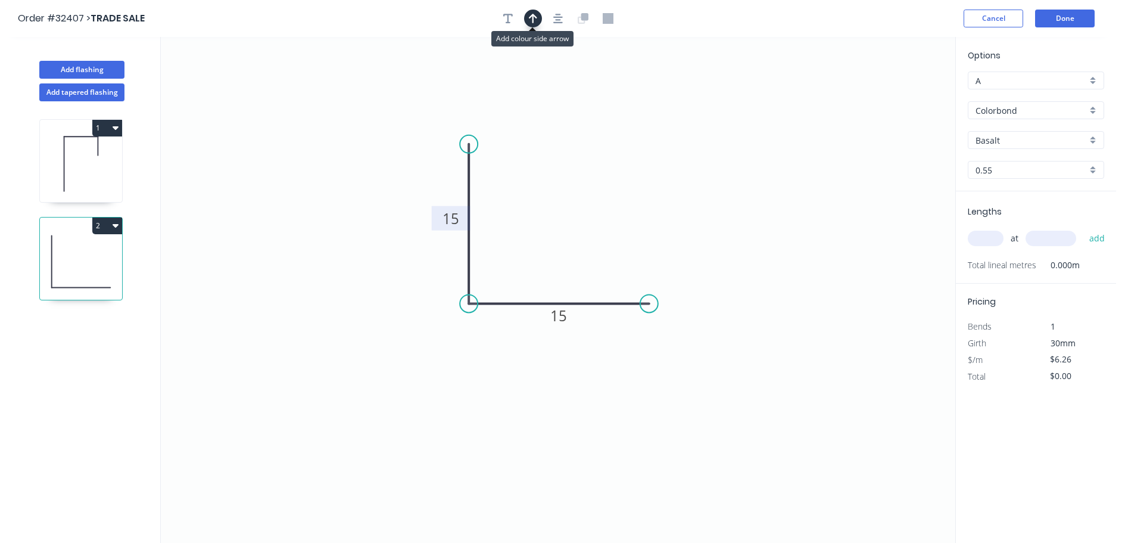
click at [531, 14] on icon "button" at bounding box center [533, 18] width 8 height 11
drag, startPoint x: 897, startPoint y: 95, endPoint x: 578, endPoint y: 257, distance: 358.0
click at [578, 257] on icon at bounding box center [577, 243] width 11 height 38
click at [1090, 141] on div "Basalt" at bounding box center [1036, 140] width 136 height 18
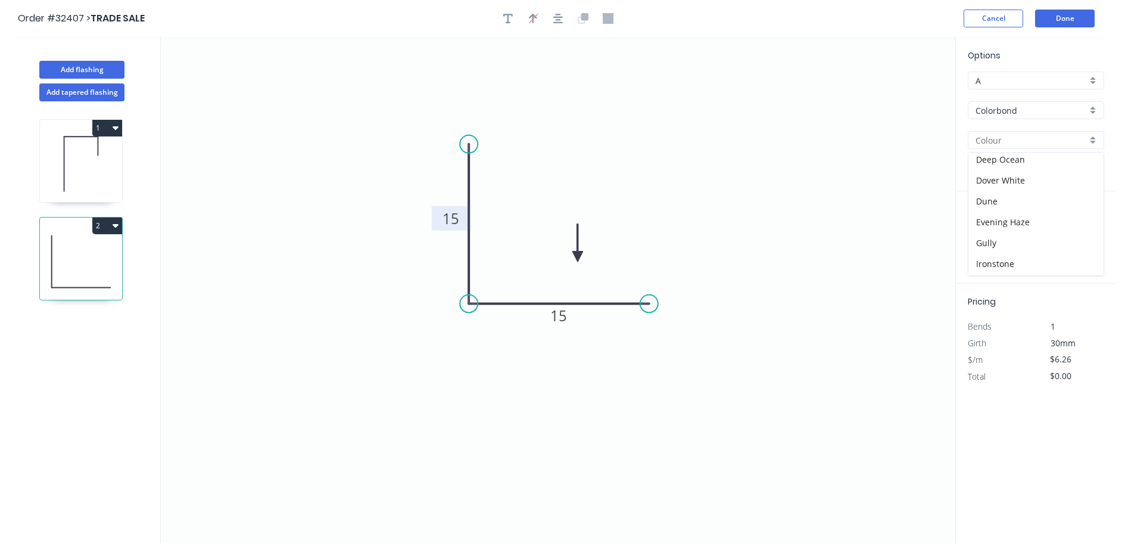
scroll to position [238, 0]
click at [1021, 235] on div "Night Sky" at bounding box center [1035, 237] width 135 height 21
type input "Night Sky"
drag, startPoint x: 988, startPoint y: 238, endPoint x: 784, endPoint y: 259, distance: 204.2
click at [986, 238] on input "text" at bounding box center [986, 238] width 36 height 15
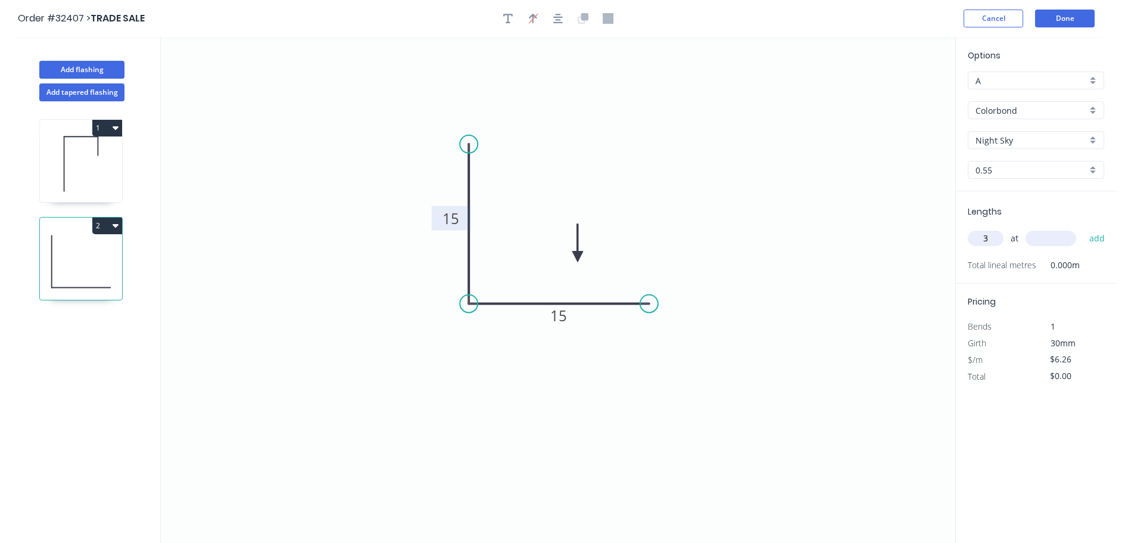
type input "3"
type input "2500"
click at [1083, 228] on button "add" at bounding box center [1097, 238] width 28 height 20
type input "$46.95"
click at [1075, 15] on button "Done" at bounding box center [1065, 19] width 60 height 18
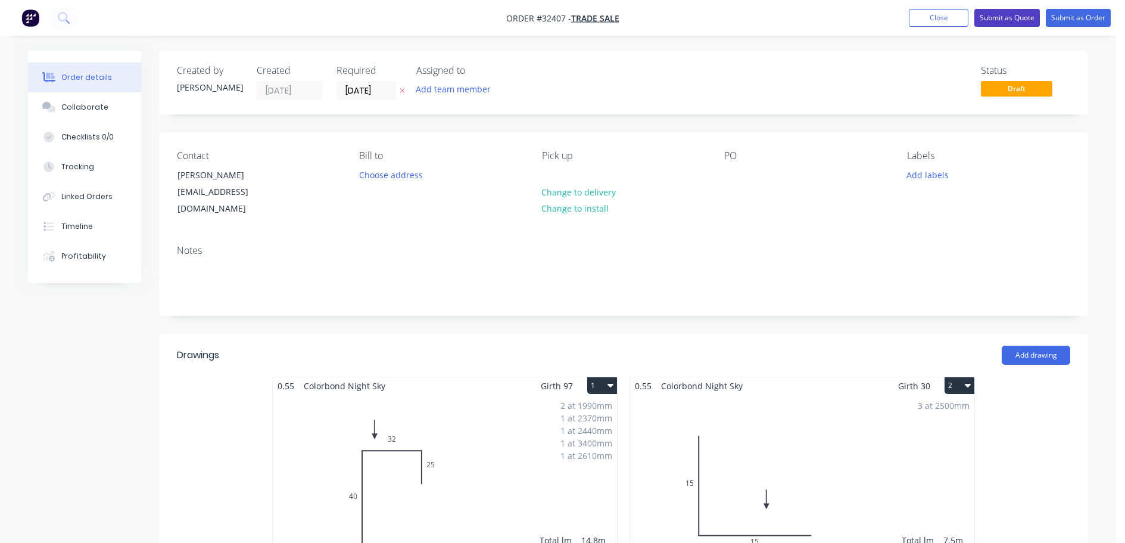
click at [1024, 19] on button "Submit as Quote" at bounding box center [1007, 18] width 66 height 18
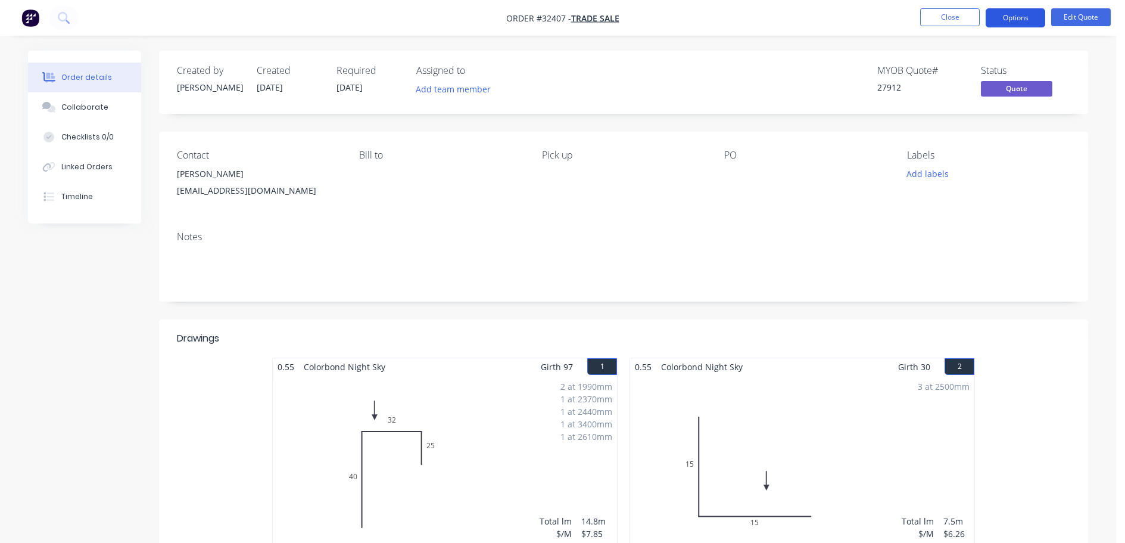
click at [1006, 17] on button "Options" at bounding box center [1016, 17] width 60 height 19
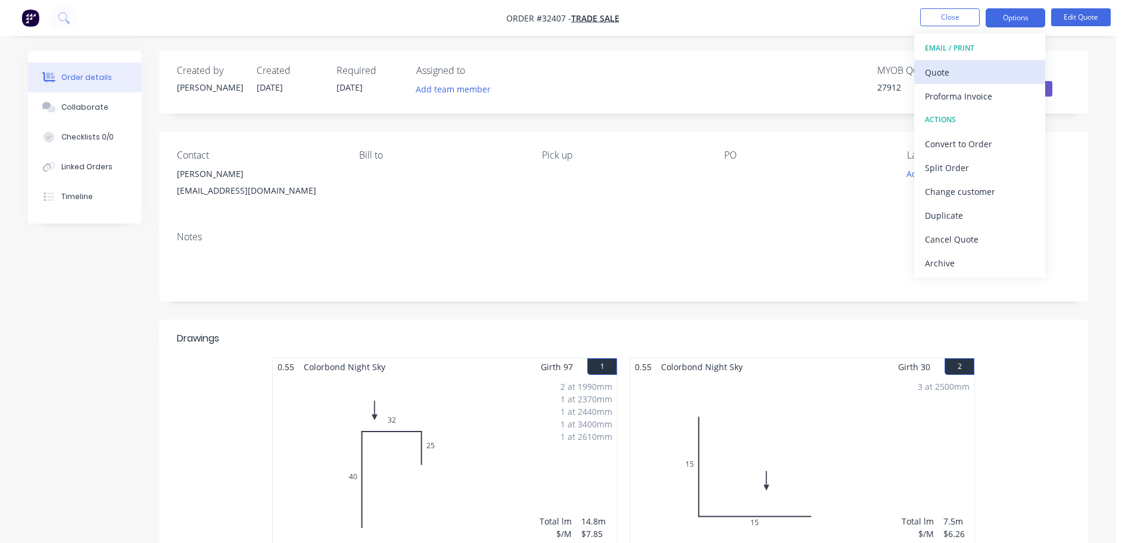
click at [977, 67] on div "Quote" at bounding box center [980, 72] width 110 height 17
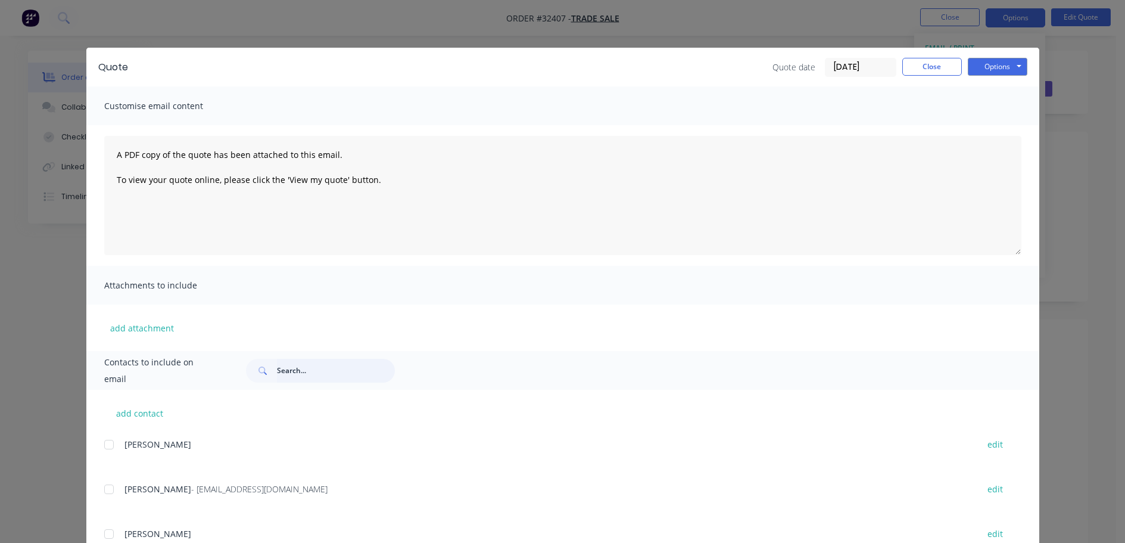
click at [323, 367] on input "text" at bounding box center [336, 371] width 118 height 24
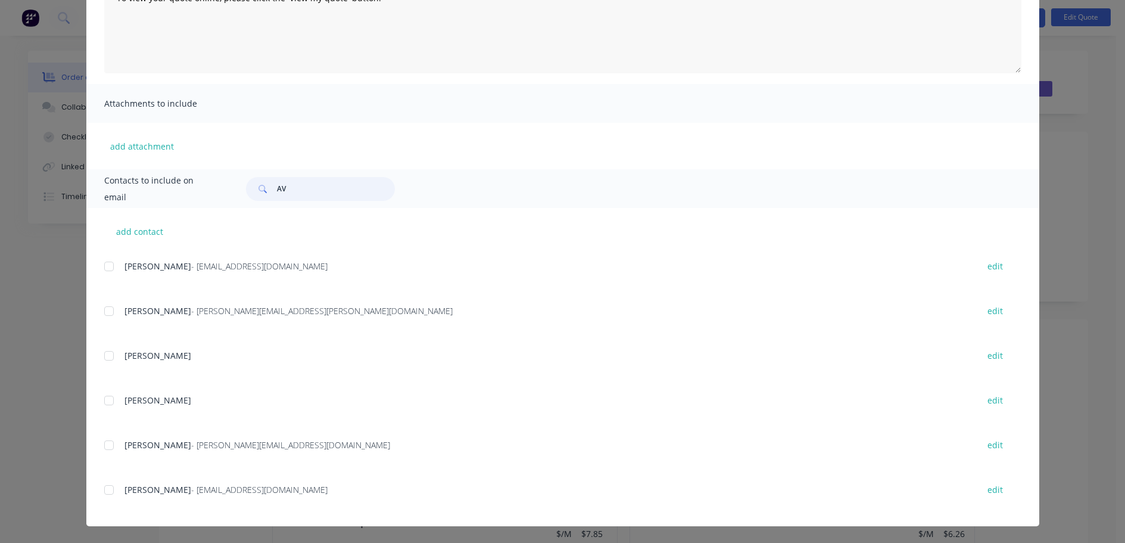
click at [104, 490] on div at bounding box center [109, 490] width 24 height 24
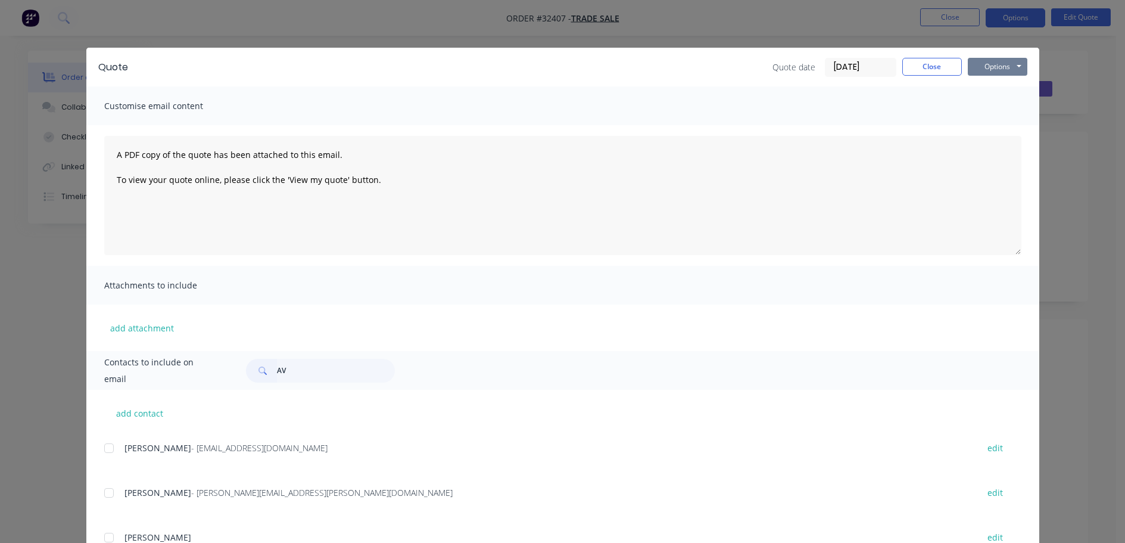
click at [990, 68] on button "Options" at bounding box center [998, 67] width 60 height 18
click at [999, 127] on button "Email" at bounding box center [1006, 127] width 76 height 20
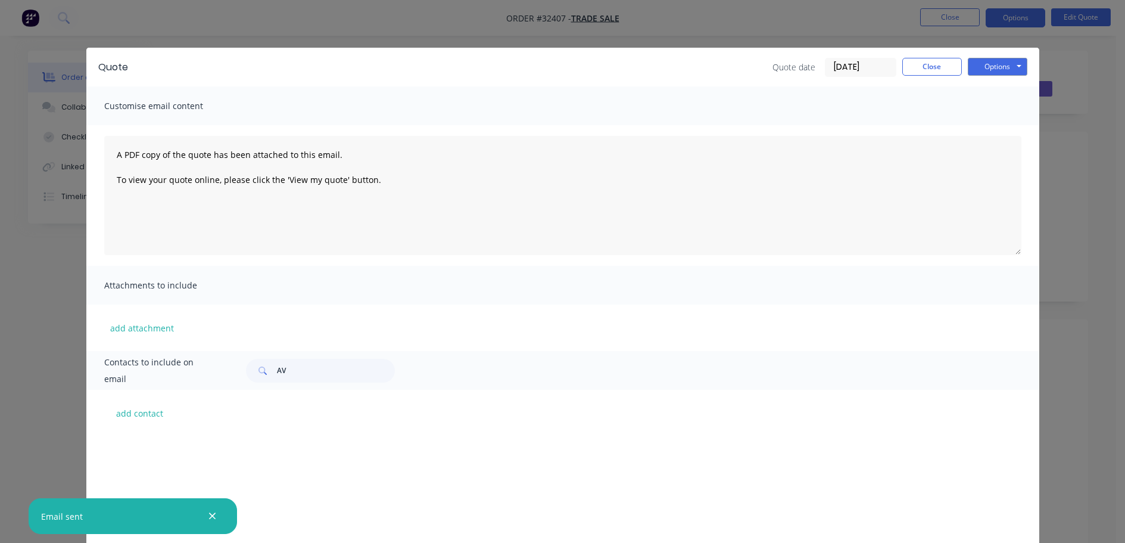
scroll to position [801, 0]
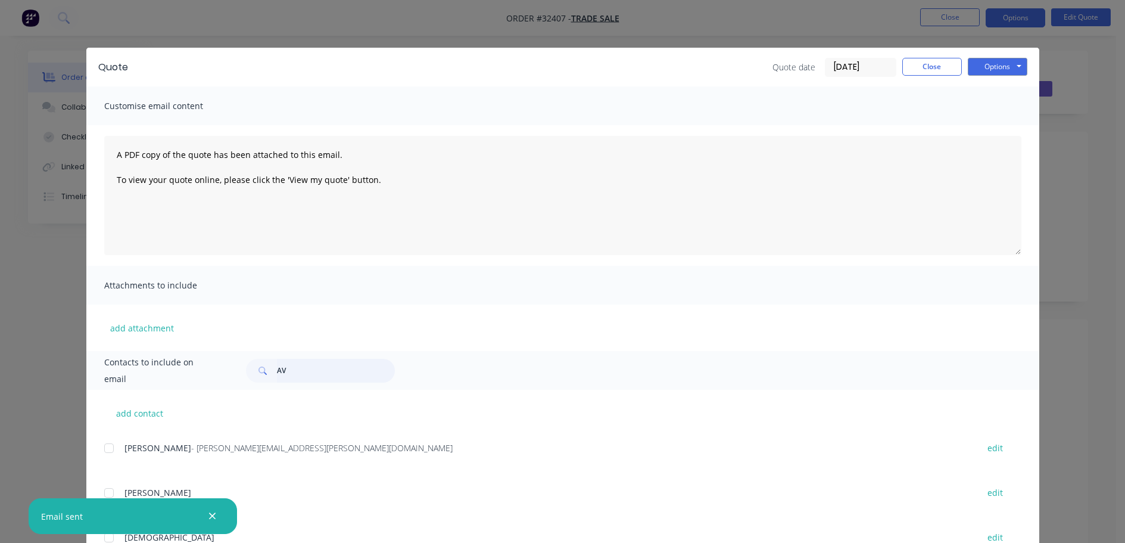
click at [305, 379] on input "AV" at bounding box center [336, 371] width 118 height 24
type input "A"
click at [936, 66] on button "Close" at bounding box center [932, 67] width 60 height 18
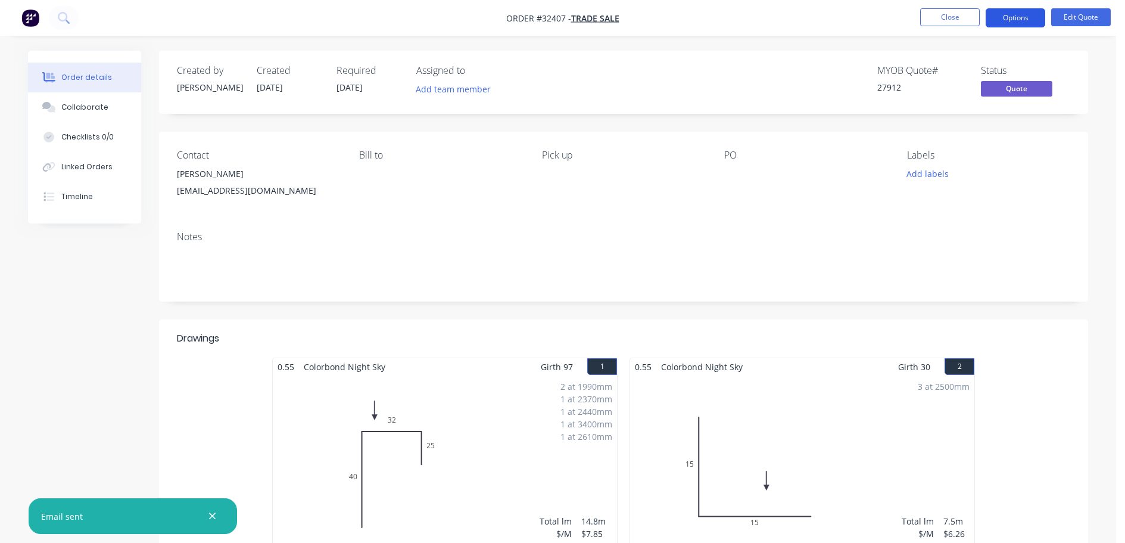
click at [1005, 18] on button "Options" at bounding box center [1016, 17] width 60 height 19
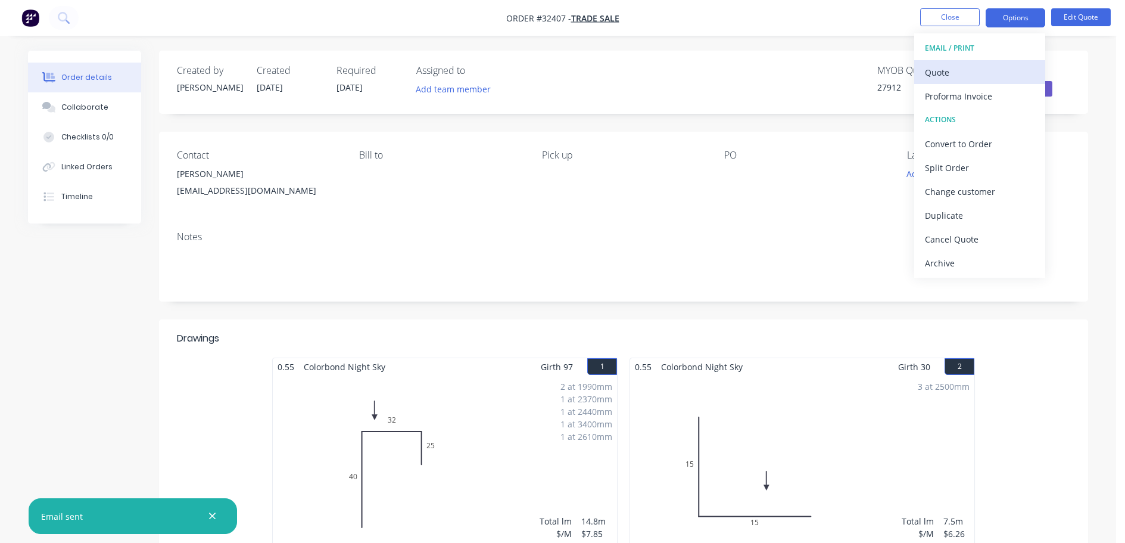
click at [966, 69] on div "Quote" at bounding box center [980, 72] width 110 height 17
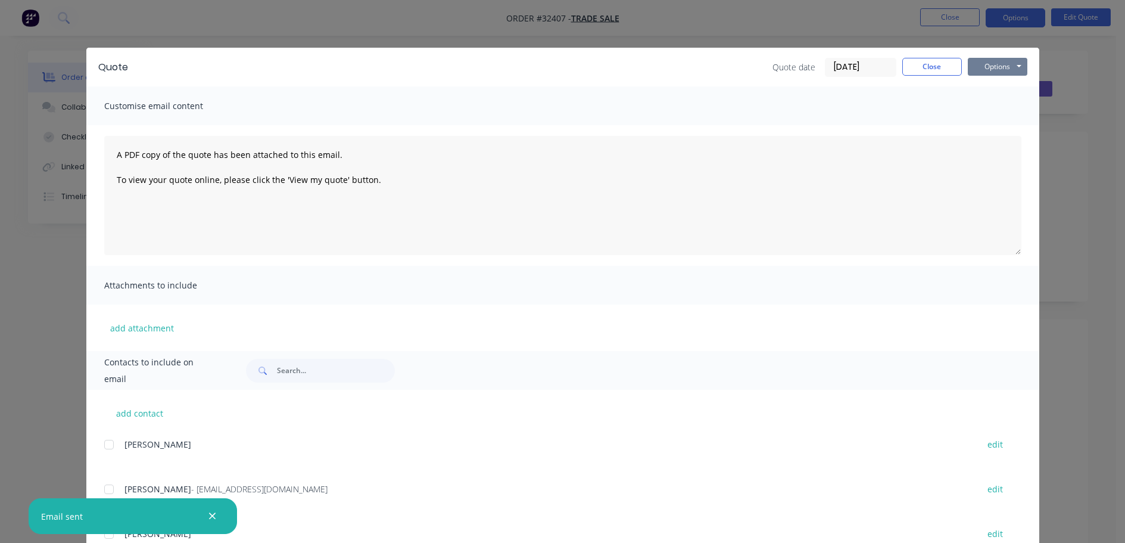
click at [1008, 72] on button "Options" at bounding box center [998, 67] width 60 height 18
click at [998, 111] on button "Print" at bounding box center [1006, 108] width 76 height 20
click at [920, 71] on button "Close" at bounding box center [932, 67] width 60 height 18
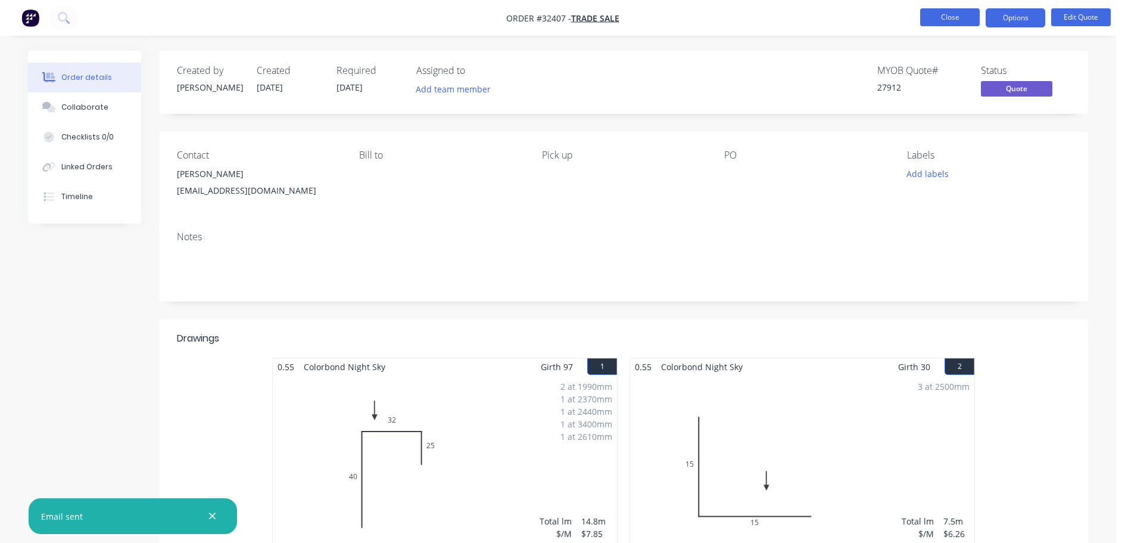
drag, startPoint x: 953, startPoint y: 20, endPoint x: 946, endPoint y: 25, distance: 8.9
click at [946, 25] on button "Close" at bounding box center [950, 17] width 60 height 18
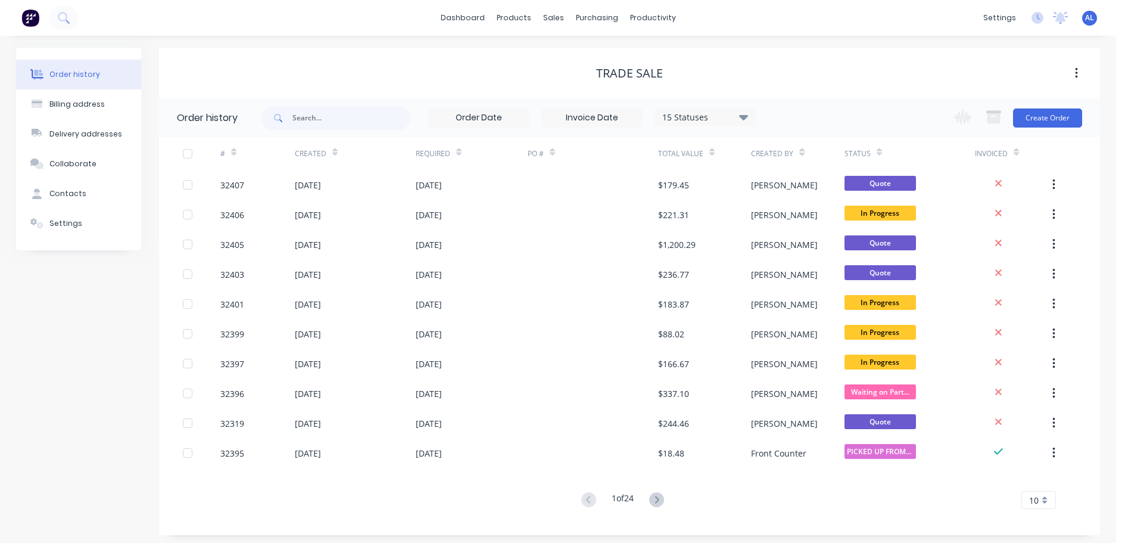
click at [29, 18] on img at bounding box center [30, 18] width 18 height 18
